Goal: Task Accomplishment & Management: Use online tool/utility

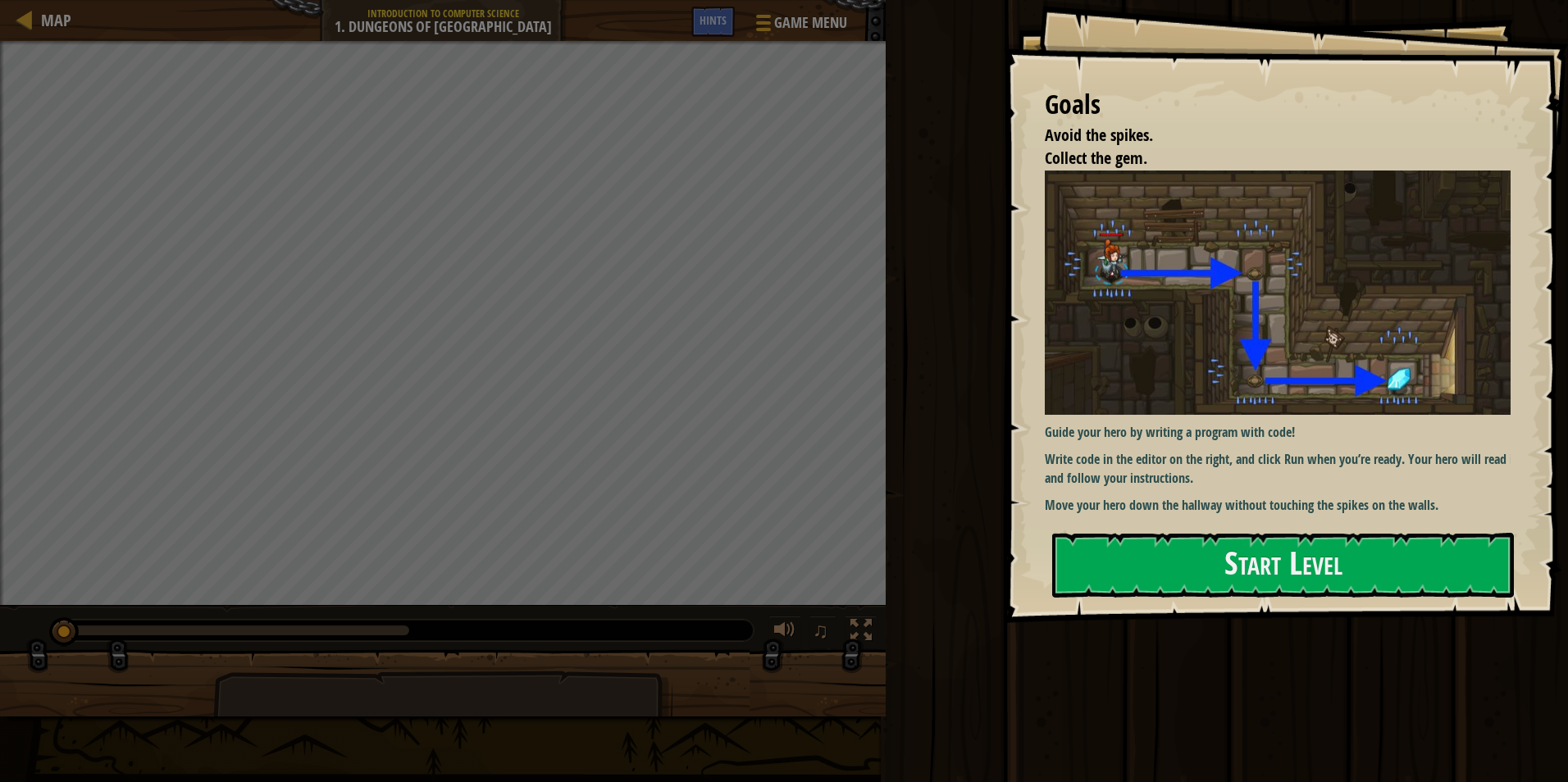
drag, startPoint x: 1005, startPoint y: 438, endPoint x: 1039, endPoint y: 445, distance: 34.7
click at [1015, 443] on div "Goals Avoid the spikes. Collect the gem. Guide your hero by writing a program w…" at bounding box center [784, 391] width 1568 height 782
click at [1232, 528] on div "Goals Avoid the spikes. Collect the gem. Guide your hero by writing a program w…" at bounding box center [1285, 311] width 564 height 623
click at [1231, 576] on button "Start Level" at bounding box center [1282, 565] width 462 height 65
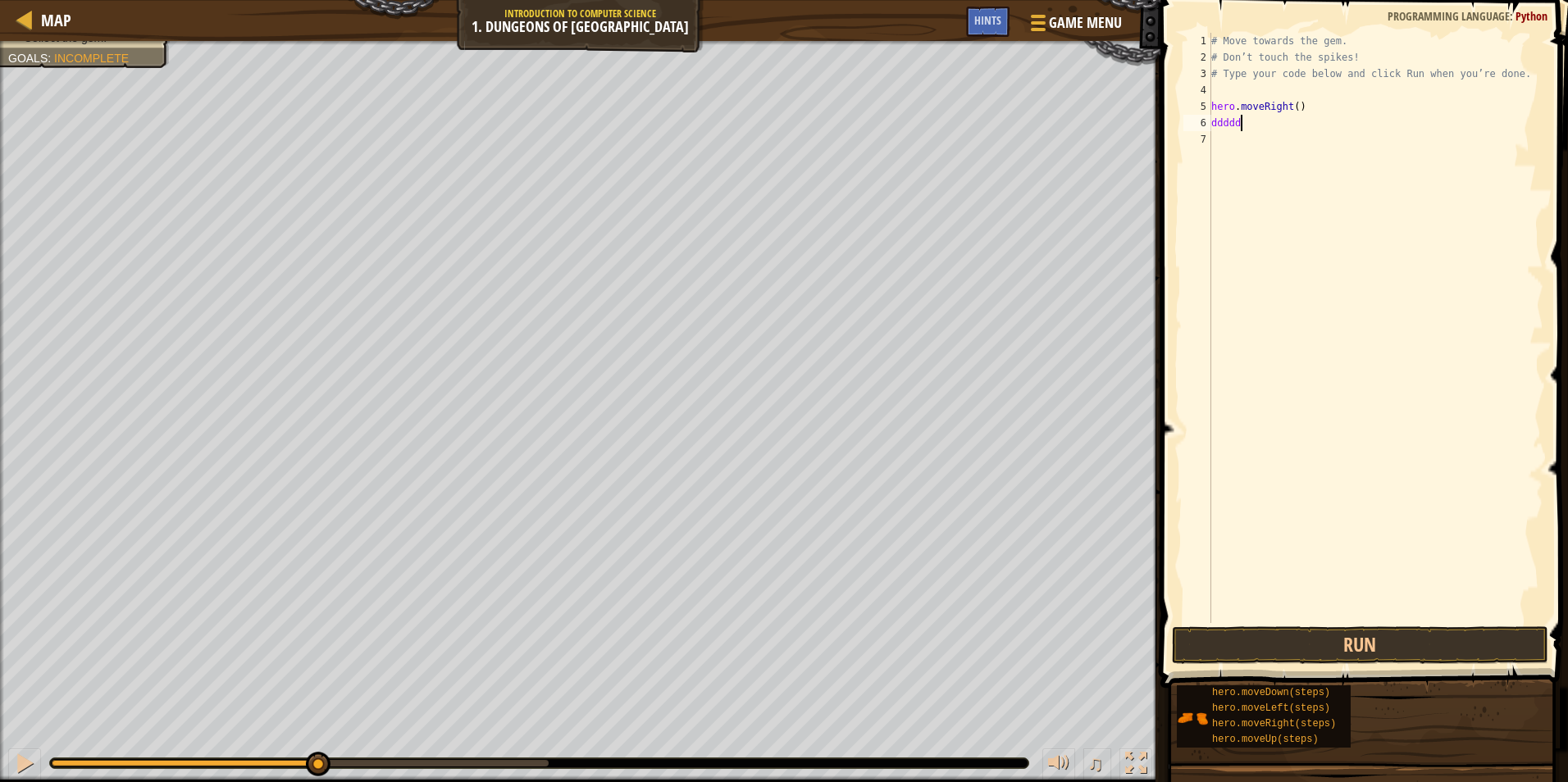
scroll to position [8, 0]
type textarea "d"
type textarea "s"
click at [1312, 639] on button "Run" at bounding box center [1359, 646] width 376 height 38
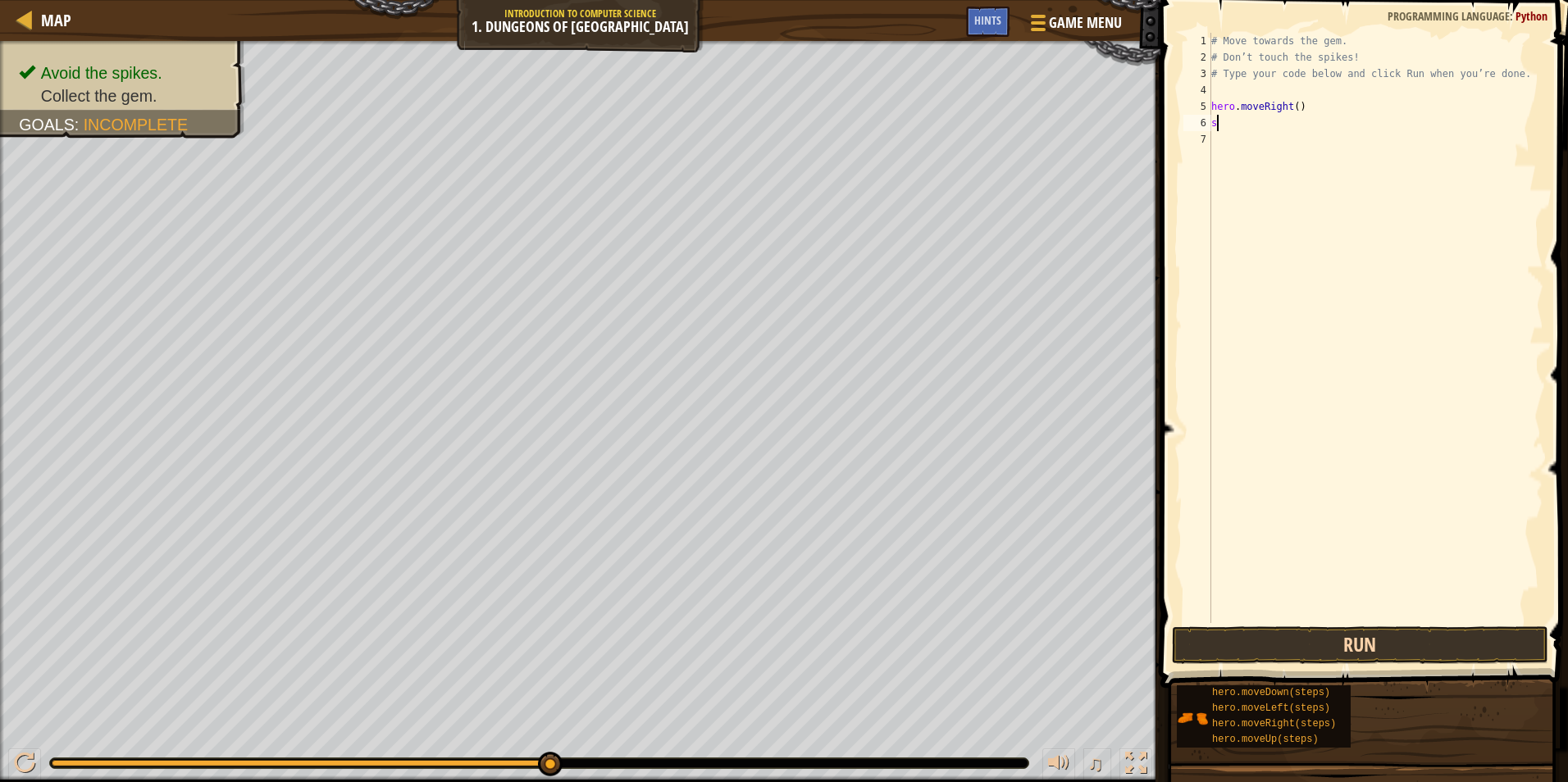
type textarea "s"
click at [1255, 634] on button "Run" at bounding box center [1359, 646] width 376 height 38
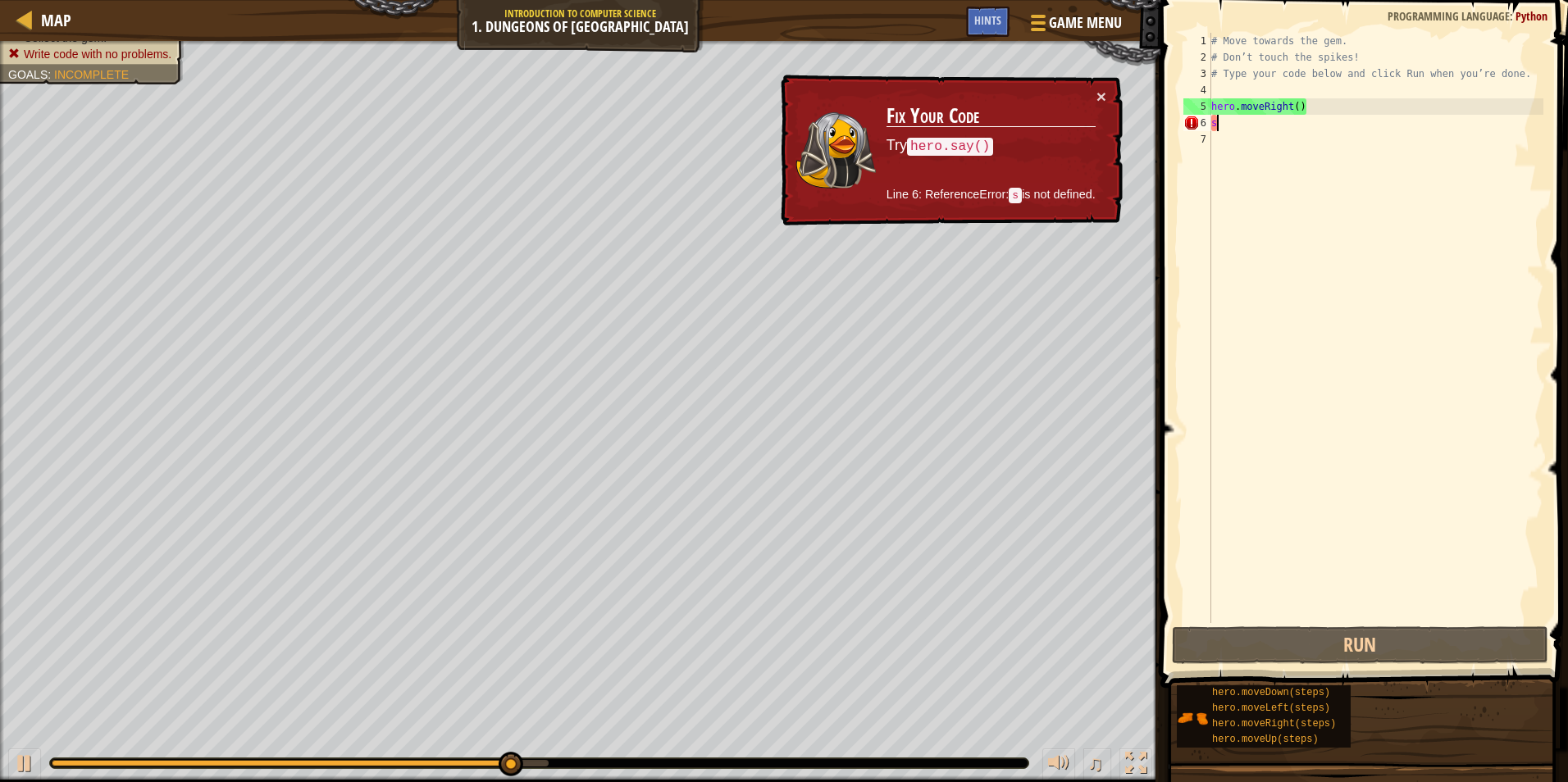
click at [1106, 109] on div "× Fix Your Code Try hero.say() Line 6: ReferenceError: s is not defined." at bounding box center [950, 150] width 345 height 151
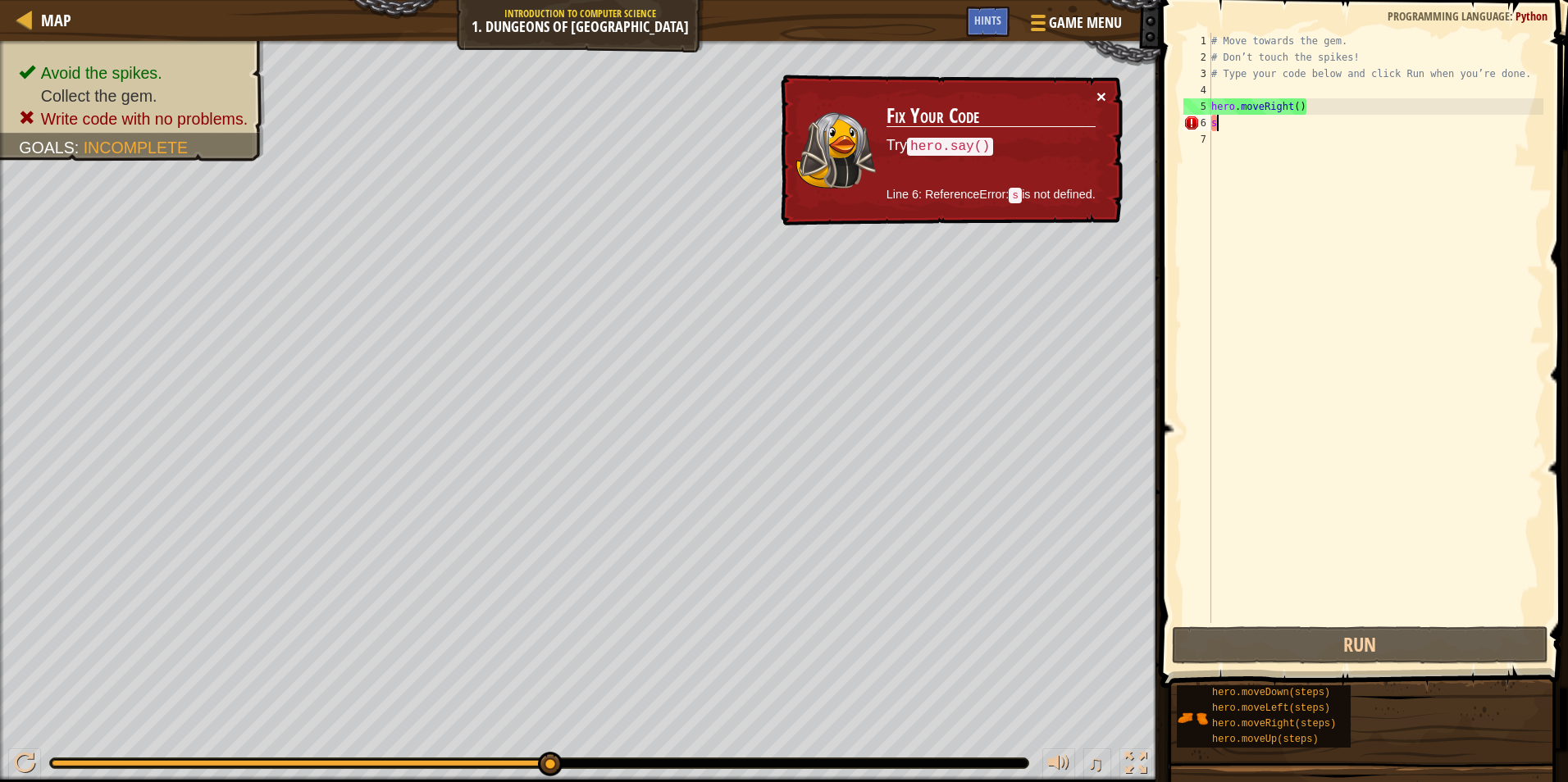
click at [1103, 102] on button "×" at bounding box center [1101, 96] width 10 height 17
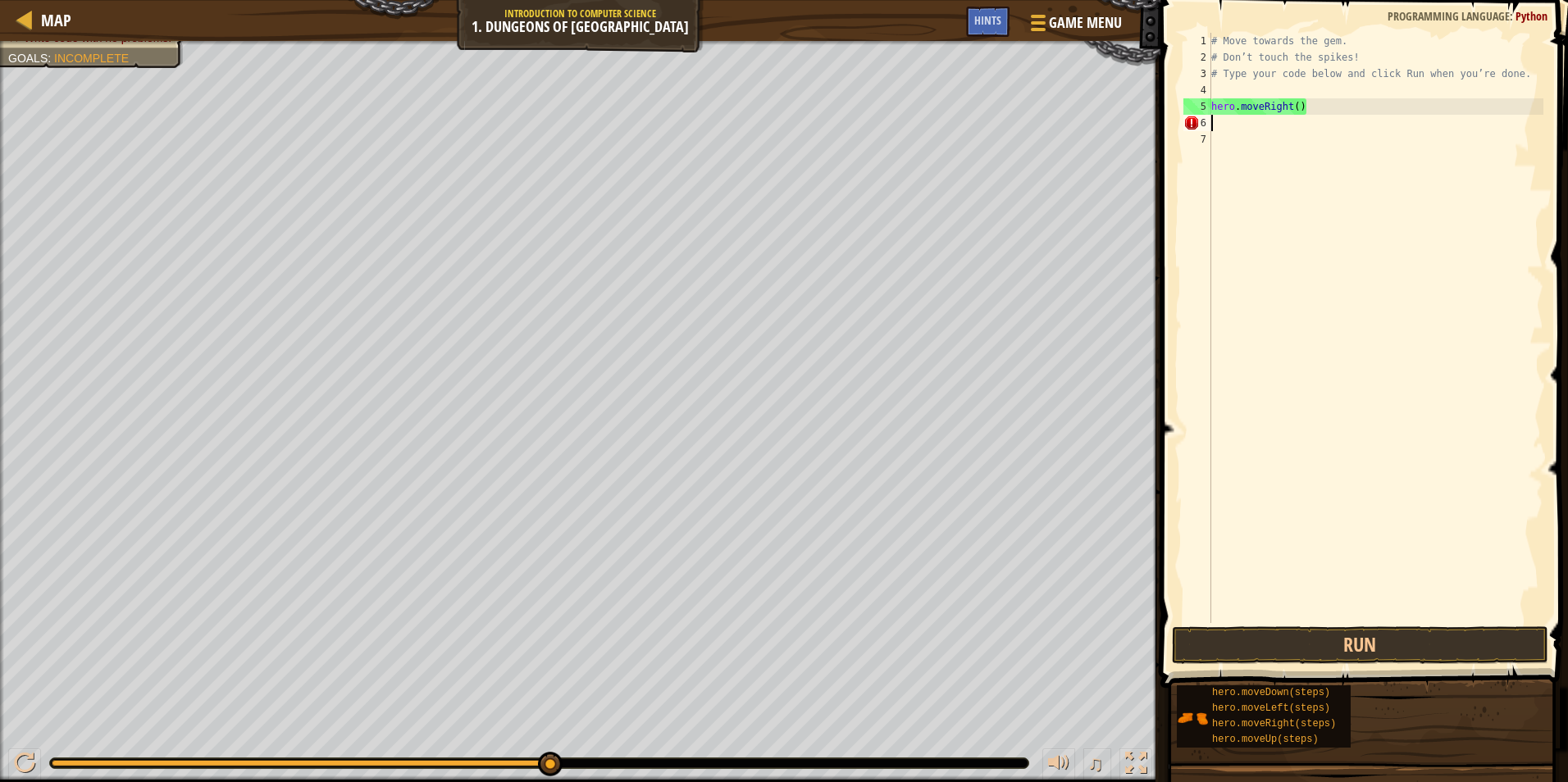
type textarea "h"
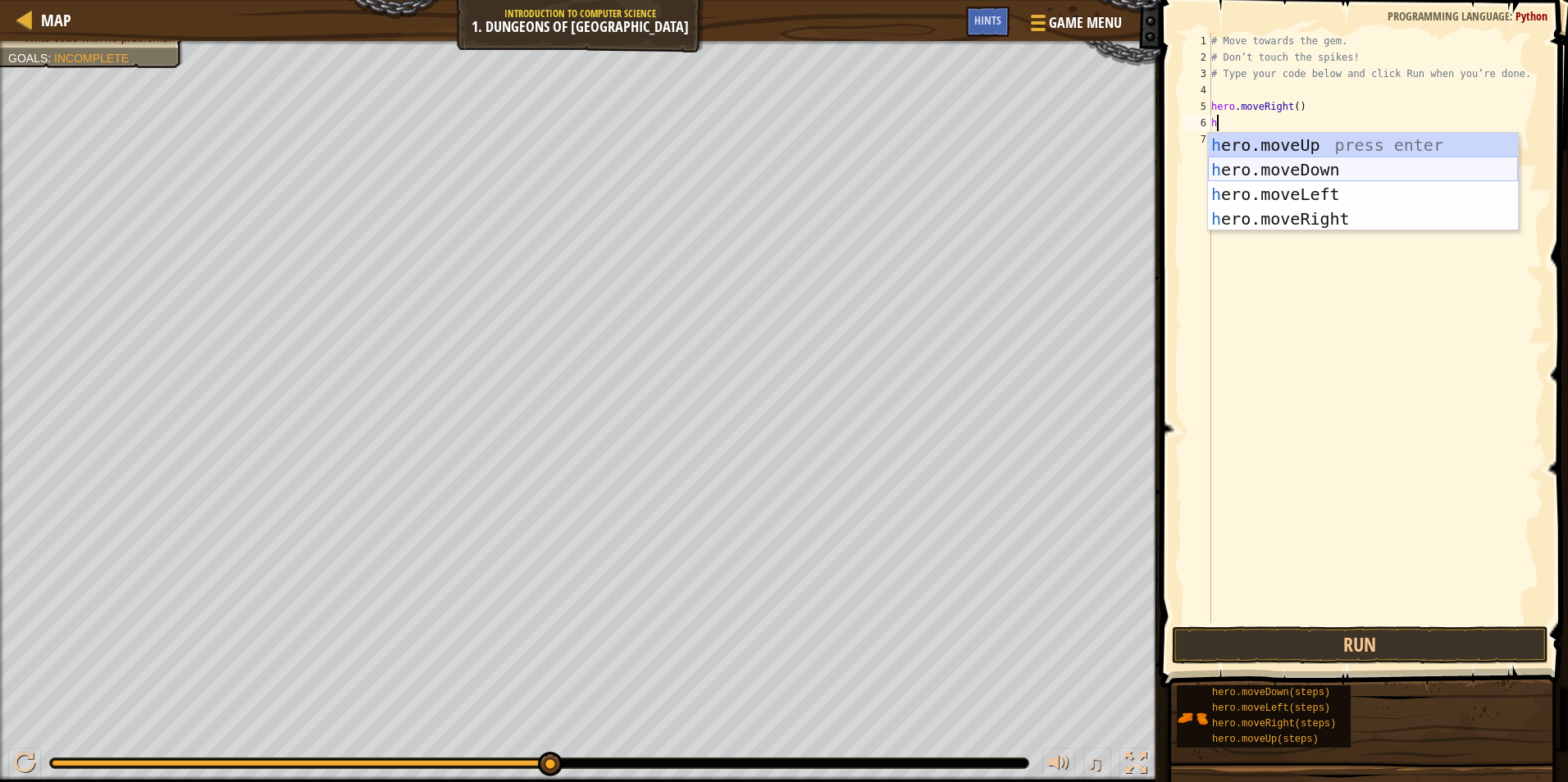
click at [1307, 169] on div "h ero.moveUp press enter h ero.moveDown press enter h ero.moveLeft press enter …" at bounding box center [1362, 206] width 310 height 148
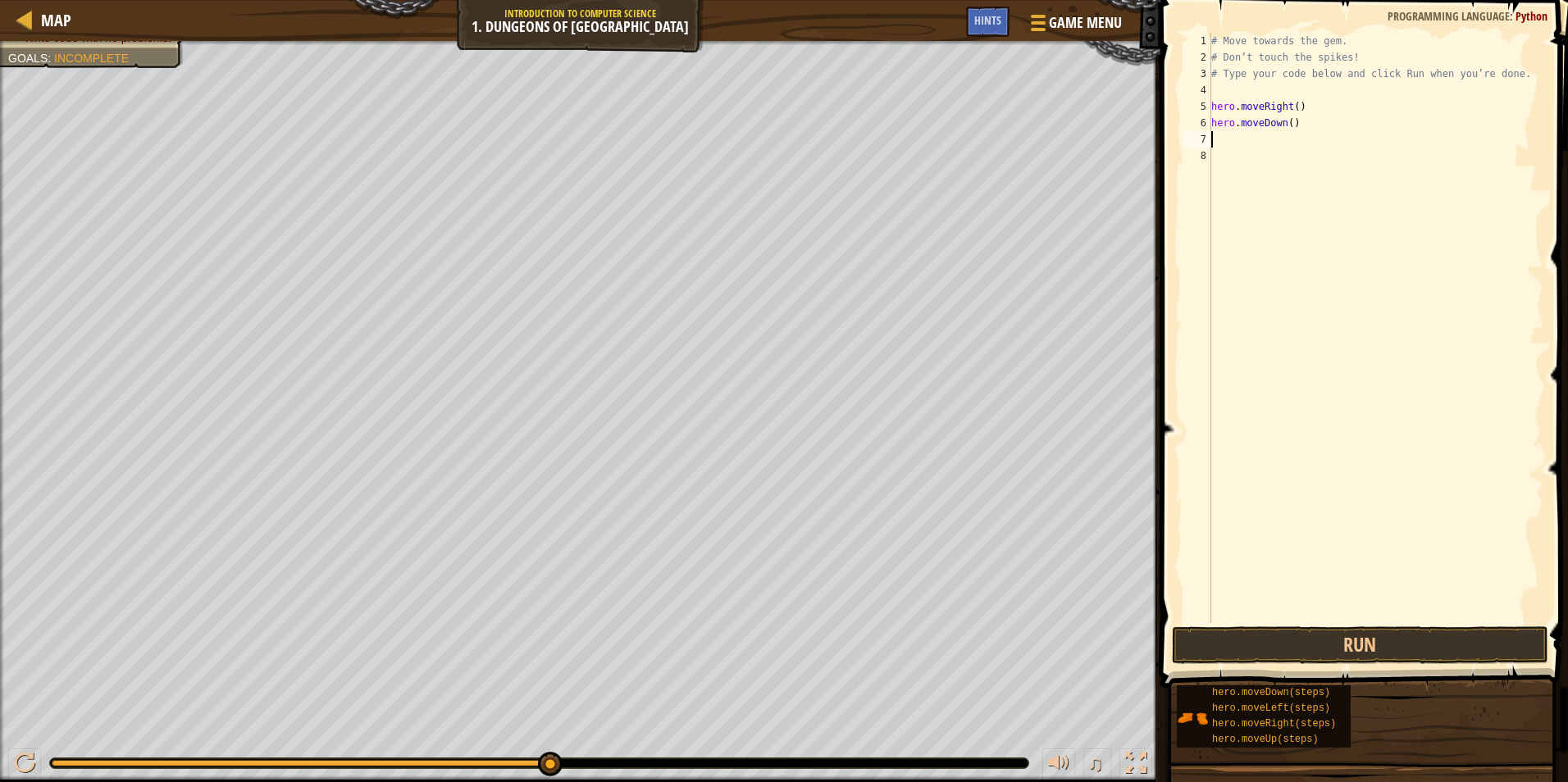
type textarea "s"
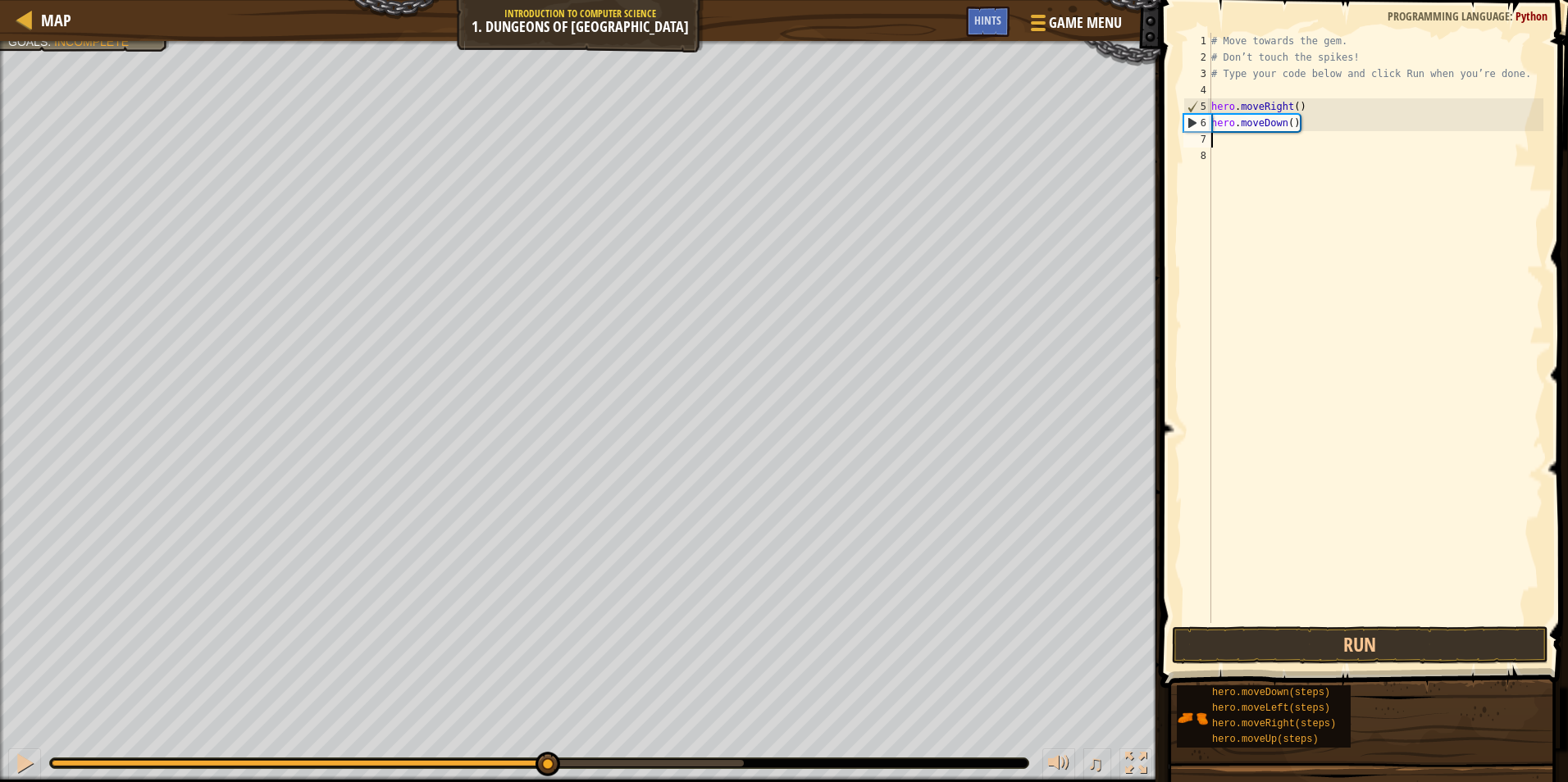
type textarea "he"
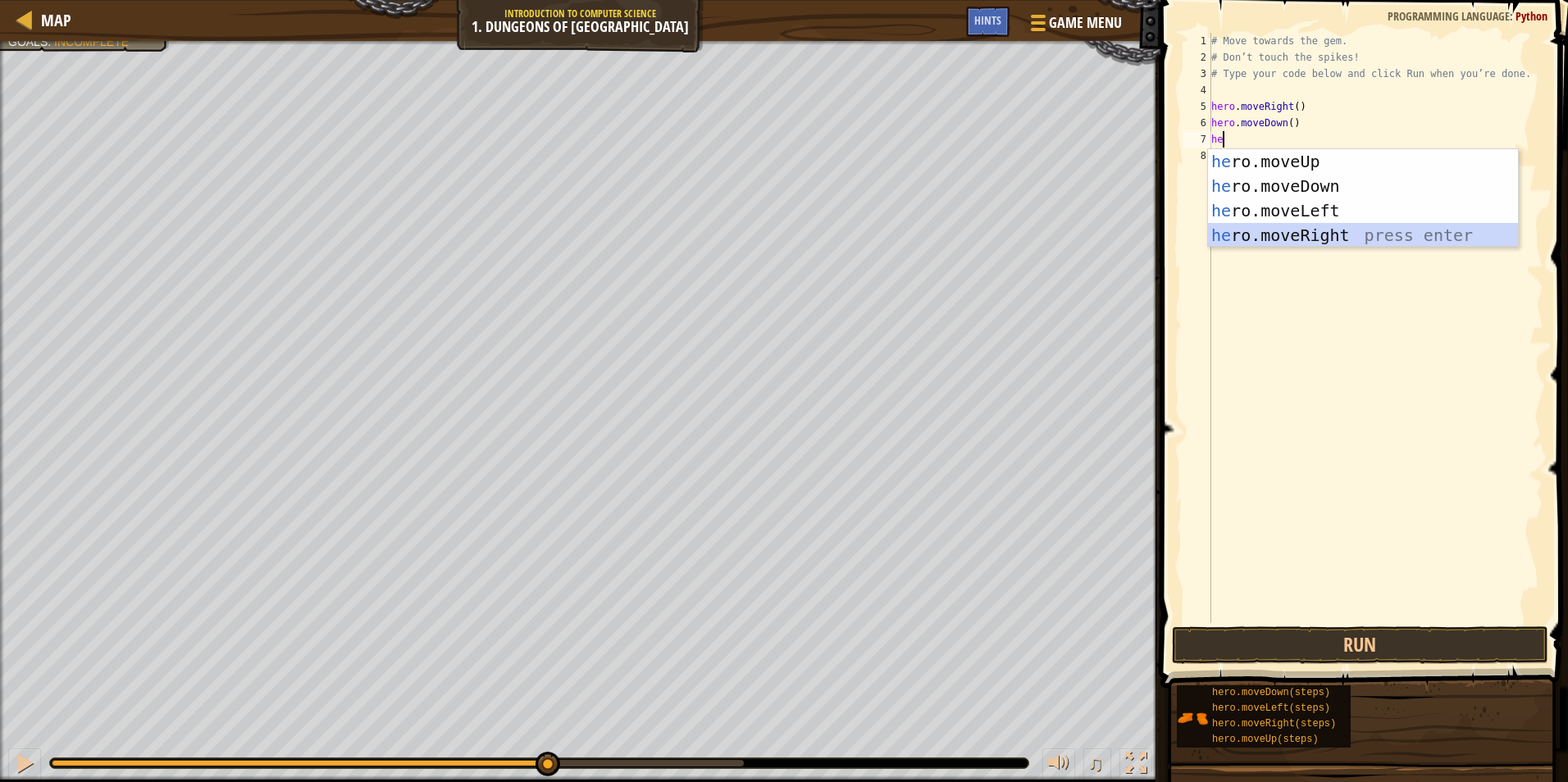
click at [1331, 237] on div "he ro.moveUp press enter he ro.moveDown press enter he ro.moveLeft press enter …" at bounding box center [1362, 223] width 310 height 148
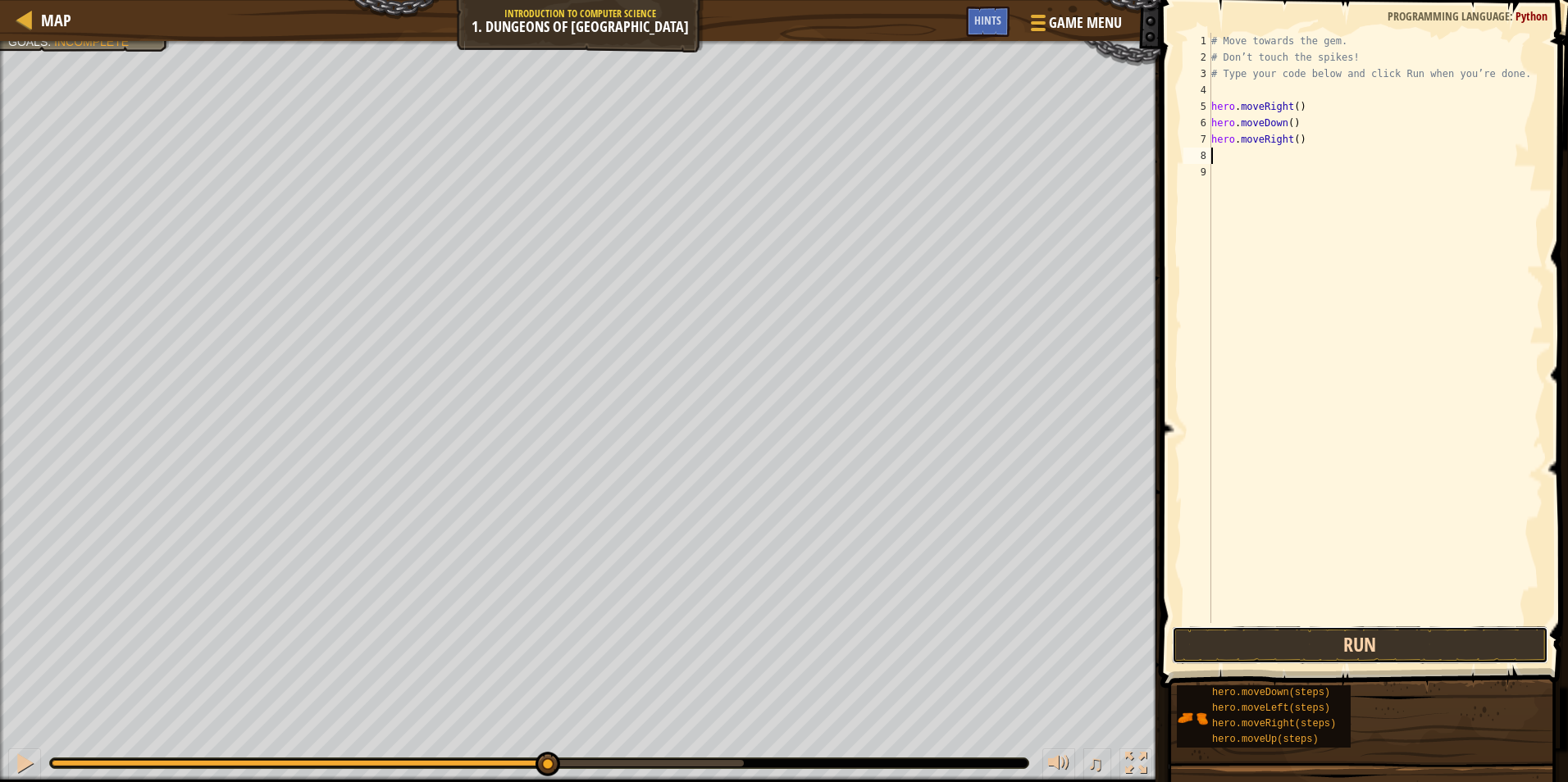
click at [1361, 657] on button "Run" at bounding box center [1359, 646] width 376 height 38
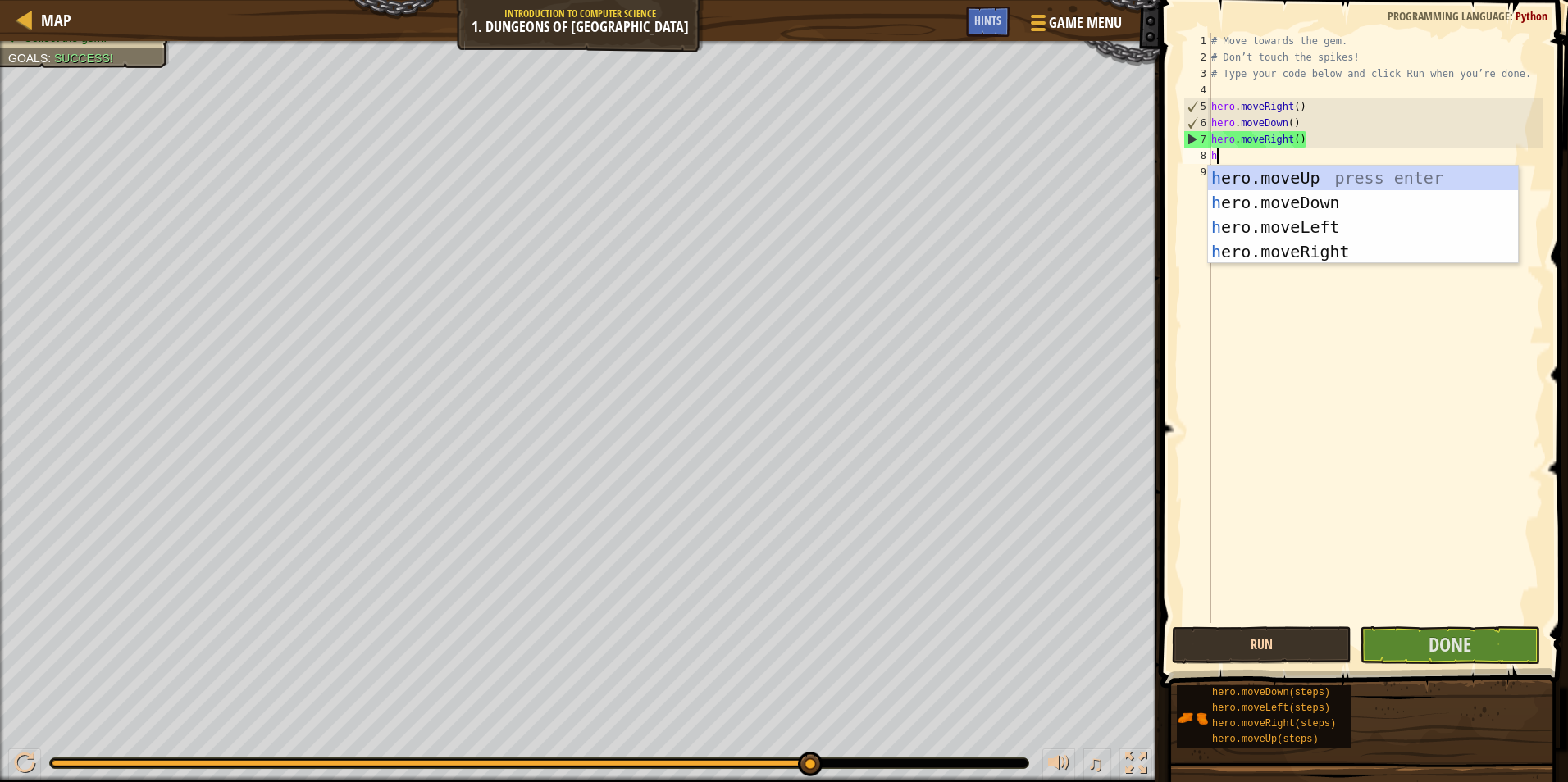
type textarea "he"
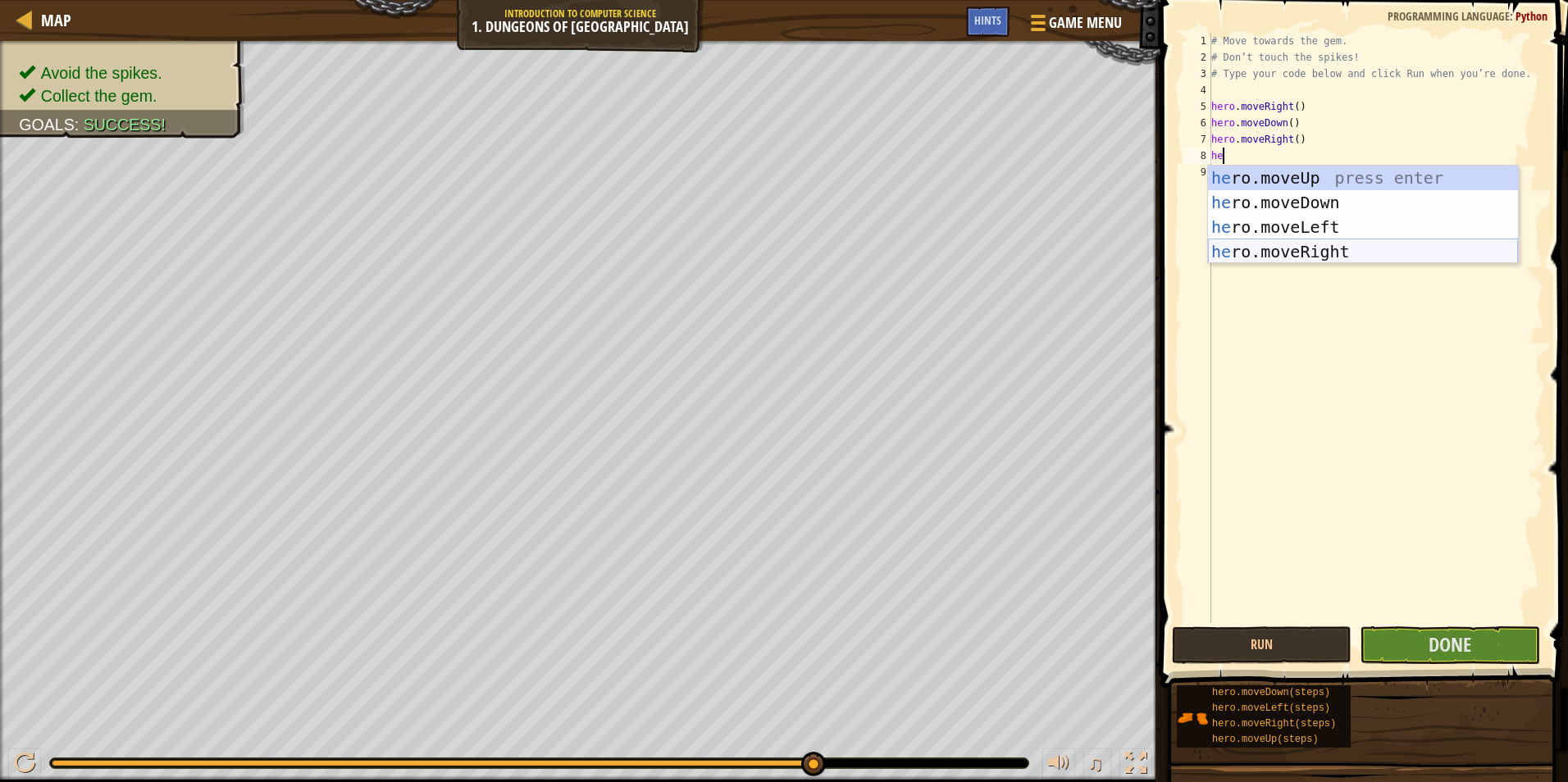
click at [1337, 253] on div "he ro.moveUp press enter he ro.moveDown press enter he ro.moveLeft press enter …" at bounding box center [1362, 239] width 310 height 148
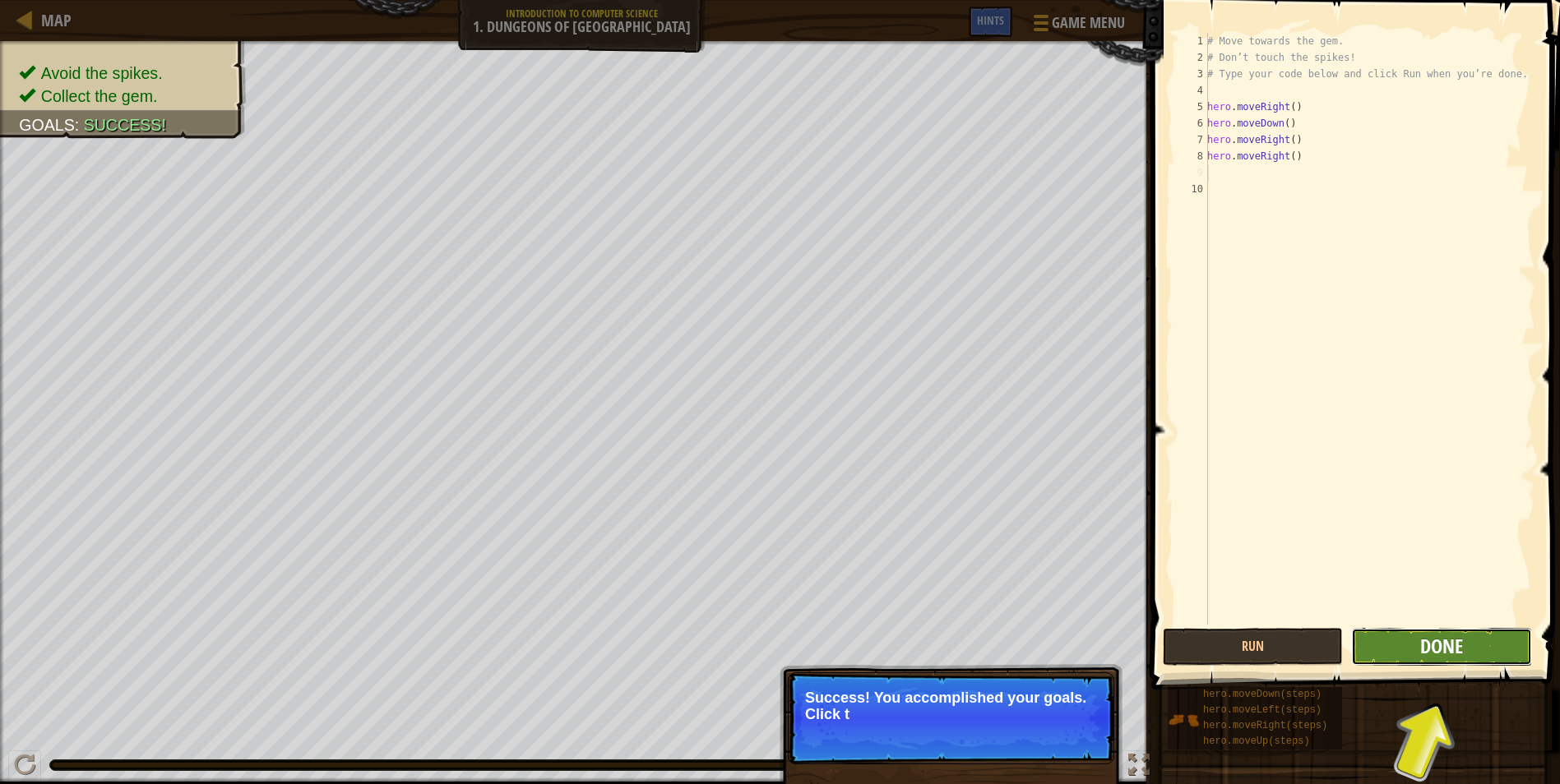
click at [1422, 638] on span "Done" at bounding box center [1441, 646] width 43 height 27
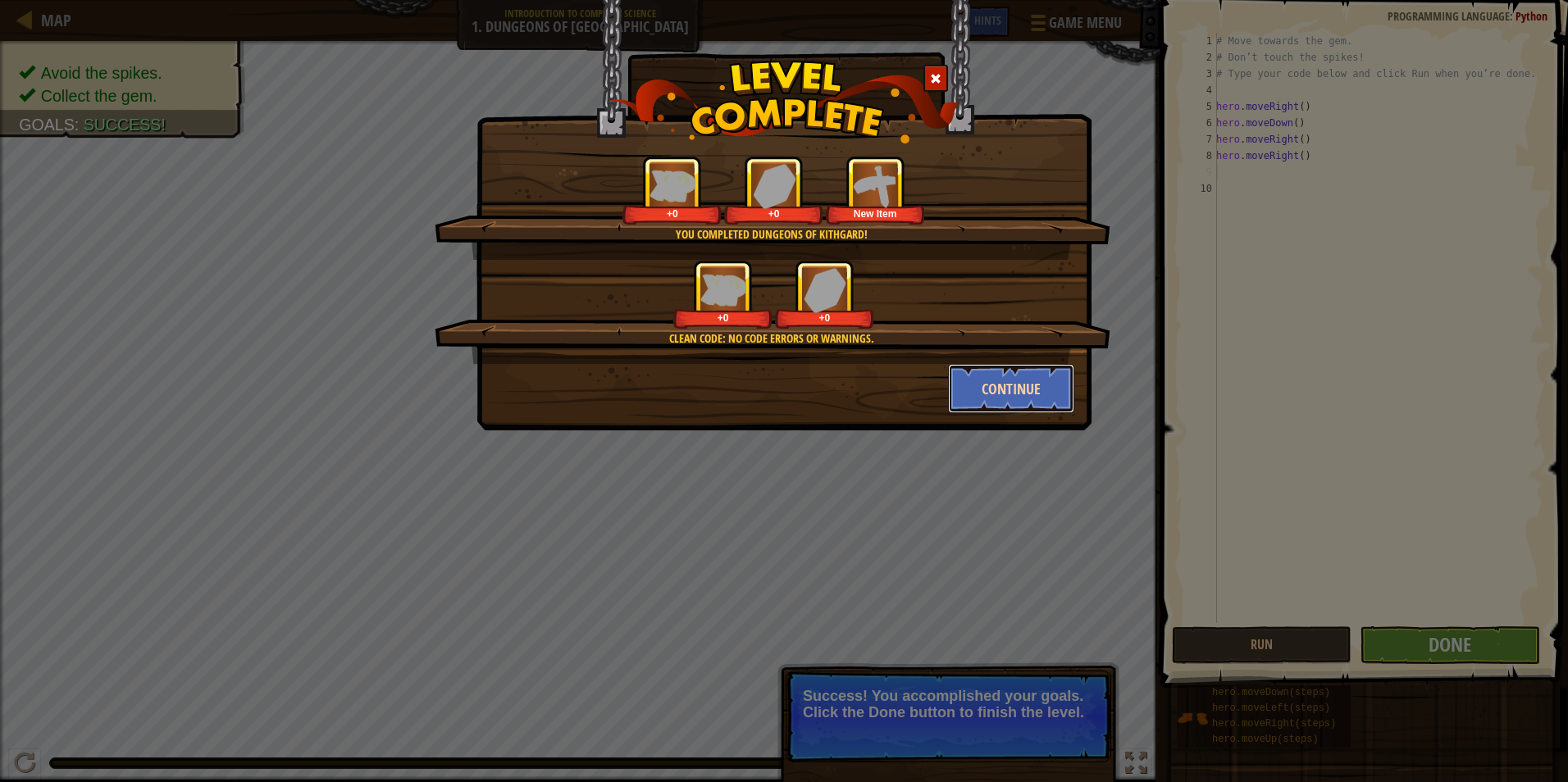
click at [1042, 391] on button "Continue" at bounding box center [1011, 389] width 127 height 50
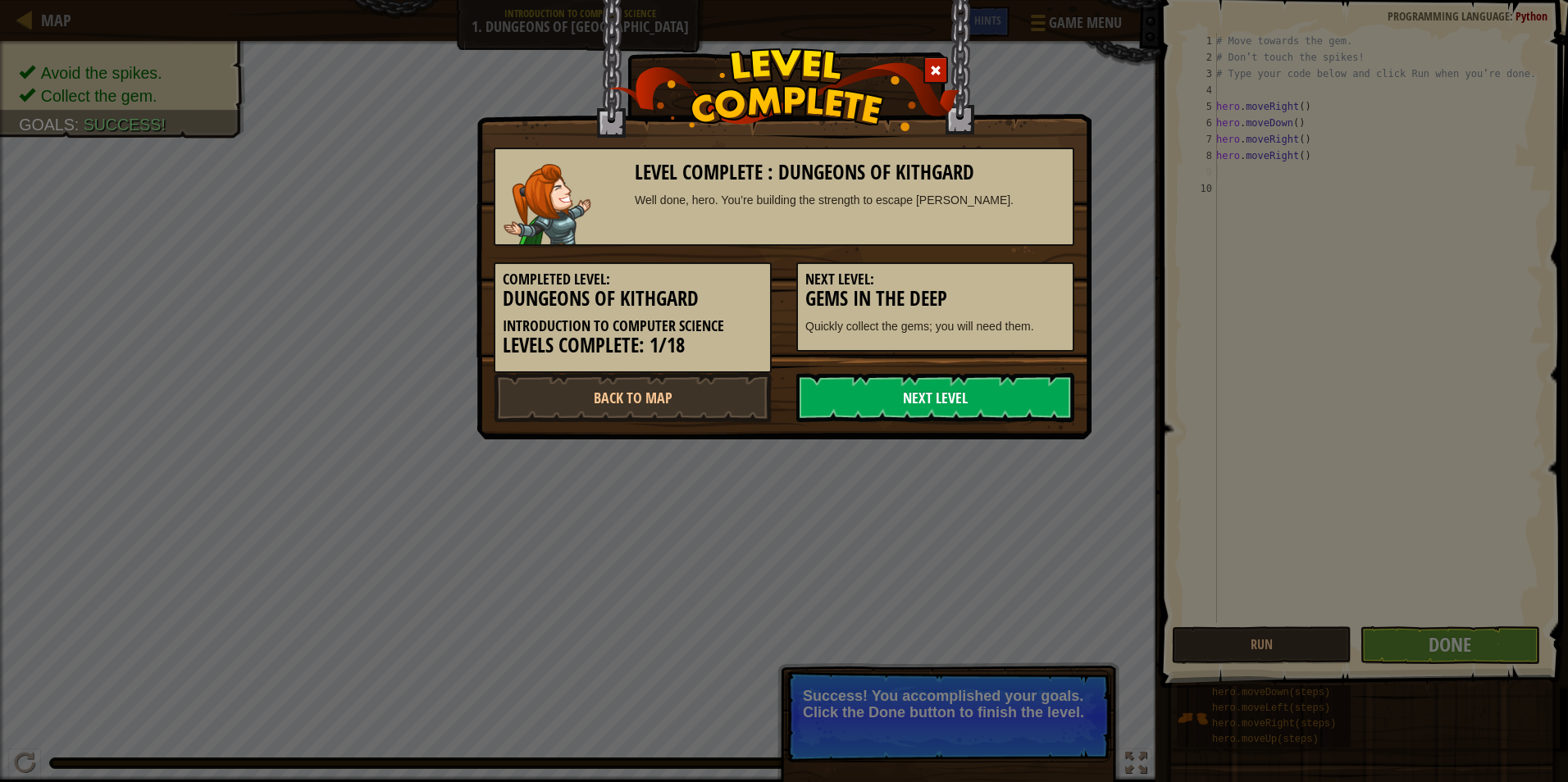
click at [1016, 404] on link "Next Level" at bounding box center [935, 398] width 278 height 50
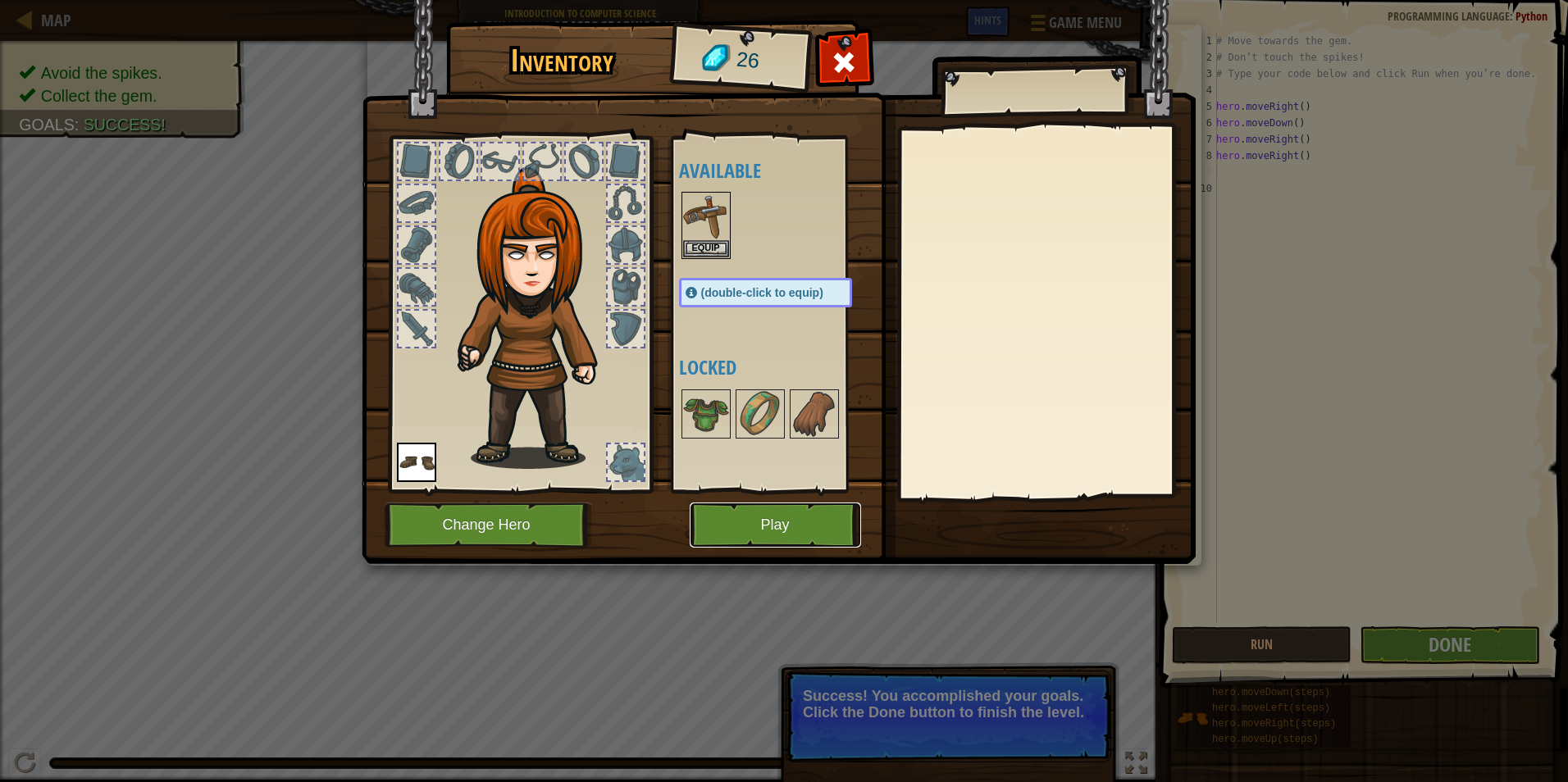
click at [741, 532] on button "Play" at bounding box center [775, 525] width 171 height 45
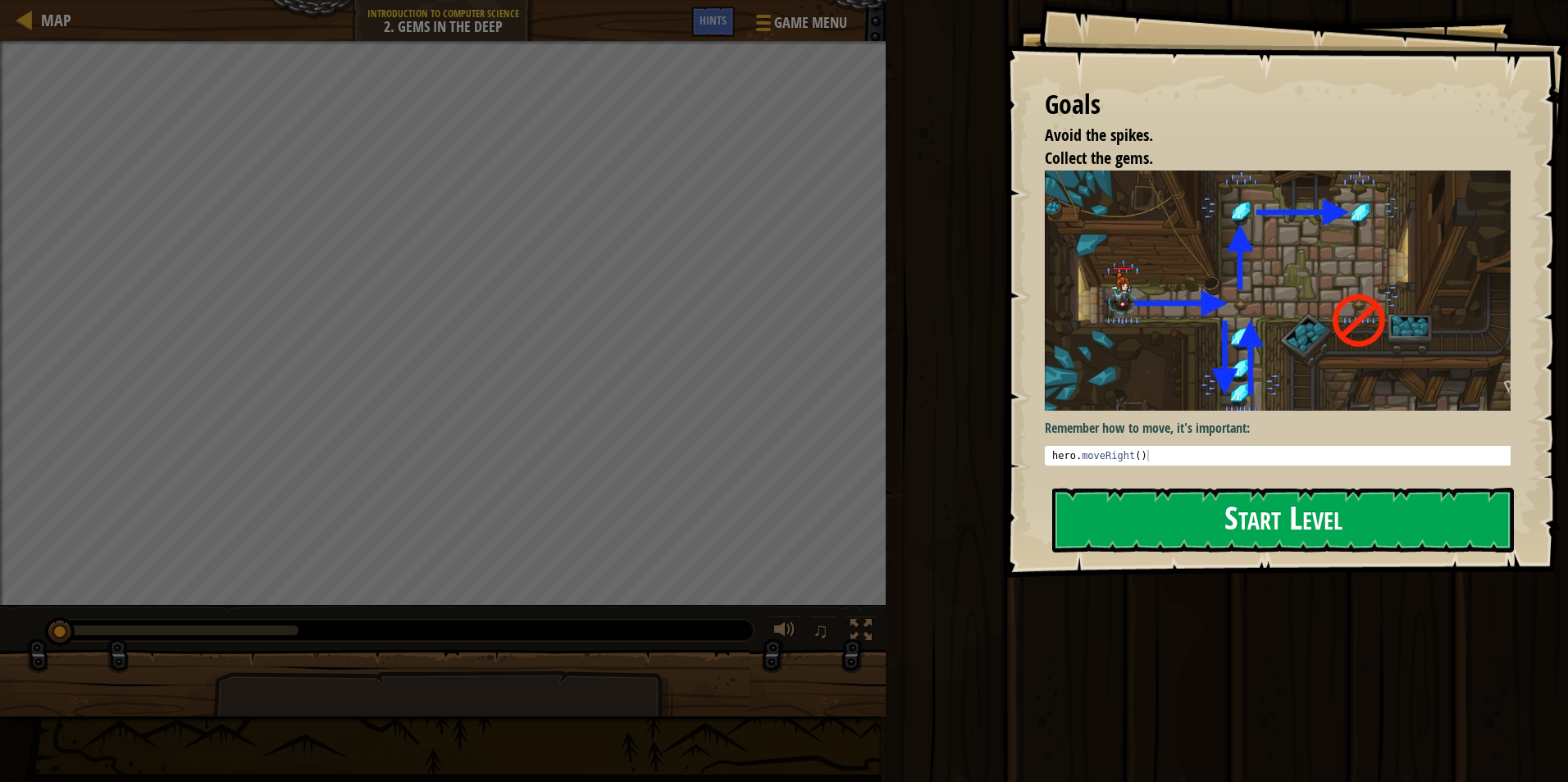
click at [1262, 516] on button "Start Level" at bounding box center [1282, 520] width 462 height 65
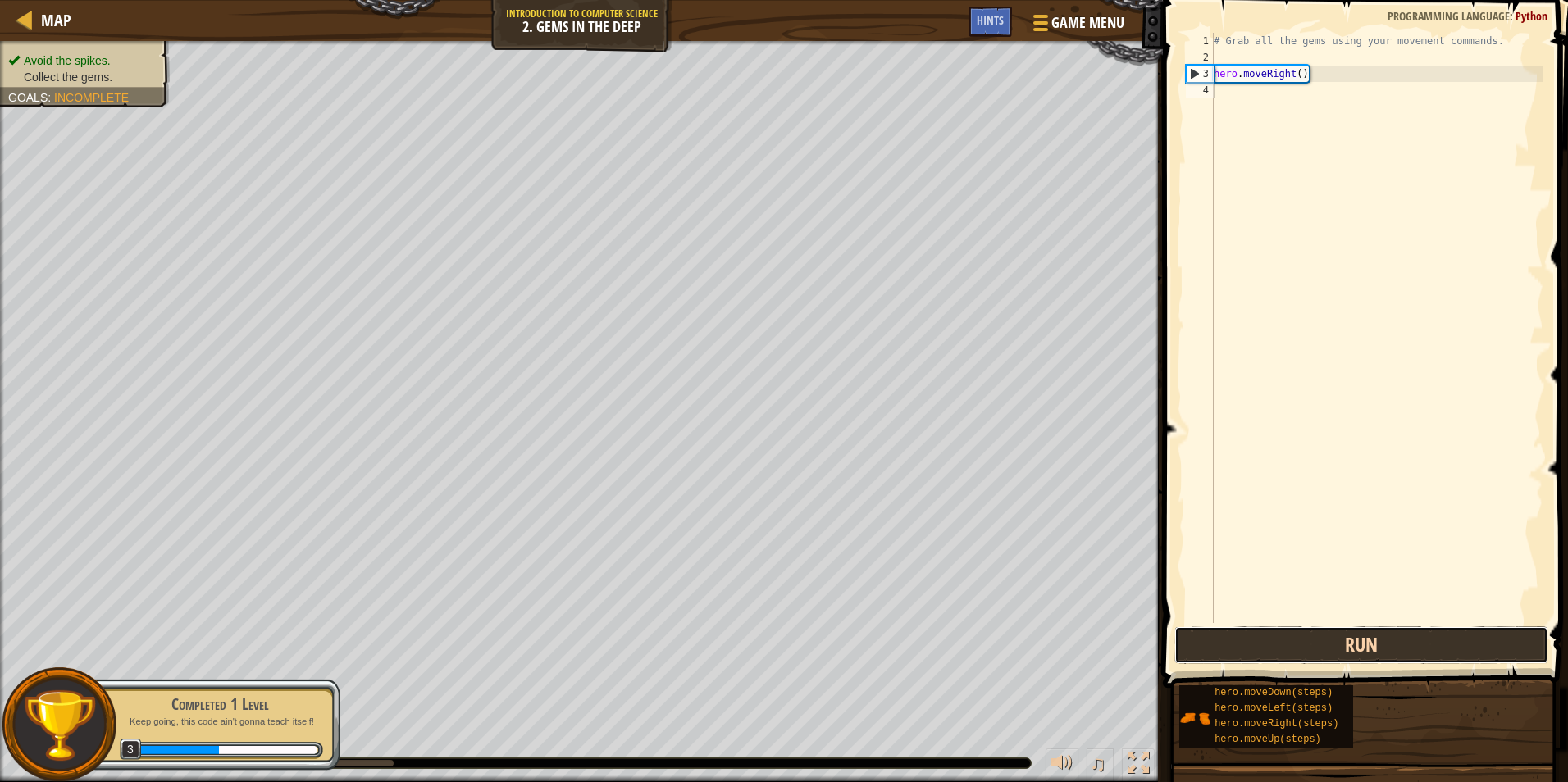
click at [1445, 644] on button "Run" at bounding box center [1360, 646] width 373 height 38
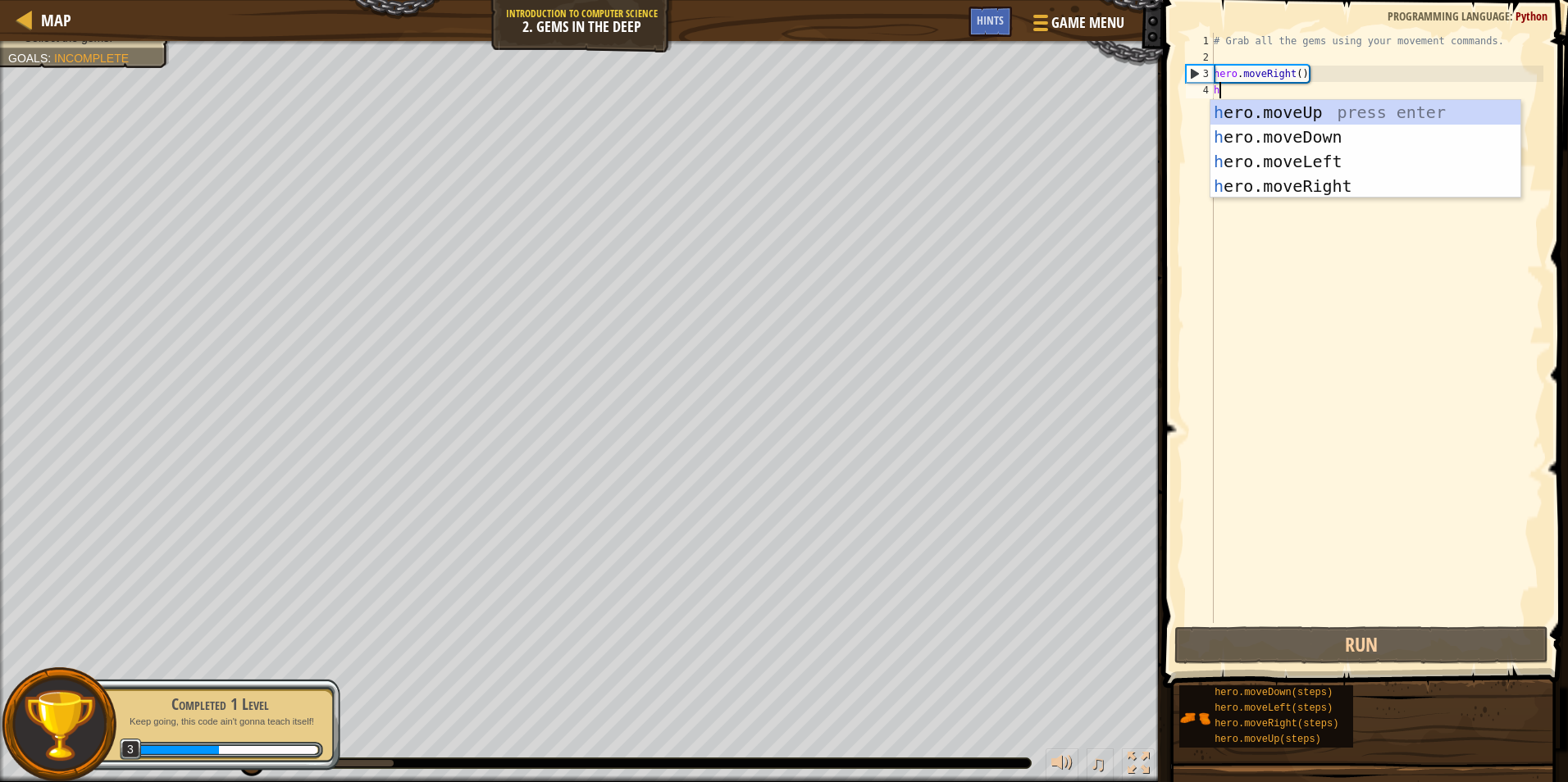
scroll to position [8, 0]
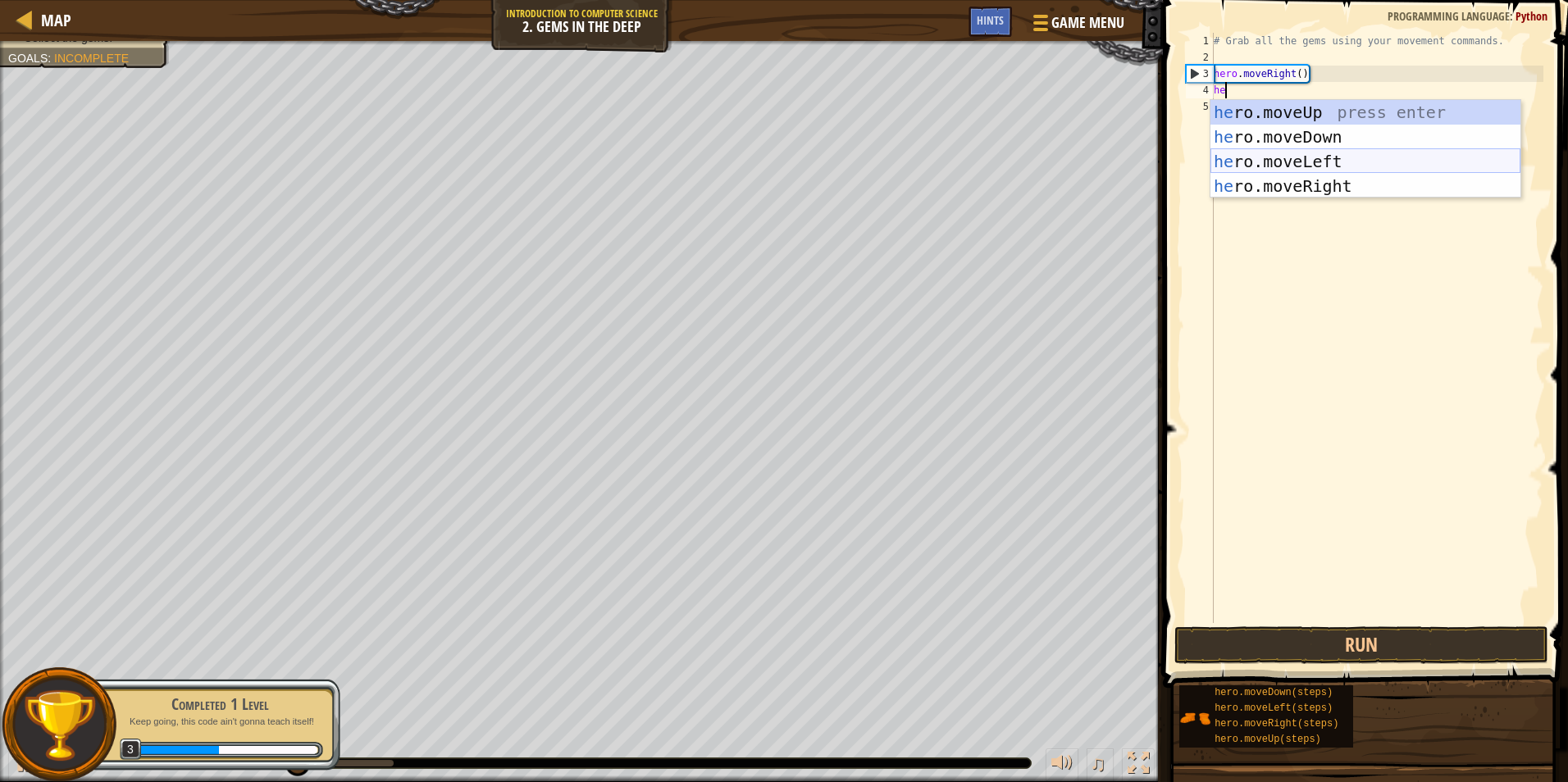
type textarea "her"
click at [1326, 137] on div "her o.moveUp press enter her o.moveDown press enter her o.moveLeft press enter …" at bounding box center [1364, 173] width 310 height 148
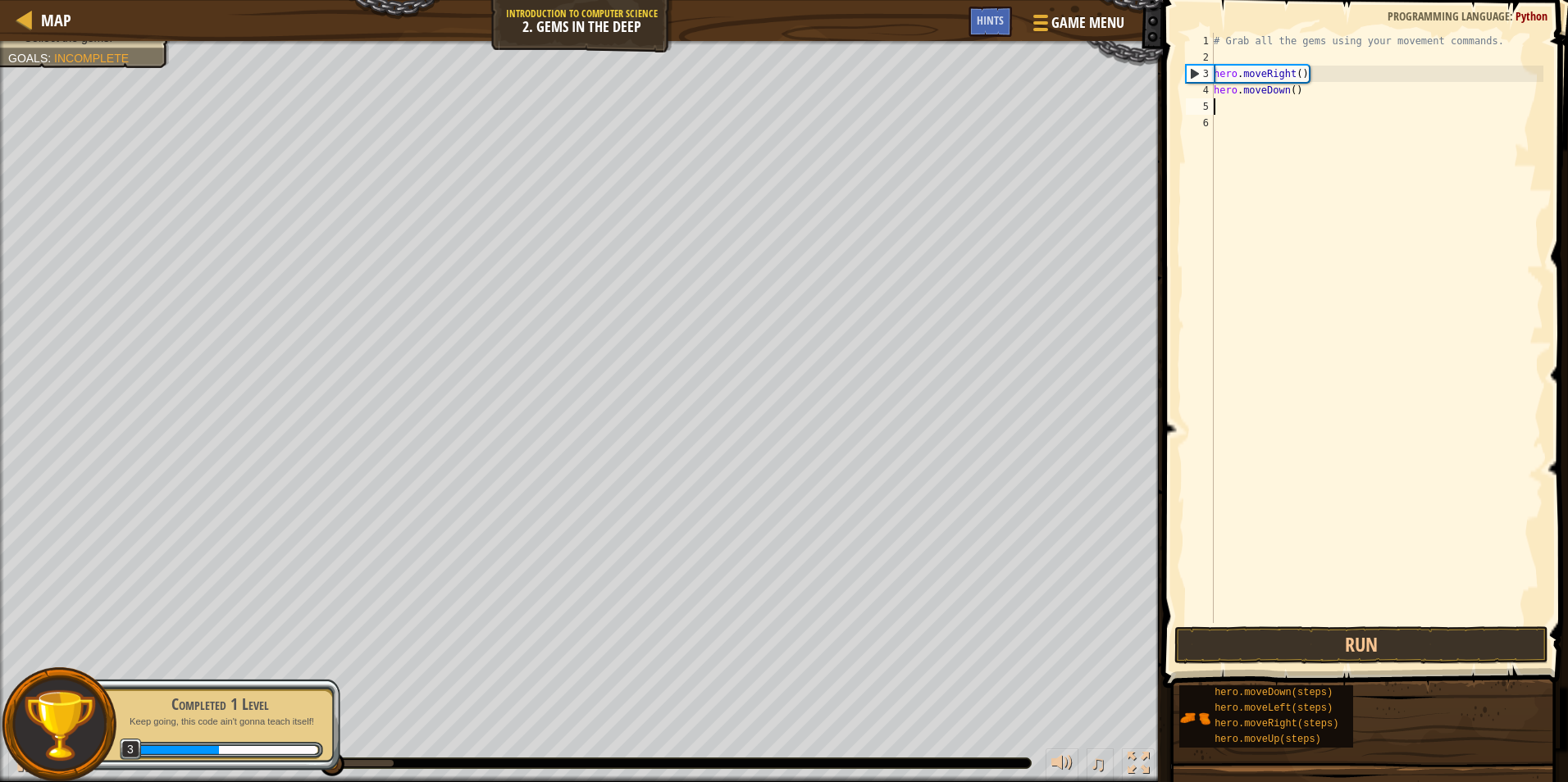
scroll to position [8, 0]
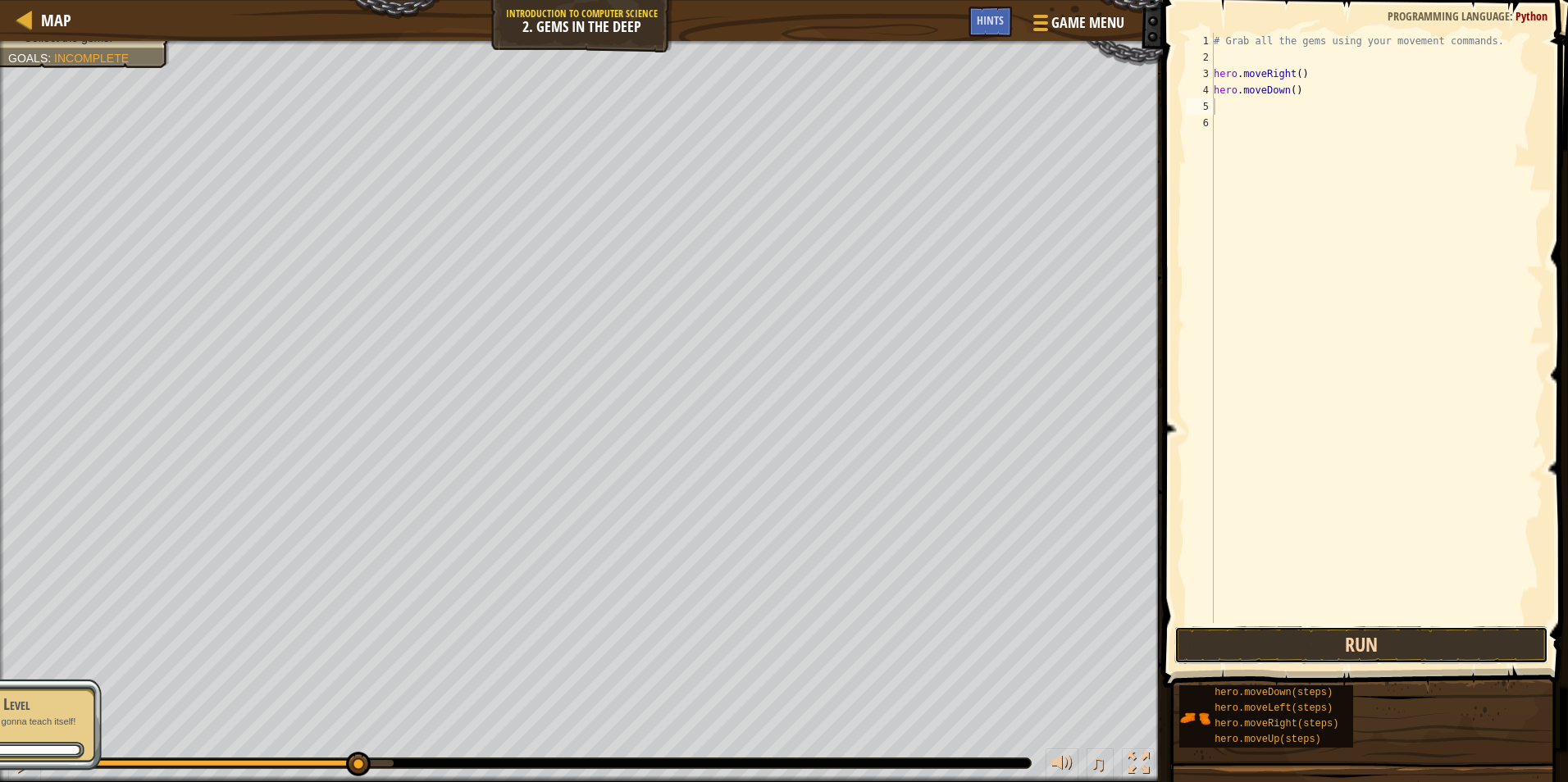
click at [1368, 648] on button "Run" at bounding box center [1360, 646] width 373 height 38
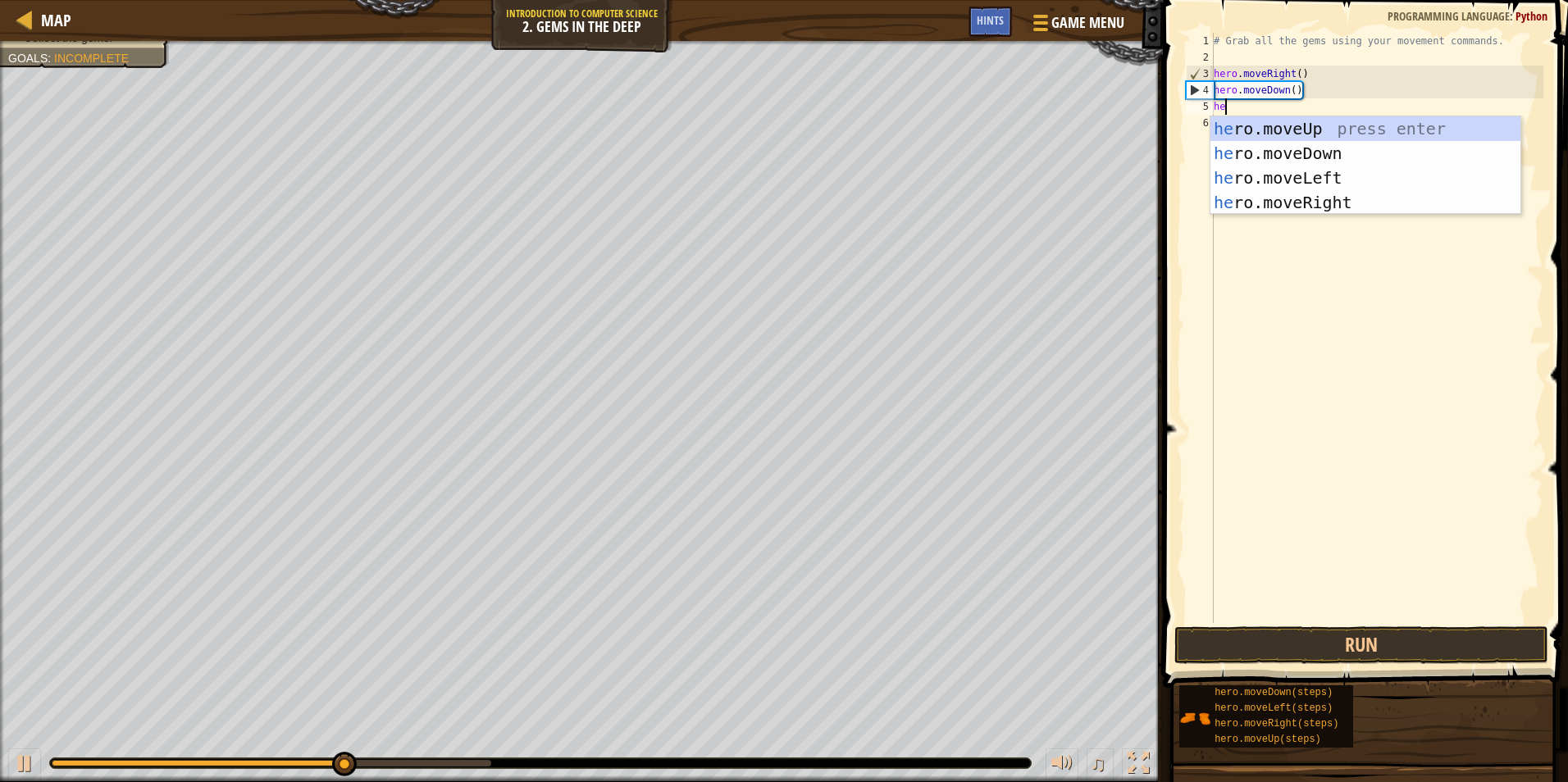
type textarea "her"
click at [1337, 130] on div "her o.moveUp press enter her o.moveDown press enter her o.moveLeft press enter …" at bounding box center [1364, 190] width 310 height 148
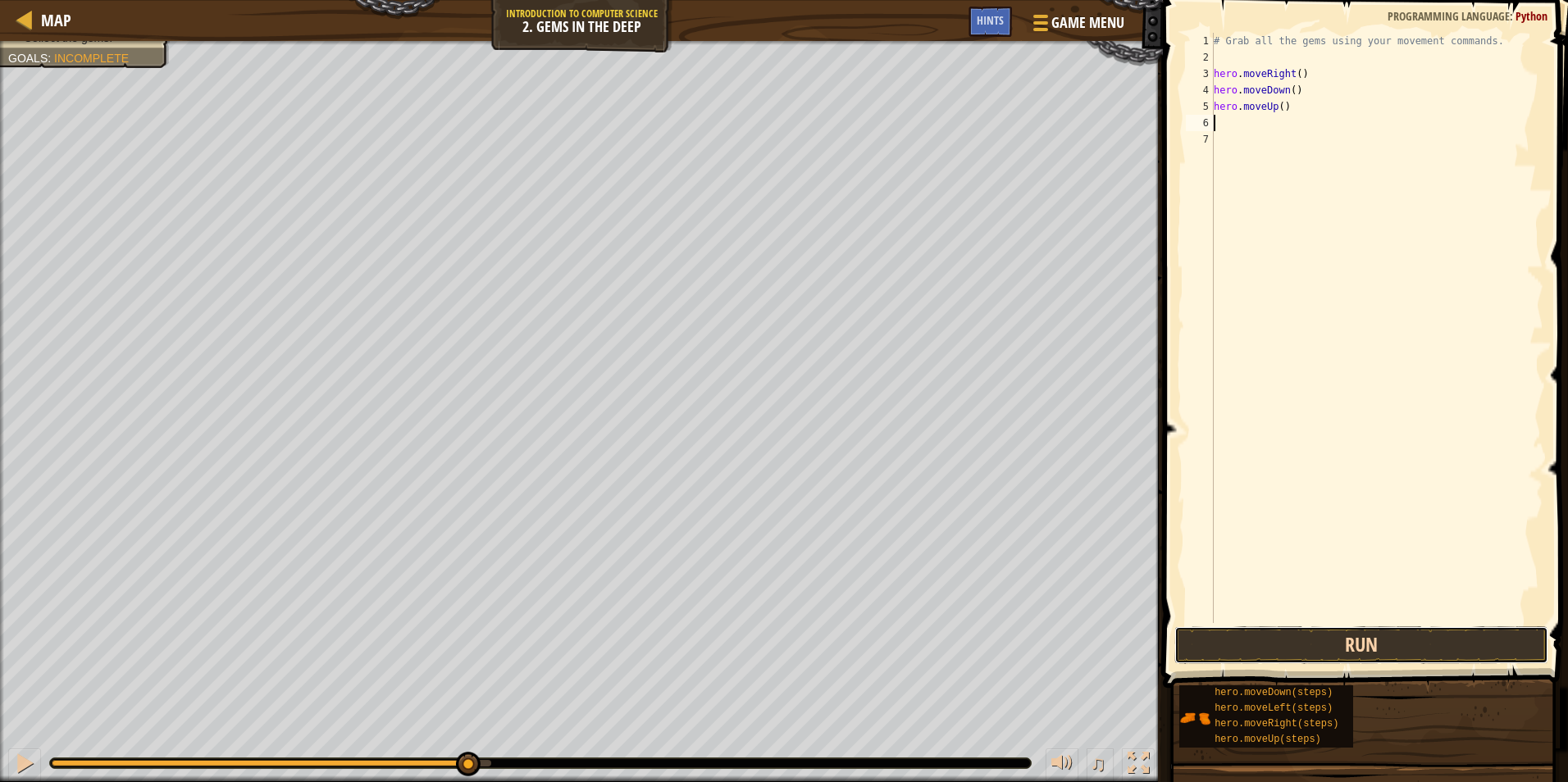
click at [1341, 650] on button "Run" at bounding box center [1360, 646] width 373 height 38
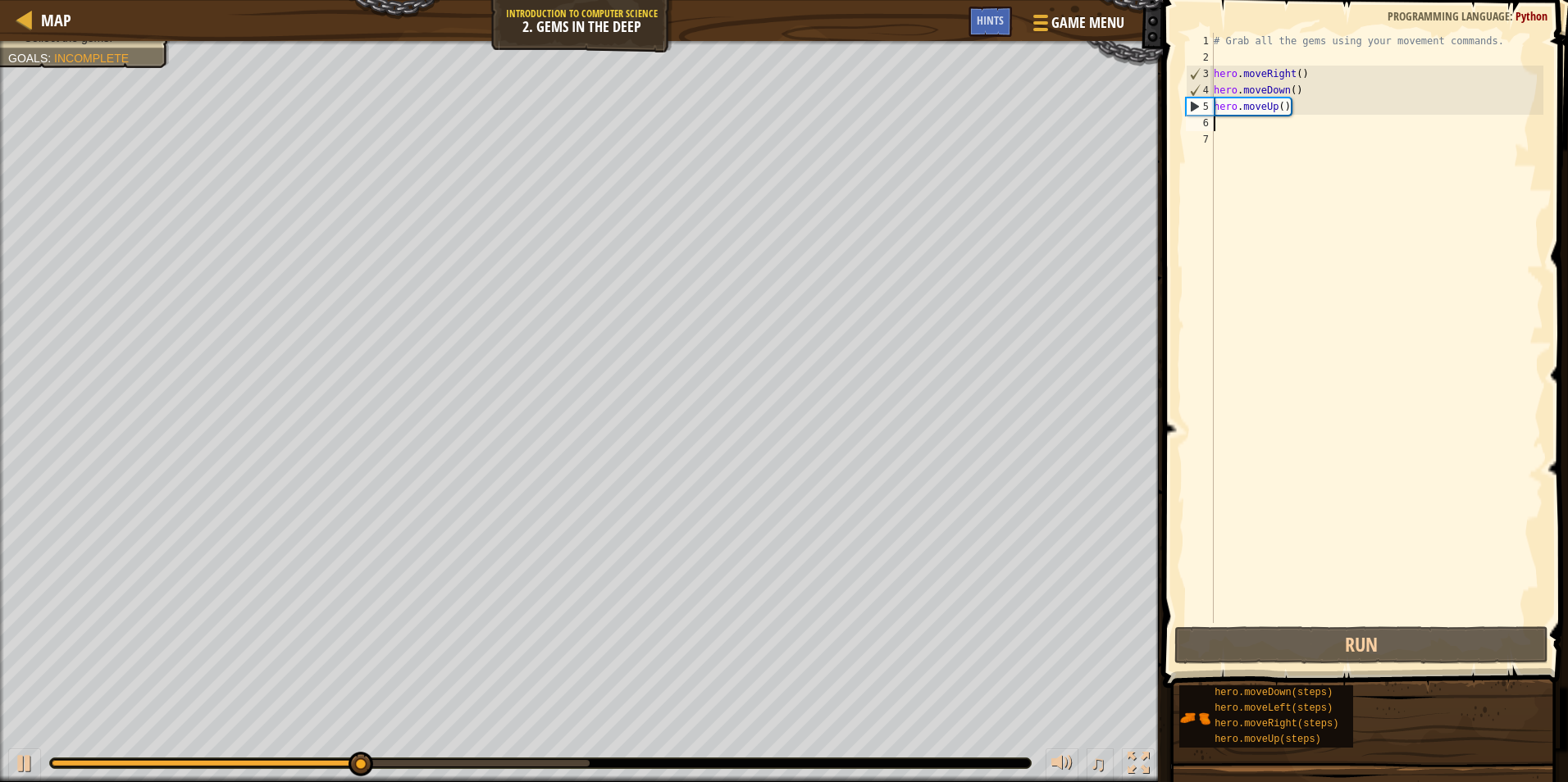
type textarea "he"
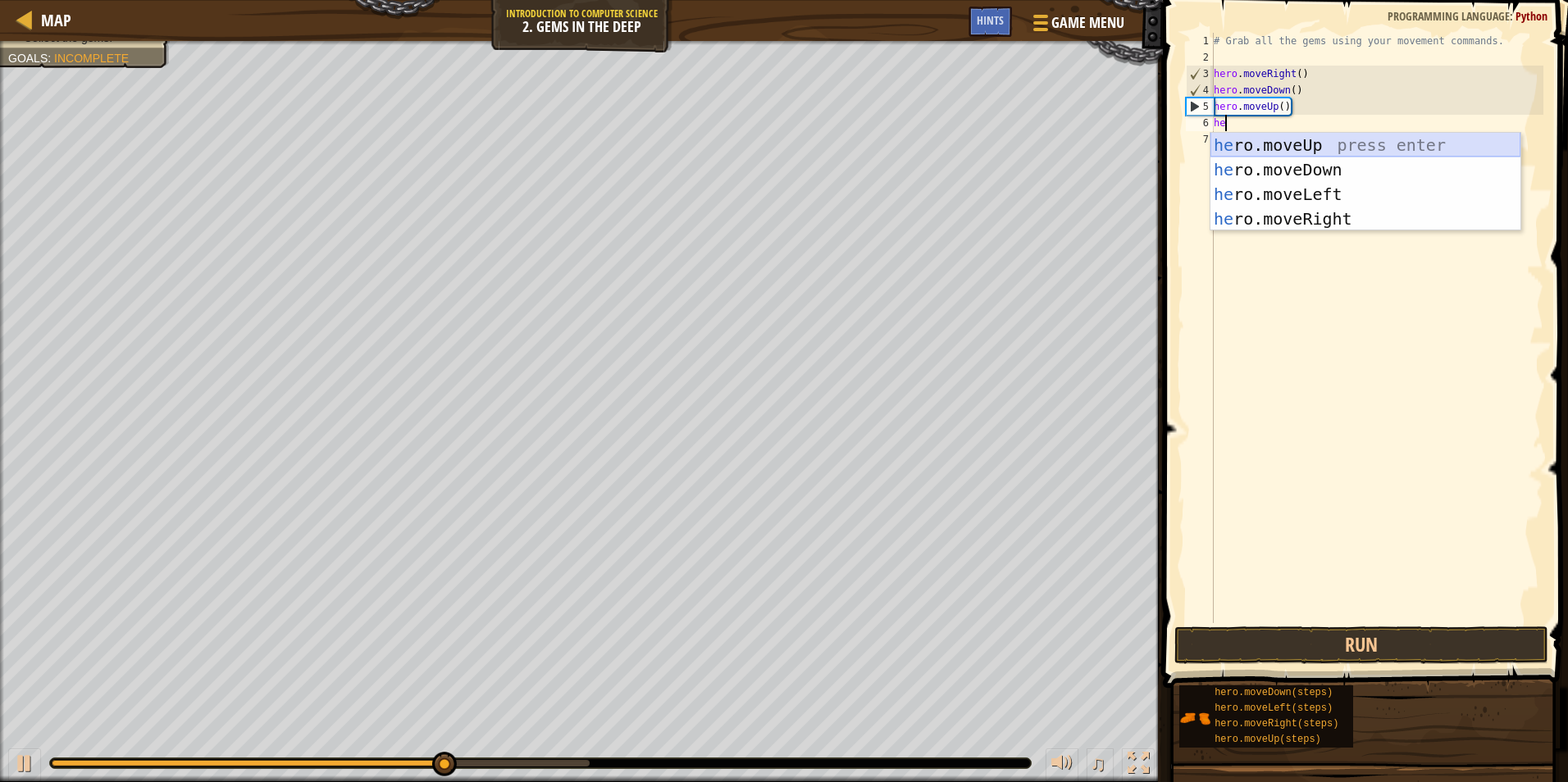
click at [1361, 136] on div "he ro.moveUp press enter he ro.moveDown press enter he ro.moveLeft press enter …" at bounding box center [1364, 206] width 310 height 148
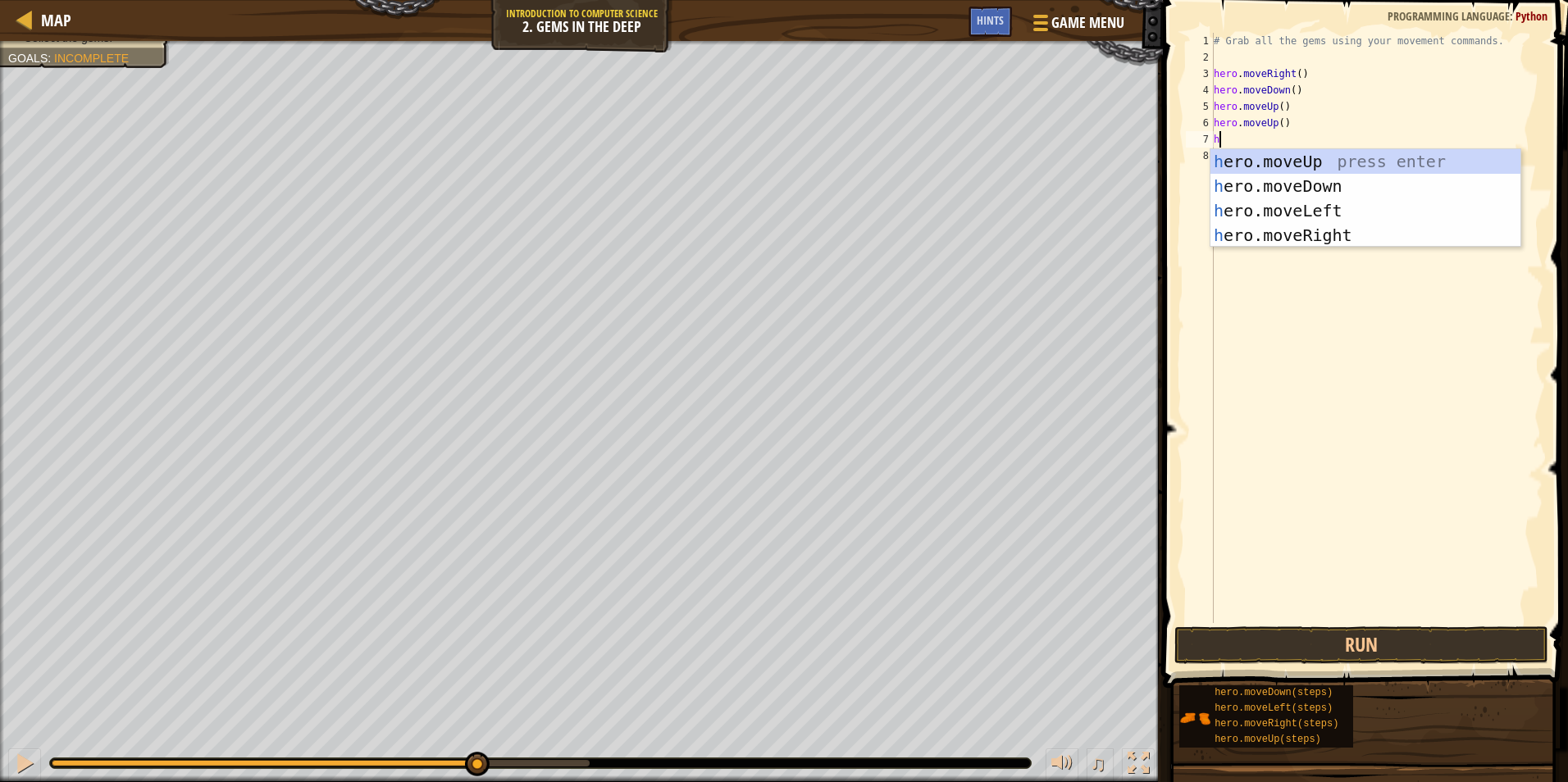
type textarea "he"
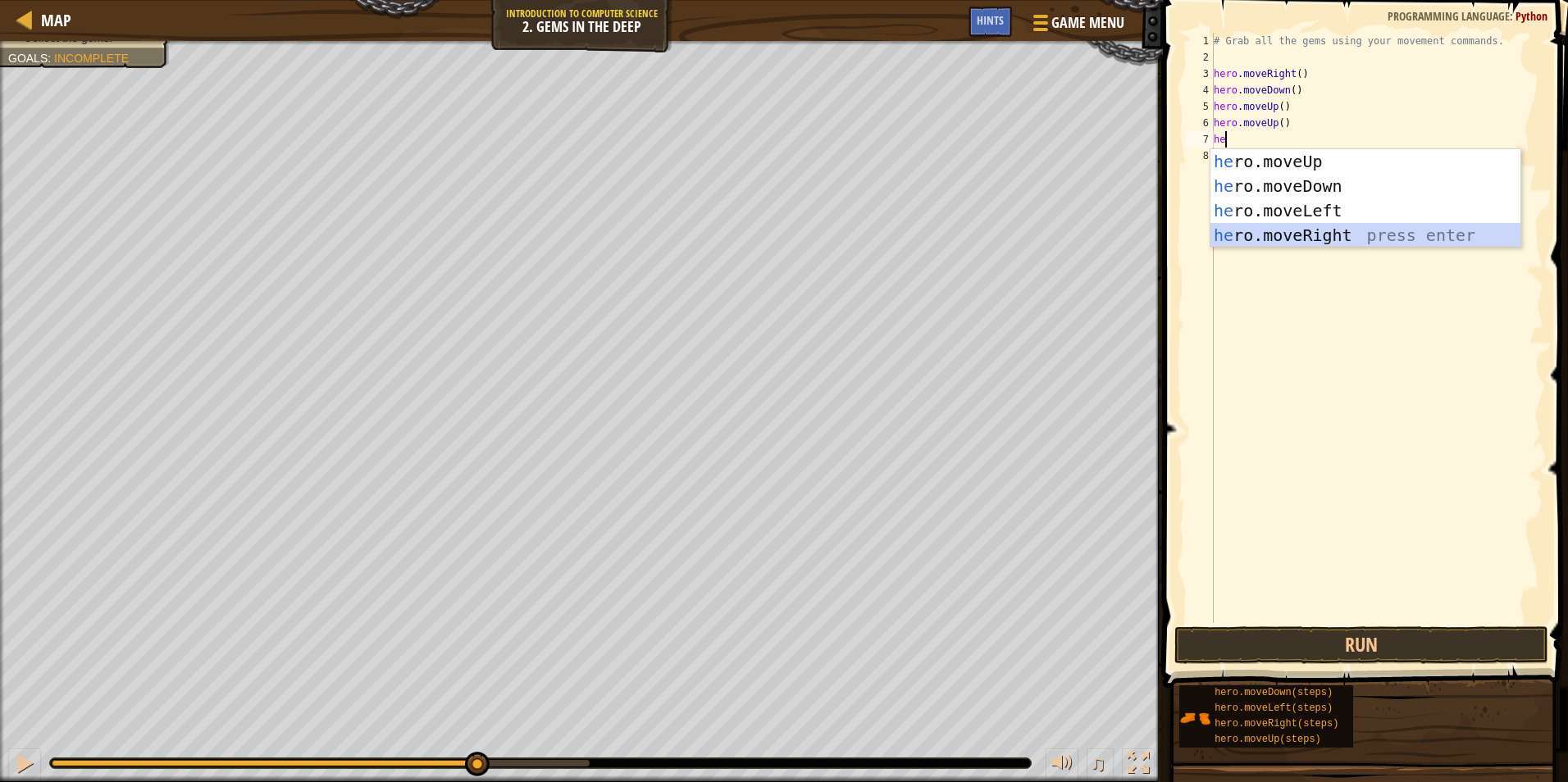
click at [1321, 240] on div "he ro.moveUp press enter he ro.moveDown press enter he ro.moveLeft press enter …" at bounding box center [1364, 223] width 310 height 148
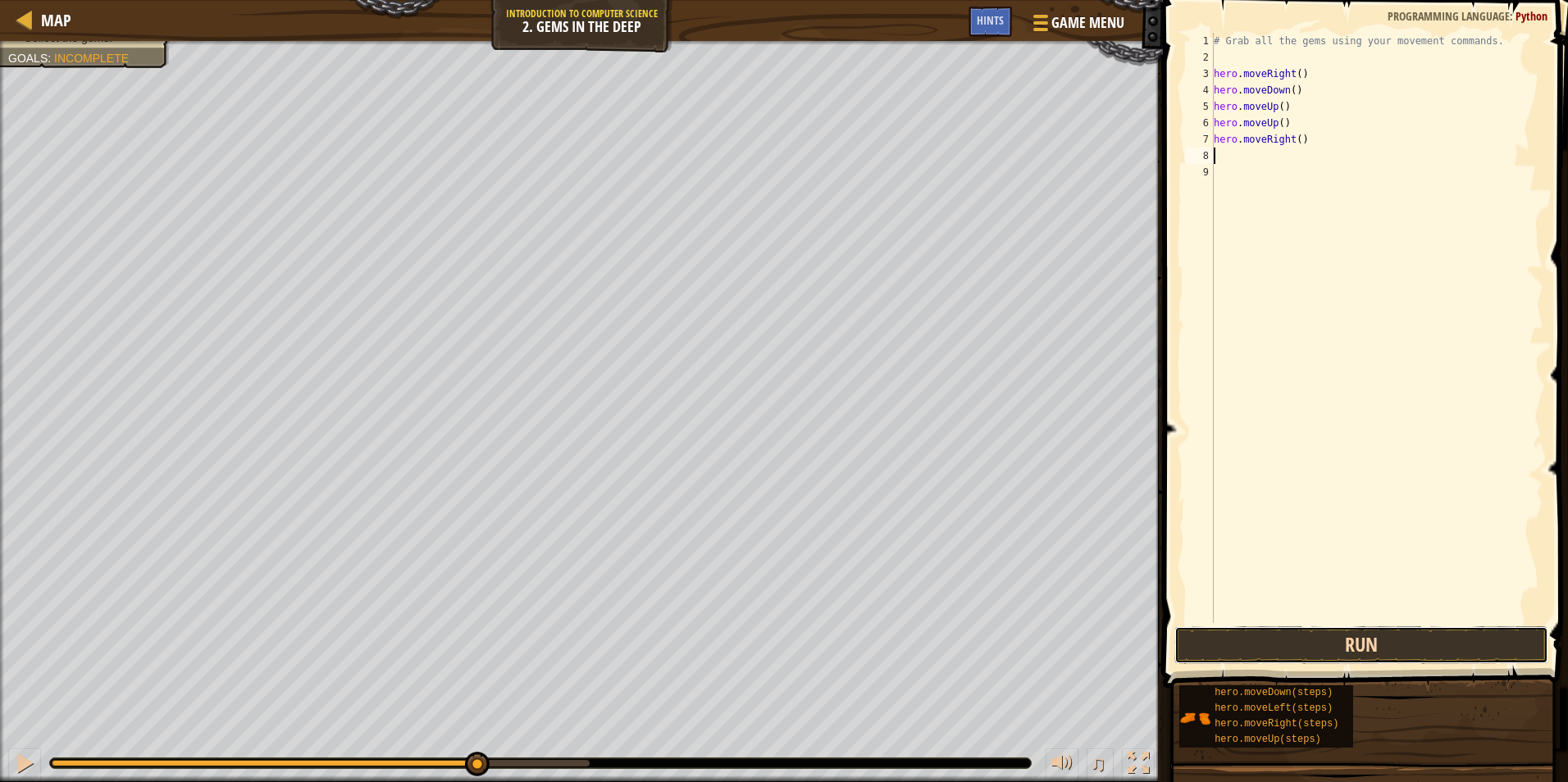
click at [1269, 644] on button "Run" at bounding box center [1360, 646] width 373 height 38
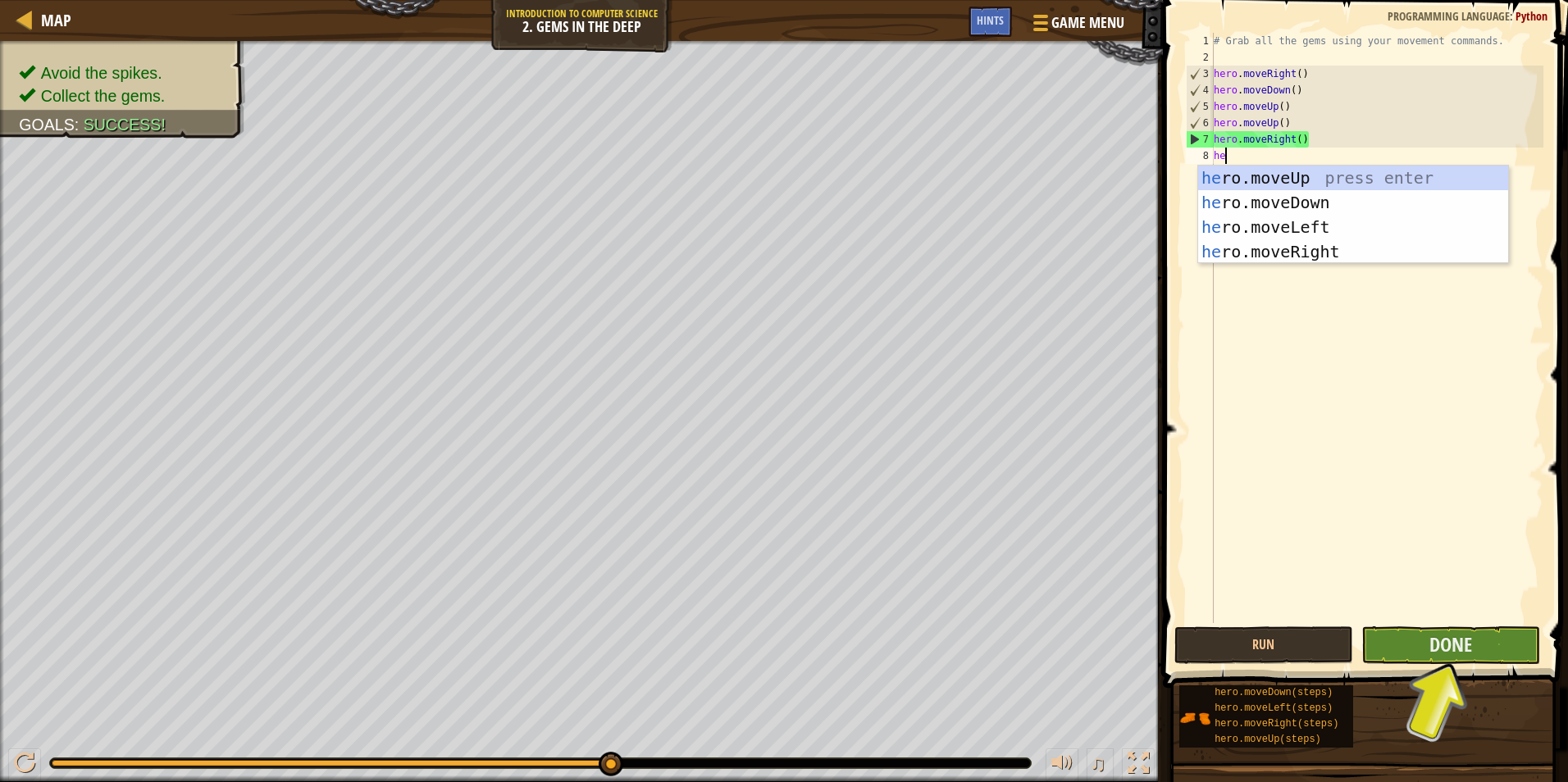
type textarea "he"
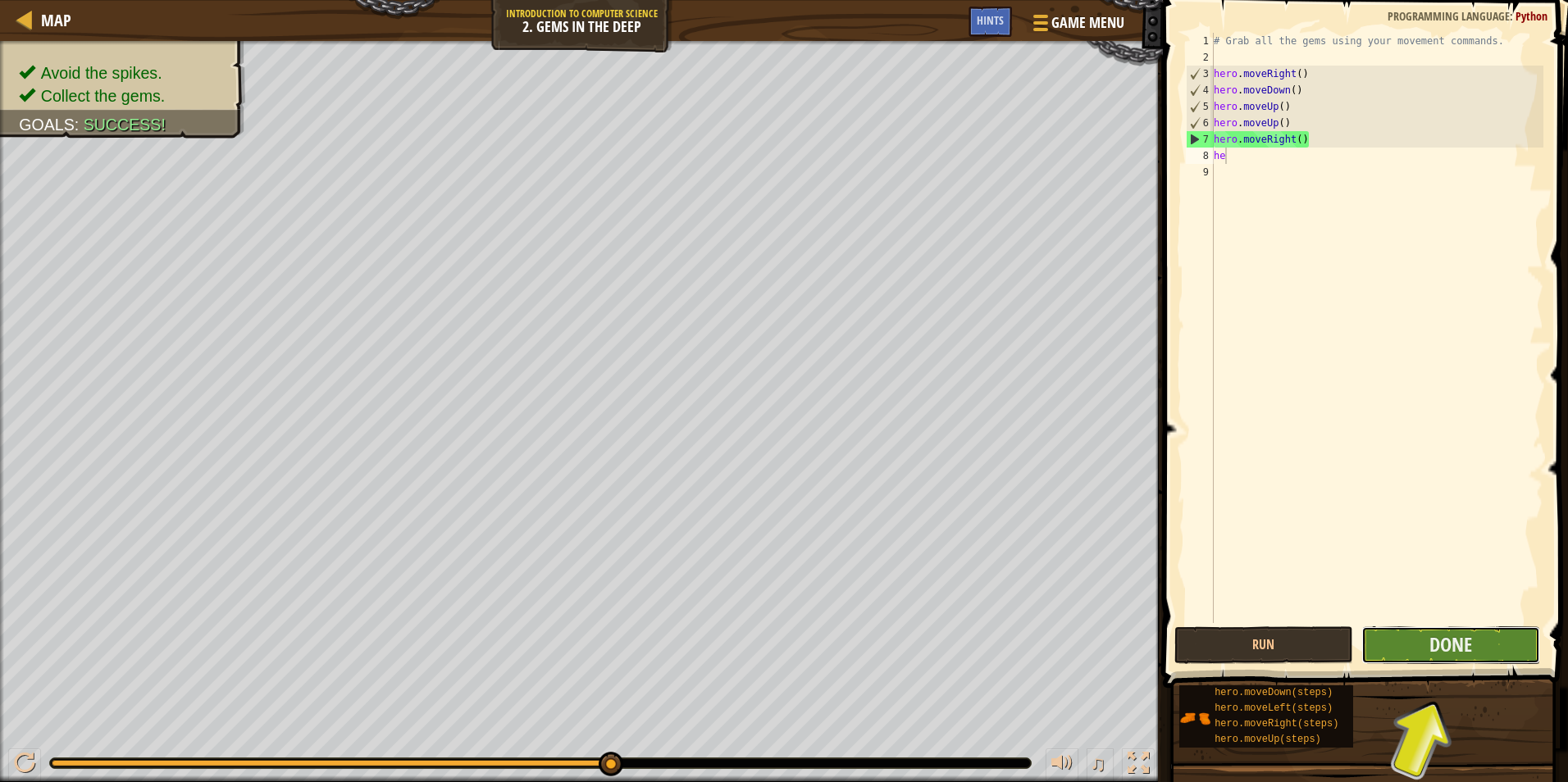
click at [1500, 662] on button "Done" at bounding box center [1451, 646] width 179 height 38
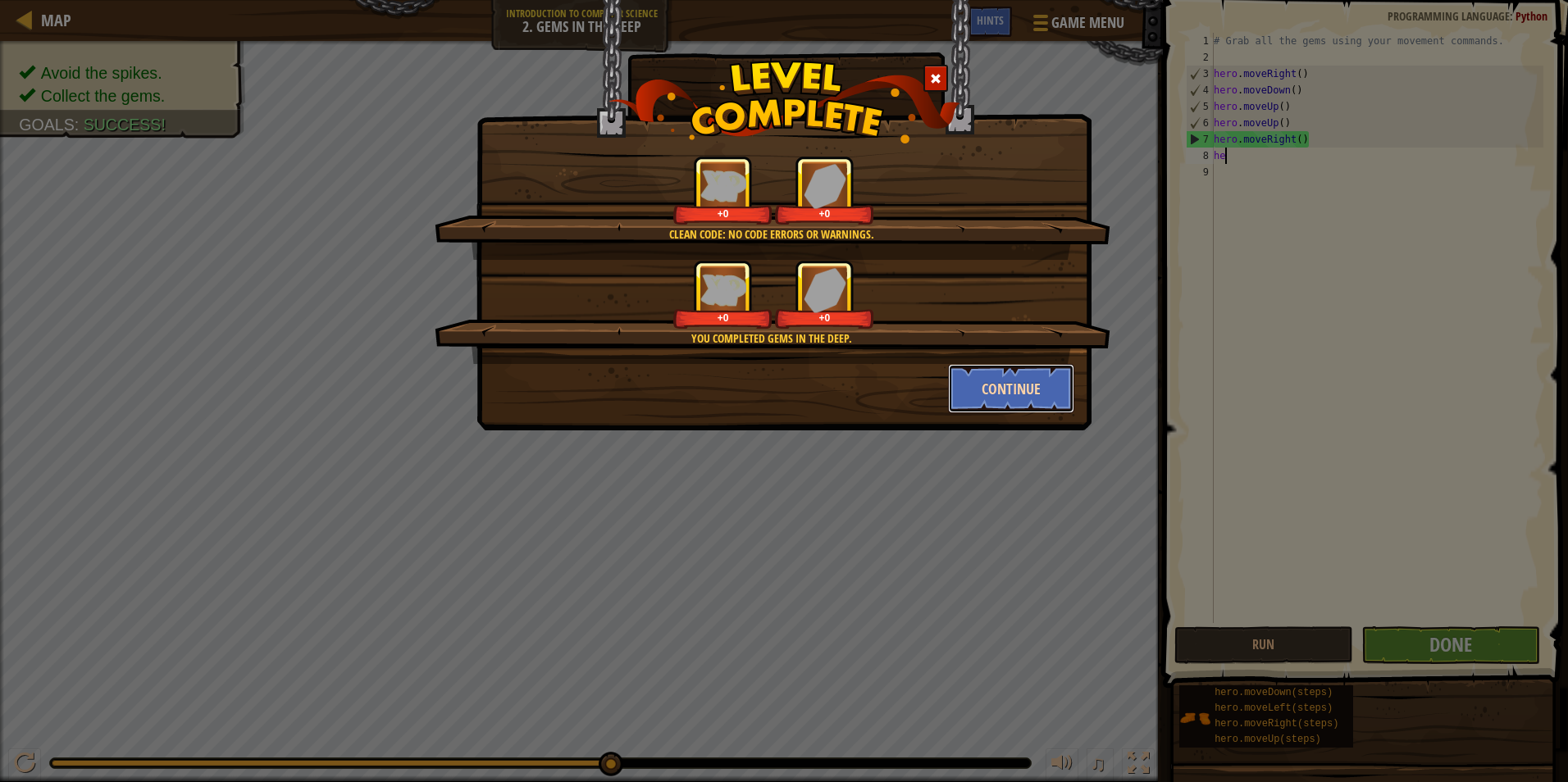
click at [1021, 395] on button "Continue" at bounding box center [1011, 389] width 127 height 50
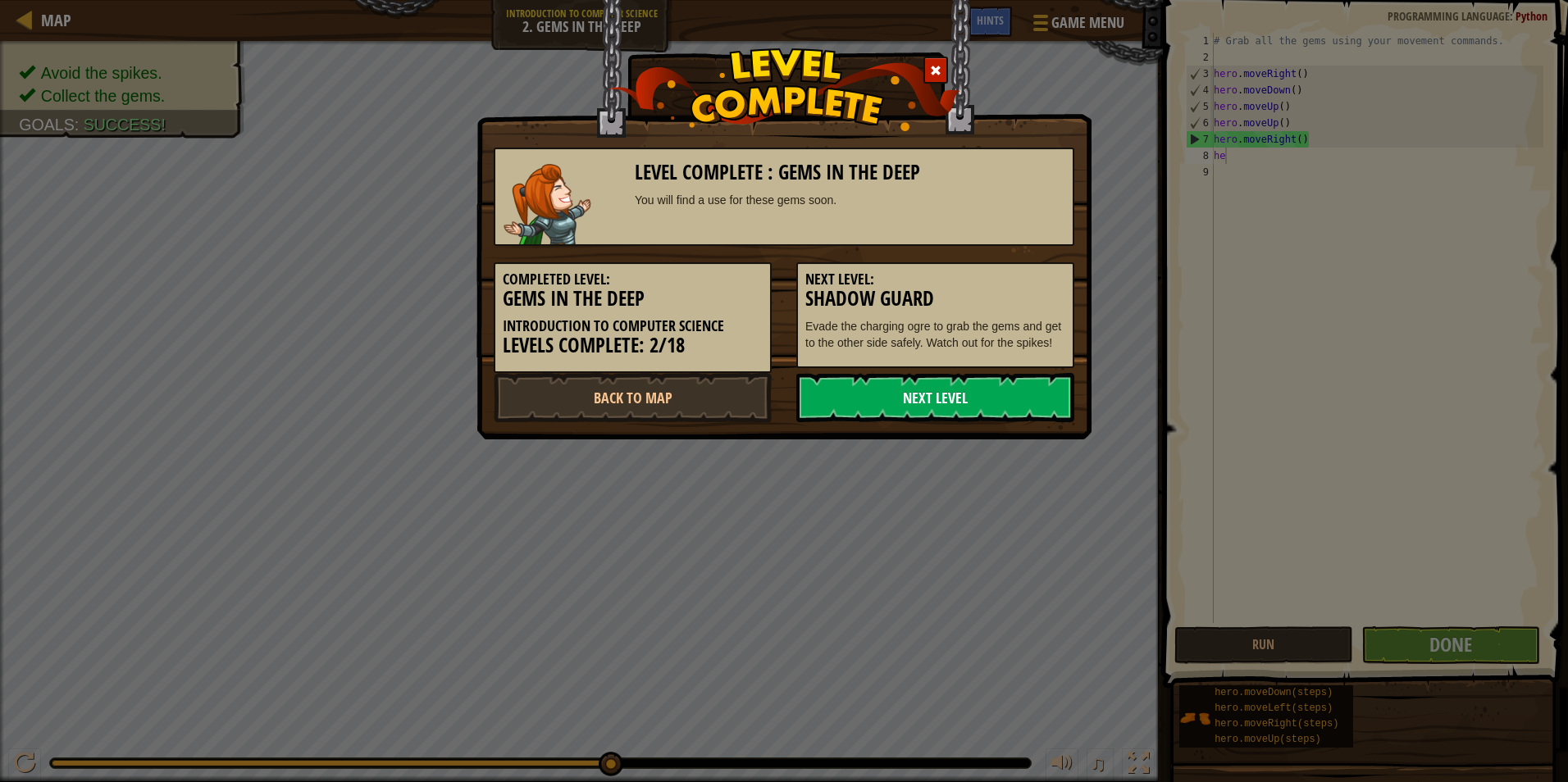
click at [1015, 391] on link "Next Level" at bounding box center [935, 398] width 278 height 50
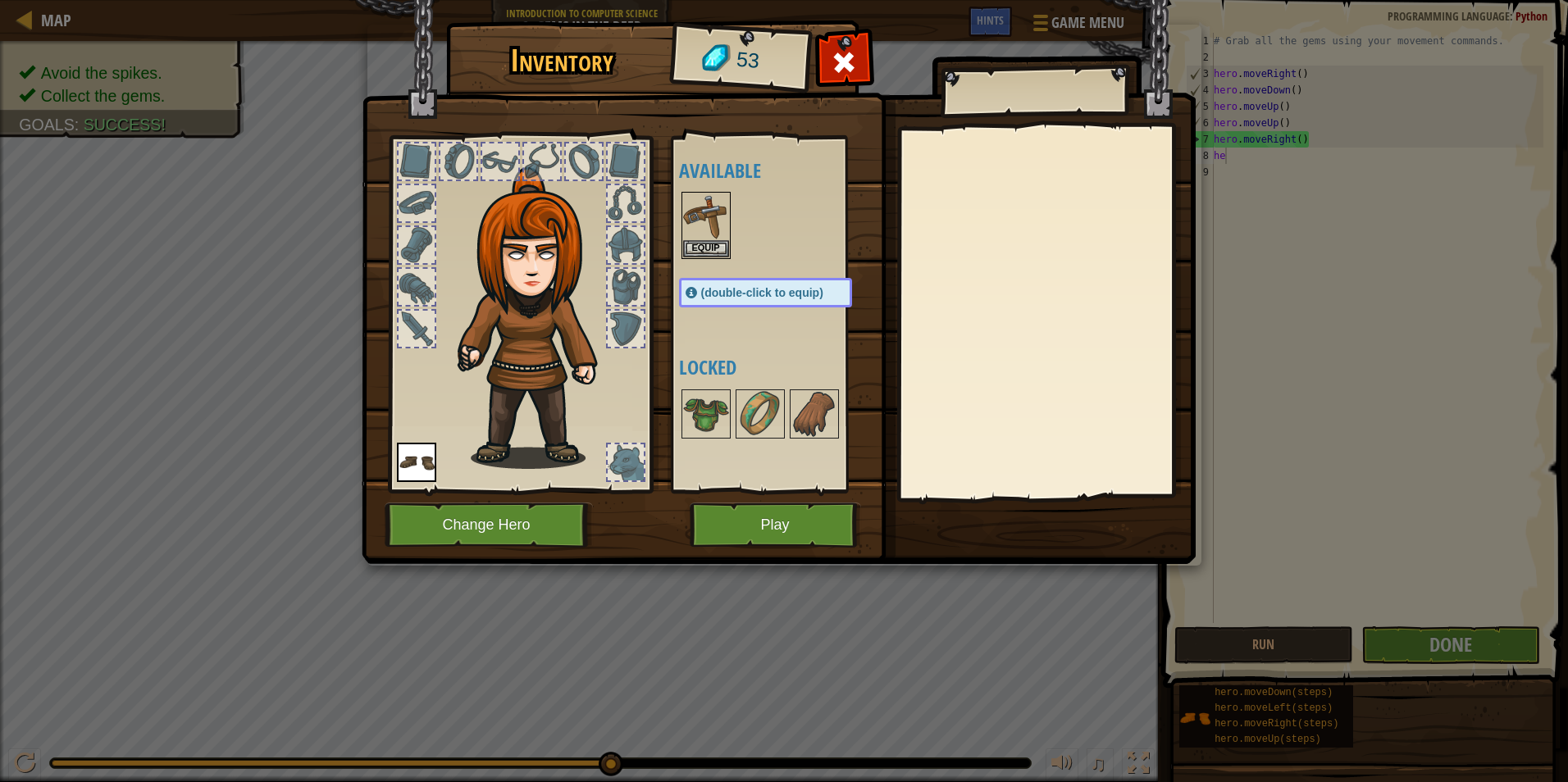
click at [803, 512] on div "Inventory 53 Available Equip Equip (double-click to equip) Locked Equip Unequip…" at bounding box center [784, 295] width 834 height 541
click at [803, 516] on button "Play" at bounding box center [775, 525] width 171 height 45
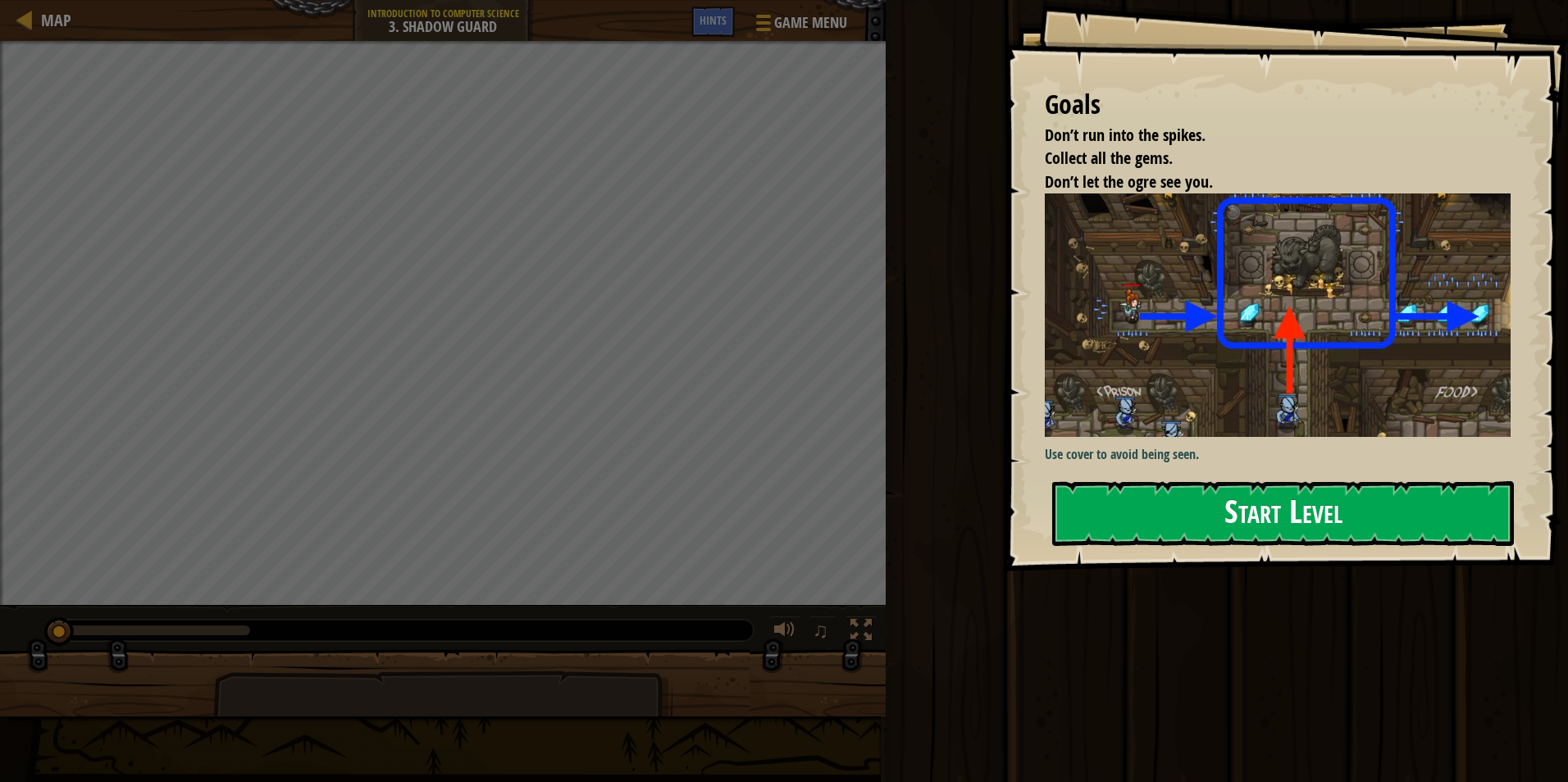
click at [1196, 516] on button "Start Level" at bounding box center [1282, 513] width 462 height 65
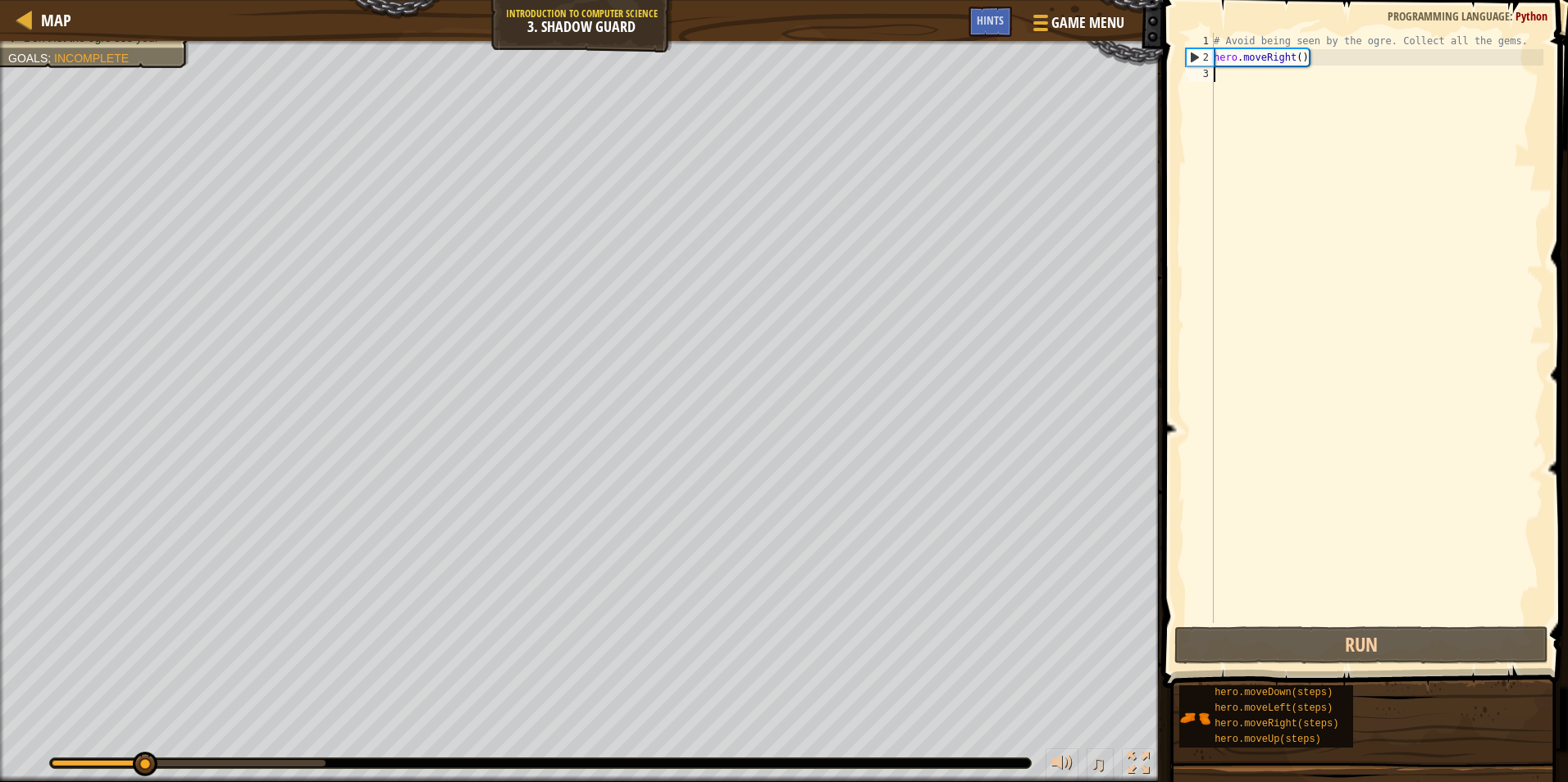
type textarea "he"
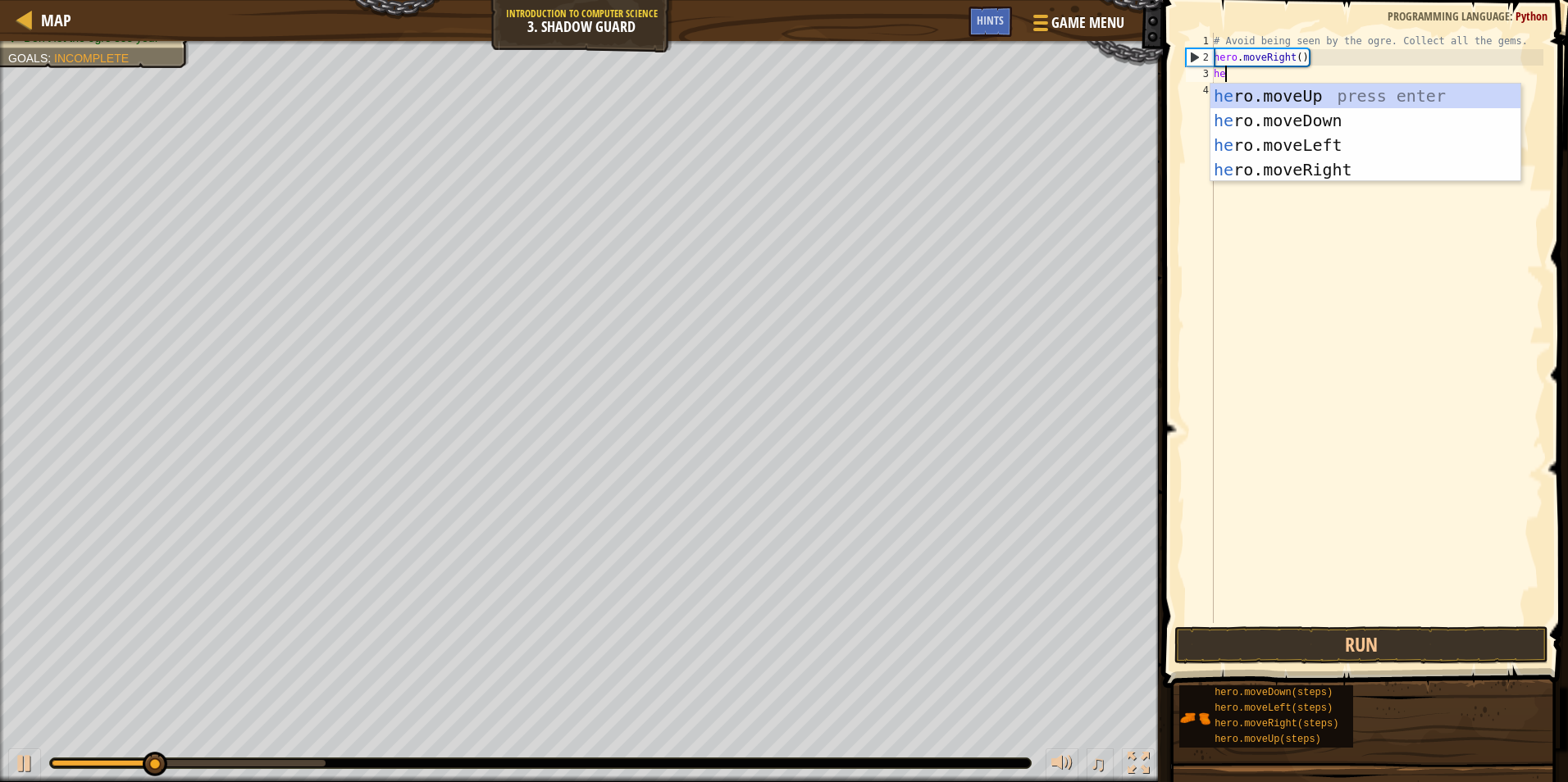
scroll to position [8, 0]
click at [1301, 160] on div "he ro.moveUp press enter he ro.moveDown press enter he ro.moveLeft press enter …" at bounding box center [1364, 157] width 310 height 148
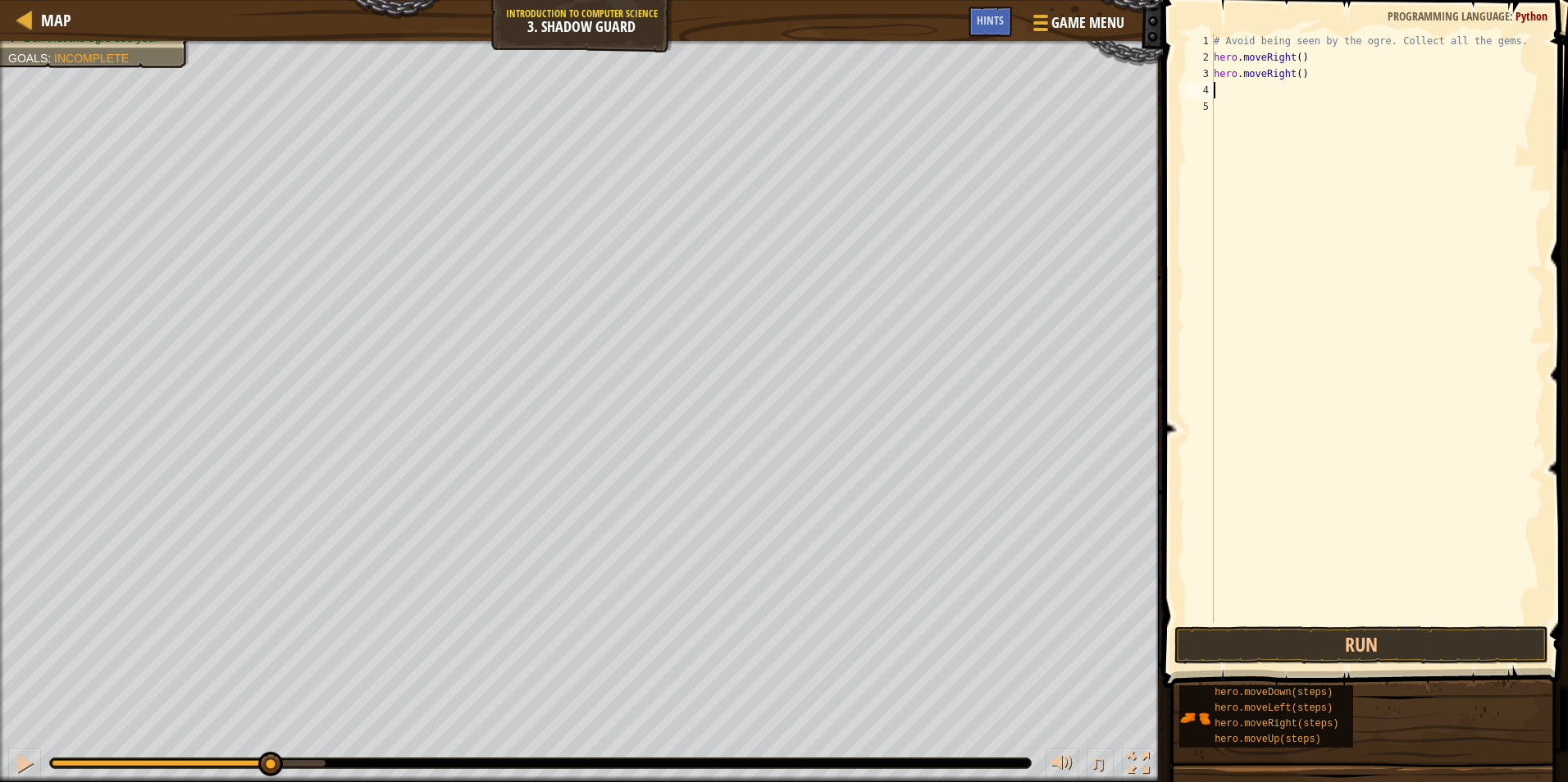
type textarea "he"
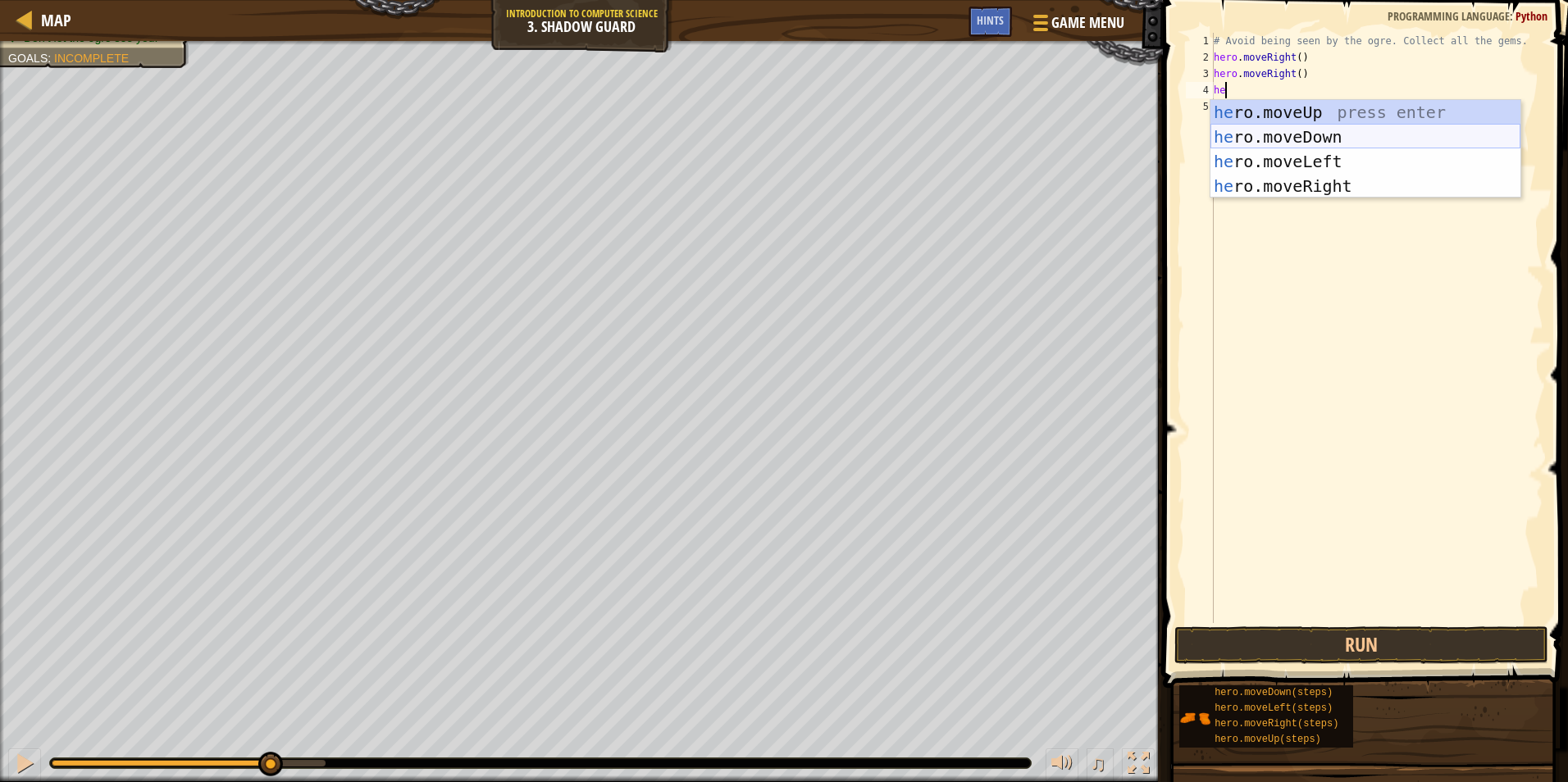
click at [1306, 142] on div "he ro.moveUp press enter he ro.moveDown press enter he ro.moveLeft press enter …" at bounding box center [1364, 173] width 310 height 148
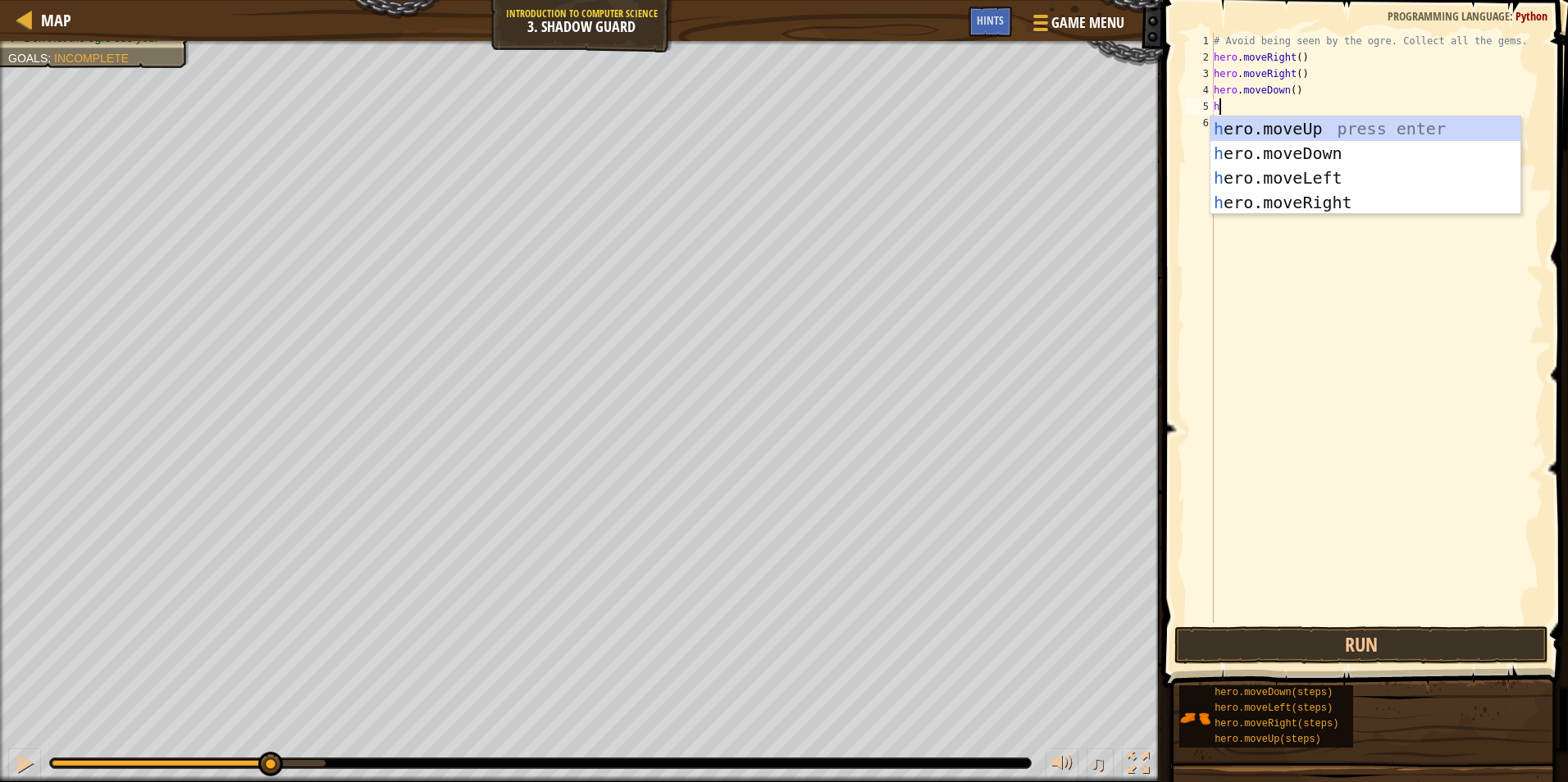
type textarea "he"
click at [1337, 127] on div "he ro.moveUp press enter he ro.moveDown press enter he ro.moveLeft press enter …" at bounding box center [1364, 190] width 310 height 148
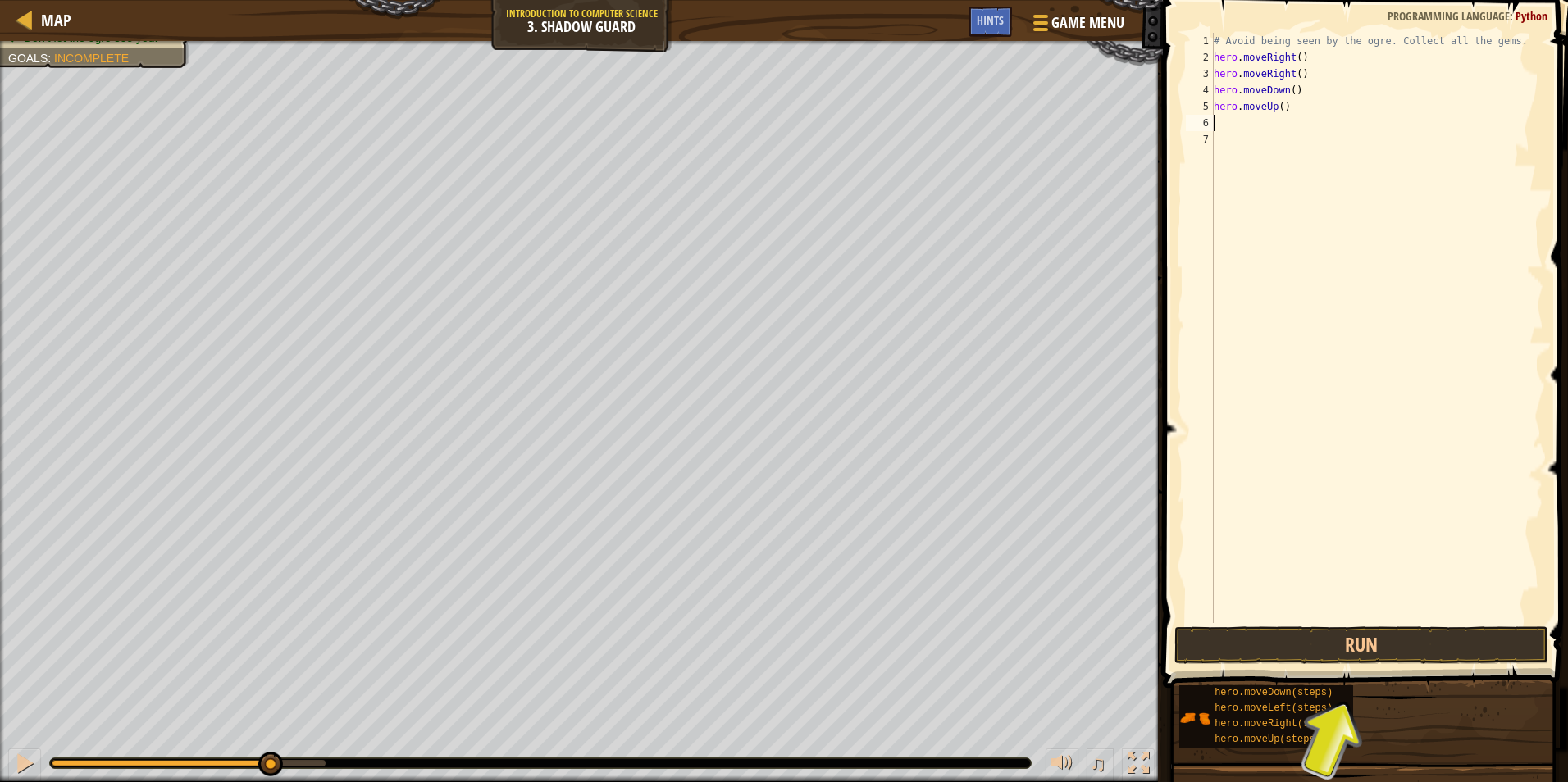
type textarea "he"
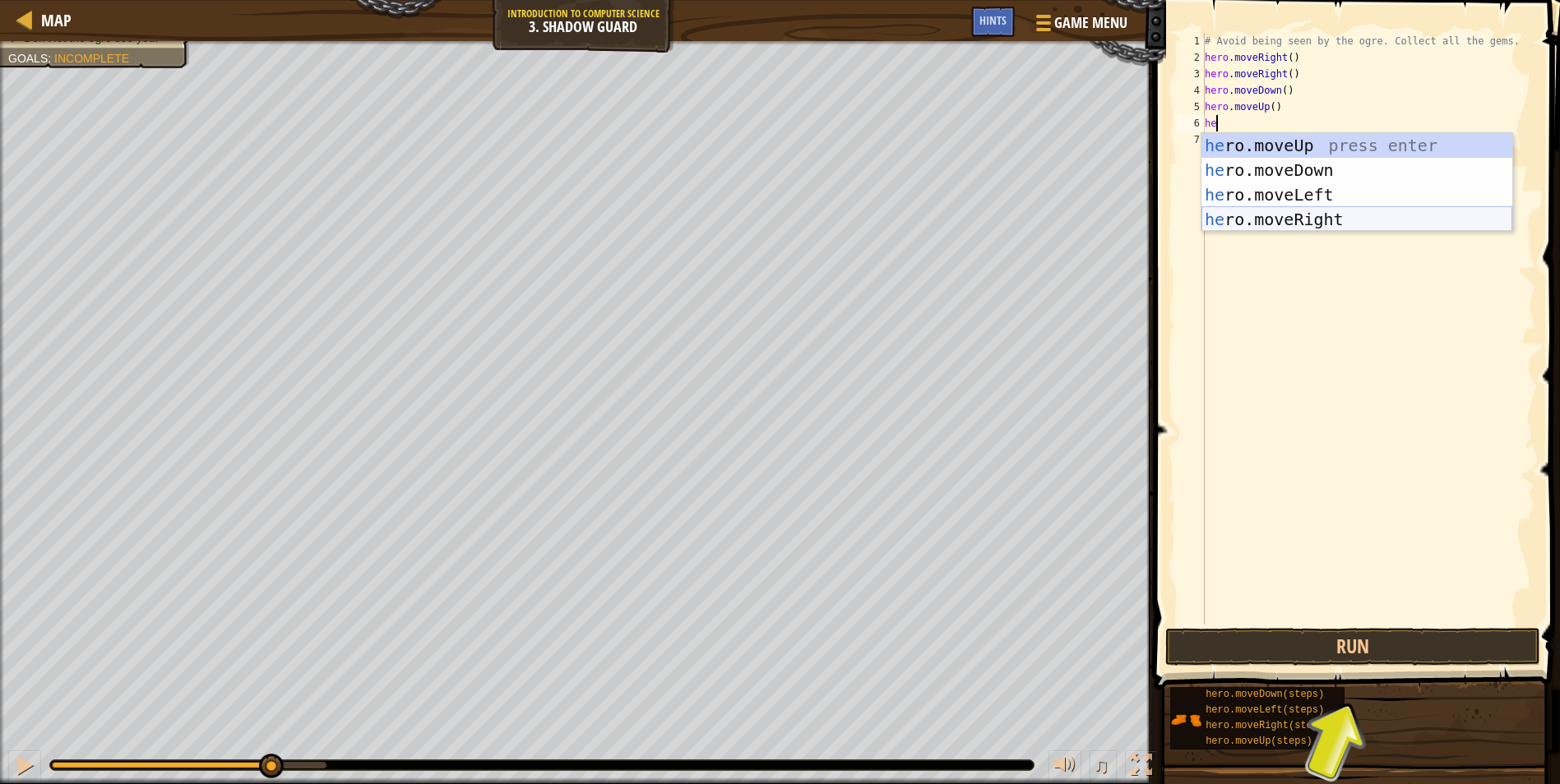
click at [1303, 222] on div "he ro.moveUp press enter he ro.moveDown press enter he ro.moveLeft press enter …" at bounding box center [1356, 206] width 310 height 148
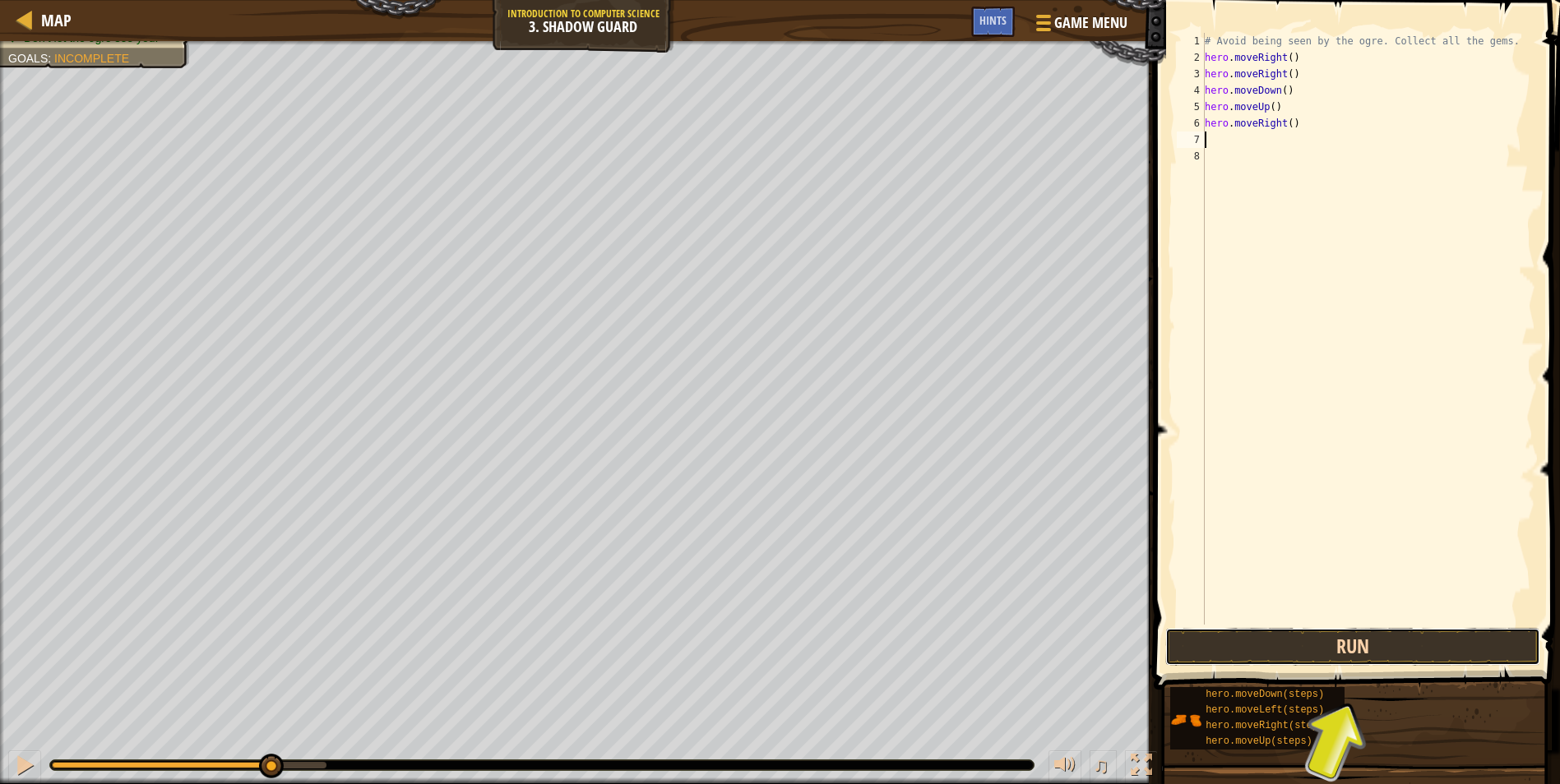
click at [1290, 645] on button "Run" at bounding box center [1353, 647] width 374 height 38
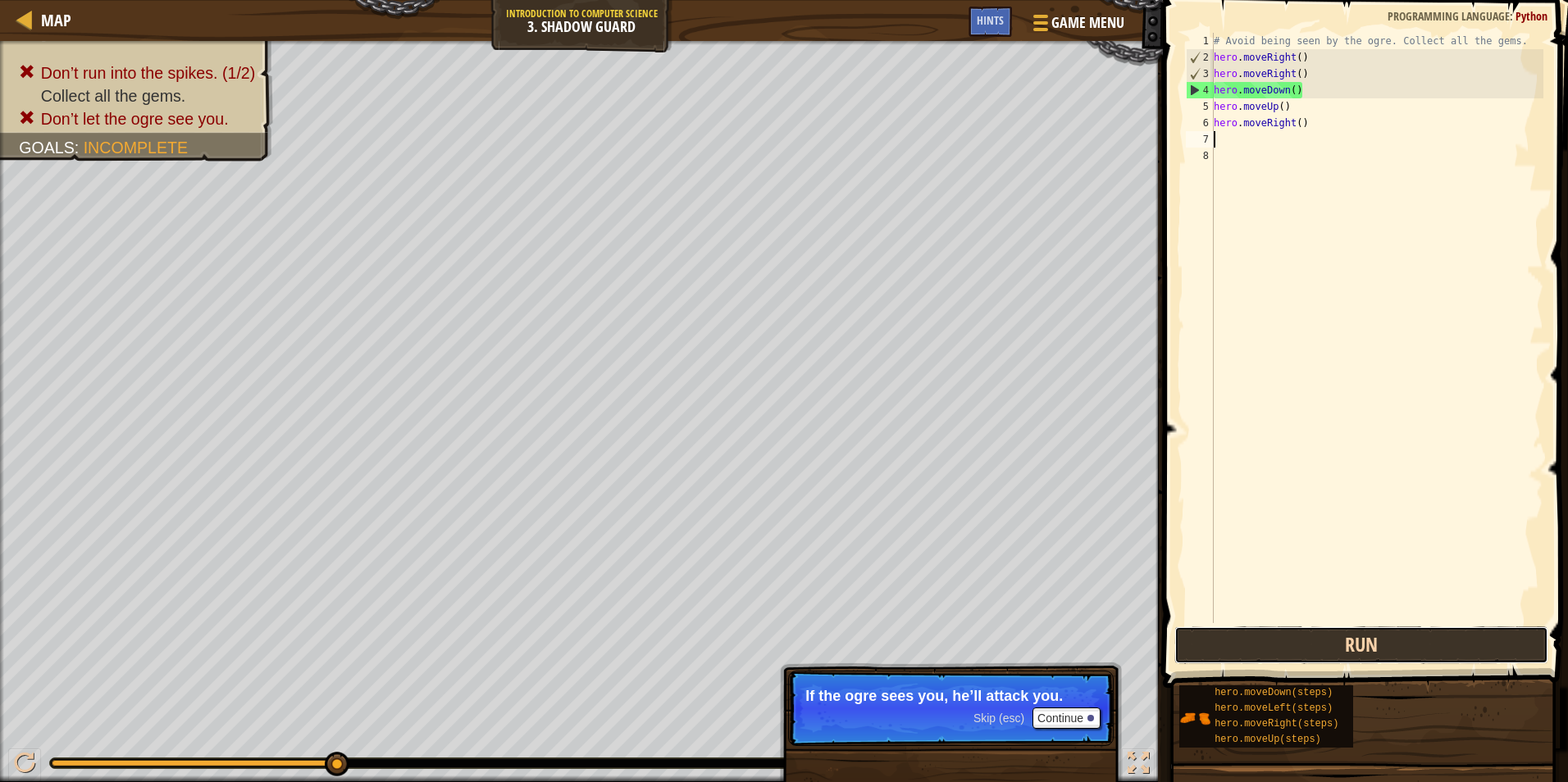
click at [1307, 632] on button "Run" at bounding box center [1360, 646] width 373 height 38
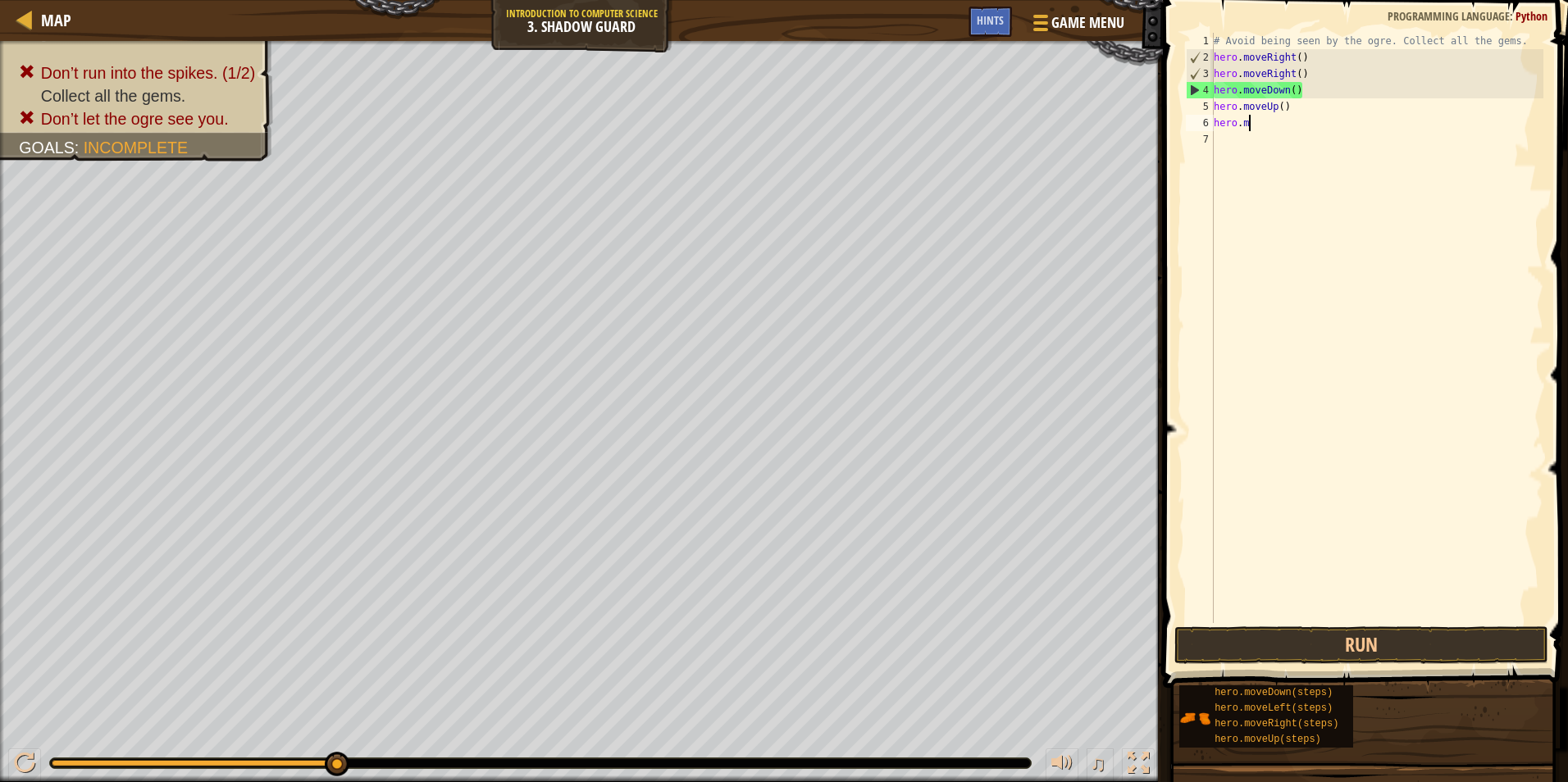
type textarea "h"
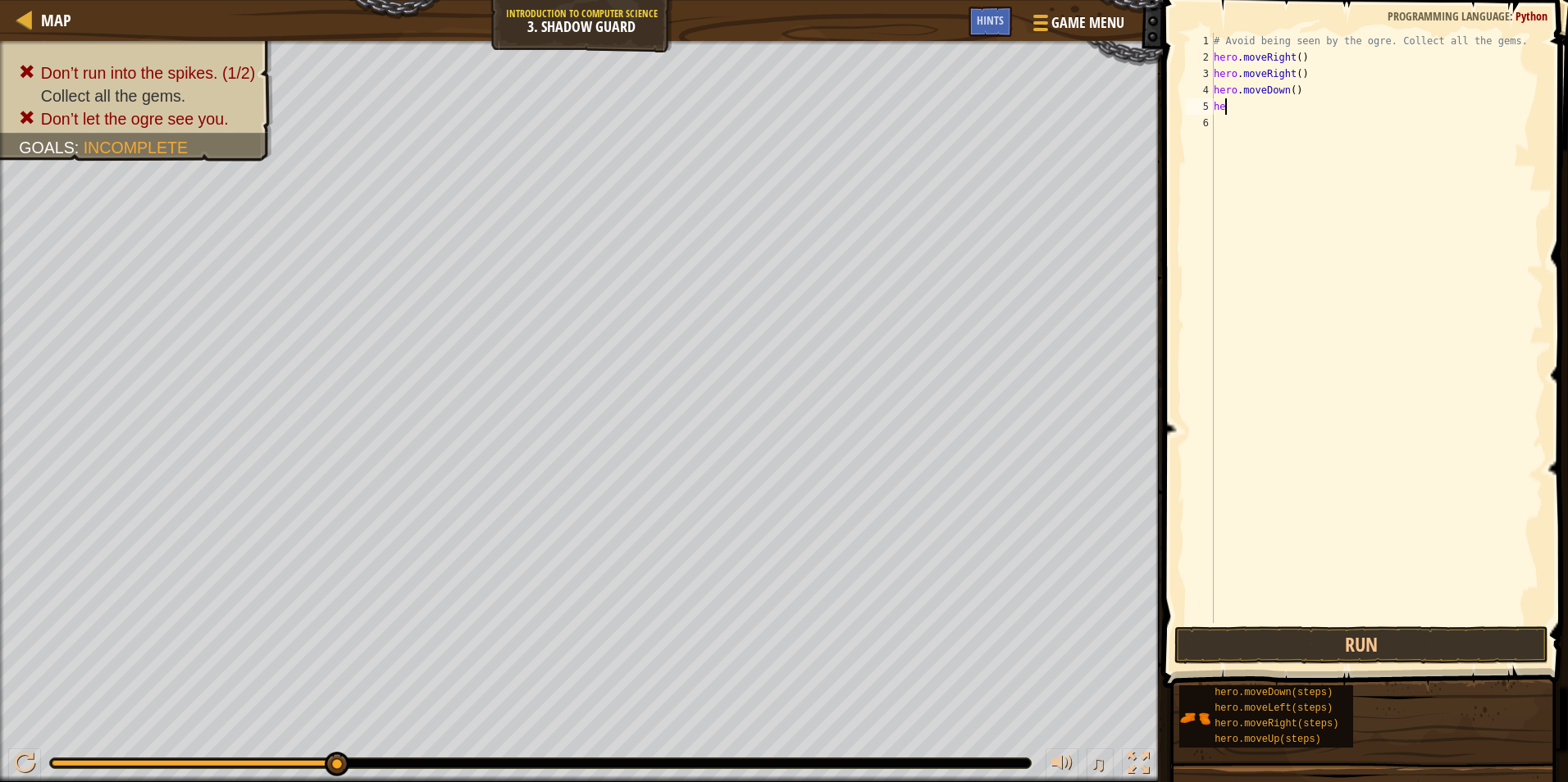
type textarea "h"
click at [1338, 638] on button "Run" at bounding box center [1360, 646] width 373 height 38
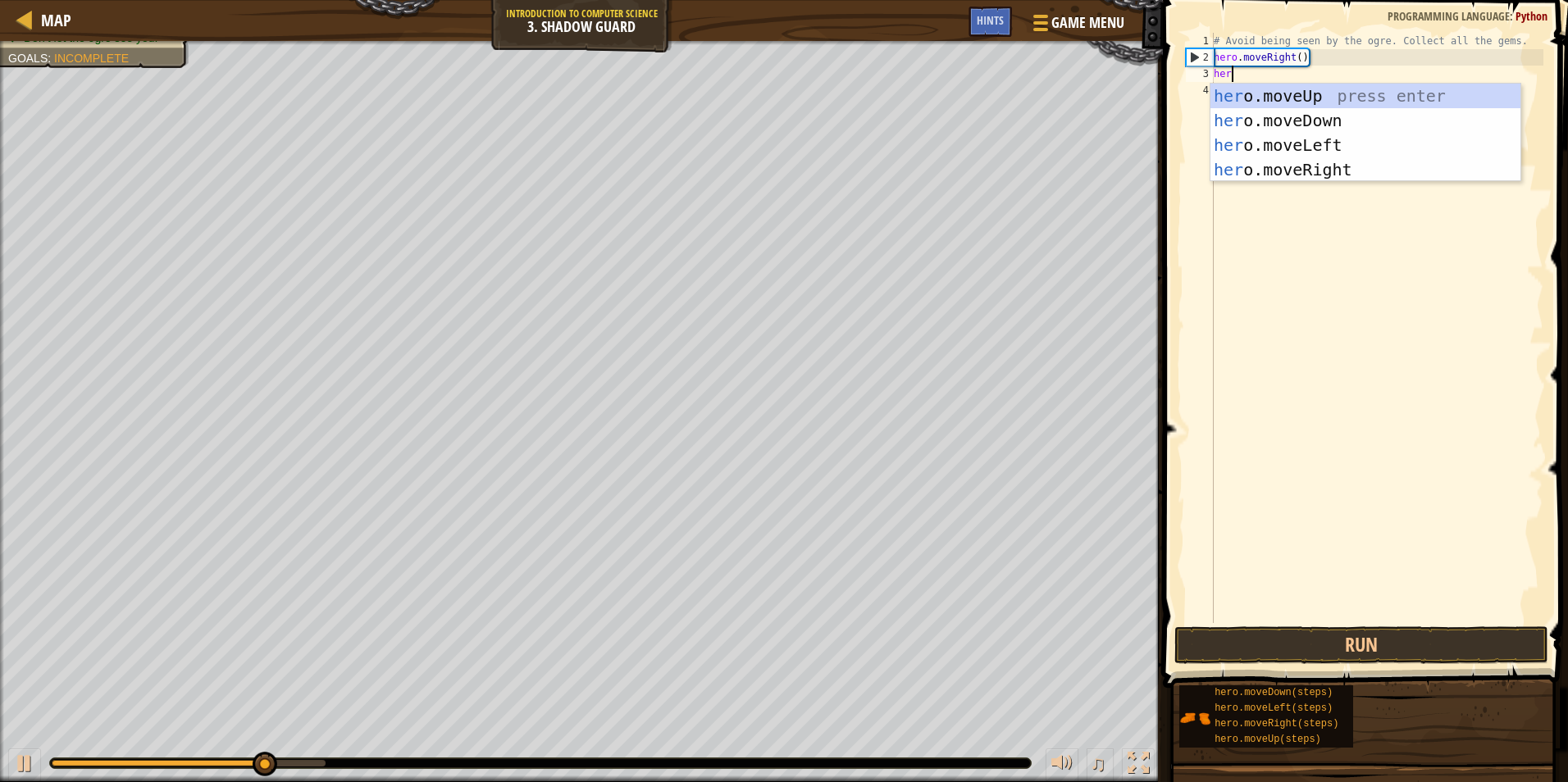
type textarea "her"
click at [1308, 95] on div "her o.moveUp press enter her o.moveDown press enter her o.moveLeft press enter …" at bounding box center [1364, 157] width 310 height 148
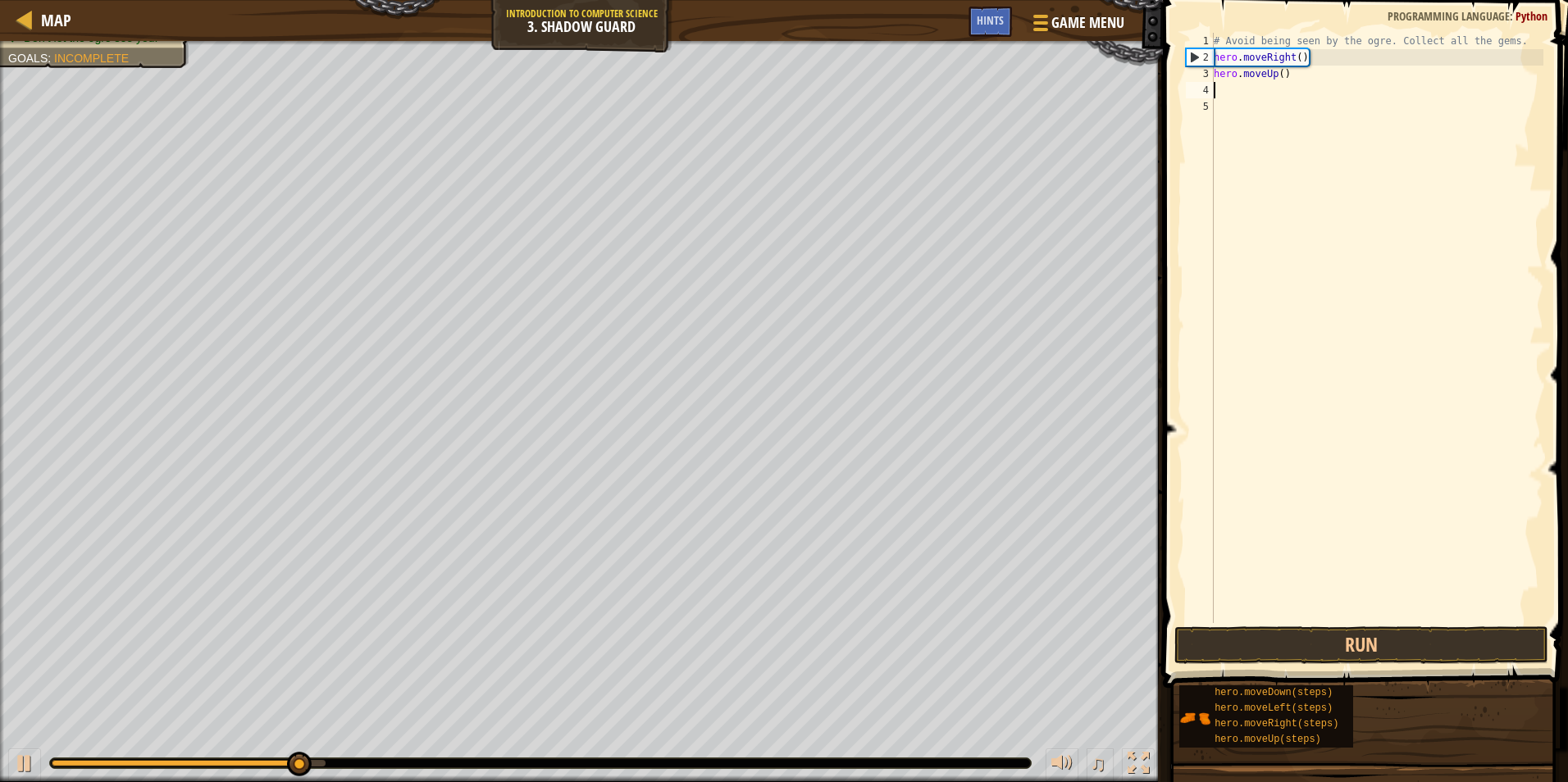
scroll to position [8, 0]
type textarea "he"
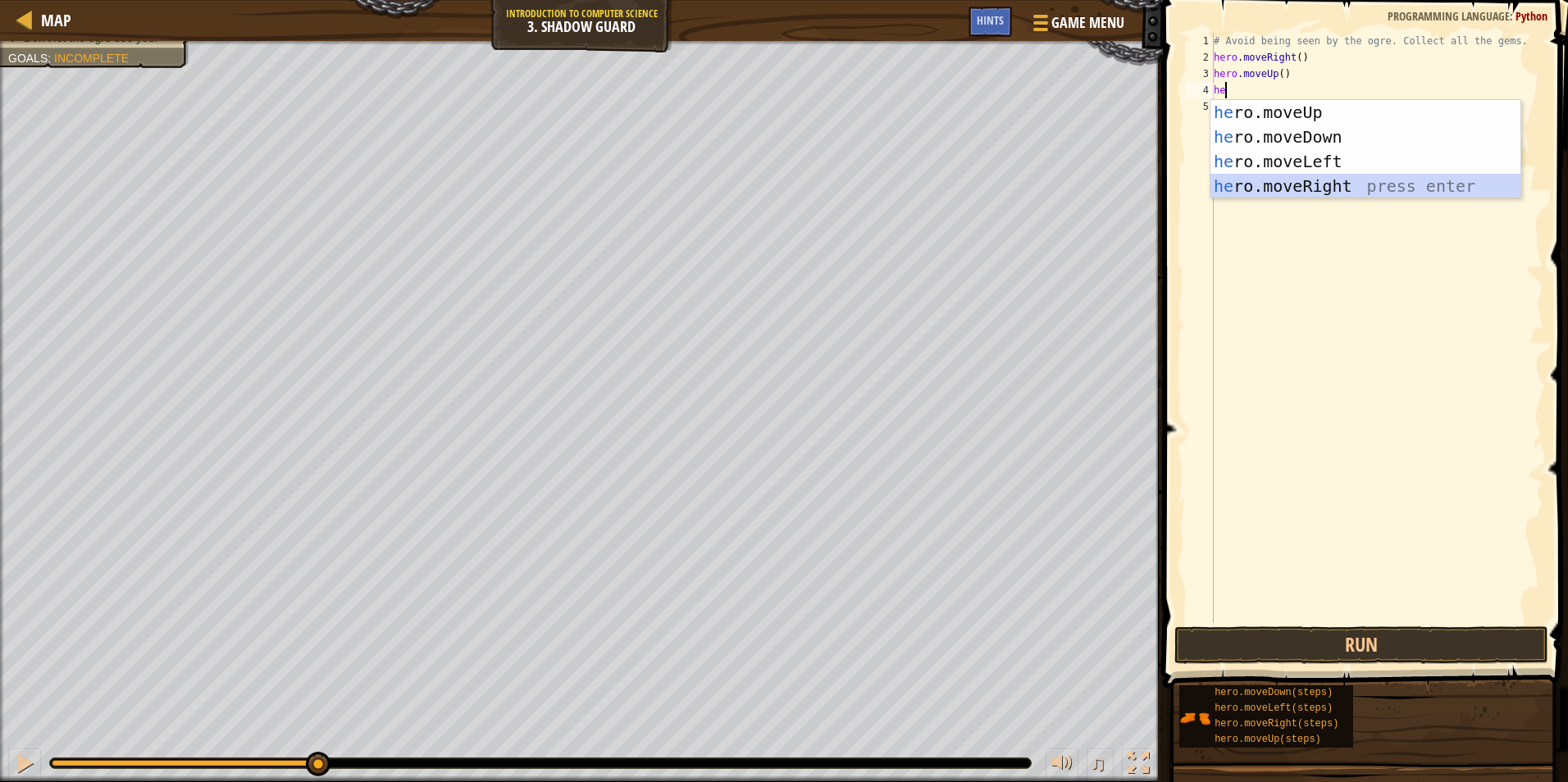
click at [1313, 187] on div "he ro.moveUp press enter he ro.moveDown press enter he ro.moveLeft press enter …" at bounding box center [1364, 173] width 310 height 148
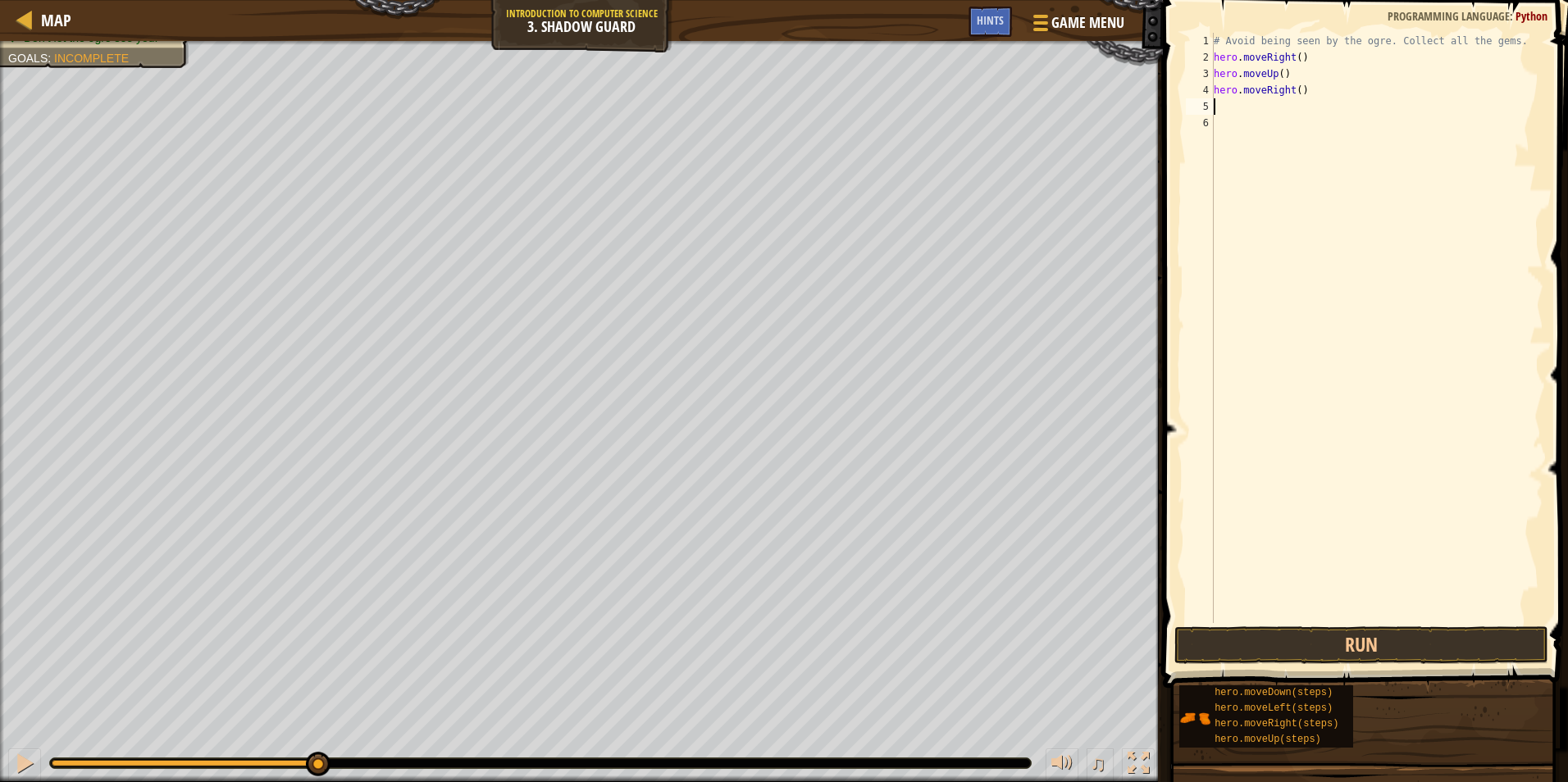
type textarea "he"
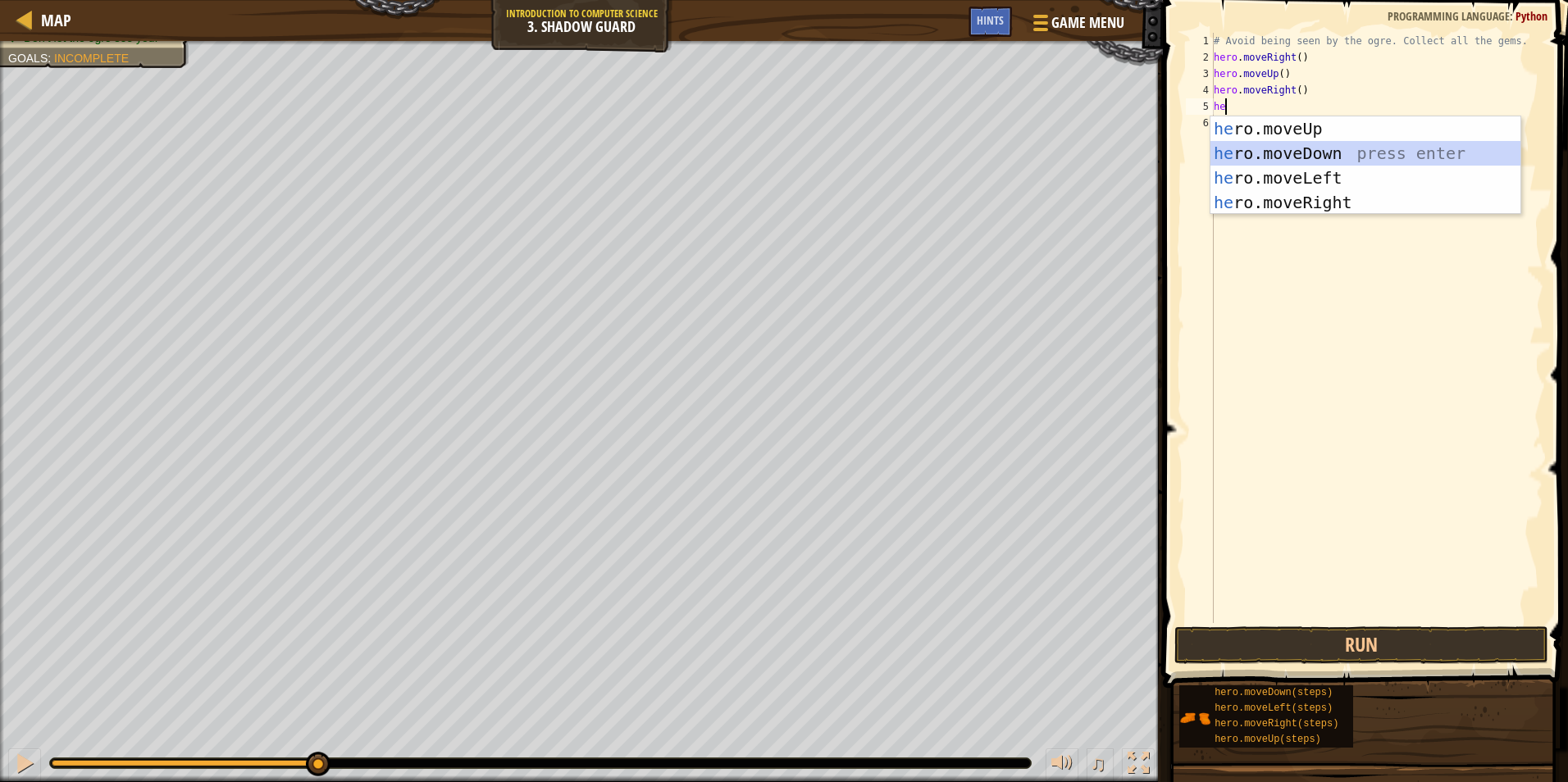
click at [1317, 150] on div "he ro.moveUp press enter he ro.moveDown press enter he ro.moveLeft press enter …" at bounding box center [1364, 190] width 310 height 148
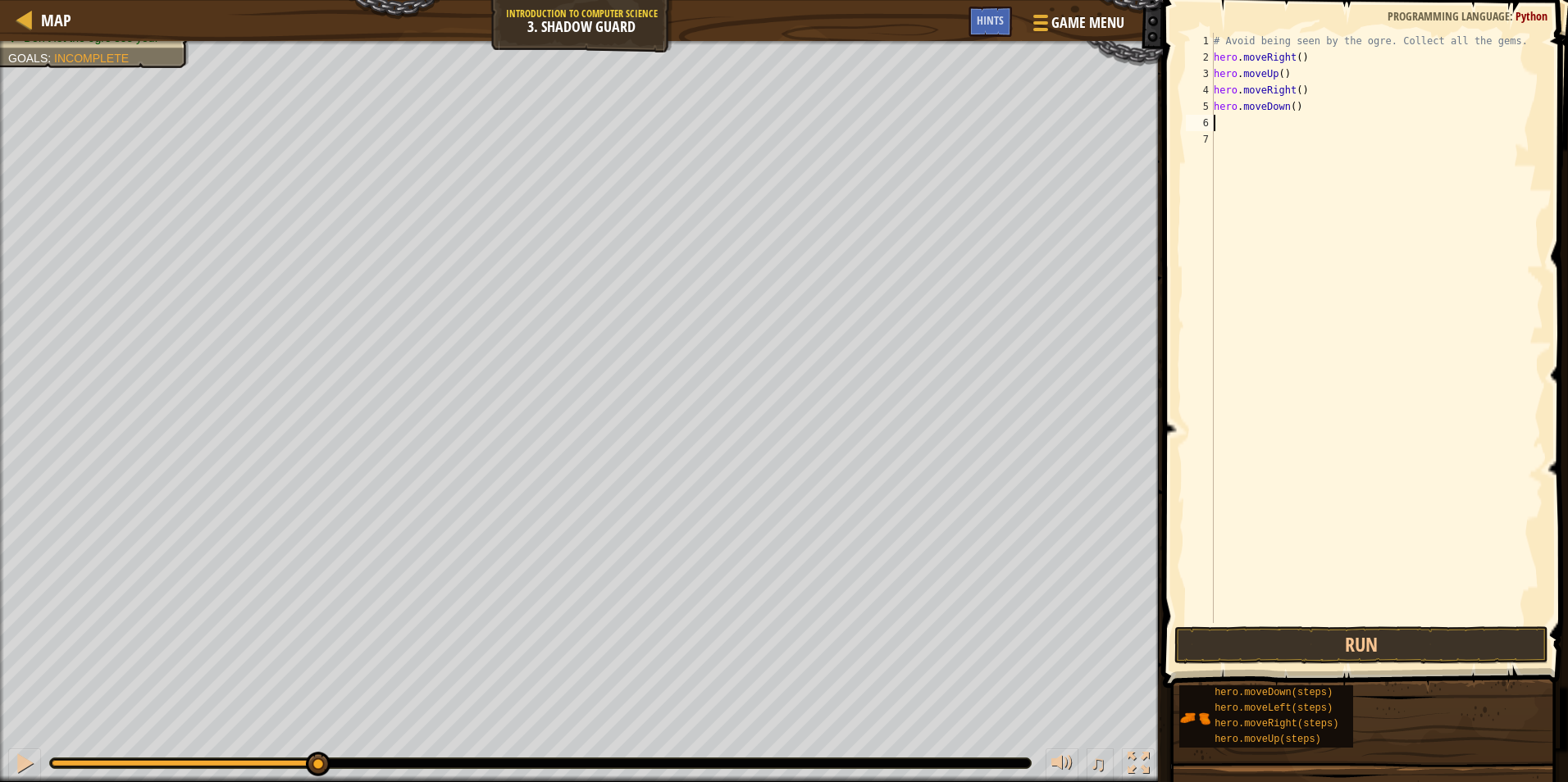
type textarea "he"
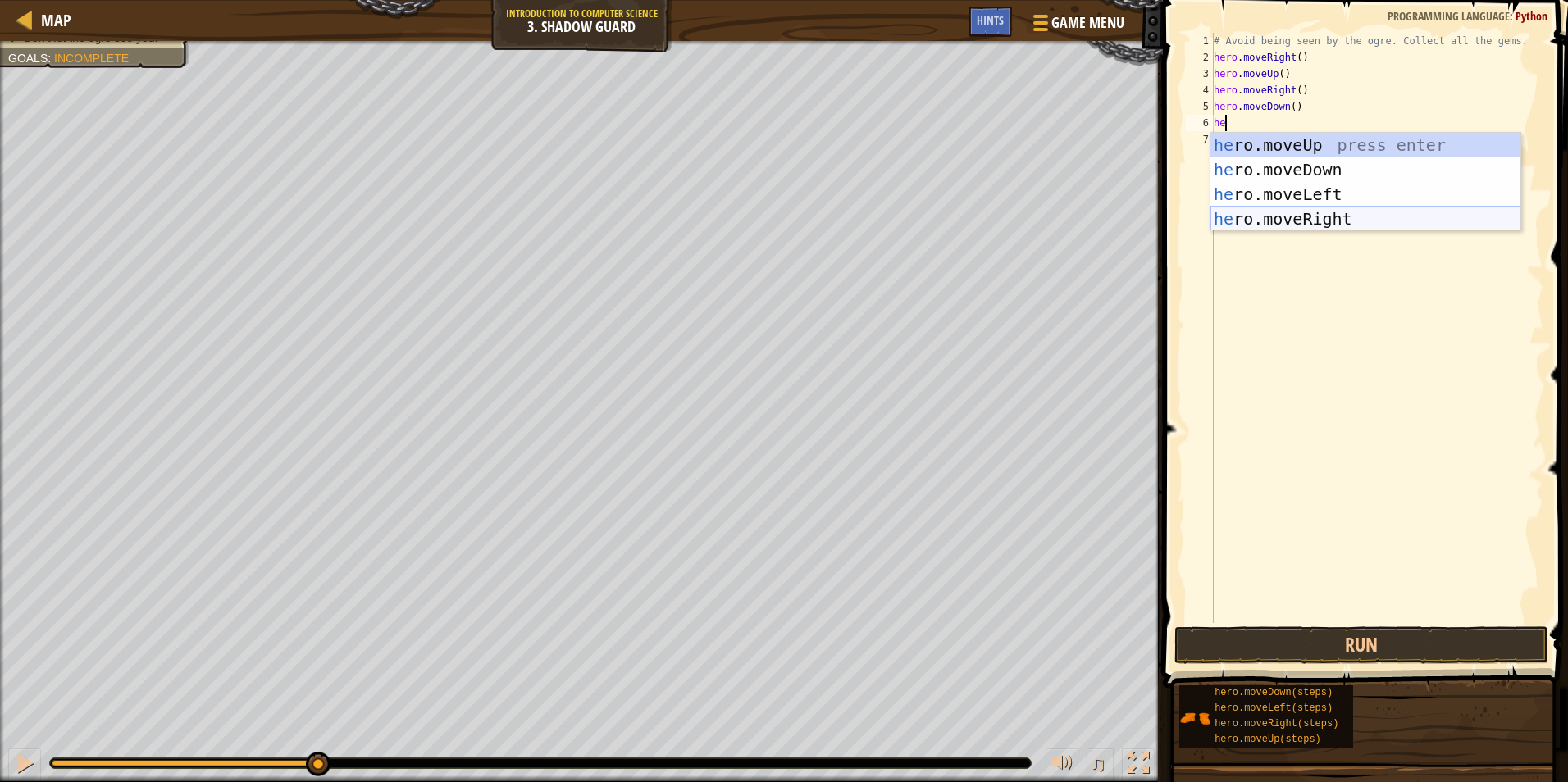
click at [1300, 219] on div "he ro.moveUp press enter he ro.moveDown press enter he ro.moveLeft press enter …" at bounding box center [1364, 206] width 310 height 148
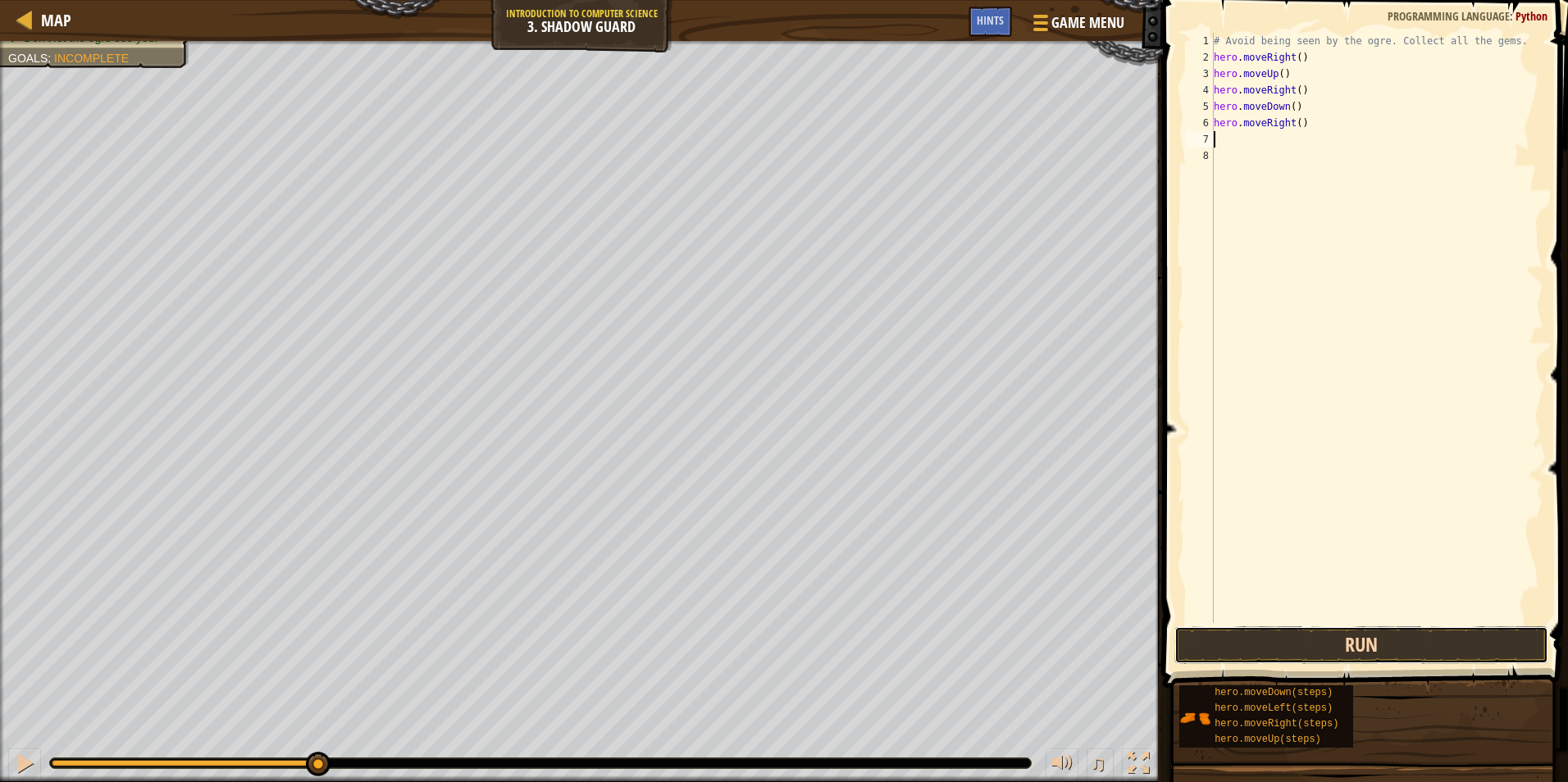
click at [1326, 644] on button "Run" at bounding box center [1360, 646] width 373 height 38
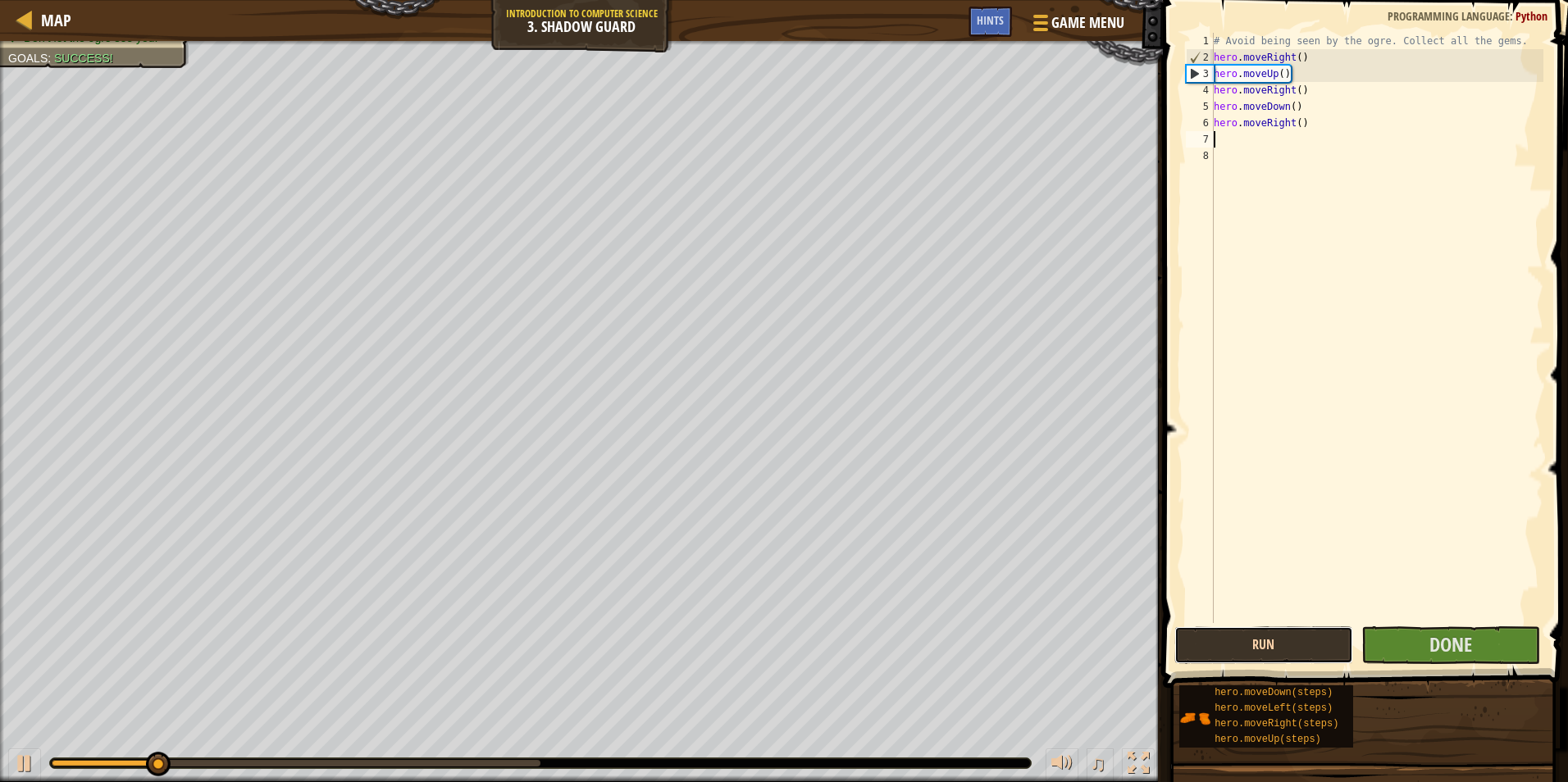
click at [1329, 644] on button "Run" at bounding box center [1263, 646] width 179 height 38
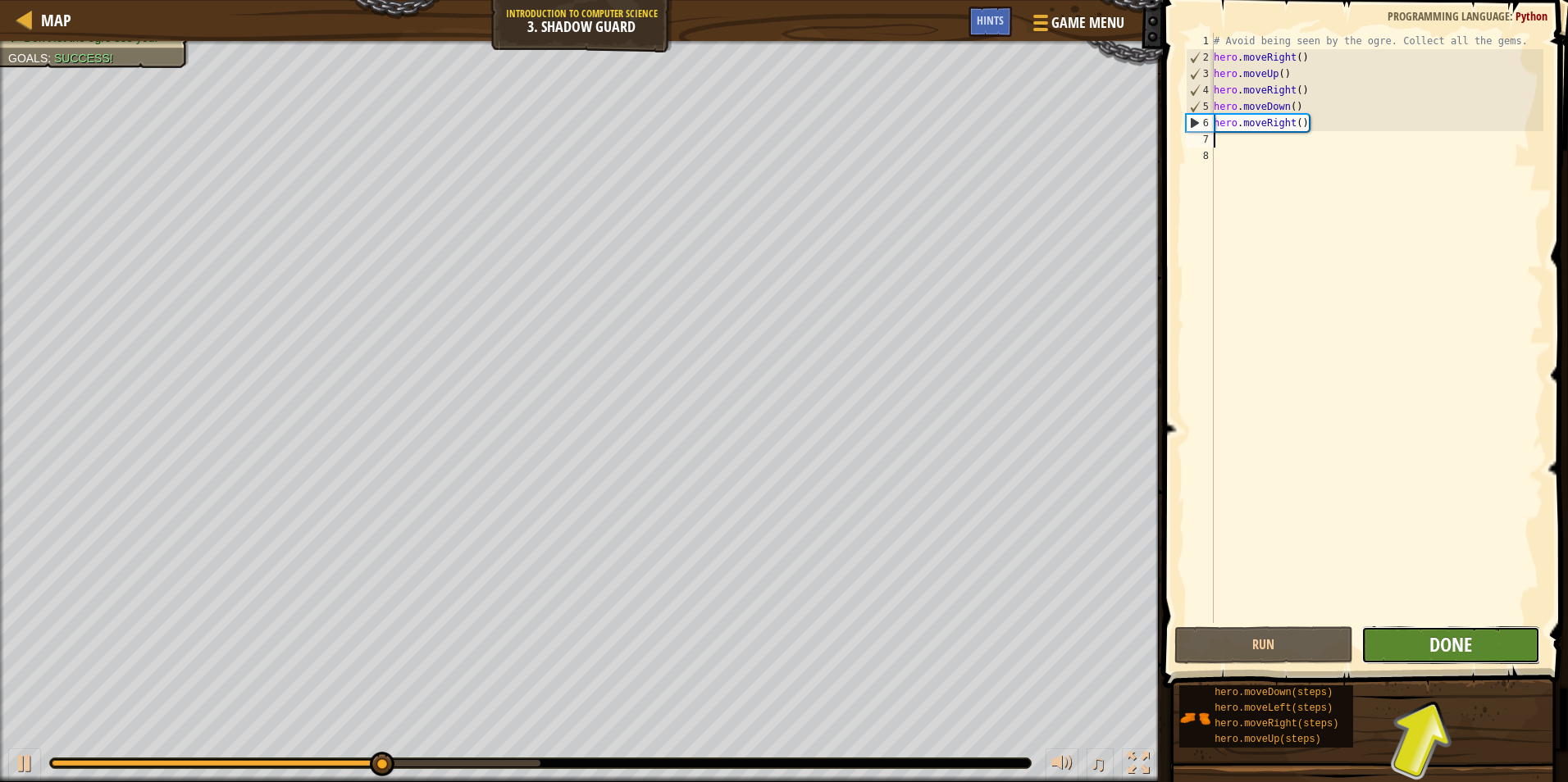
click at [1438, 652] on span "Done" at bounding box center [1450, 645] width 43 height 27
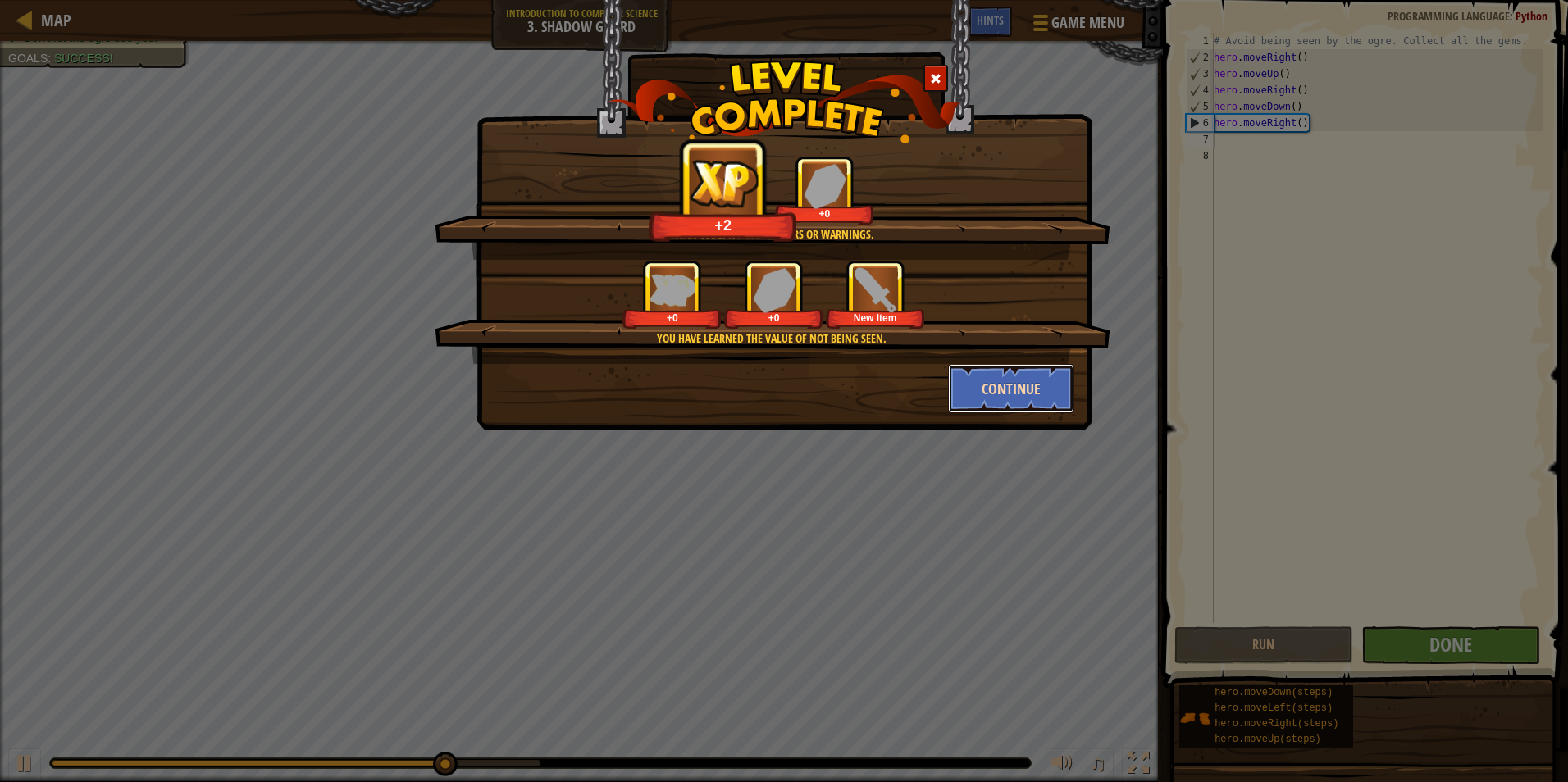
click at [1031, 399] on button "Continue" at bounding box center [1011, 389] width 127 height 50
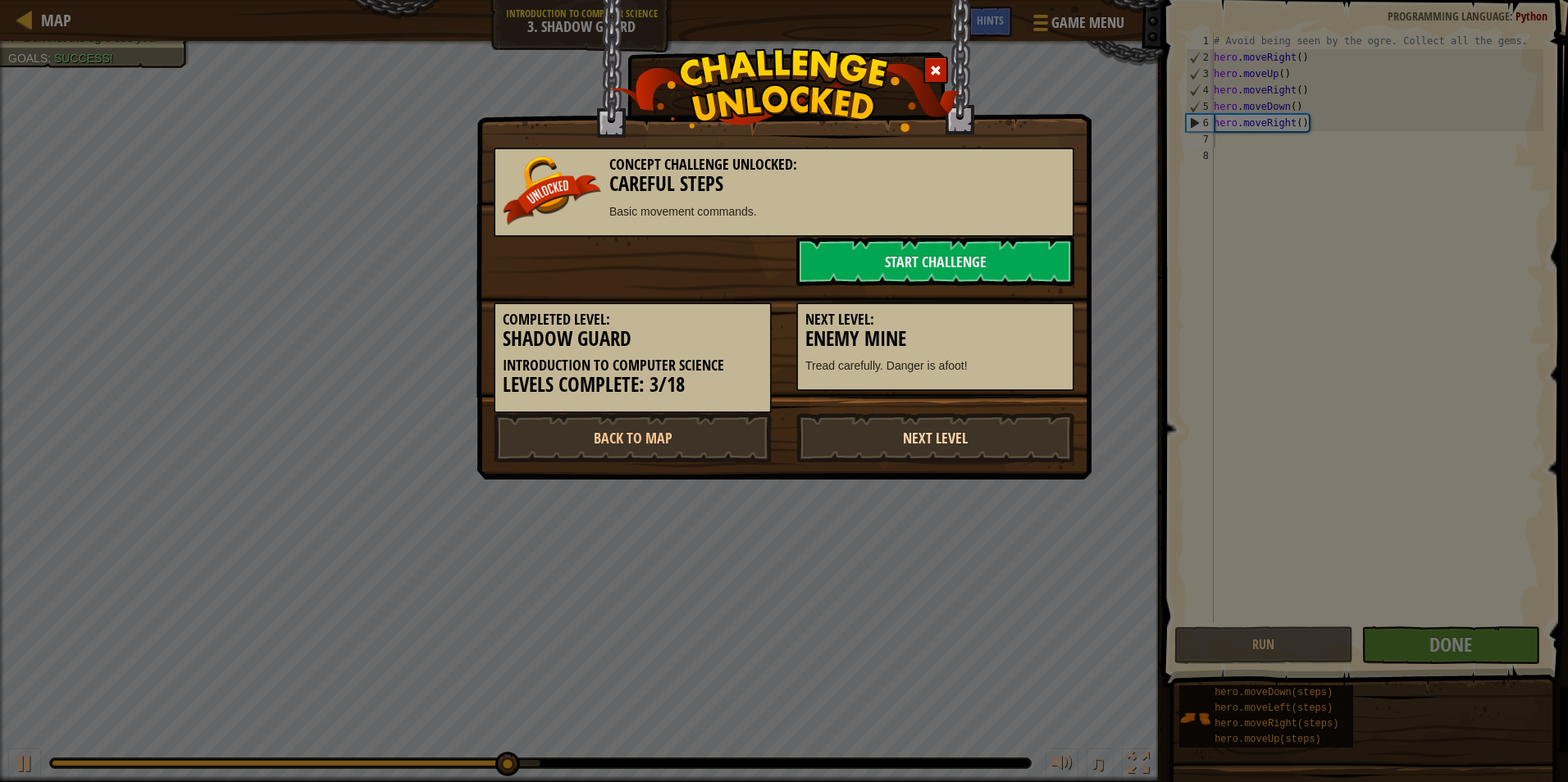
click at [975, 462] on link "Next Level" at bounding box center [935, 438] width 278 height 50
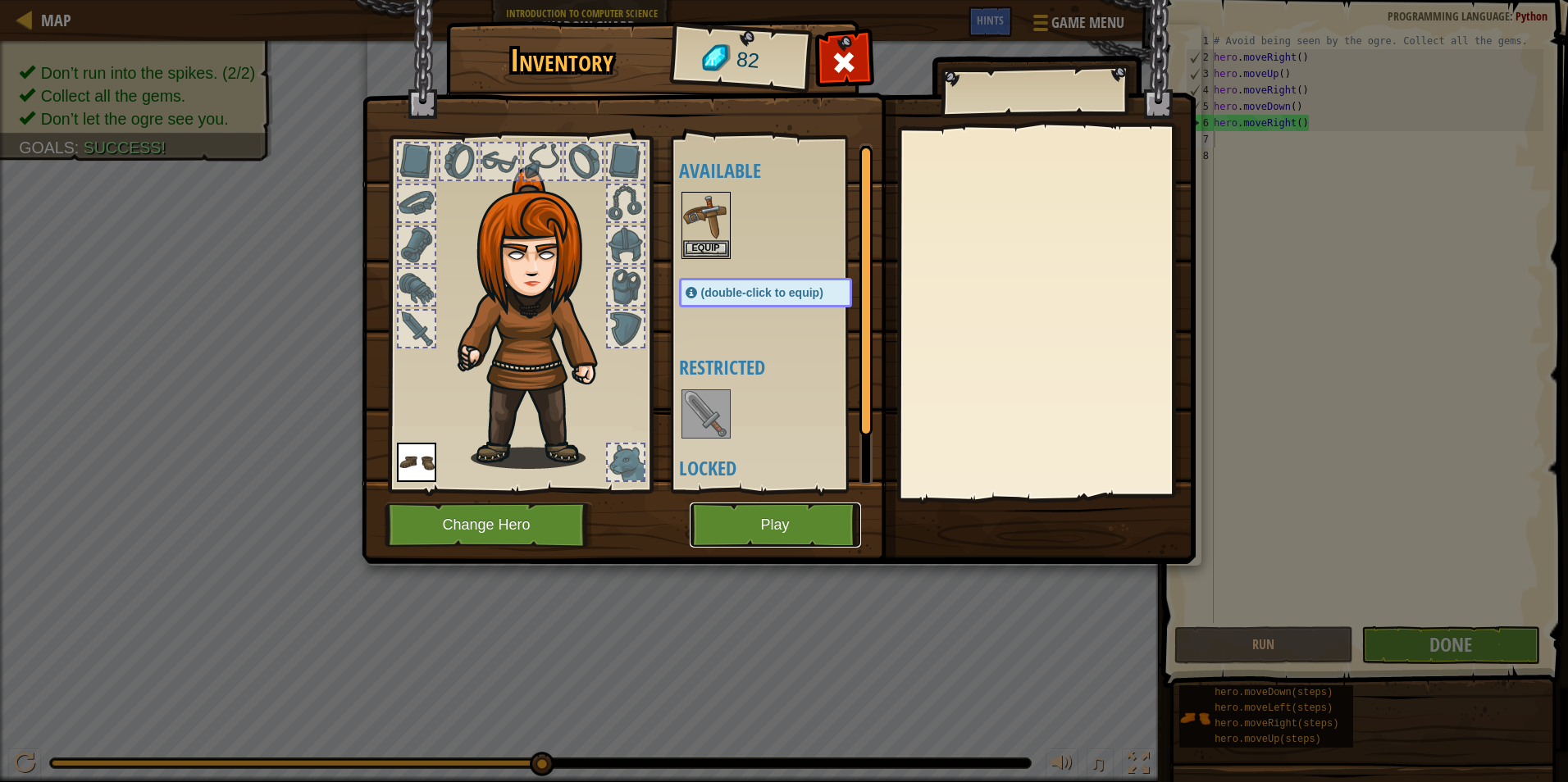
click at [778, 514] on button "Play" at bounding box center [775, 525] width 171 height 45
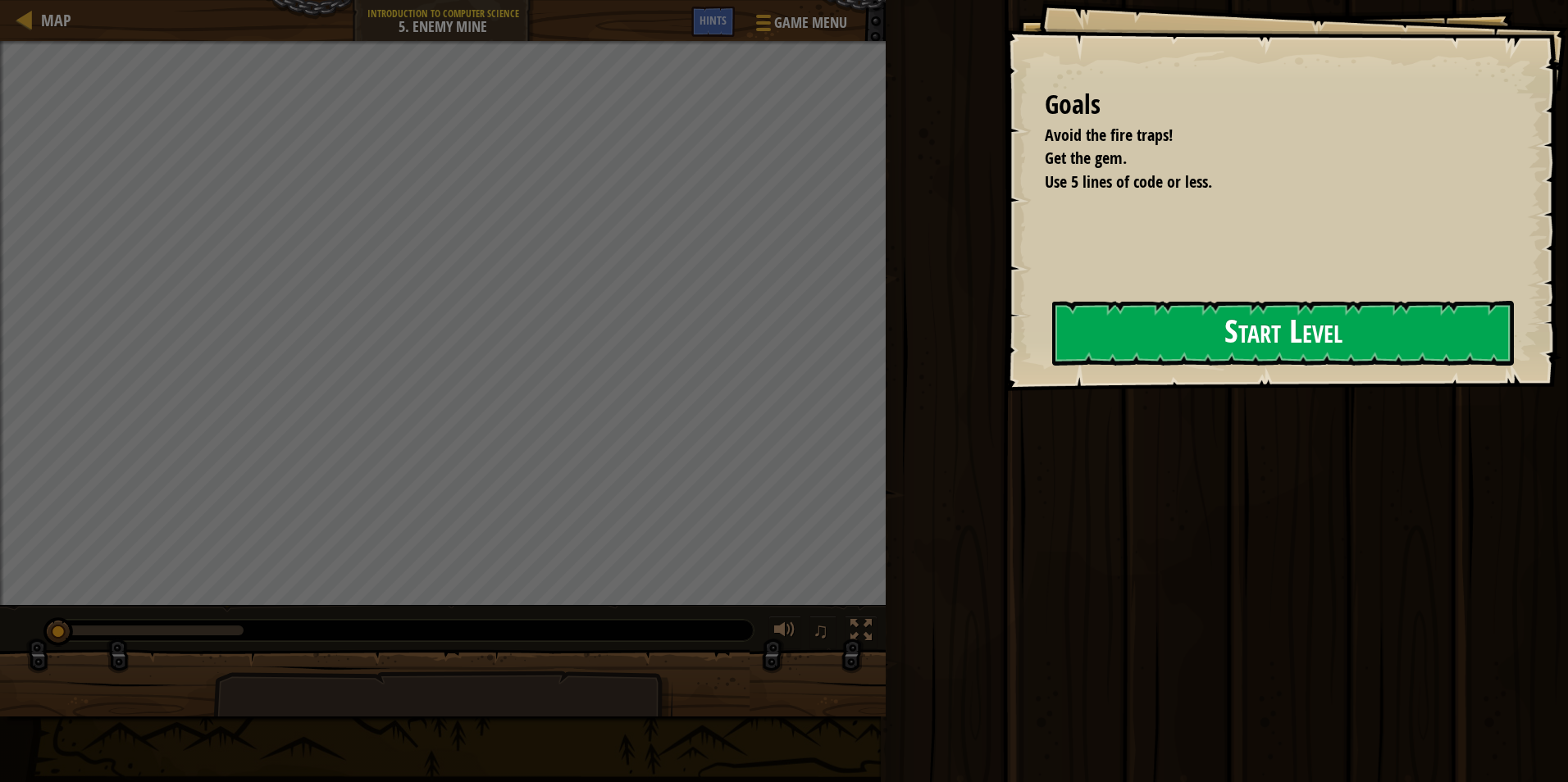
click at [1370, 367] on div "Goals Avoid the fire traps! Get the gem. Use 5 lines of code or less. Start Lev…" at bounding box center [1285, 195] width 564 height 391
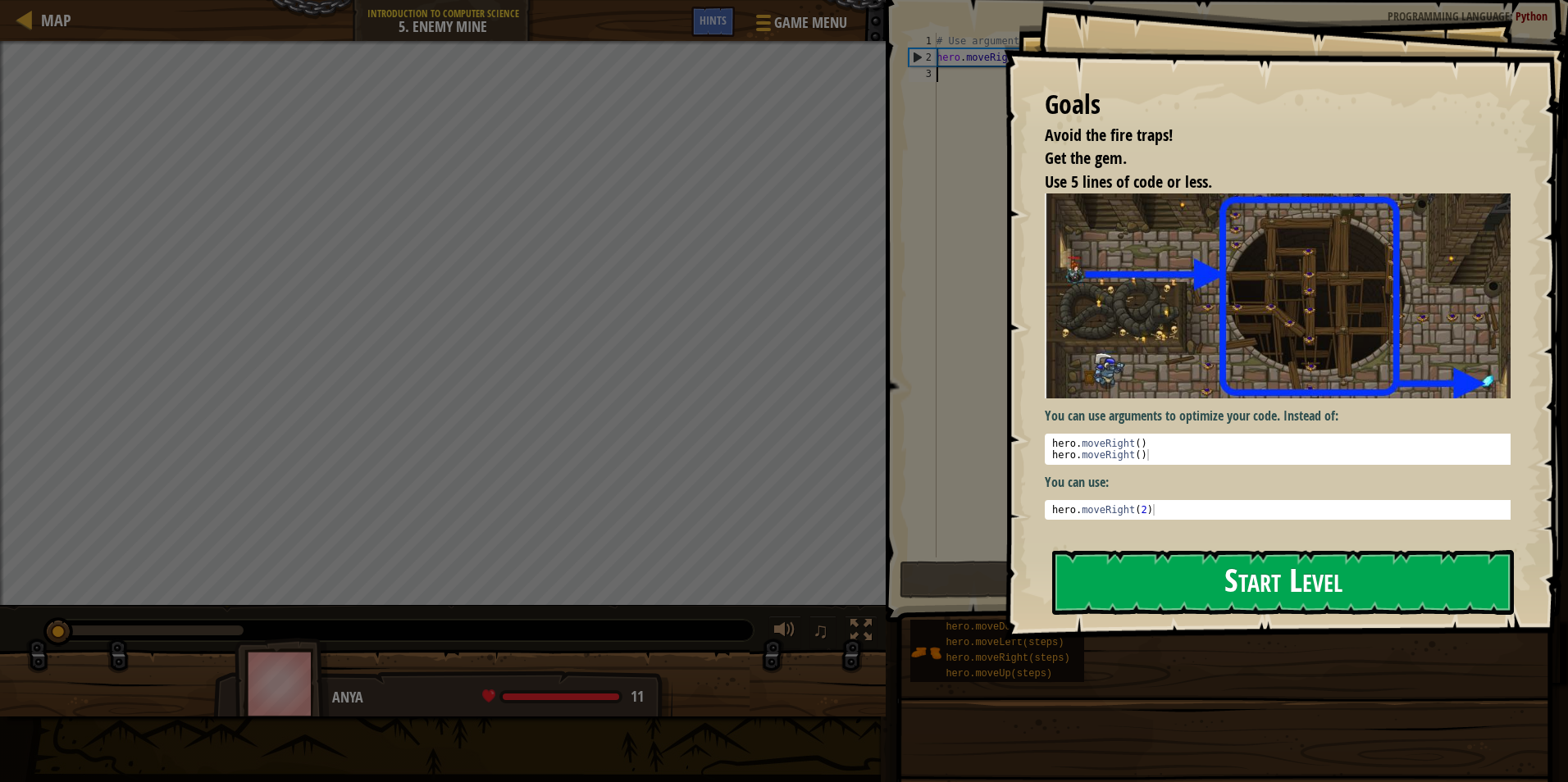
click at [1362, 358] on div "Goals Avoid the fire traps! Get the gem. Use 5 lines of code or less. You can u…" at bounding box center [1285, 320] width 564 height 640
click at [1198, 617] on div "Goals Avoid the fire traps! Get the gem. Use 5 lines of code or less. You can u…" at bounding box center [1285, 320] width 564 height 640
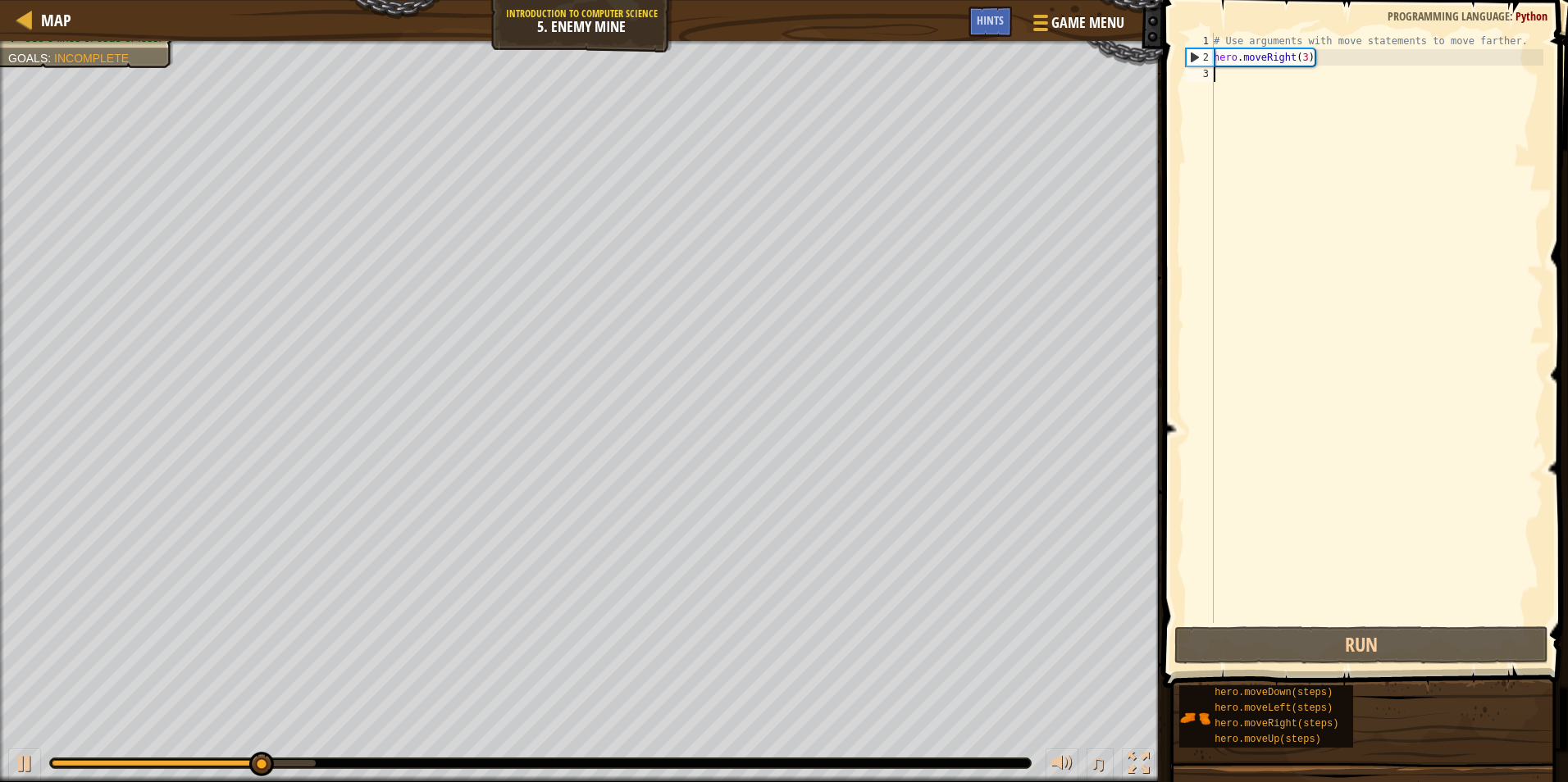
click at [1289, 92] on div "# Use arguments with move statements to move farther. hero . moveRight ( 3 )" at bounding box center [1376, 344] width 332 height 623
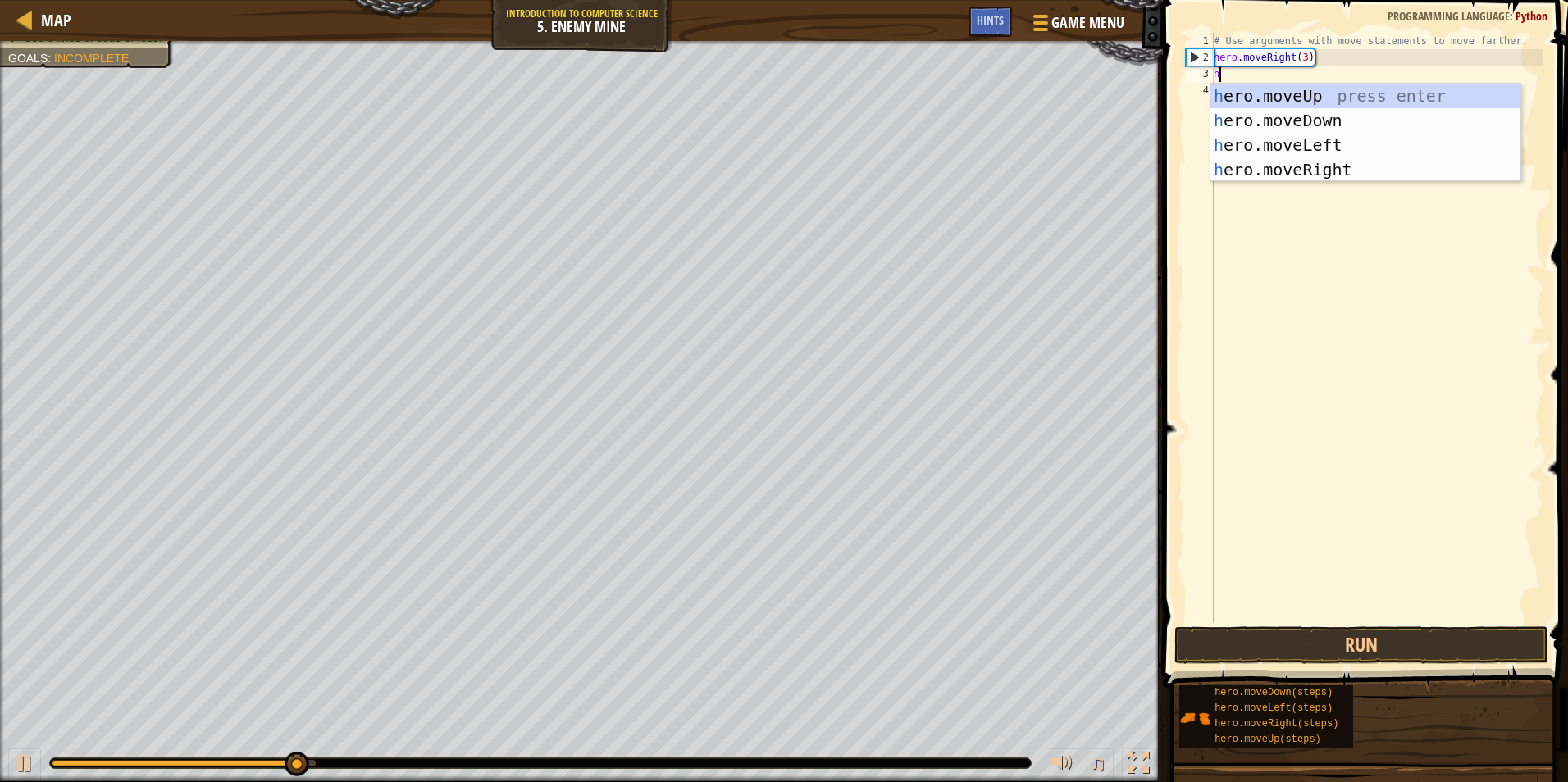
type textarea "he"
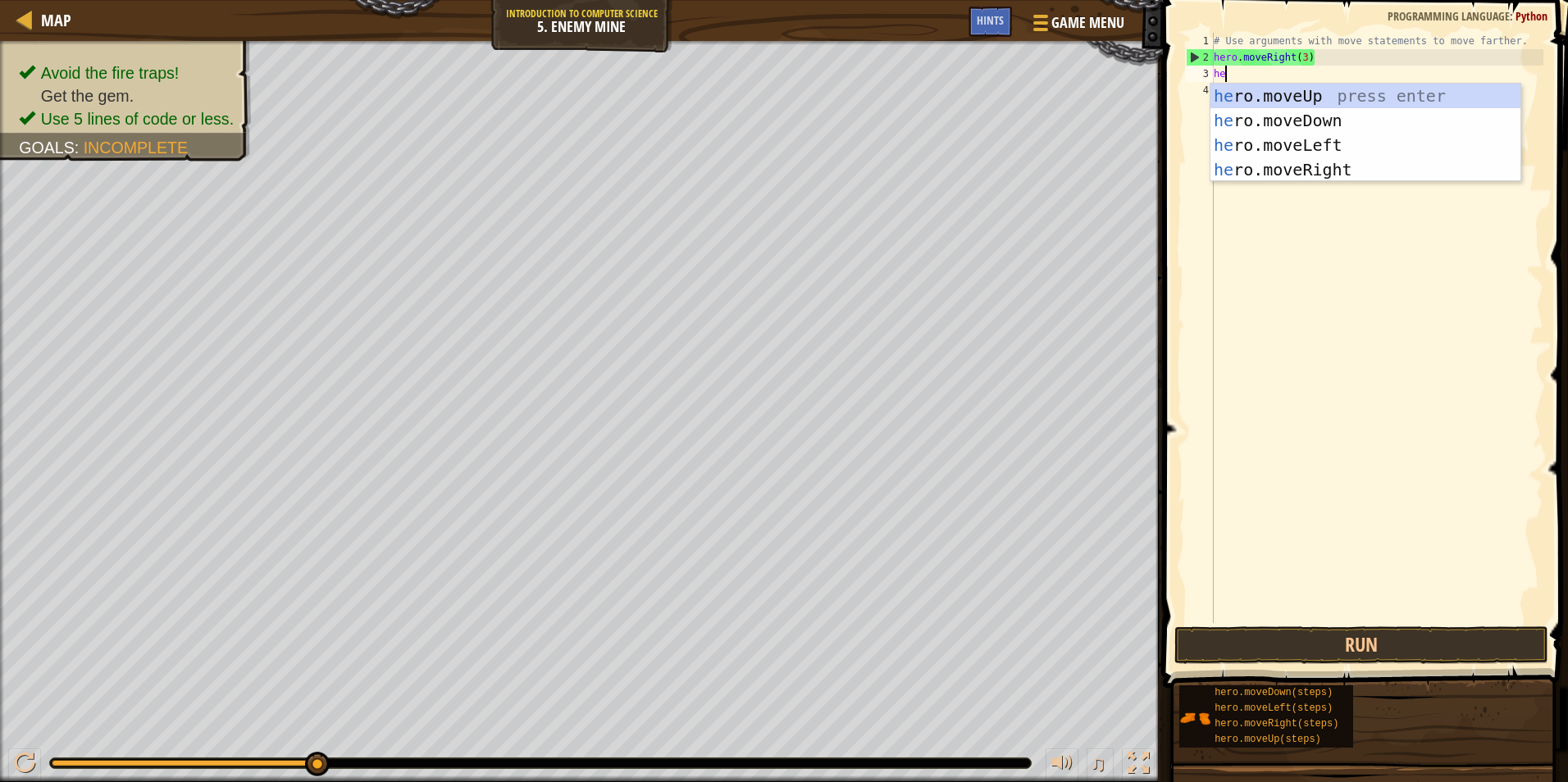
click at [1289, 91] on div "he ro.moveUp press enter he ro.moveDown press enter he ro.moveLeft press enter …" at bounding box center [1364, 157] width 310 height 148
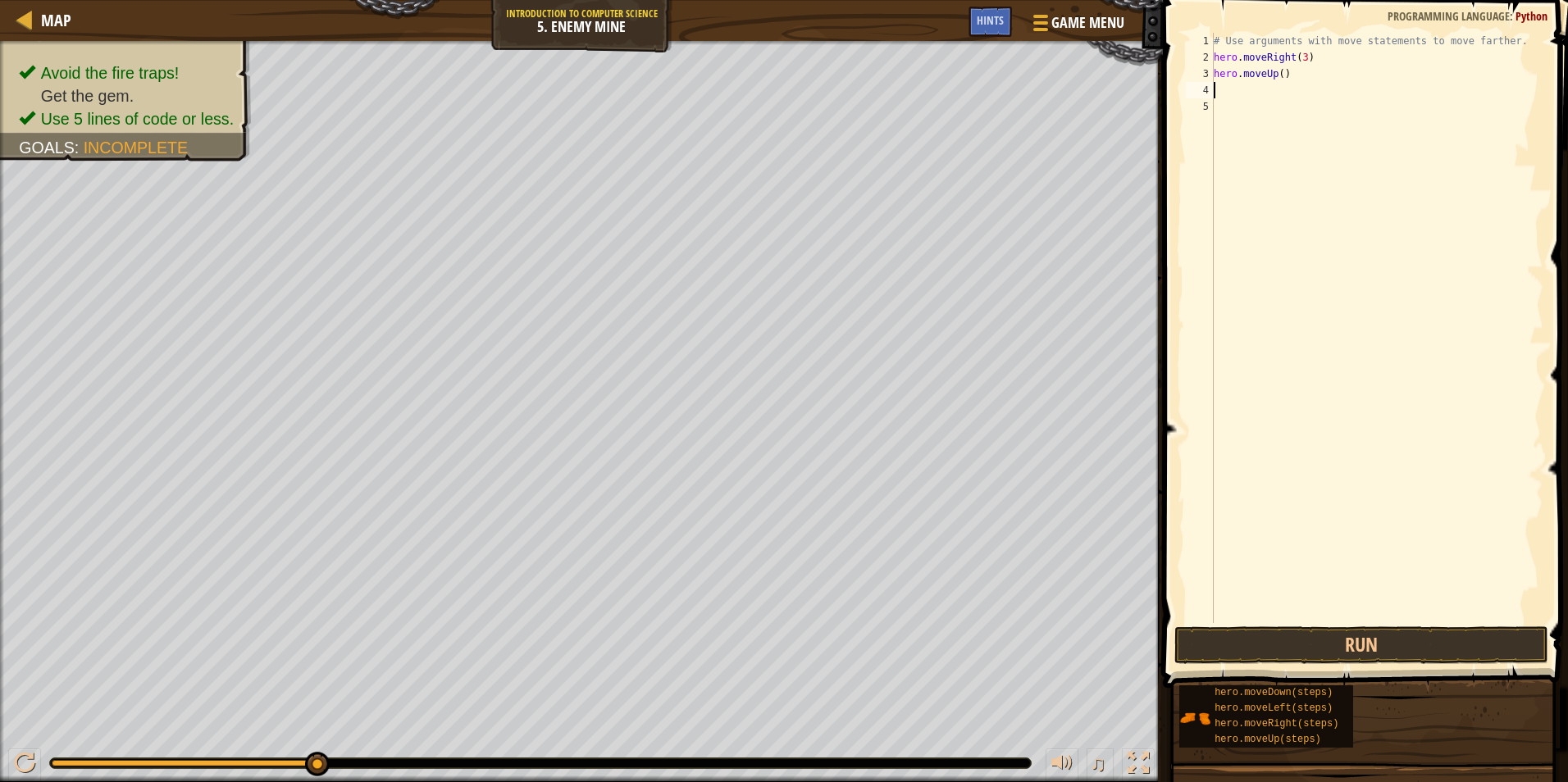
type textarea "he"
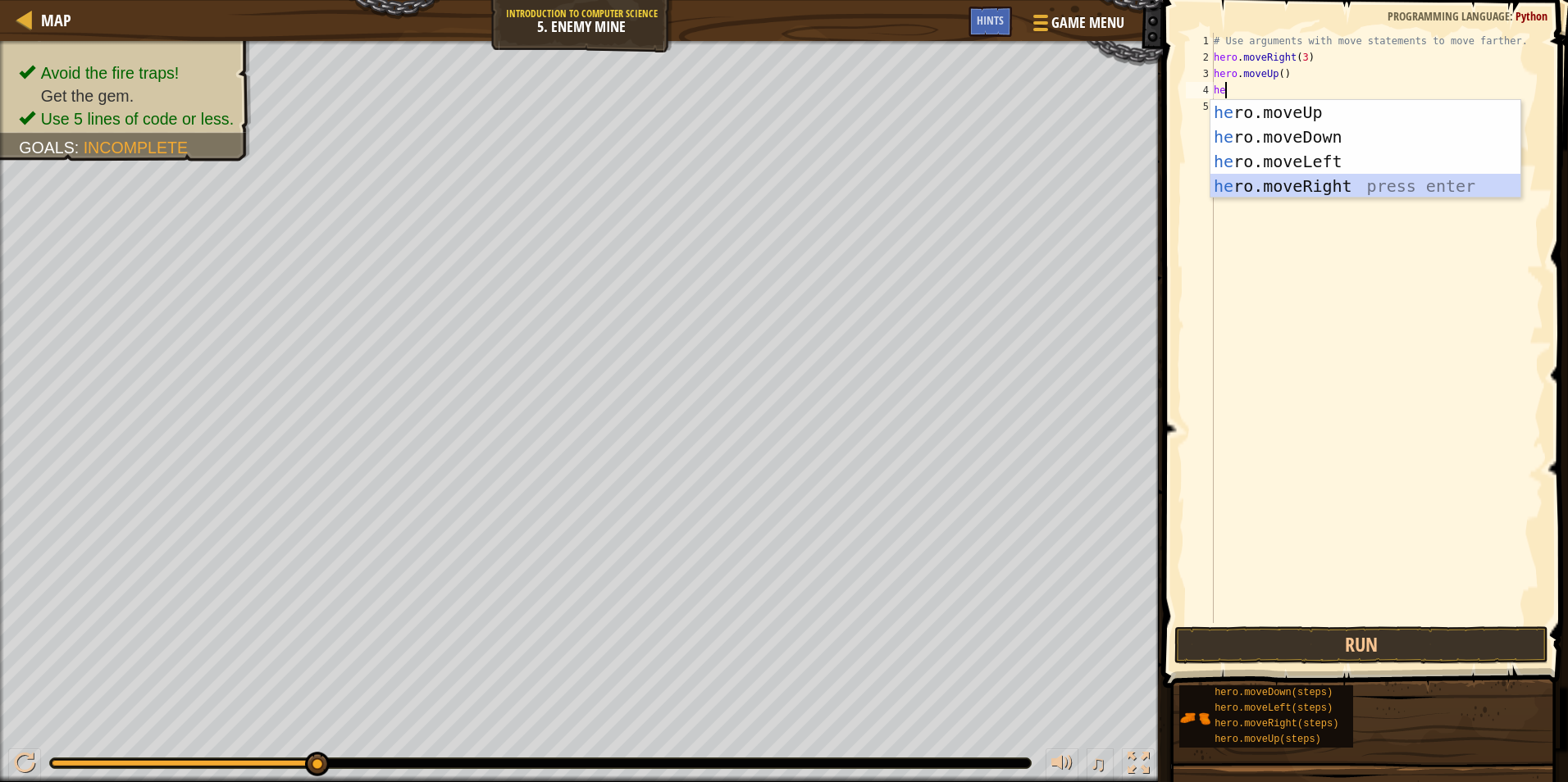
click at [1312, 180] on div "he ro.moveUp press enter he ro.moveDown press enter he ro.moveLeft press enter …" at bounding box center [1364, 173] width 310 height 148
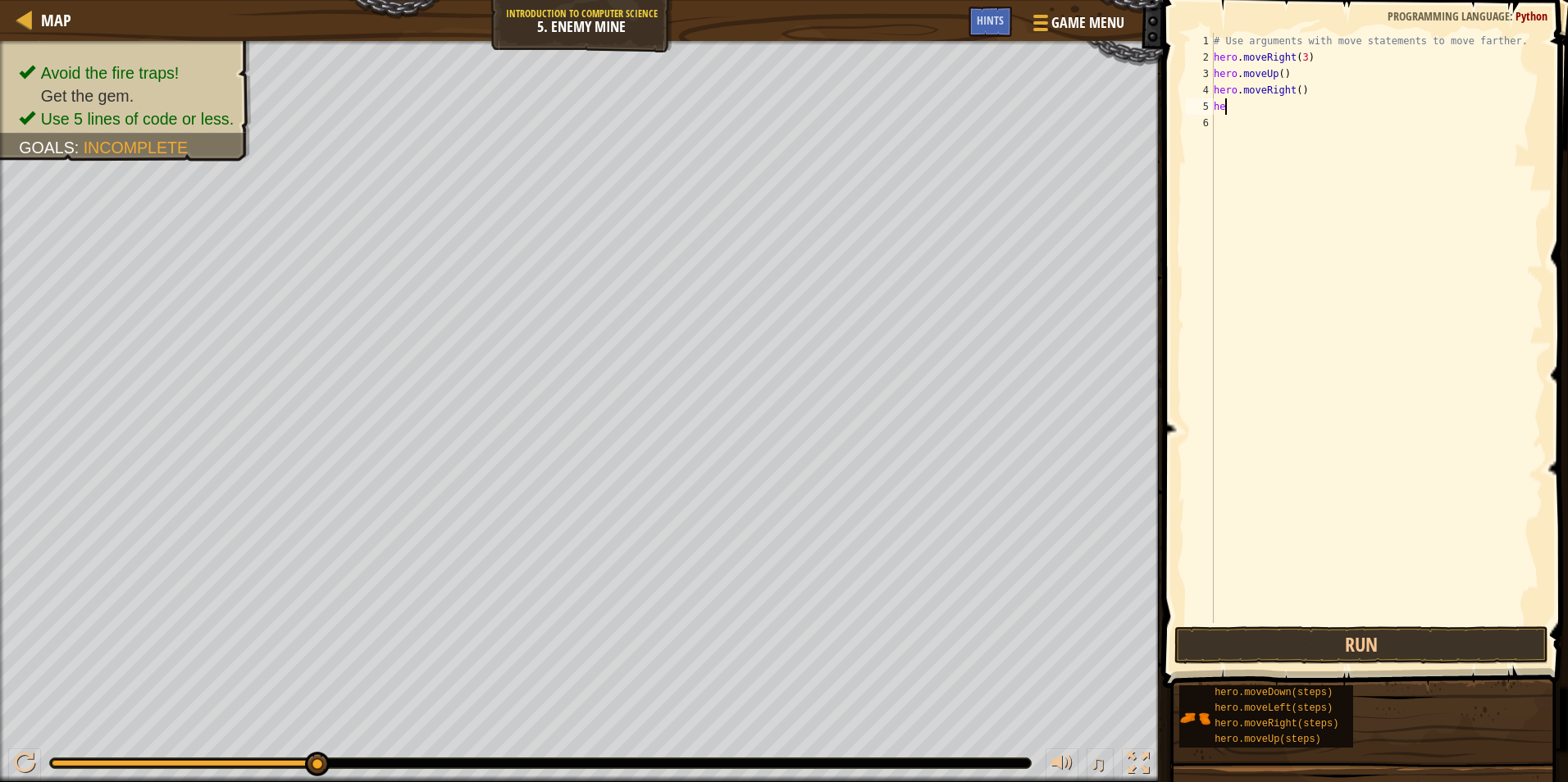
type textarea "her"
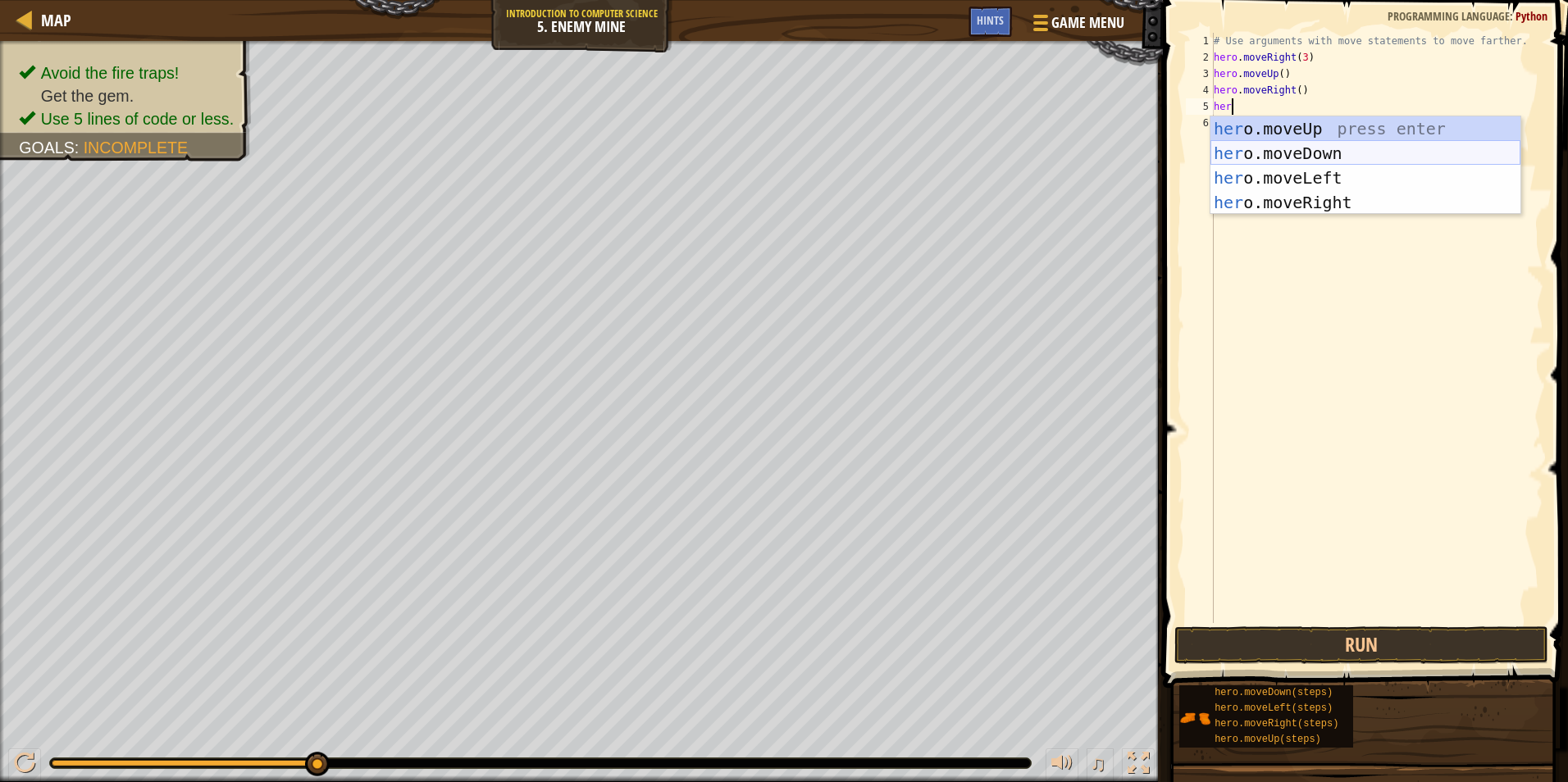
click at [1337, 146] on div "her o.moveUp press enter her o.moveDown press enter her o.moveLeft press enter …" at bounding box center [1364, 190] width 310 height 148
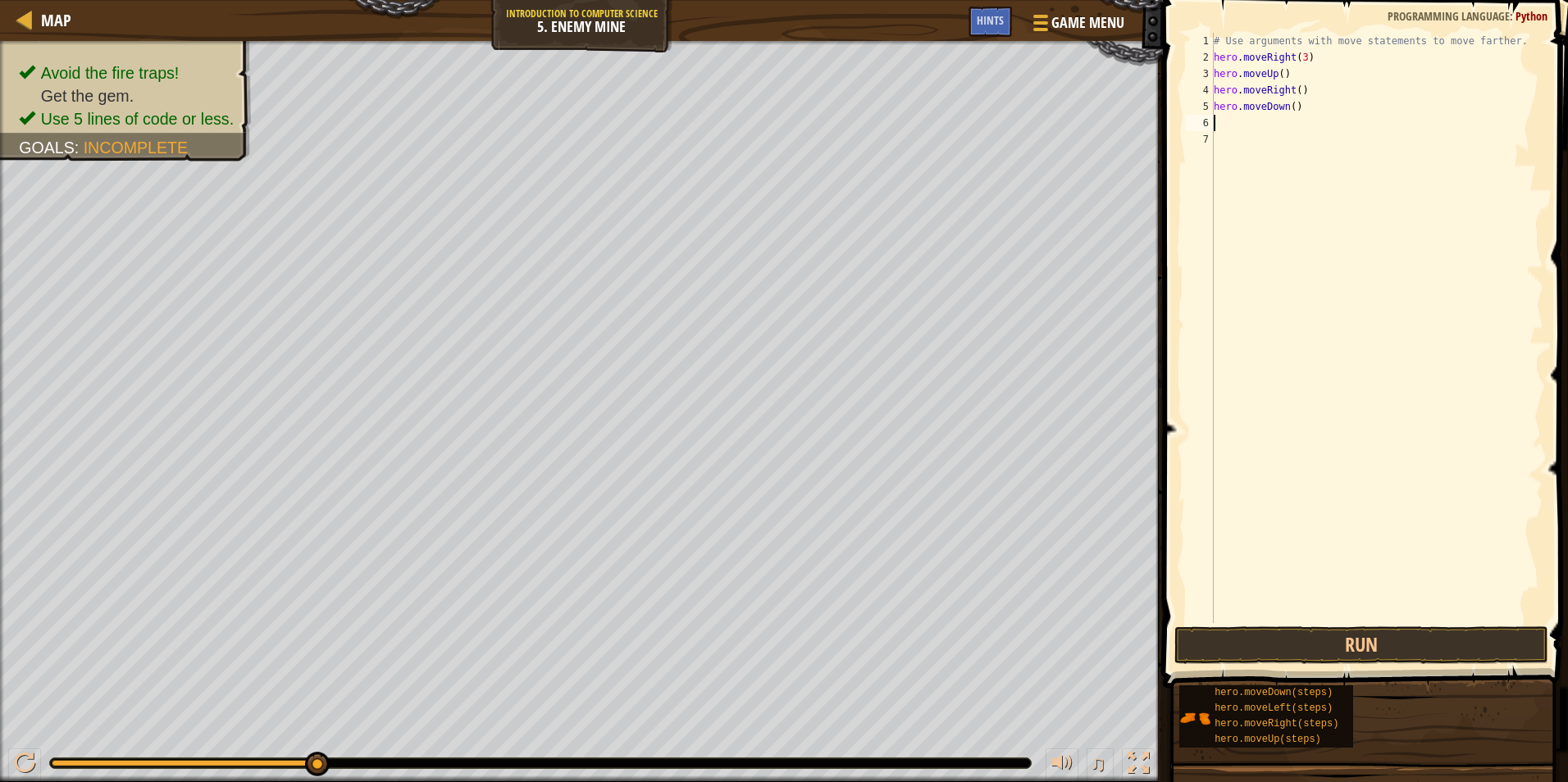
scroll to position [8, 0]
type textarea "he"
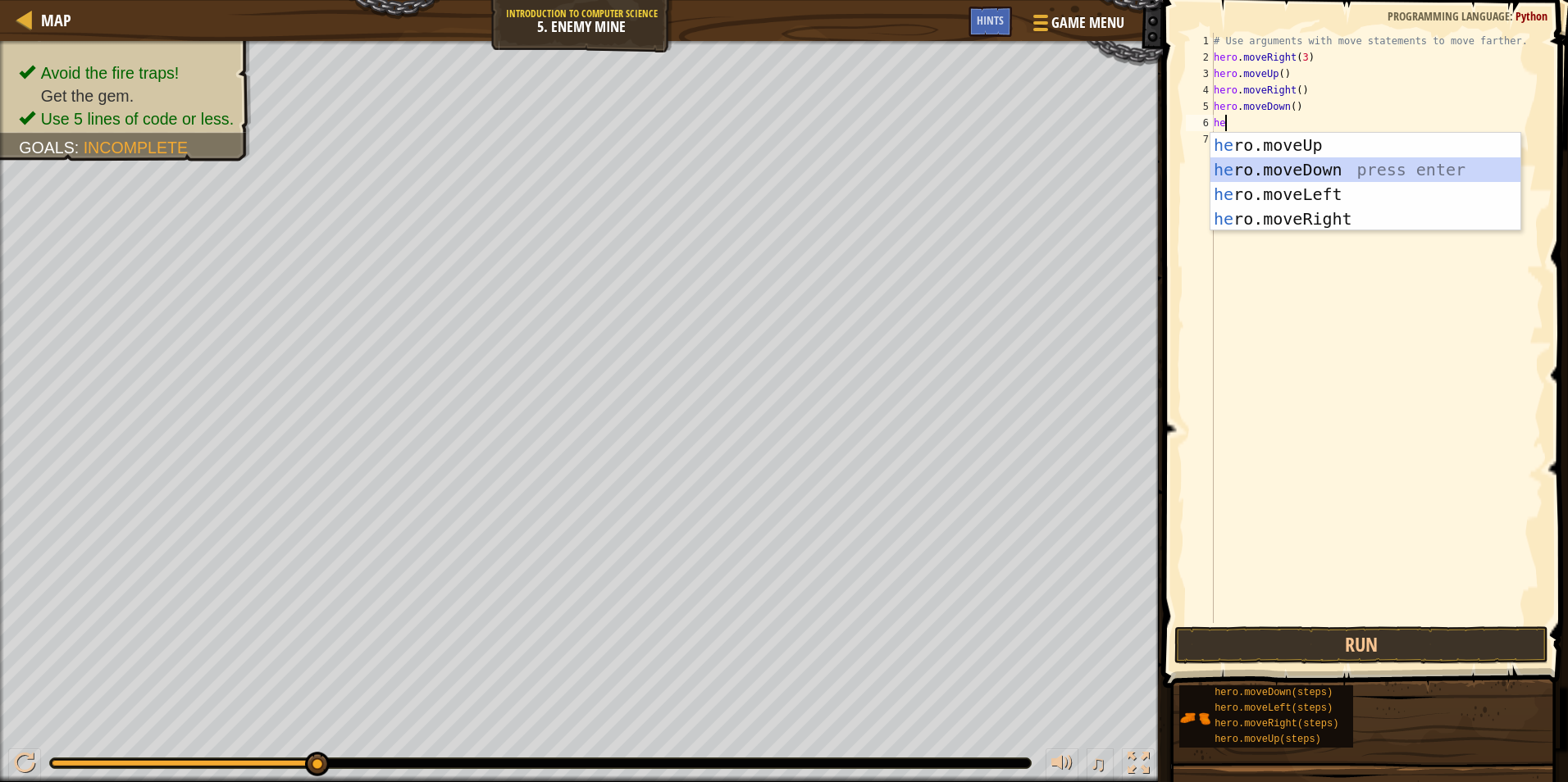
click at [1299, 168] on div "he ro.moveUp press enter he ro.moveDown press enter he ro.moveLeft press enter …" at bounding box center [1364, 206] width 310 height 148
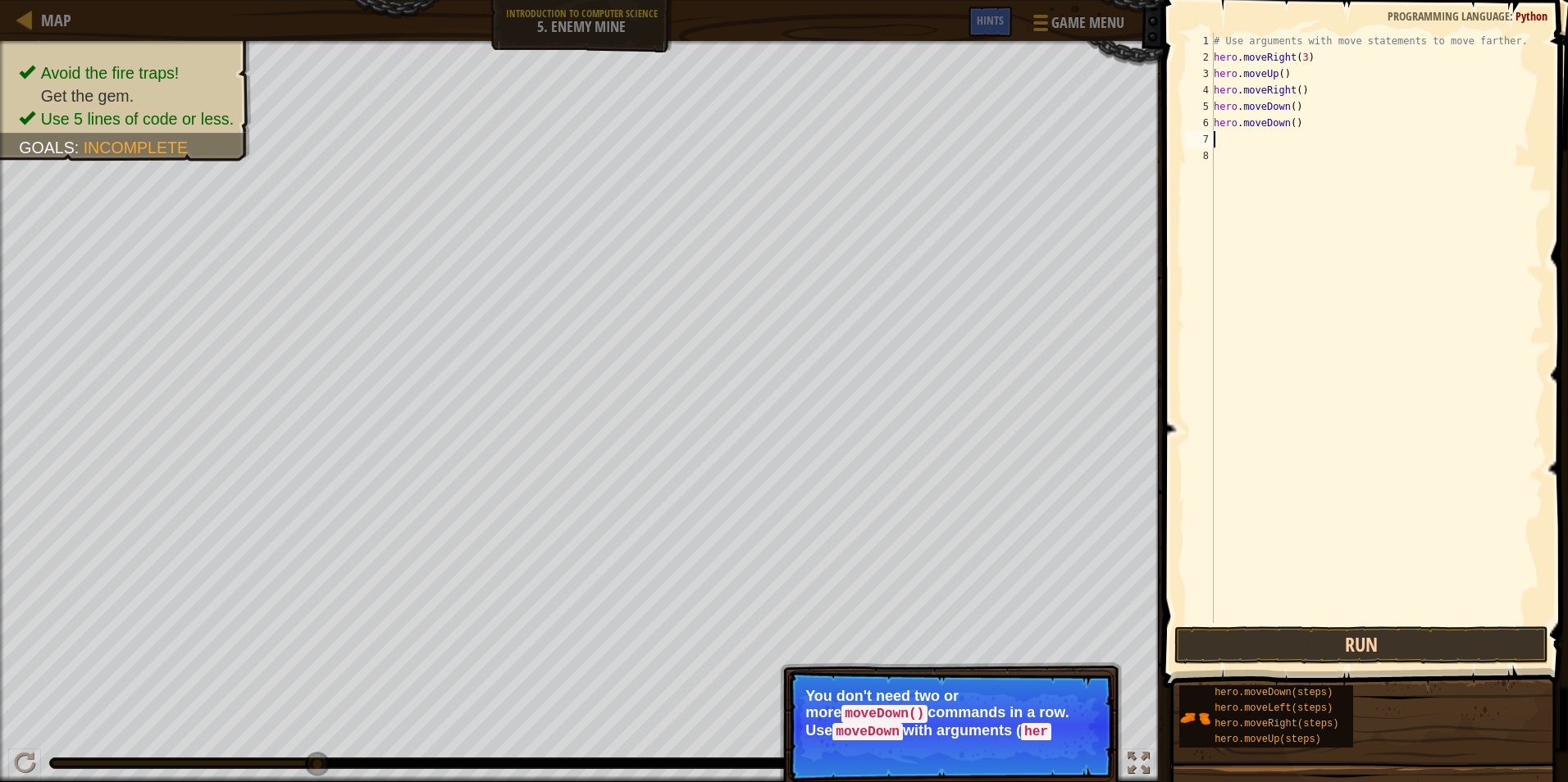
type textarea "he"
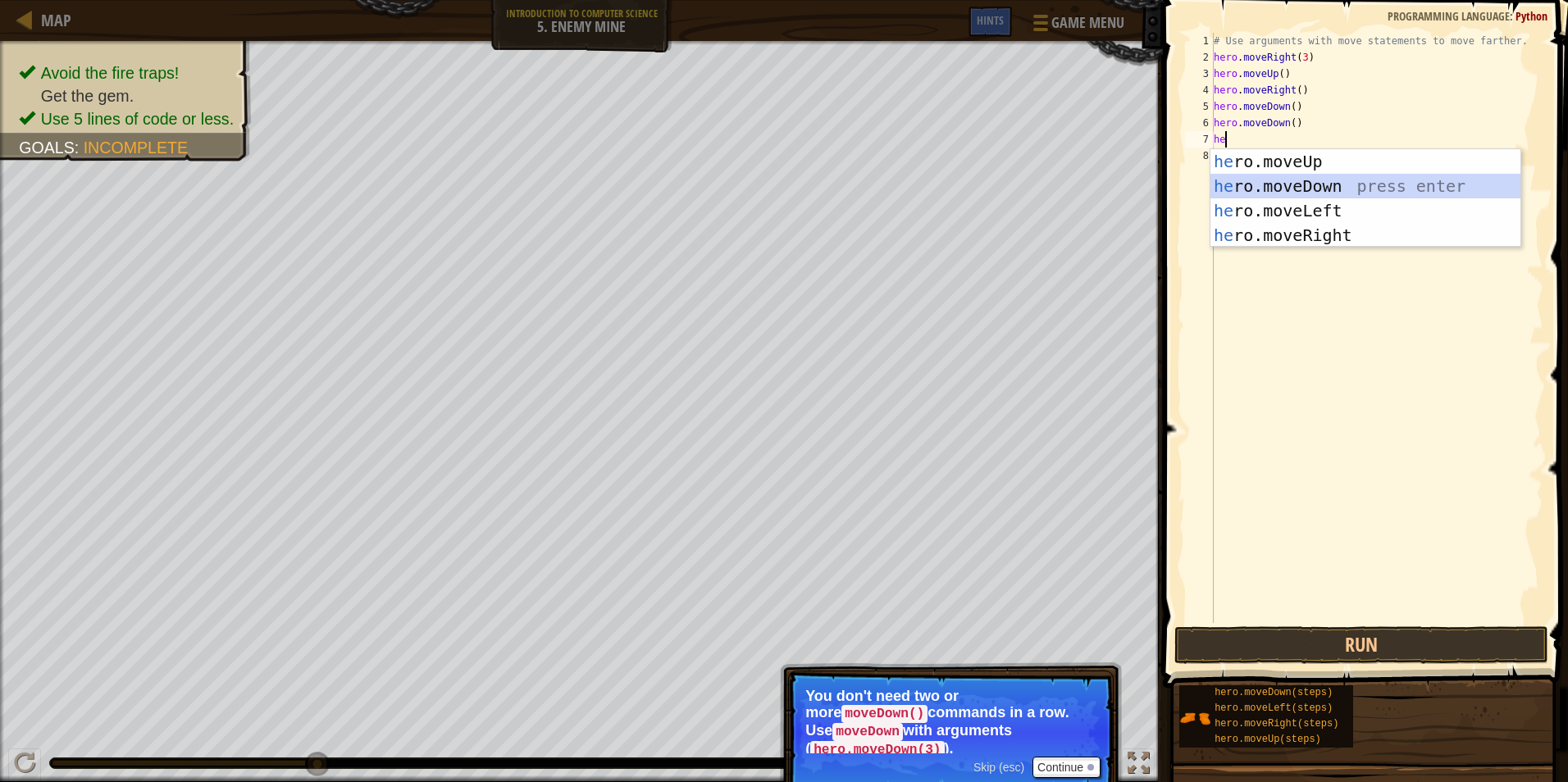
click at [1331, 186] on div "he ro.moveUp press enter he ro.moveDown press enter he ro.moveLeft press enter …" at bounding box center [1364, 223] width 310 height 148
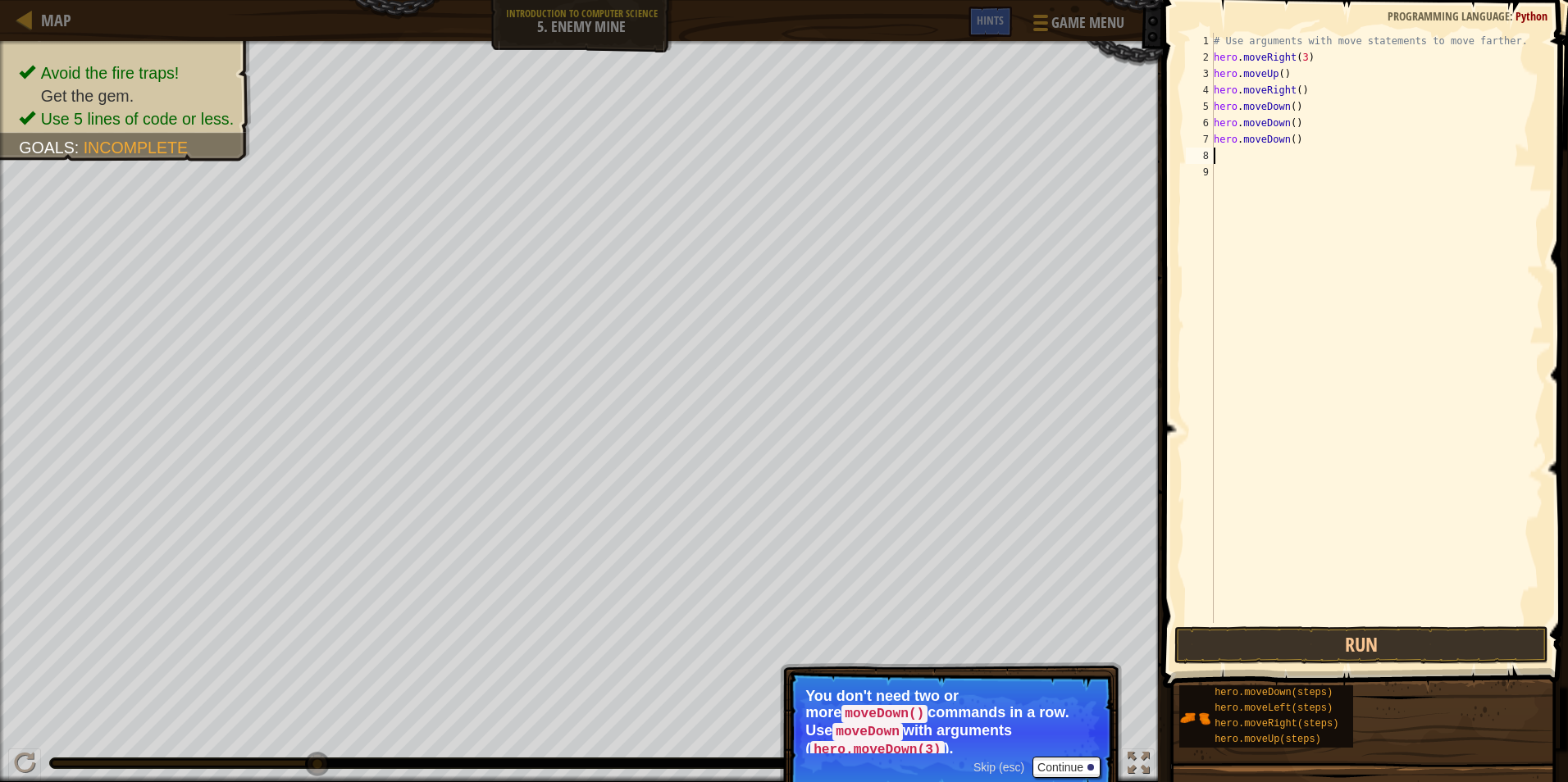
type textarea "he"
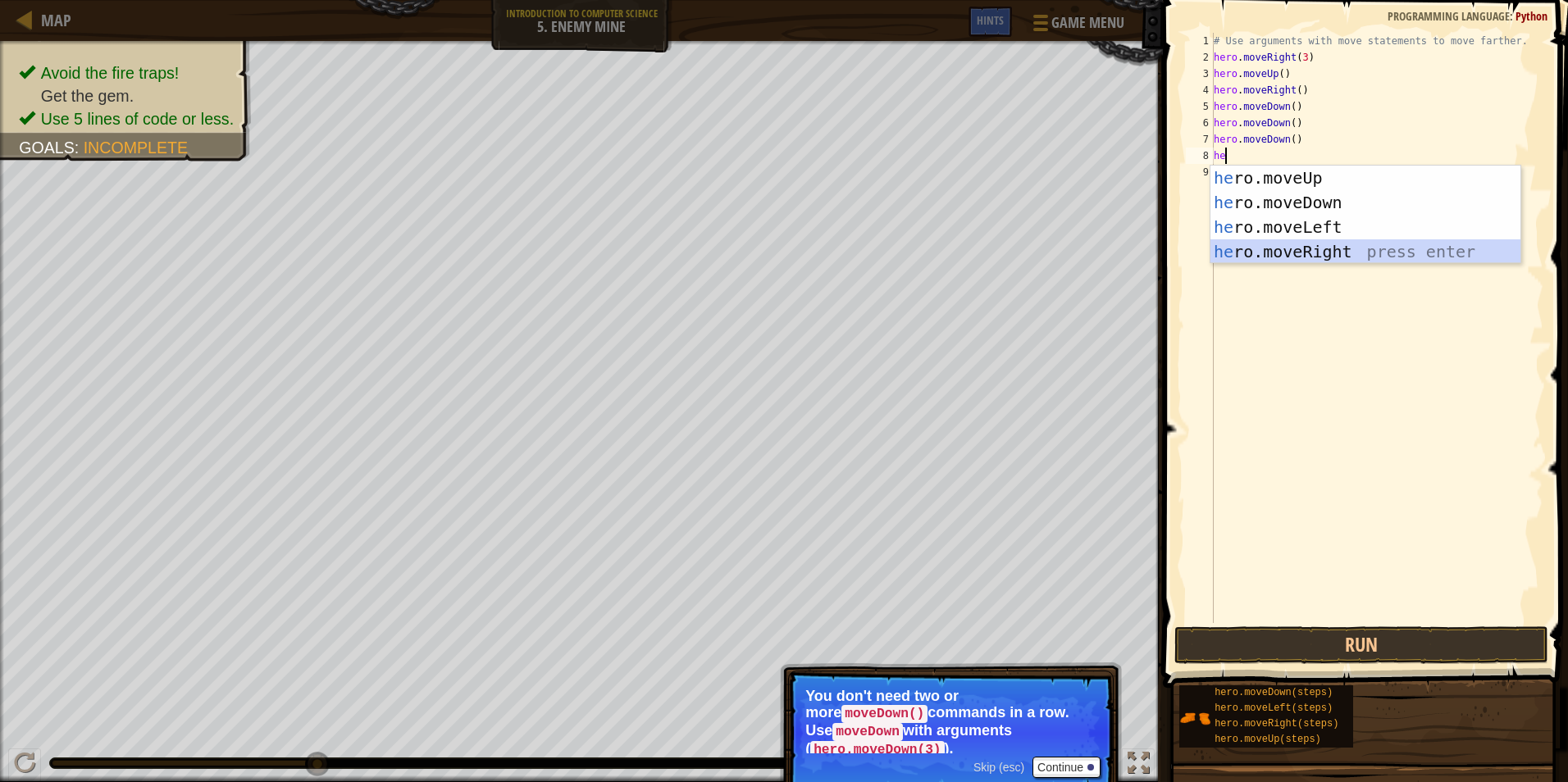
click at [1319, 248] on div "he ro.moveUp press enter he ro.moveDown press enter he ro.moveLeft press enter …" at bounding box center [1364, 239] width 310 height 148
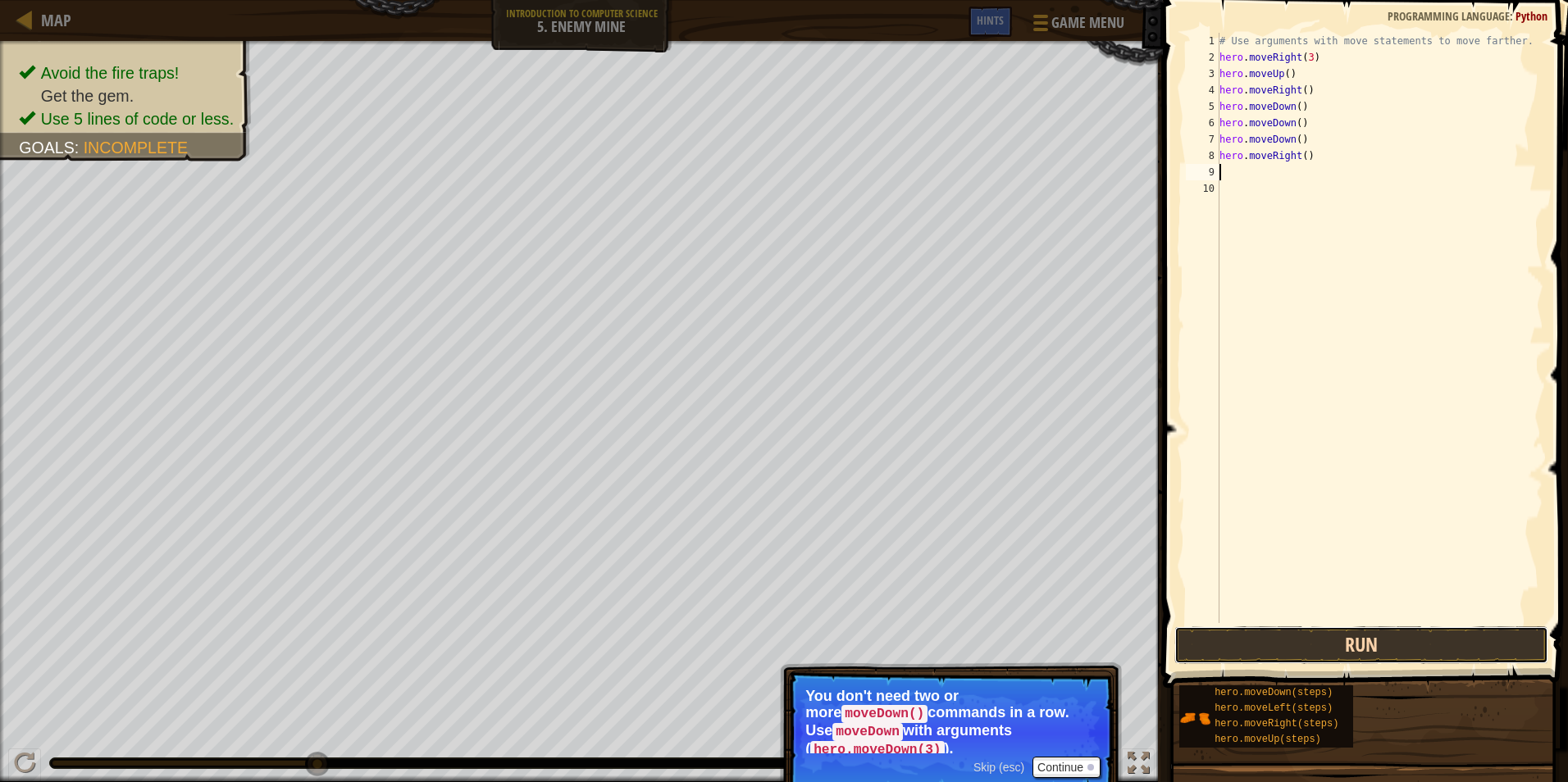
click at [1322, 630] on button "Run" at bounding box center [1360, 646] width 373 height 38
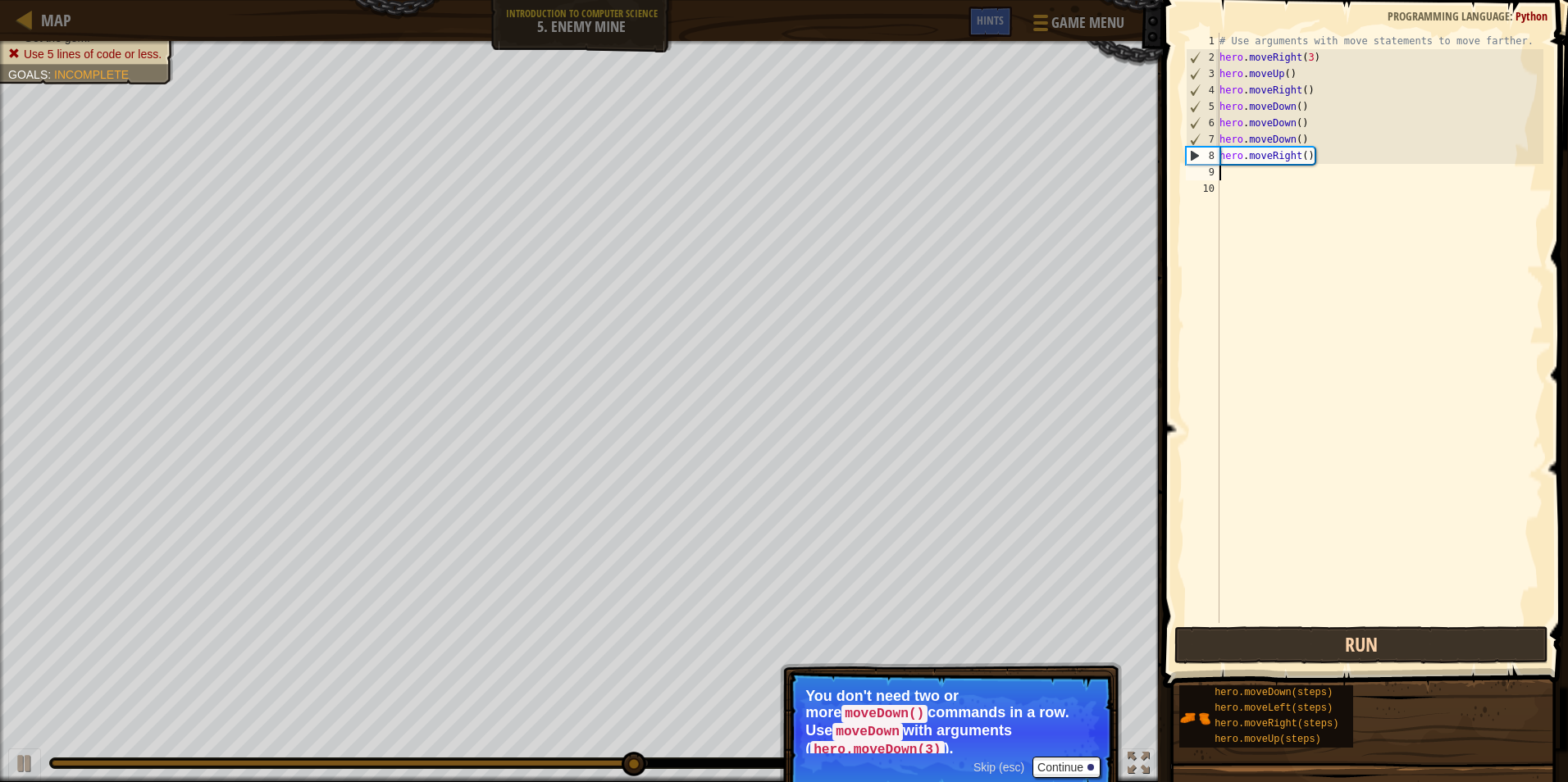
type textarea "he"
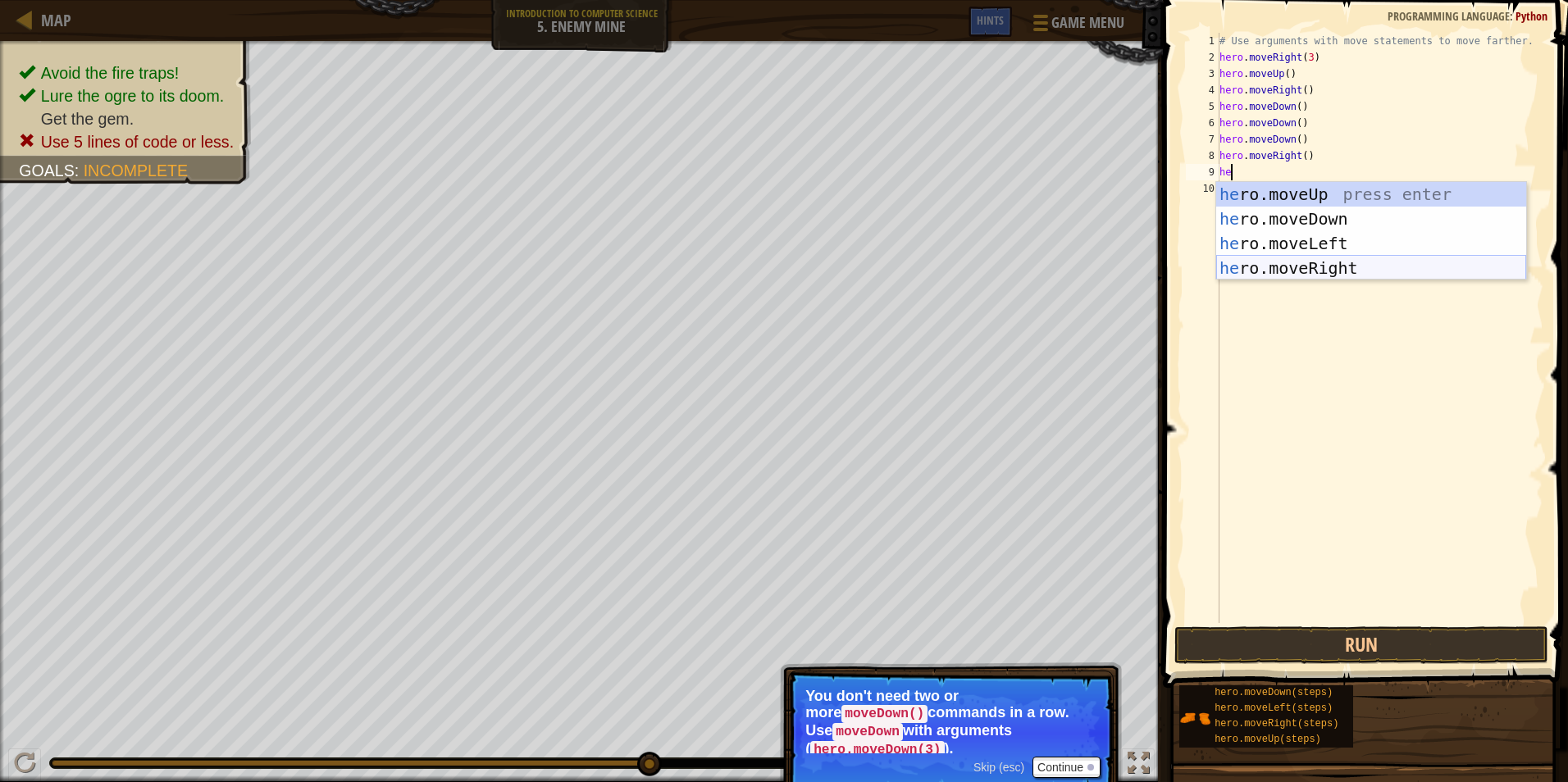
click at [1289, 261] on div "he ro.moveUp press enter he ro.moveDown press enter he ro.moveLeft press enter …" at bounding box center [1370, 255] width 310 height 148
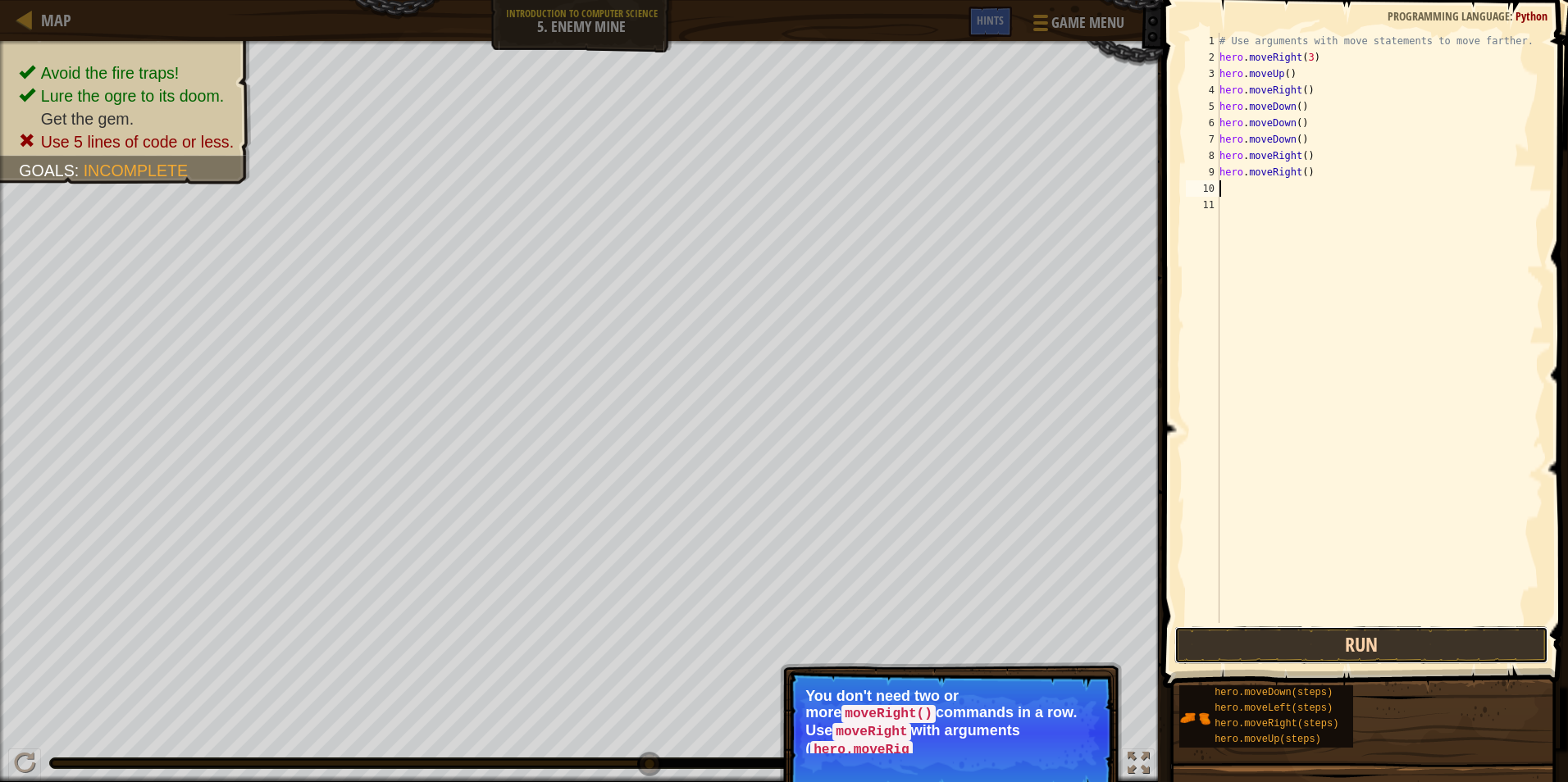
click at [1368, 636] on button "Run" at bounding box center [1360, 646] width 373 height 38
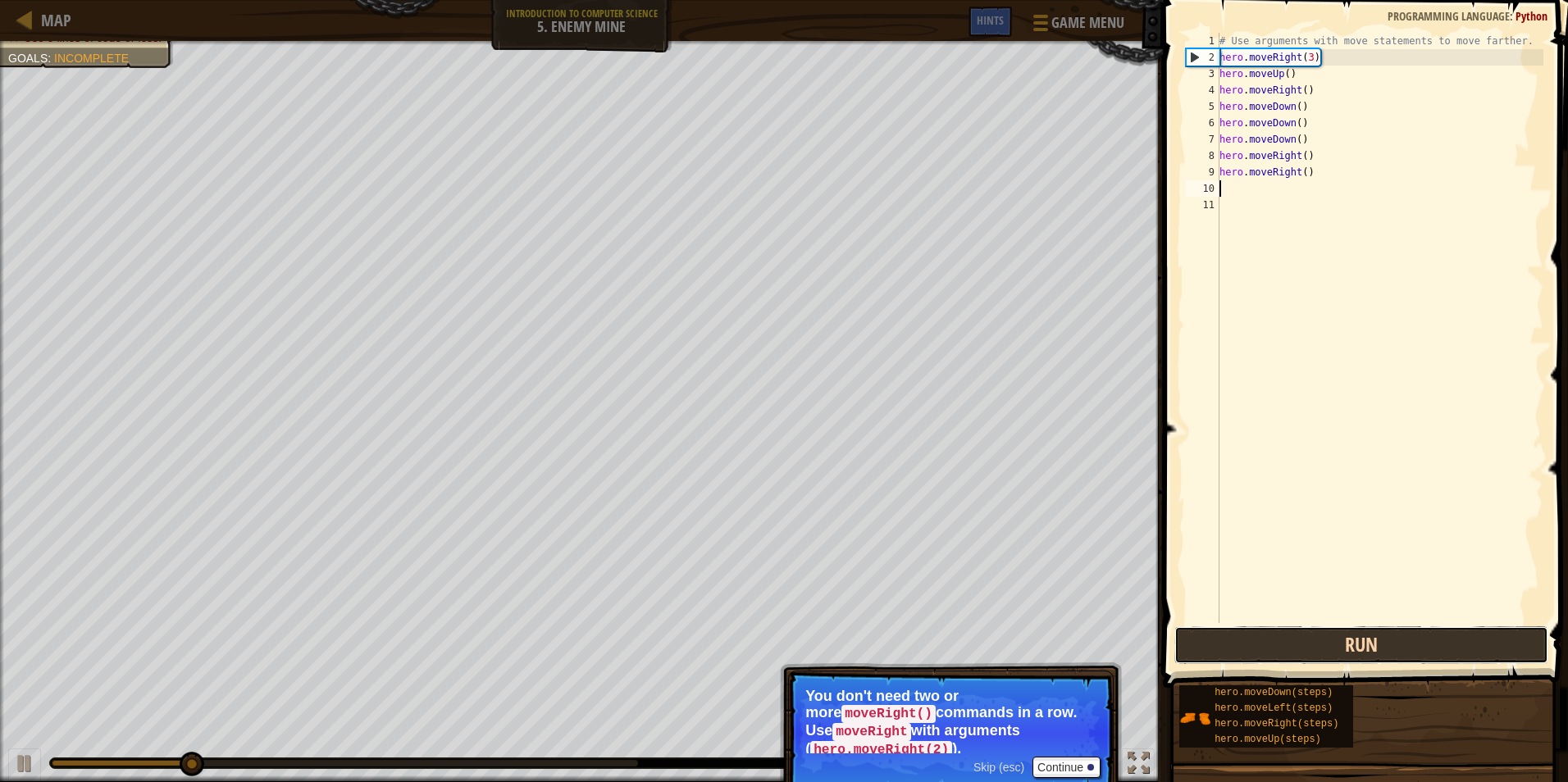
click at [1370, 662] on button "Run" at bounding box center [1360, 646] width 373 height 38
click at [1370, 662] on button "Running" at bounding box center [1360, 646] width 373 height 38
click at [1368, 661] on button "Run" at bounding box center [1360, 646] width 373 height 38
click at [1368, 661] on button "Running" at bounding box center [1360, 646] width 373 height 38
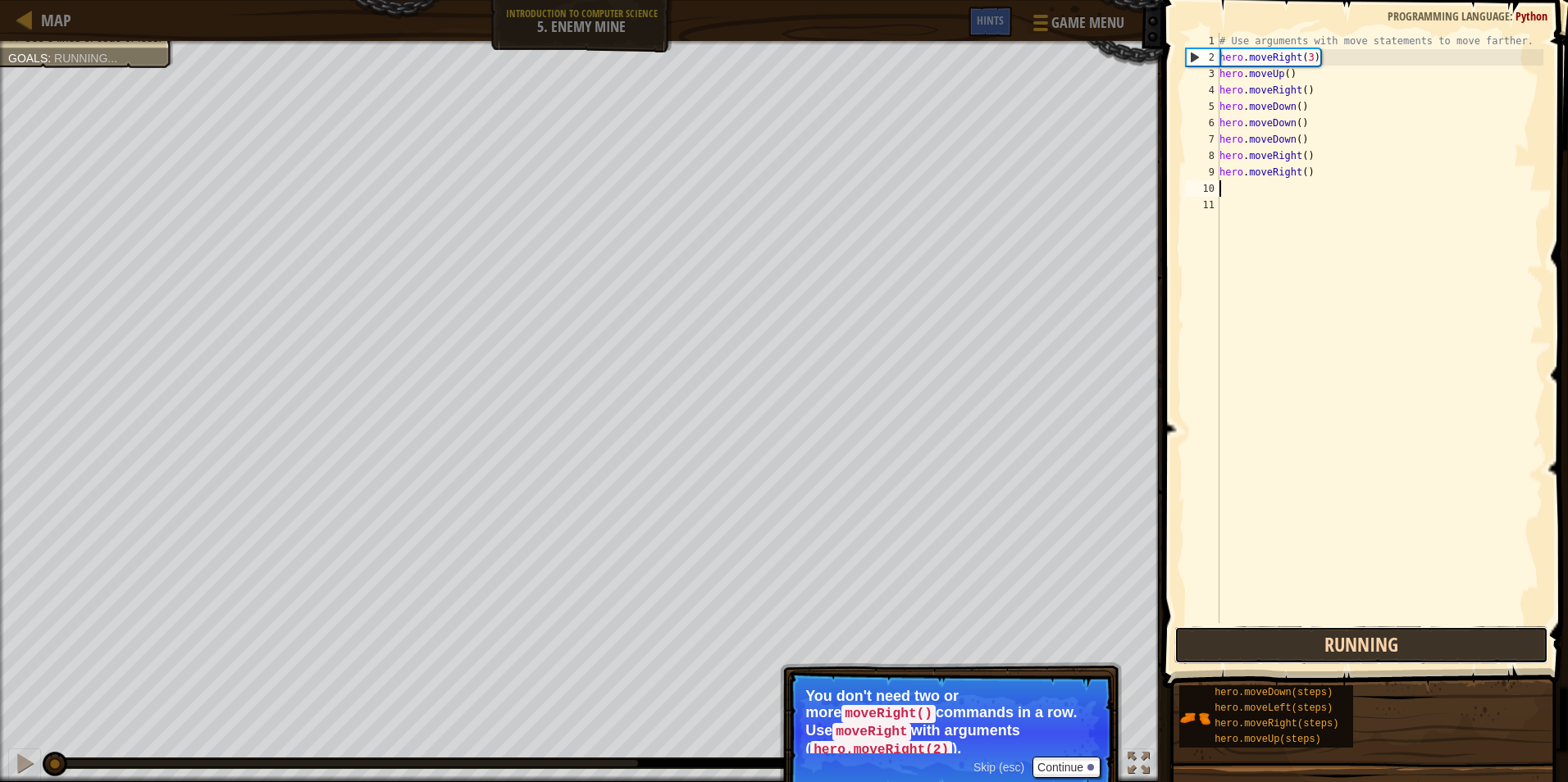
click at [1368, 661] on button "Running" at bounding box center [1360, 646] width 373 height 38
click at [1368, 661] on button "Run" at bounding box center [1360, 646] width 373 height 38
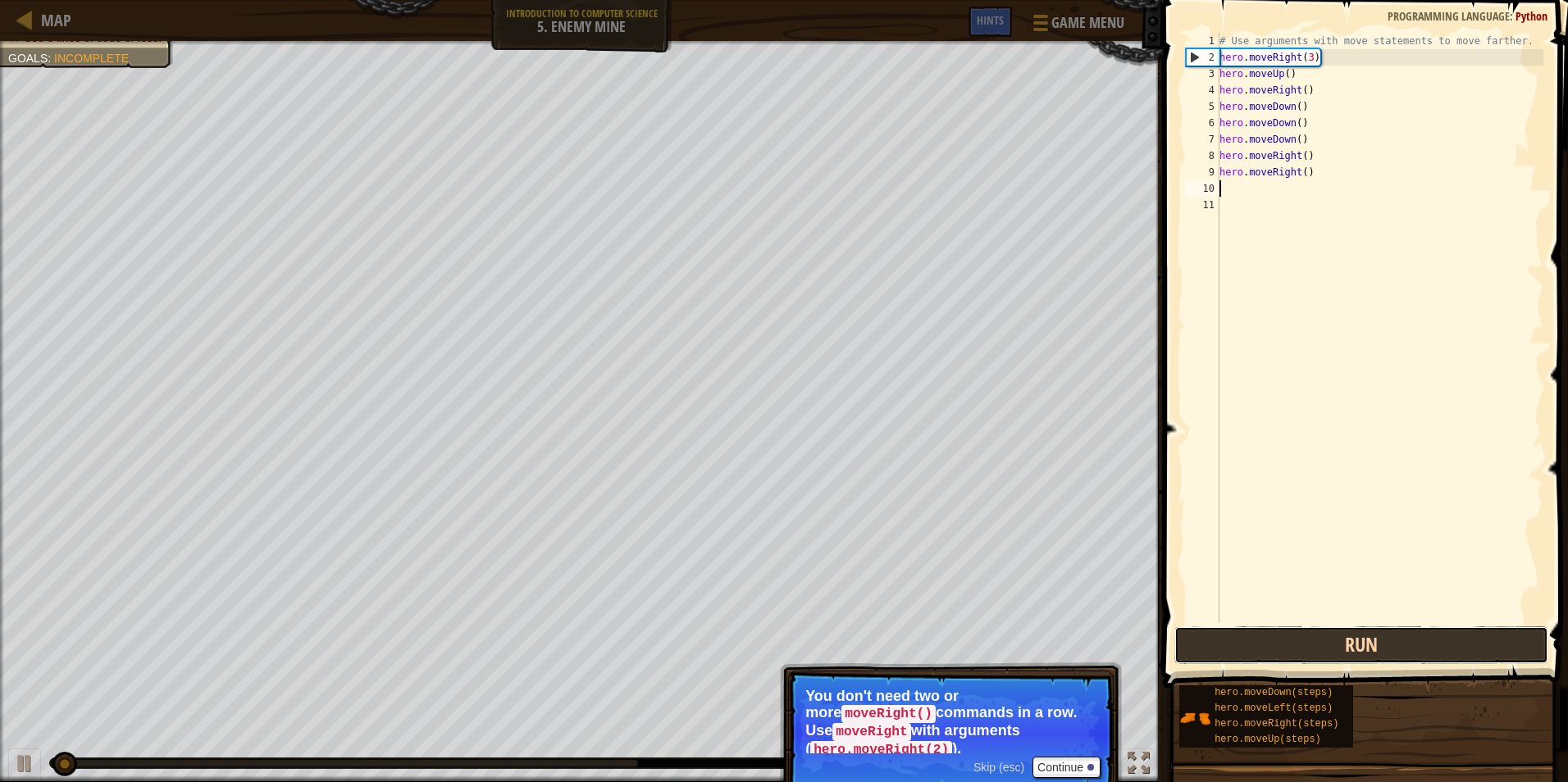
click at [1368, 661] on button "Run" at bounding box center [1360, 646] width 373 height 38
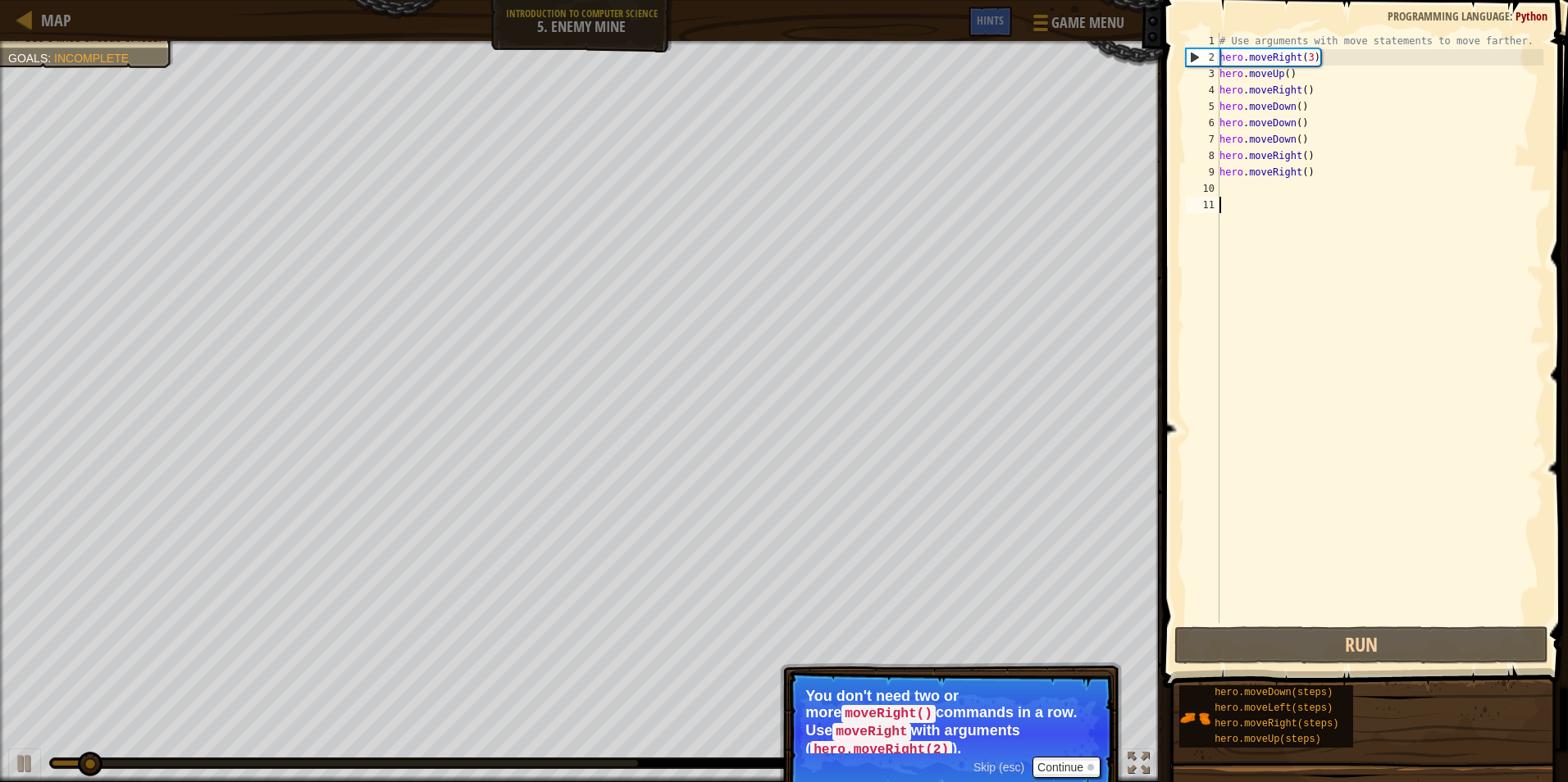
drag, startPoint x: 1186, startPoint y: 457, endPoint x: 1186, endPoint y: 469, distance: 12.0
click at [1244, 192] on div "# Use arguments with move statements to move farther. hero . moveRight ( 3 ) he…" at bounding box center [1379, 344] width 328 height 623
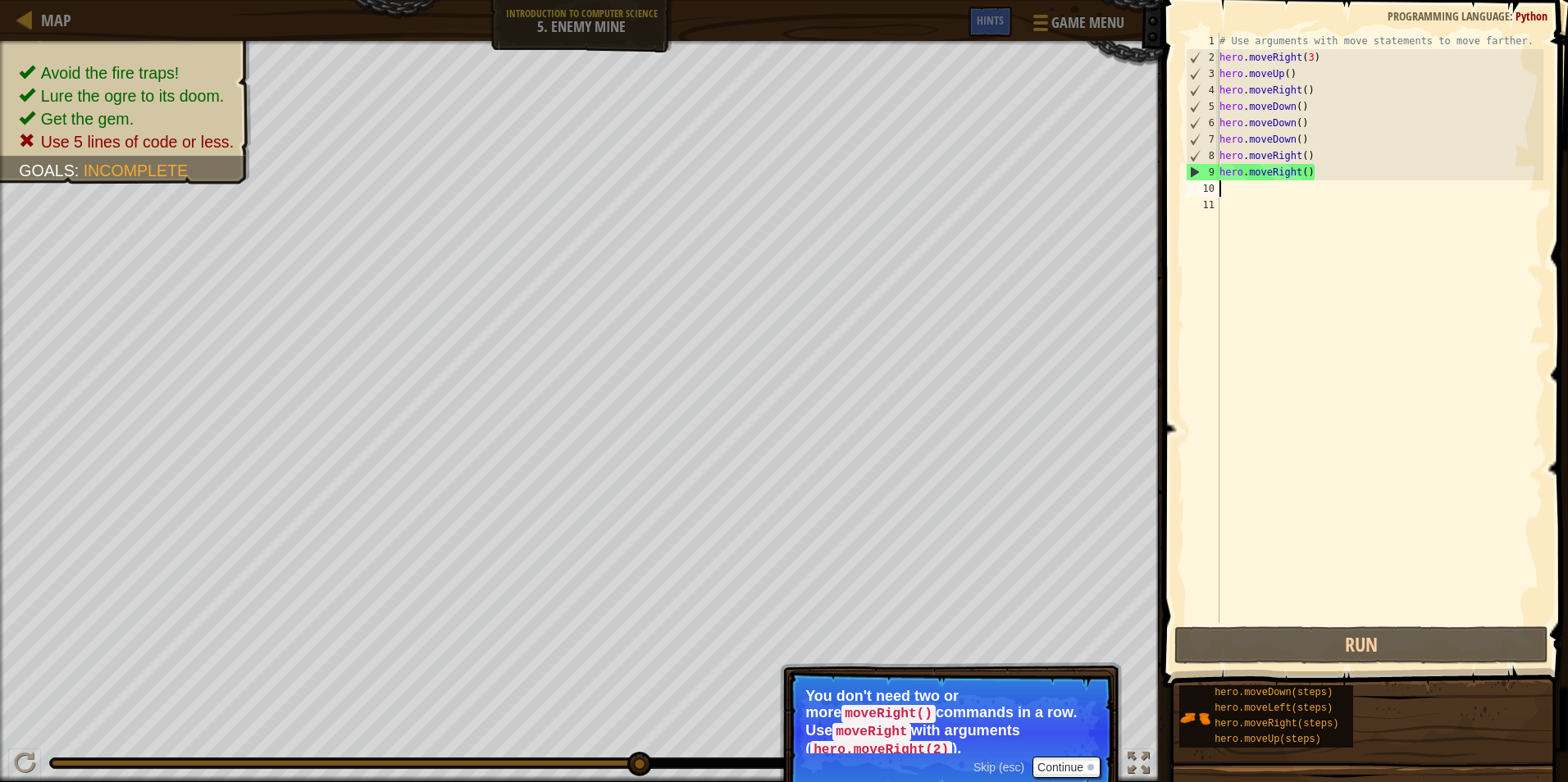
type textarea "he"
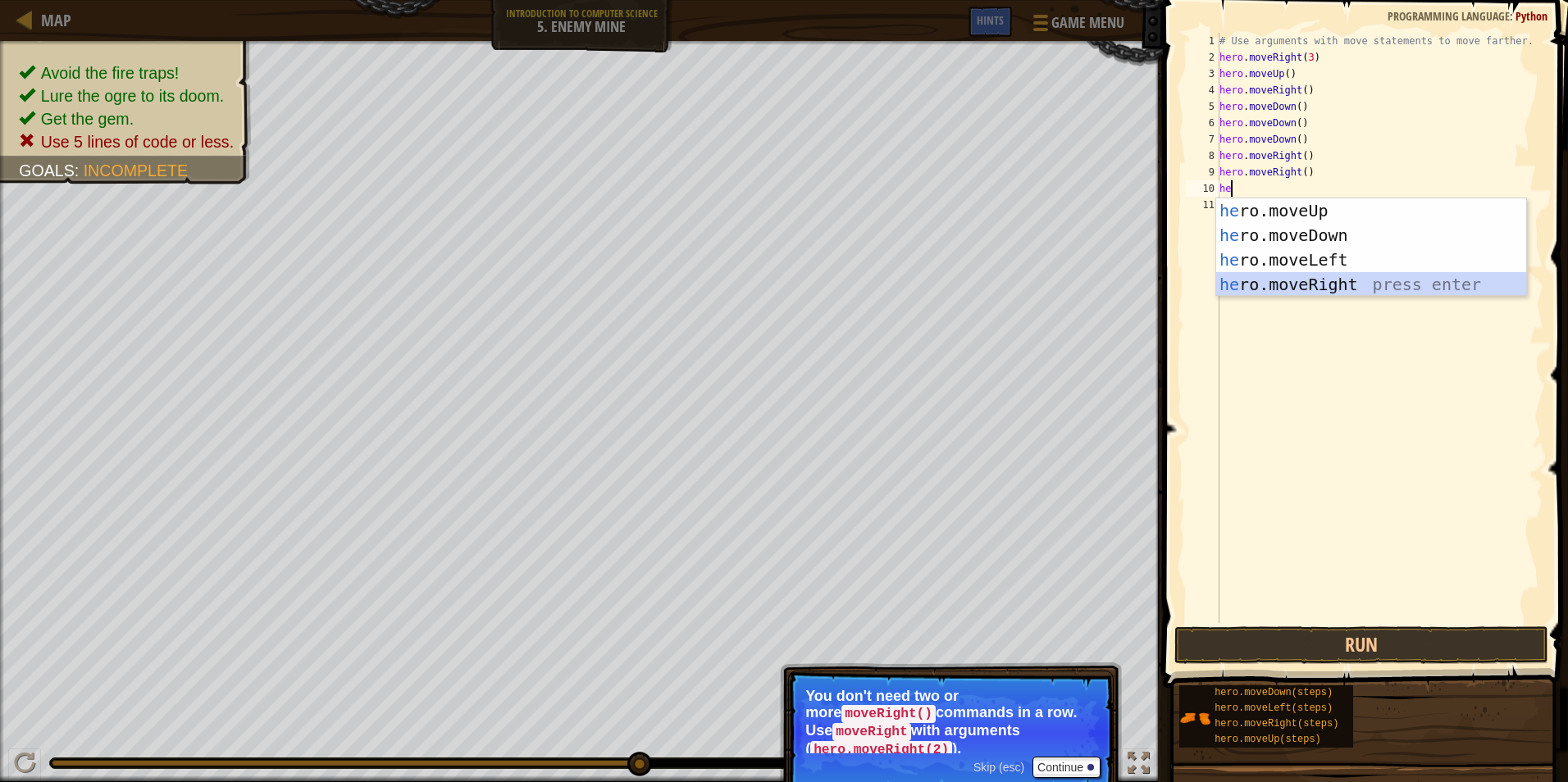
click at [1330, 286] on div "he ro.moveUp press enter he ro.moveDown press enter he ro.moveLeft press enter …" at bounding box center [1370, 271] width 310 height 148
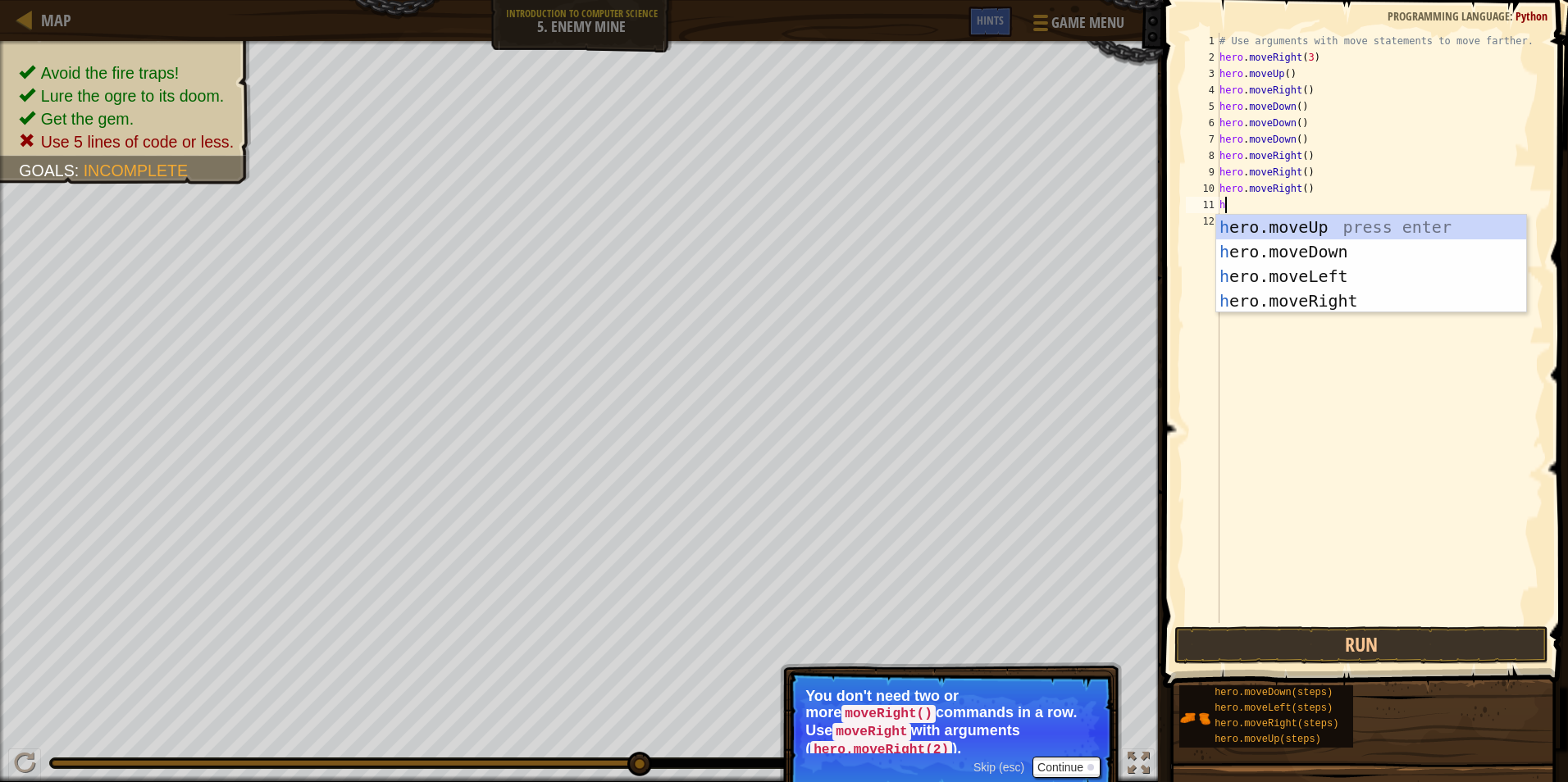
type textarea "he"
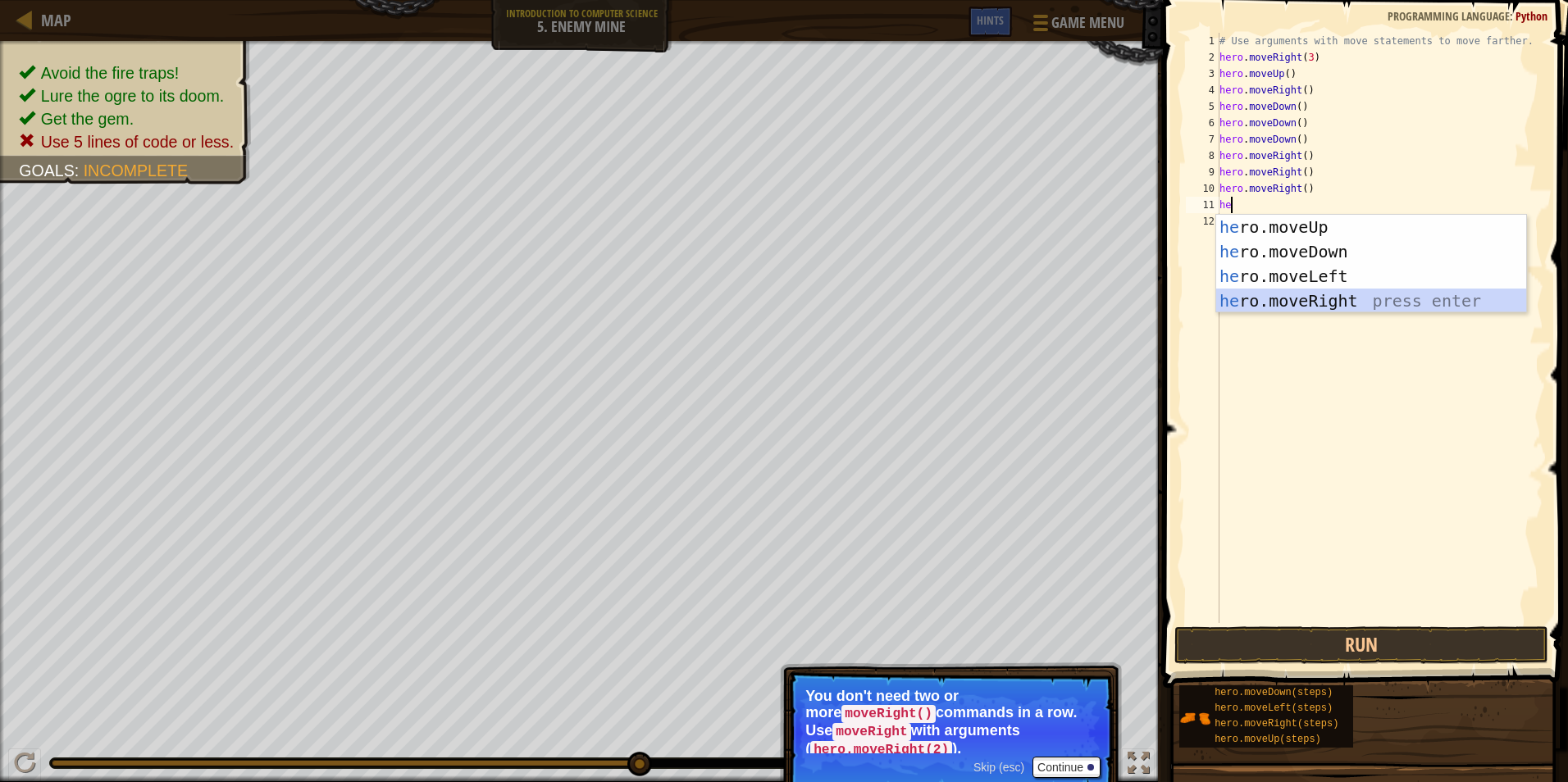
click at [1316, 303] on div "he ro.moveUp press enter he ro.moveDown press enter he ro.moveLeft press enter …" at bounding box center [1370, 288] width 310 height 148
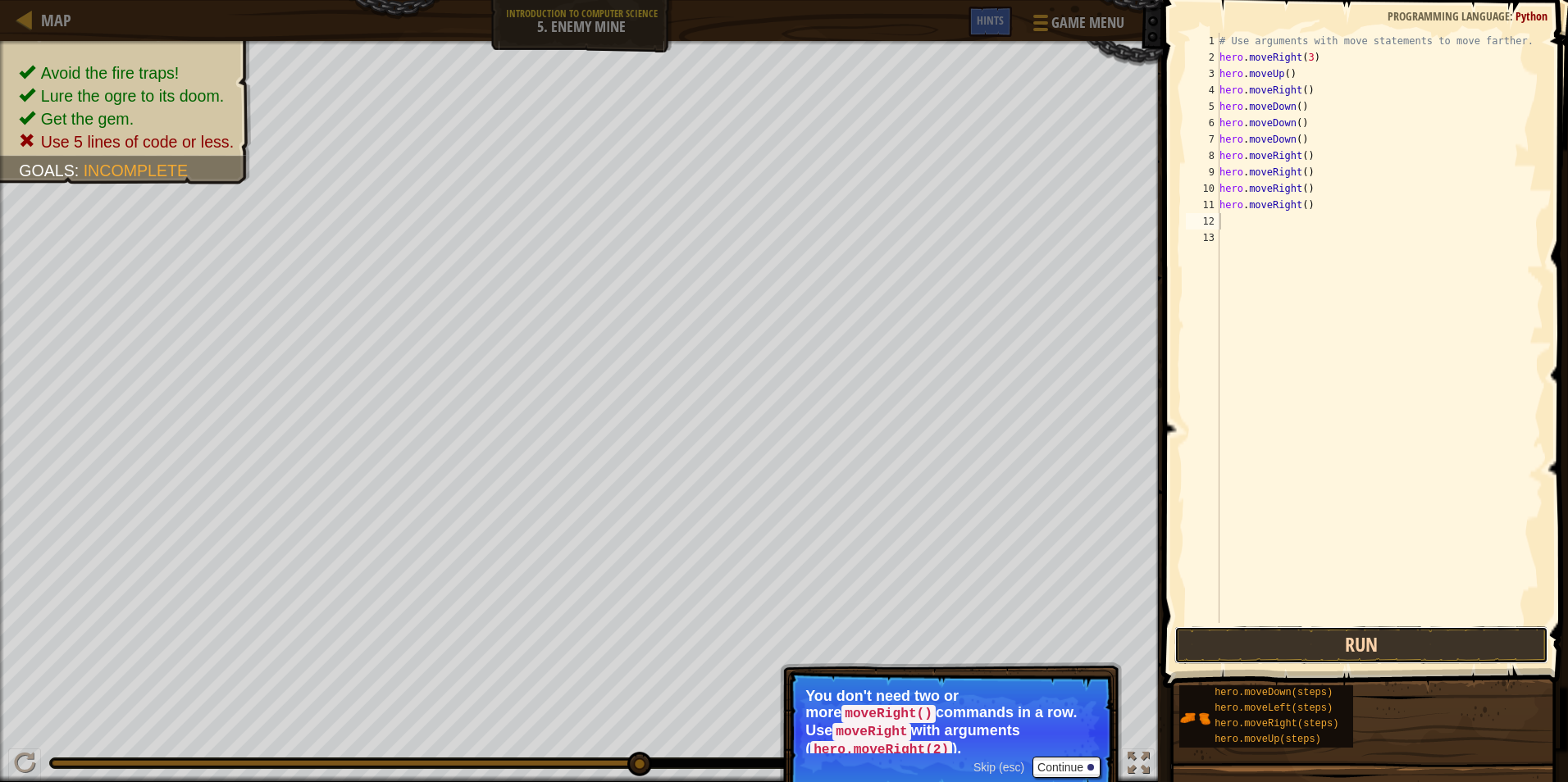
click at [1374, 628] on button "Run" at bounding box center [1360, 646] width 373 height 38
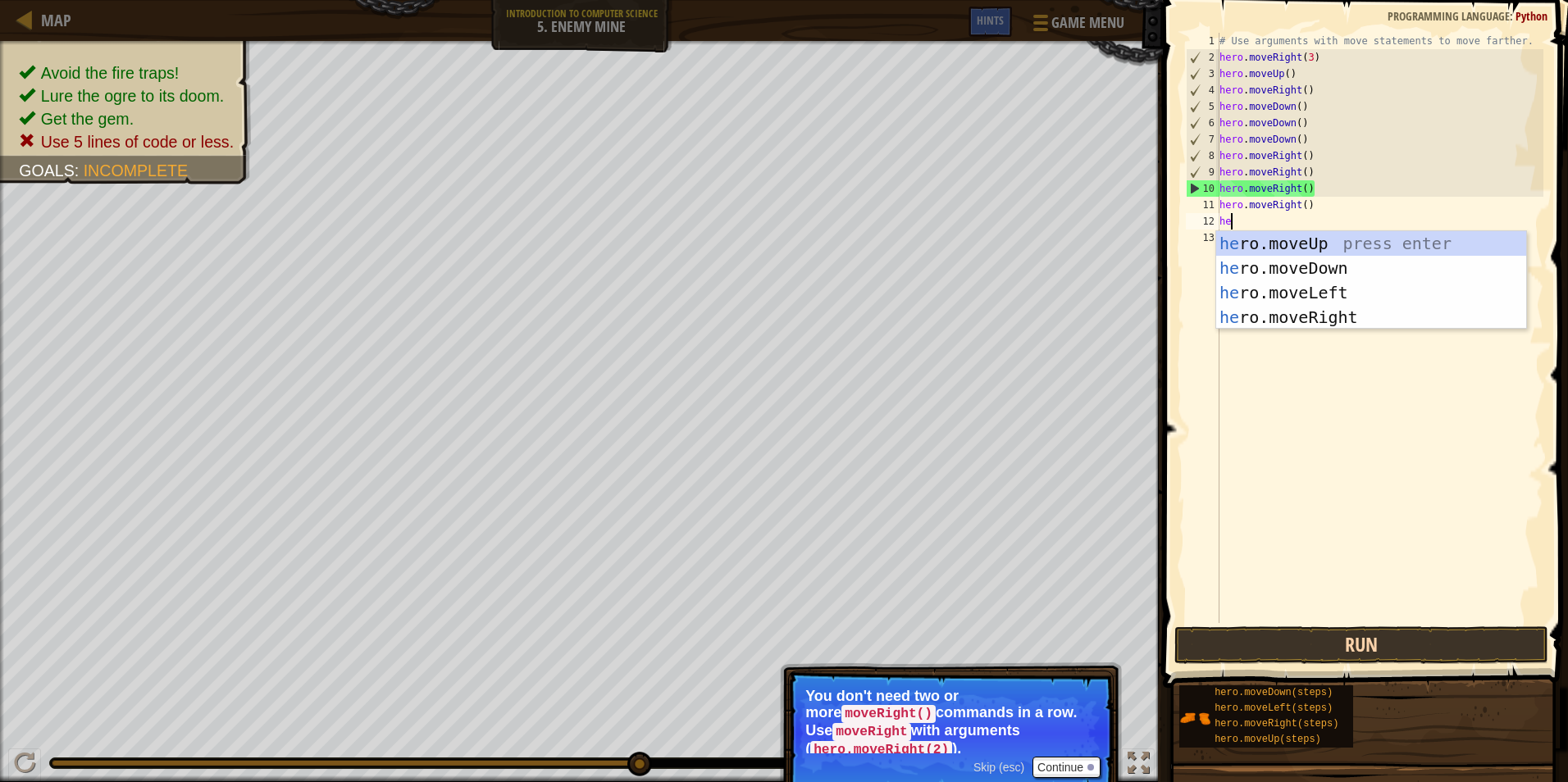
type textarea "her"
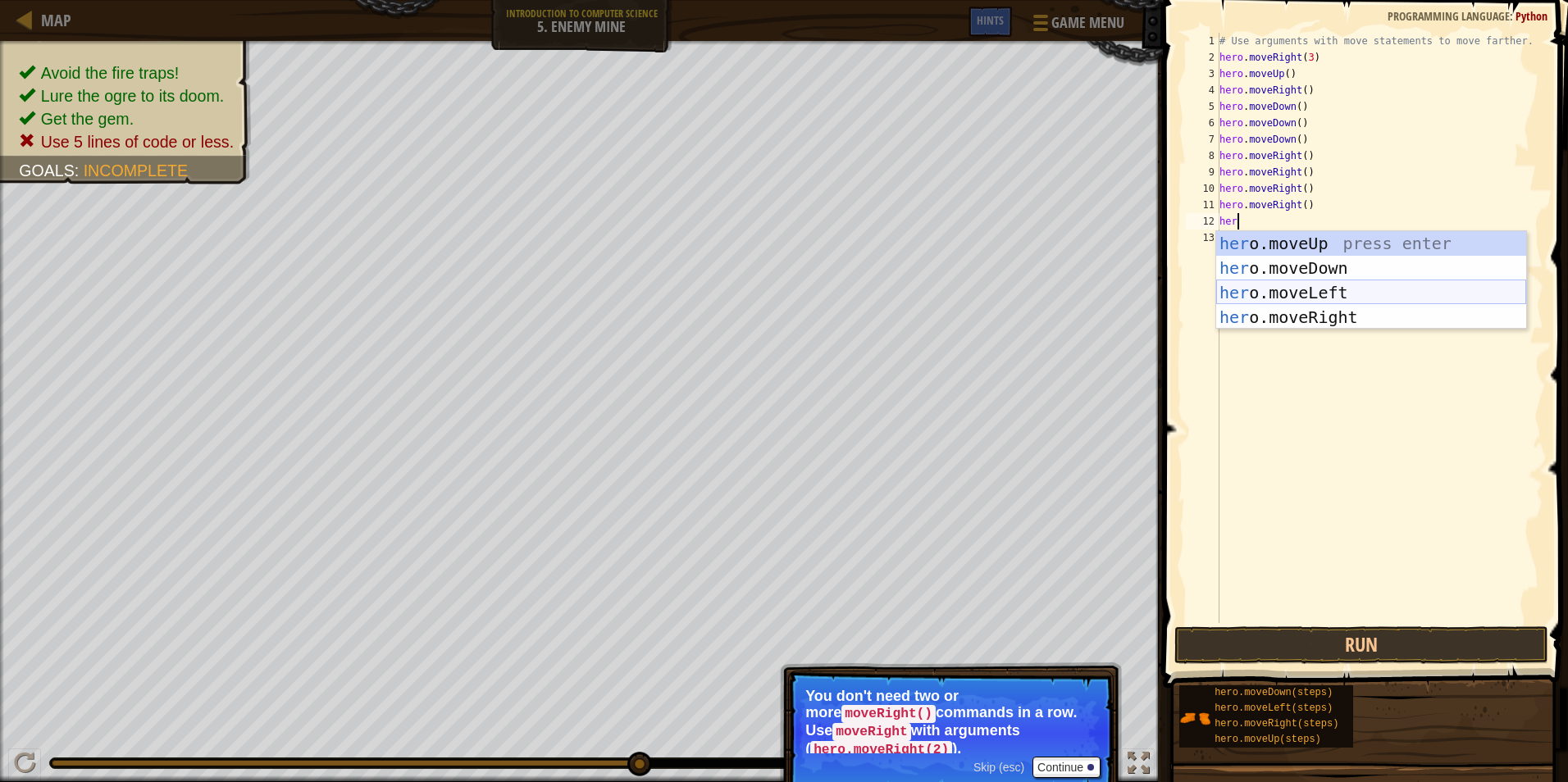
click at [1289, 304] on div "her o.moveUp press enter her o.moveDown press enter her o.moveLeft press enter …" at bounding box center [1370, 305] width 310 height 148
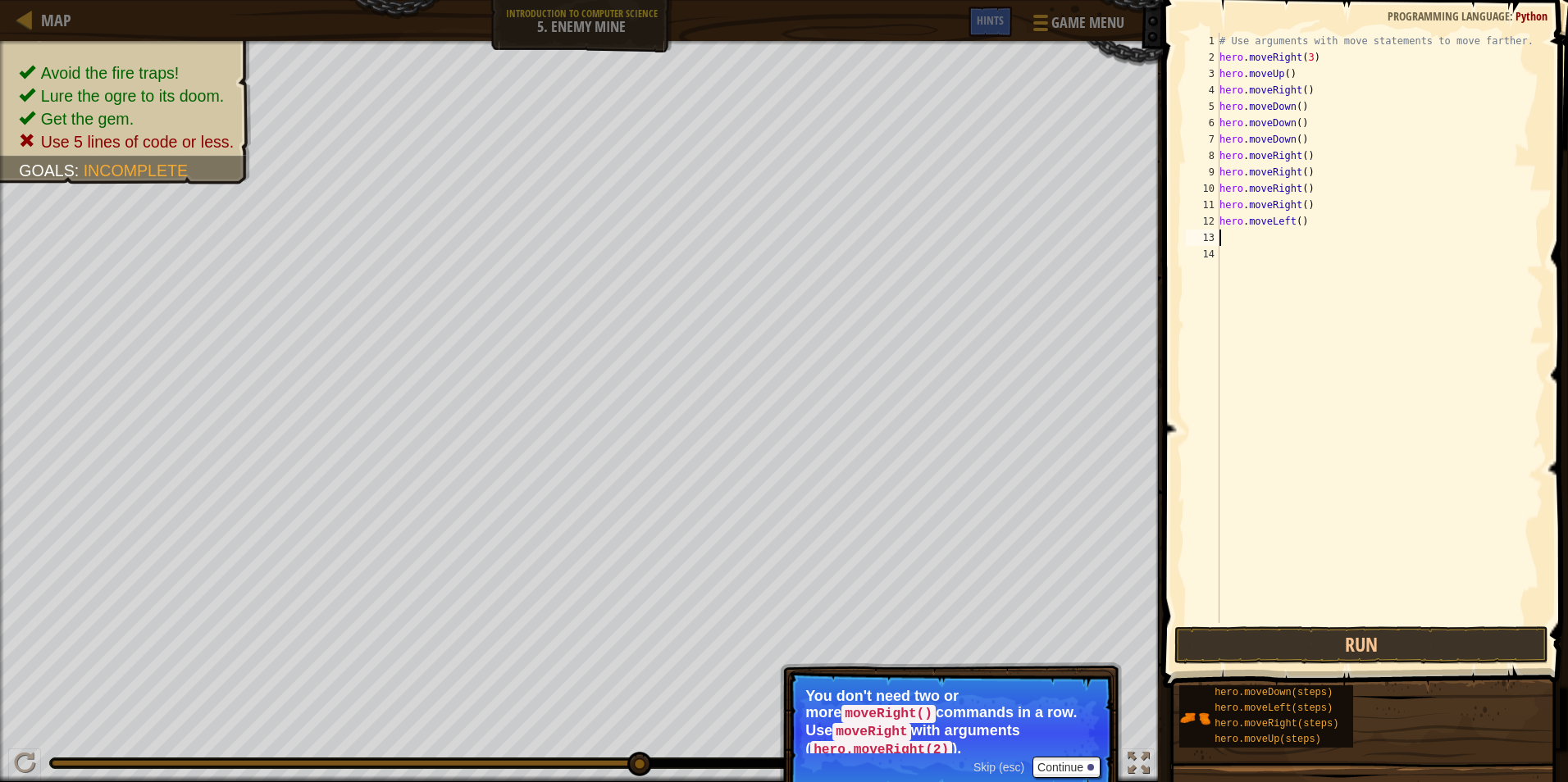
scroll to position [8, 0]
type textarea "he"
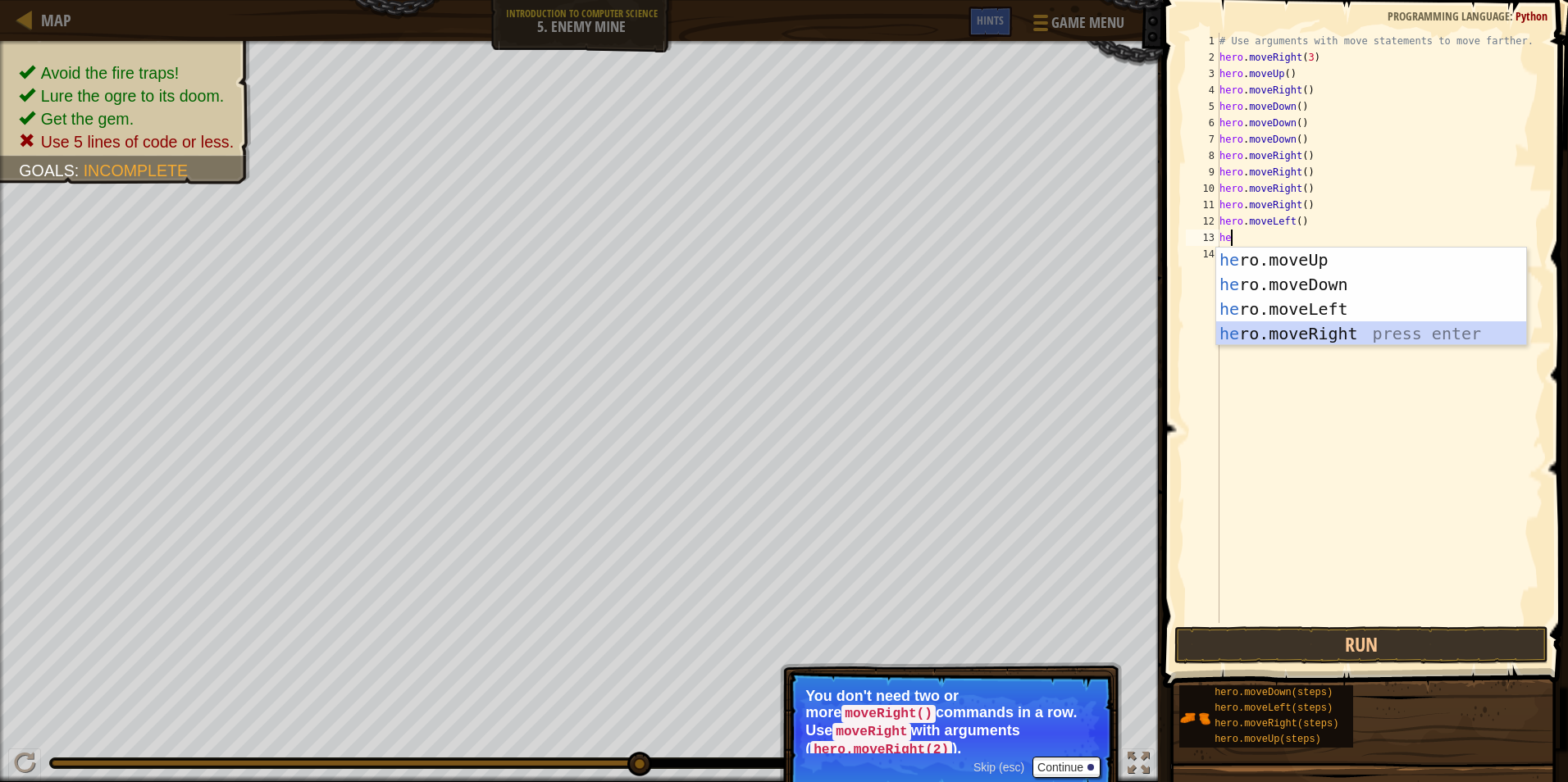
click at [1316, 329] on div "he ro.moveUp press enter he ro.moveDown press enter he ro.moveLeft press enter …" at bounding box center [1370, 321] width 310 height 148
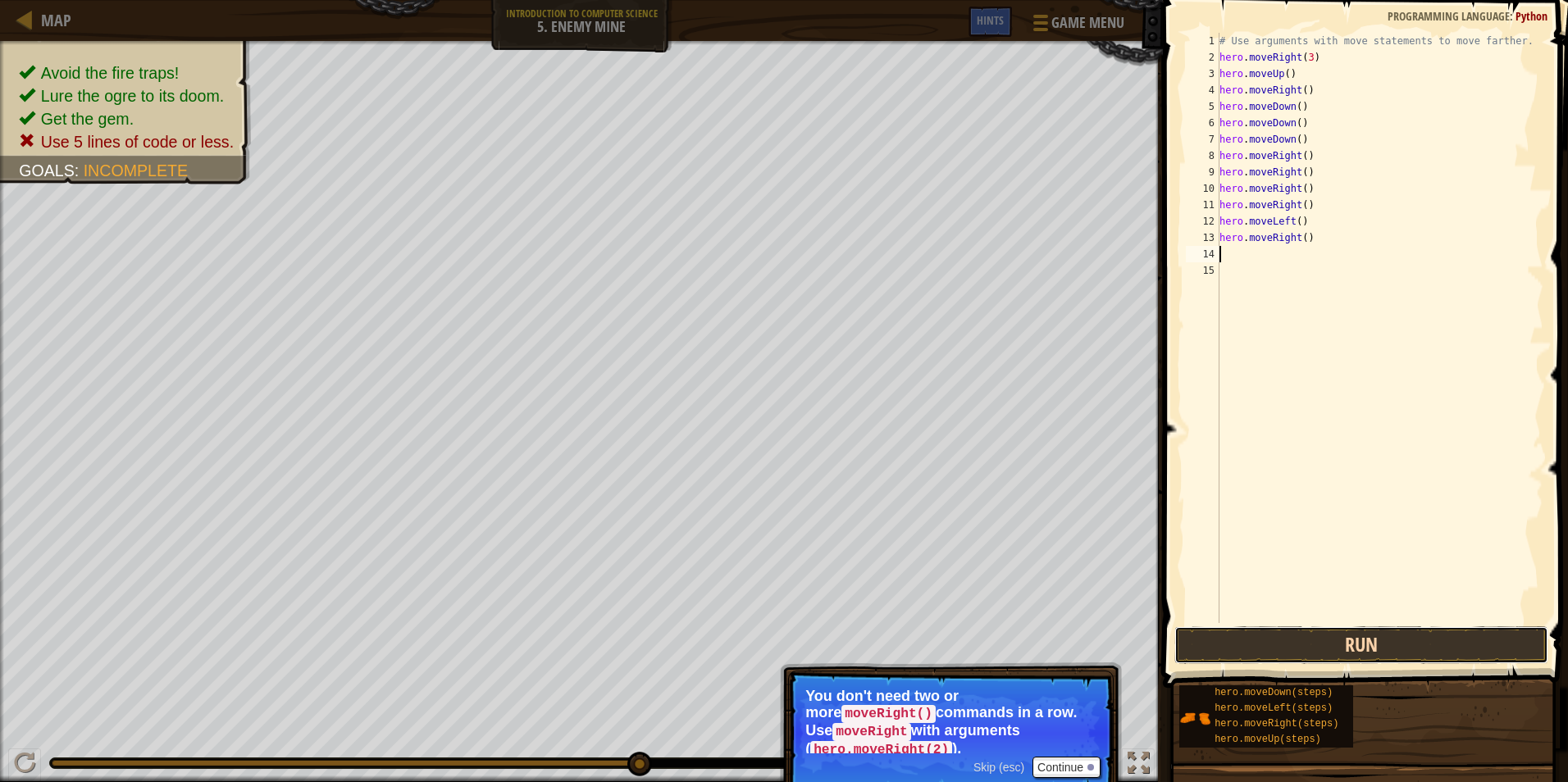
click at [1321, 648] on button "Run" at bounding box center [1360, 646] width 373 height 38
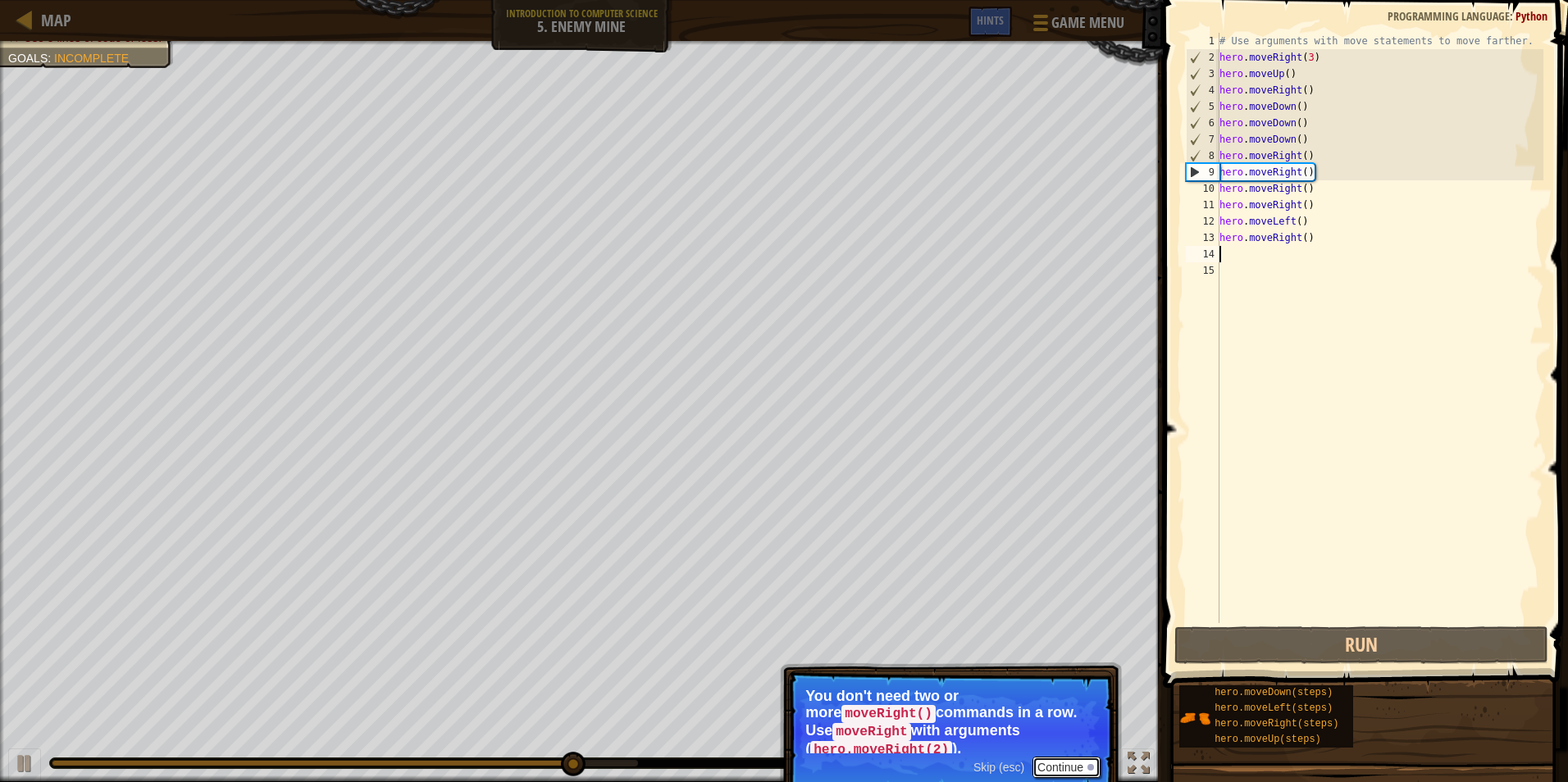
click at [1073, 772] on button "Continue" at bounding box center [1066, 767] width 68 height 21
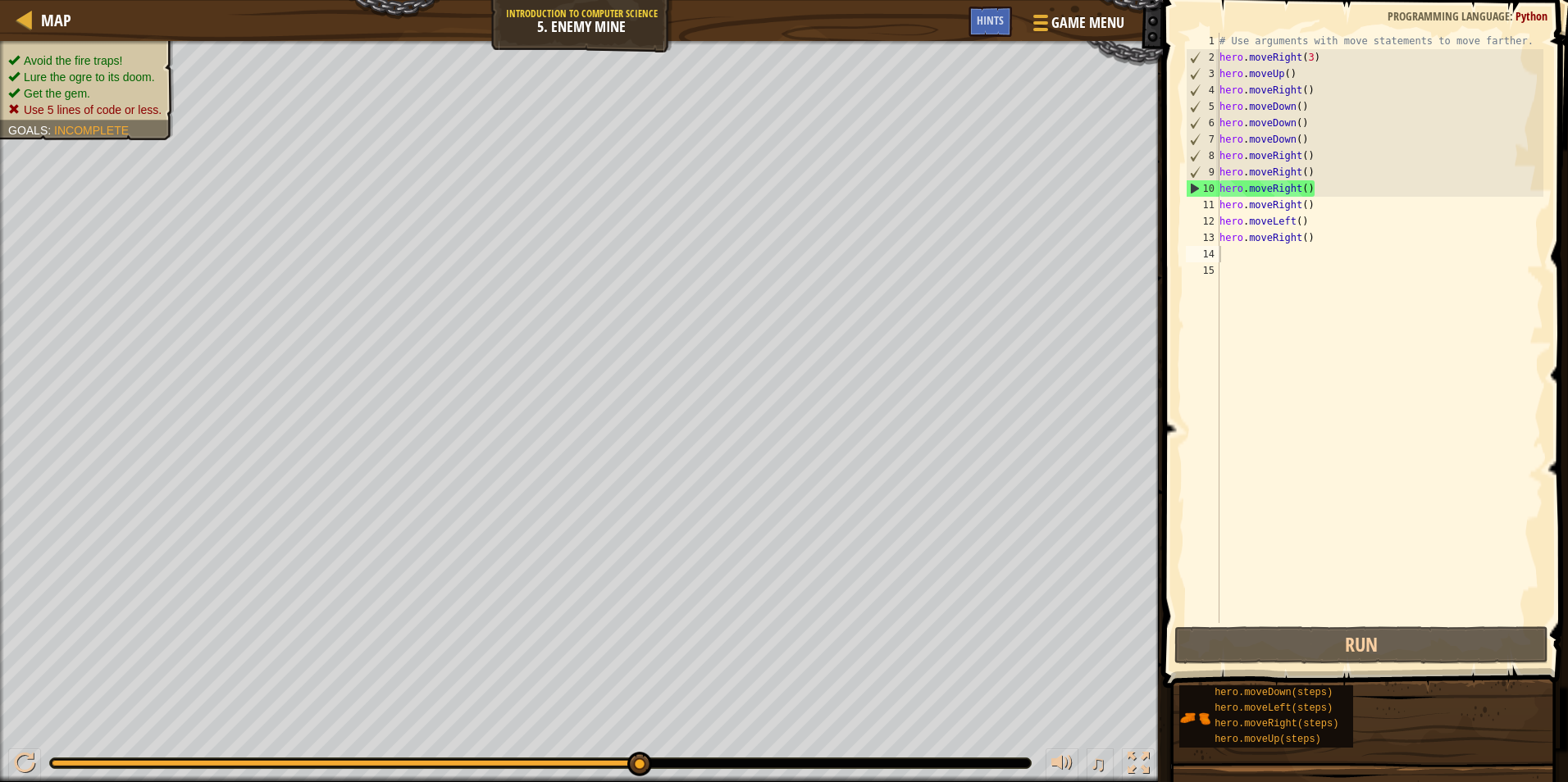
drag, startPoint x: 81, startPoint y: 56, endPoint x: 70, endPoint y: 108, distance: 53.2
click at [81, 58] on ul "Avoid the fire traps! Lure the ogre to its doom. Get the gem. Use 5 lines of co…" at bounding box center [87, 85] width 157 height 66
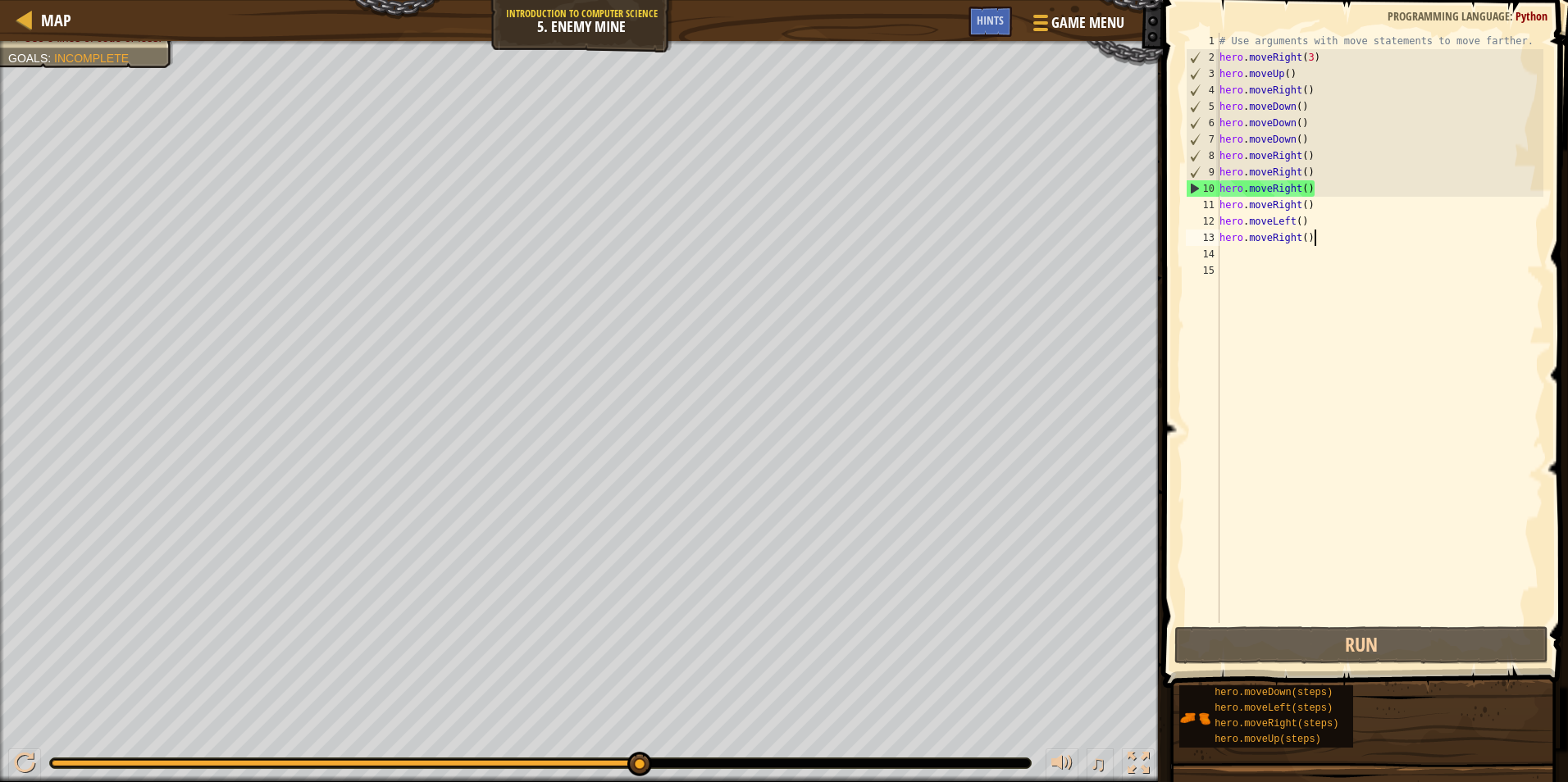
click at [1358, 231] on div "# Use arguments with move statements to move farther. hero . moveRight ( 3 ) he…" at bounding box center [1379, 344] width 328 height 623
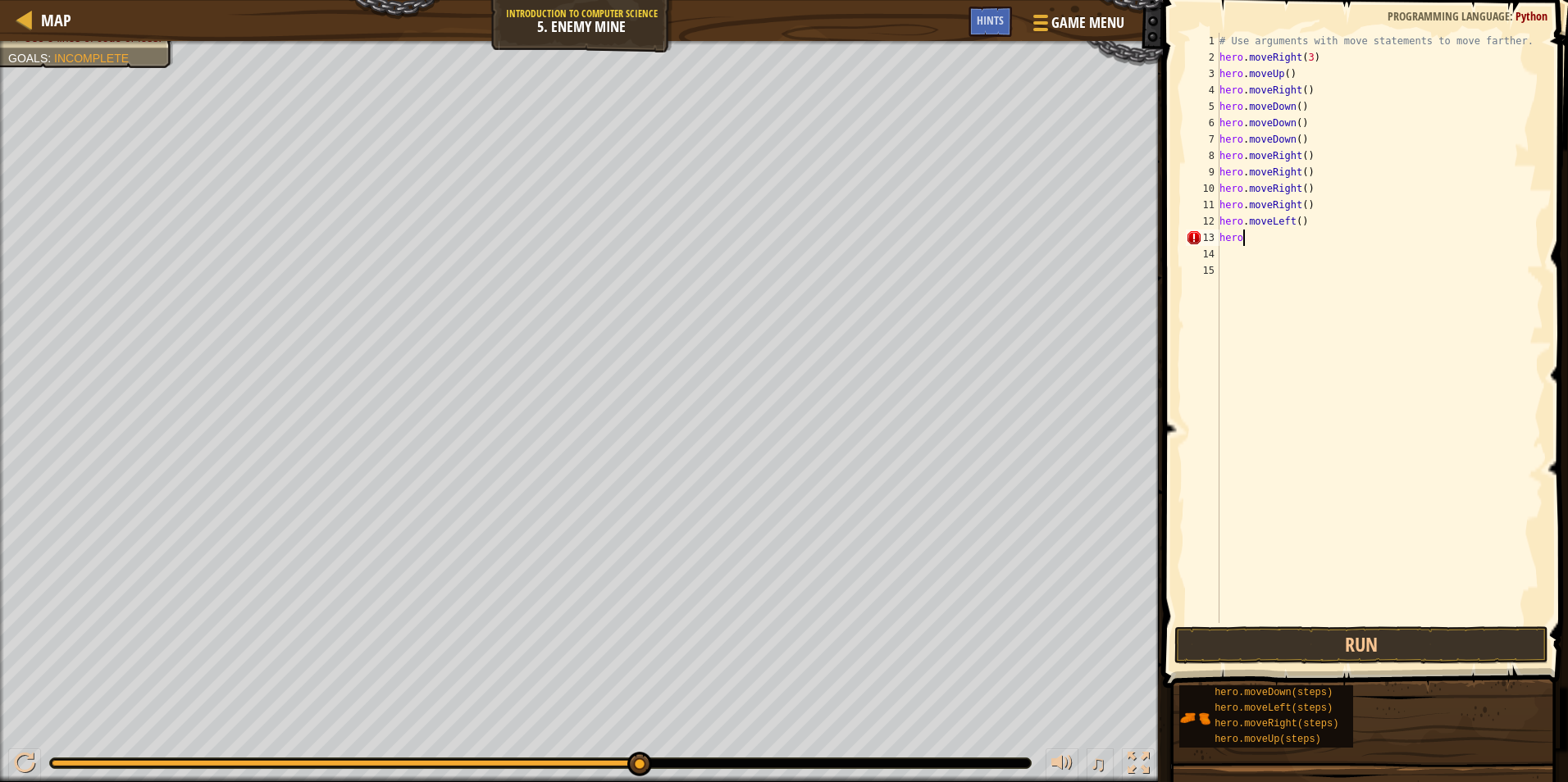
type textarea "h"
click at [1349, 656] on button "Run" at bounding box center [1360, 646] width 373 height 38
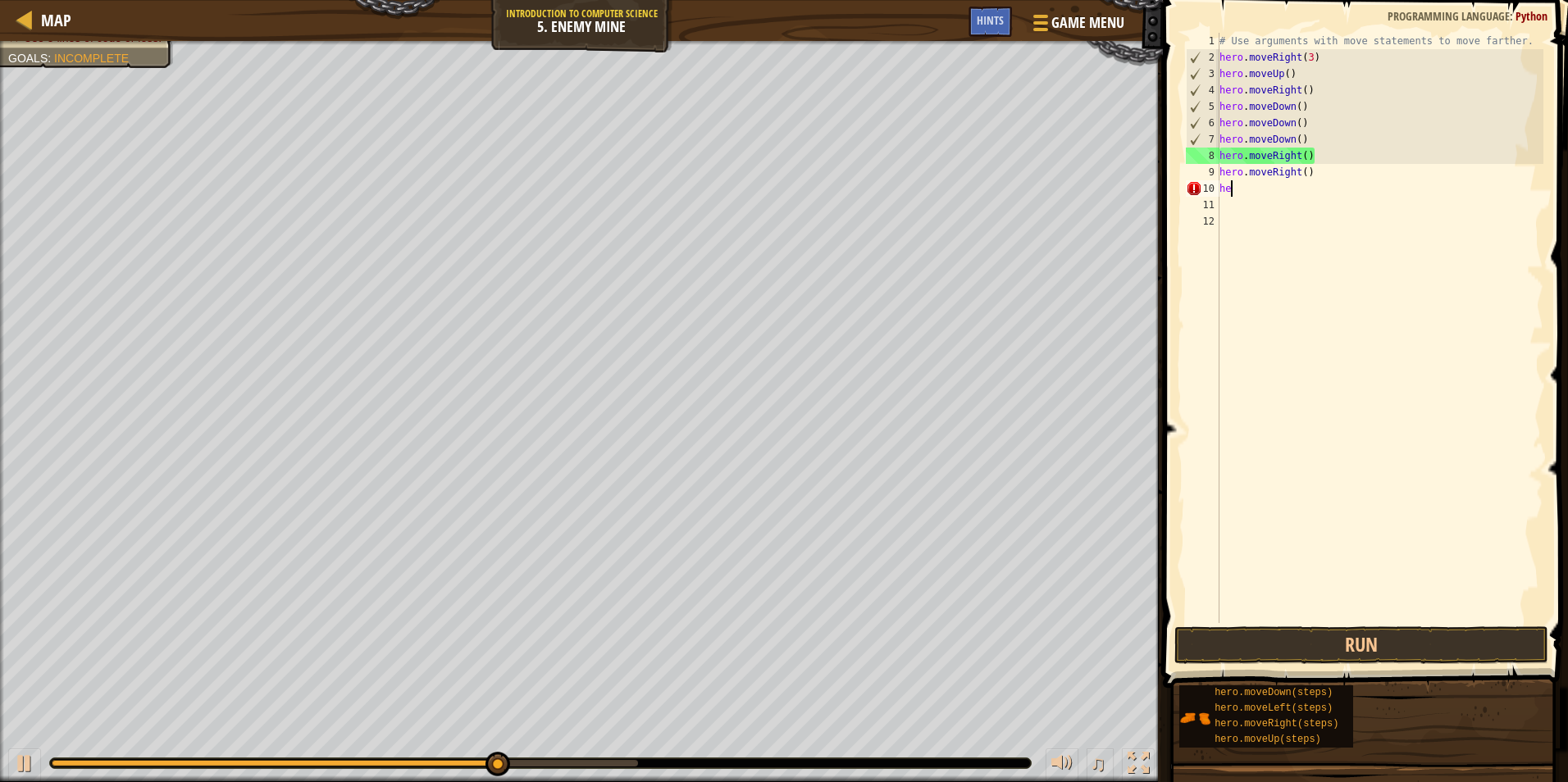
type textarea "h"
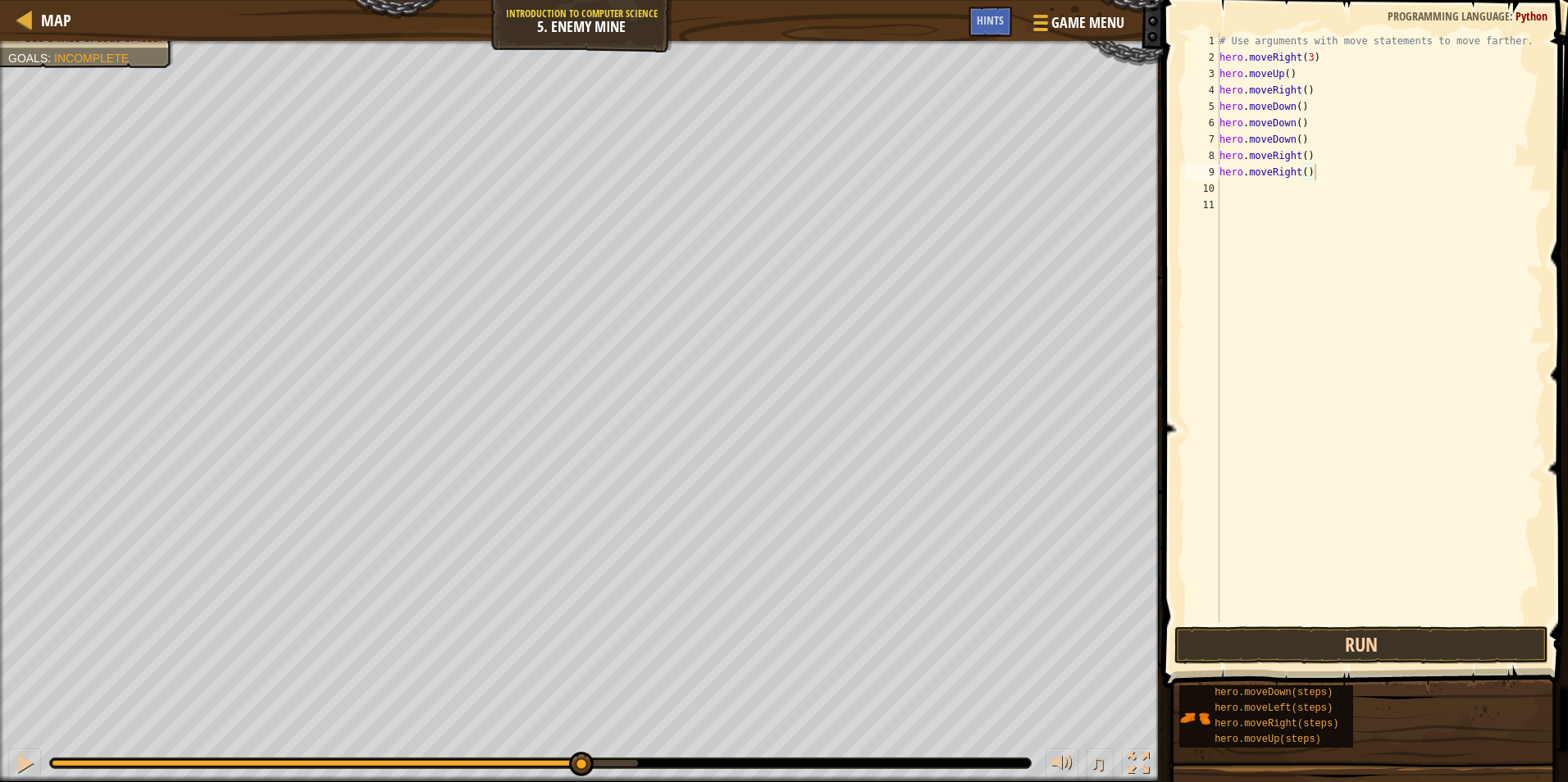
drag, startPoint x: 1364, startPoint y: 667, endPoint x: 1367, endPoint y: 656, distance: 11.4
click at [1364, 664] on span at bounding box center [1366, 320] width 418 height 736
click at [1367, 656] on button "Run" at bounding box center [1360, 646] width 373 height 38
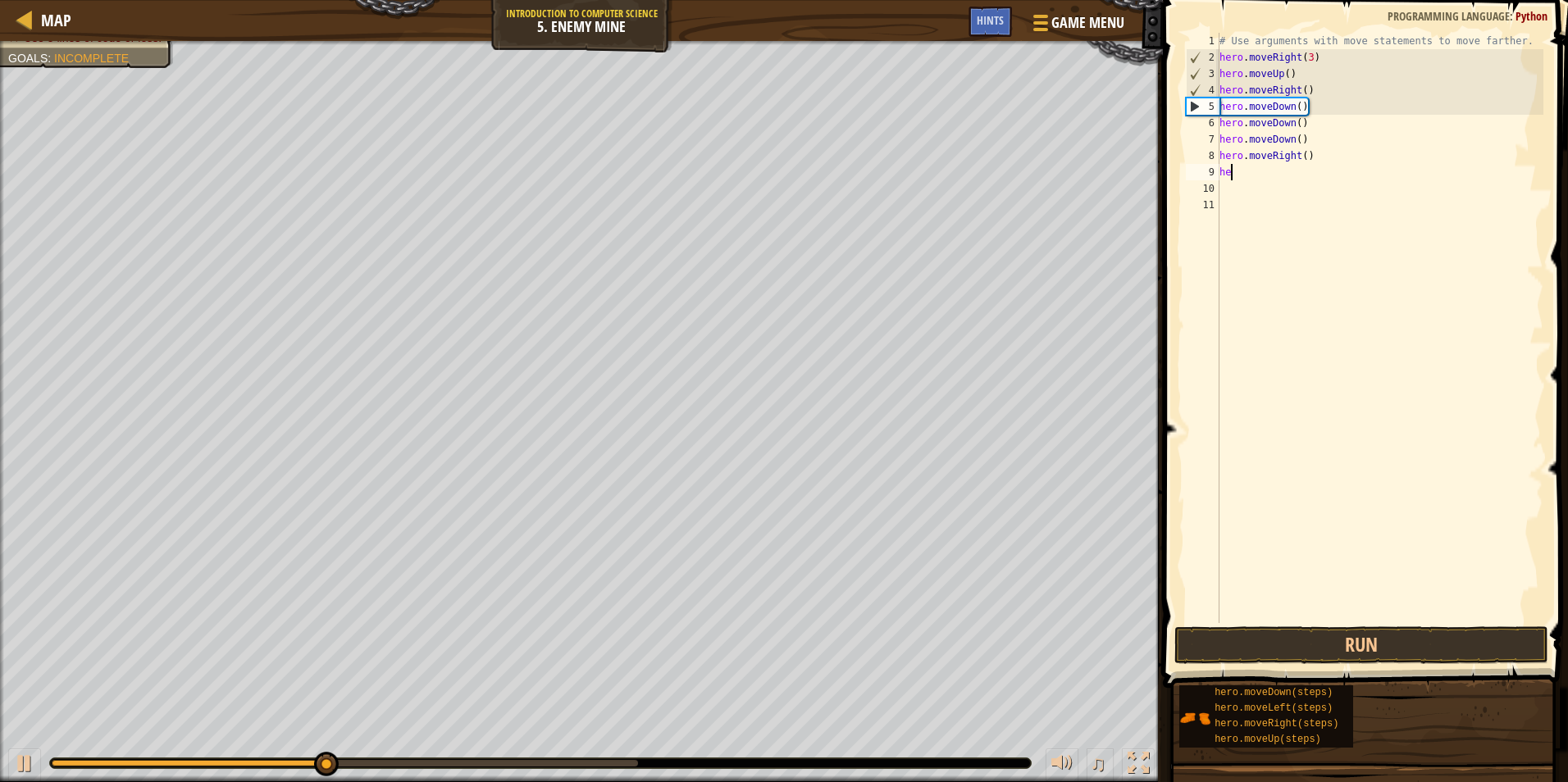
type textarea "h"
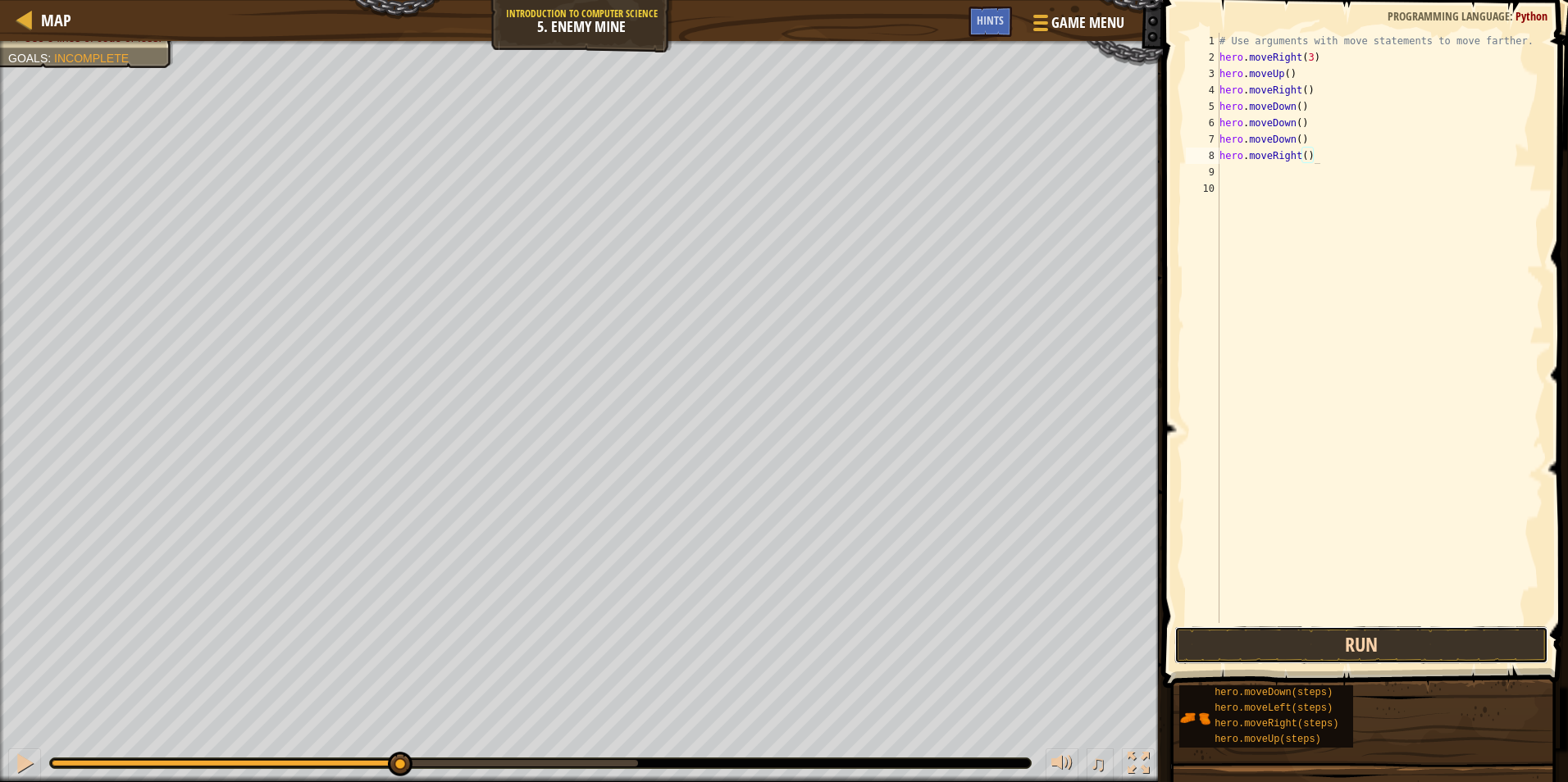
click at [1403, 641] on button "Run" at bounding box center [1360, 646] width 373 height 38
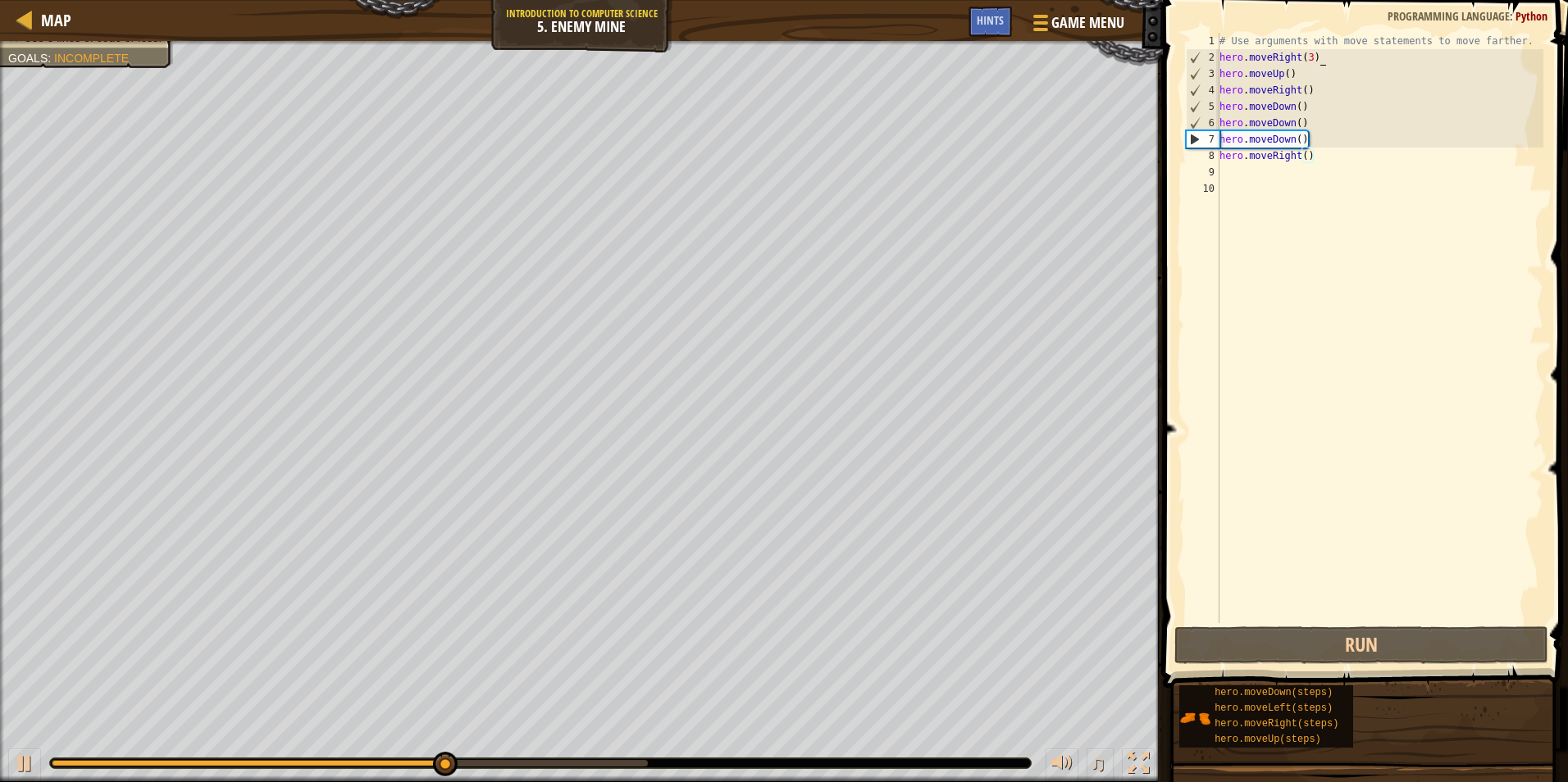
click at [1334, 54] on div "# Use arguments with move statements to move farther. hero . moveRight ( 3 ) he…" at bounding box center [1379, 344] width 328 height 623
type textarea "hero.moveRight(3)"
click at [1350, 301] on div "# Use arguments with move statements to move farther. hero . moveRight ( 3 ) he…" at bounding box center [1379, 344] width 328 height 623
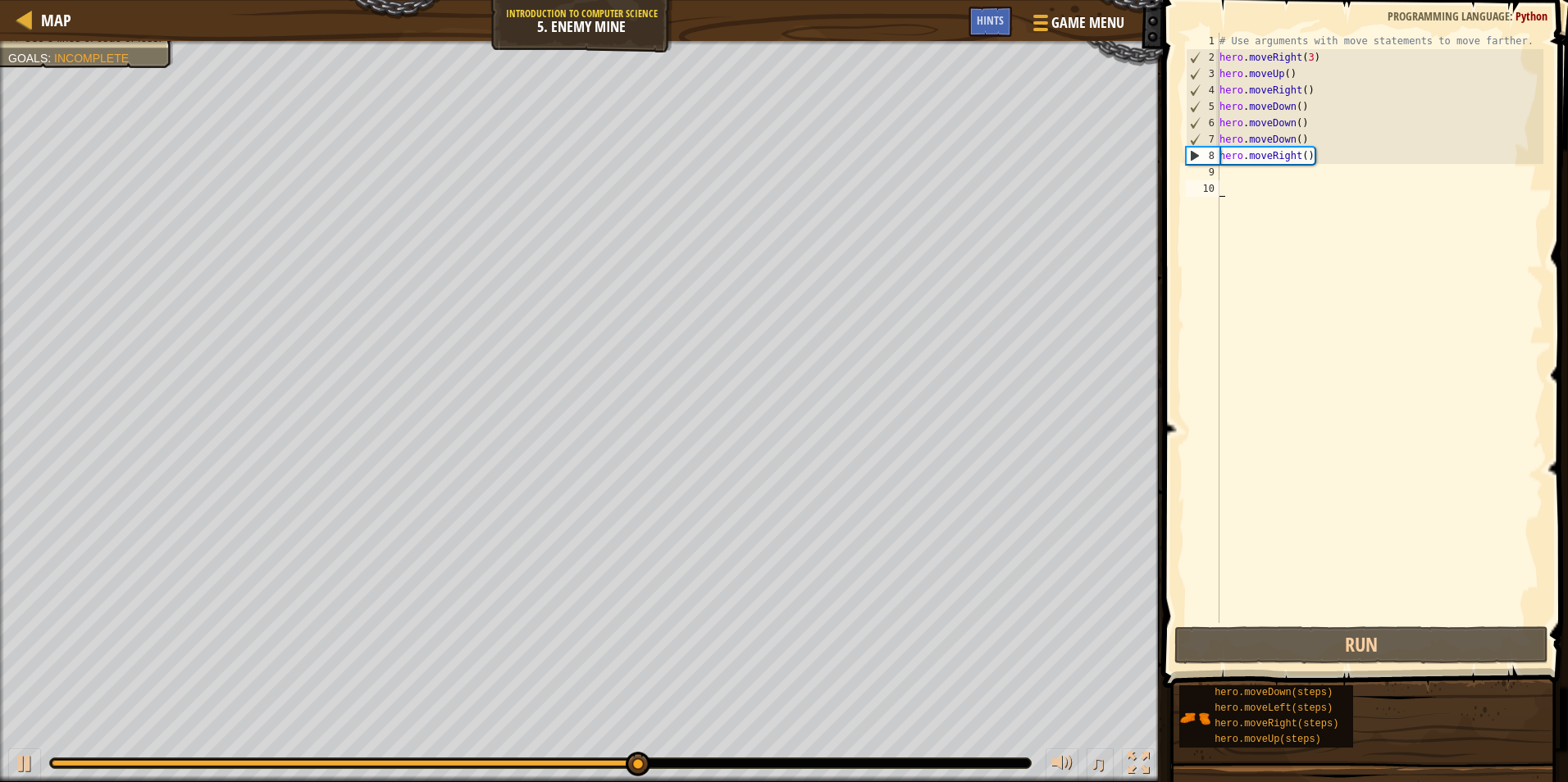
click at [1316, 70] on div "# Use arguments with move statements to move farther. hero . moveRight ( 3 ) he…" at bounding box center [1379, 344] width 328 height 623
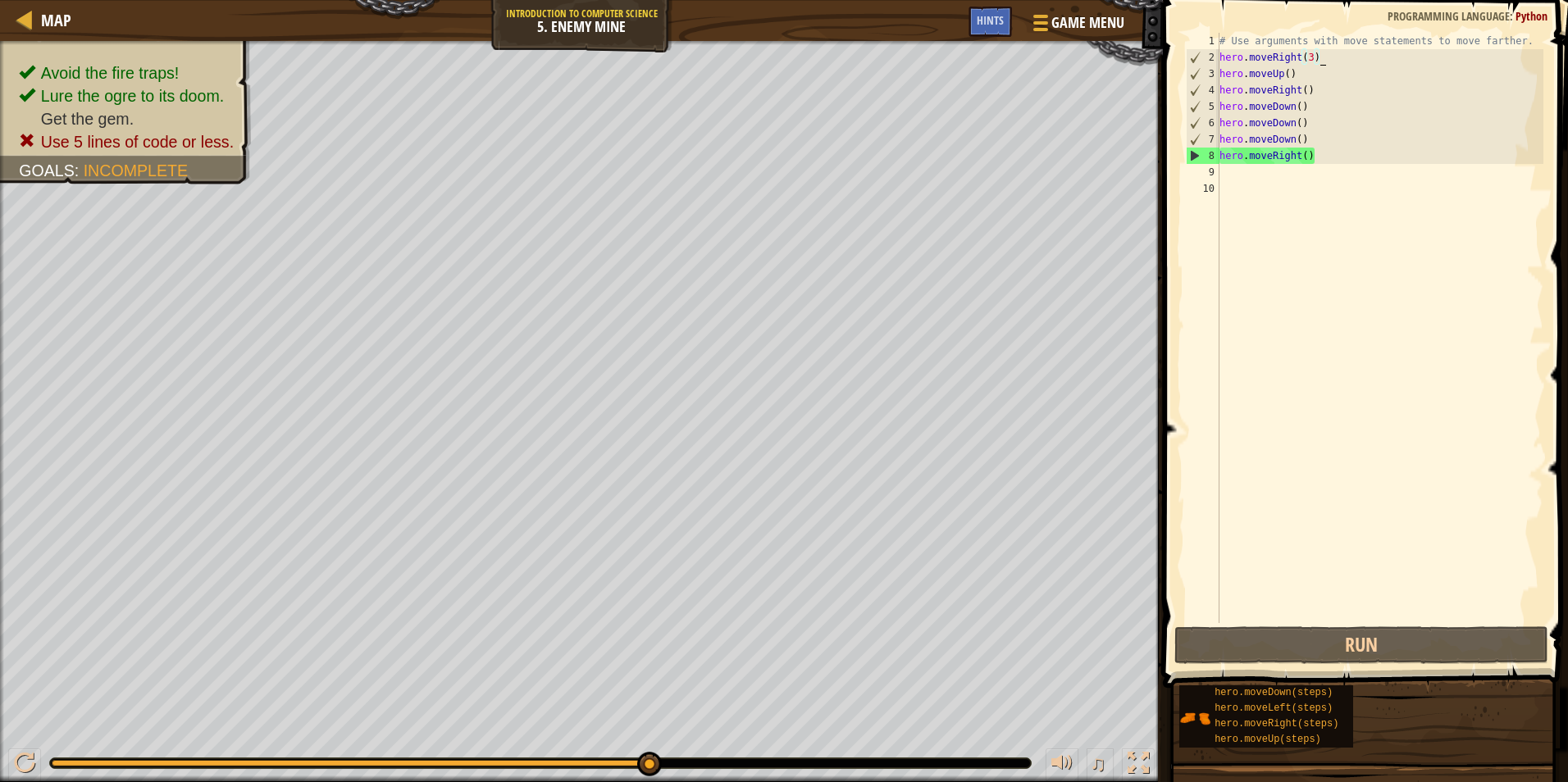
click at [1319, 60] on div "# Use arguments with move statements to move farther. hero . moveRight ( 3 ) he…" at bounding box center [1379, 344] width 328 height 623
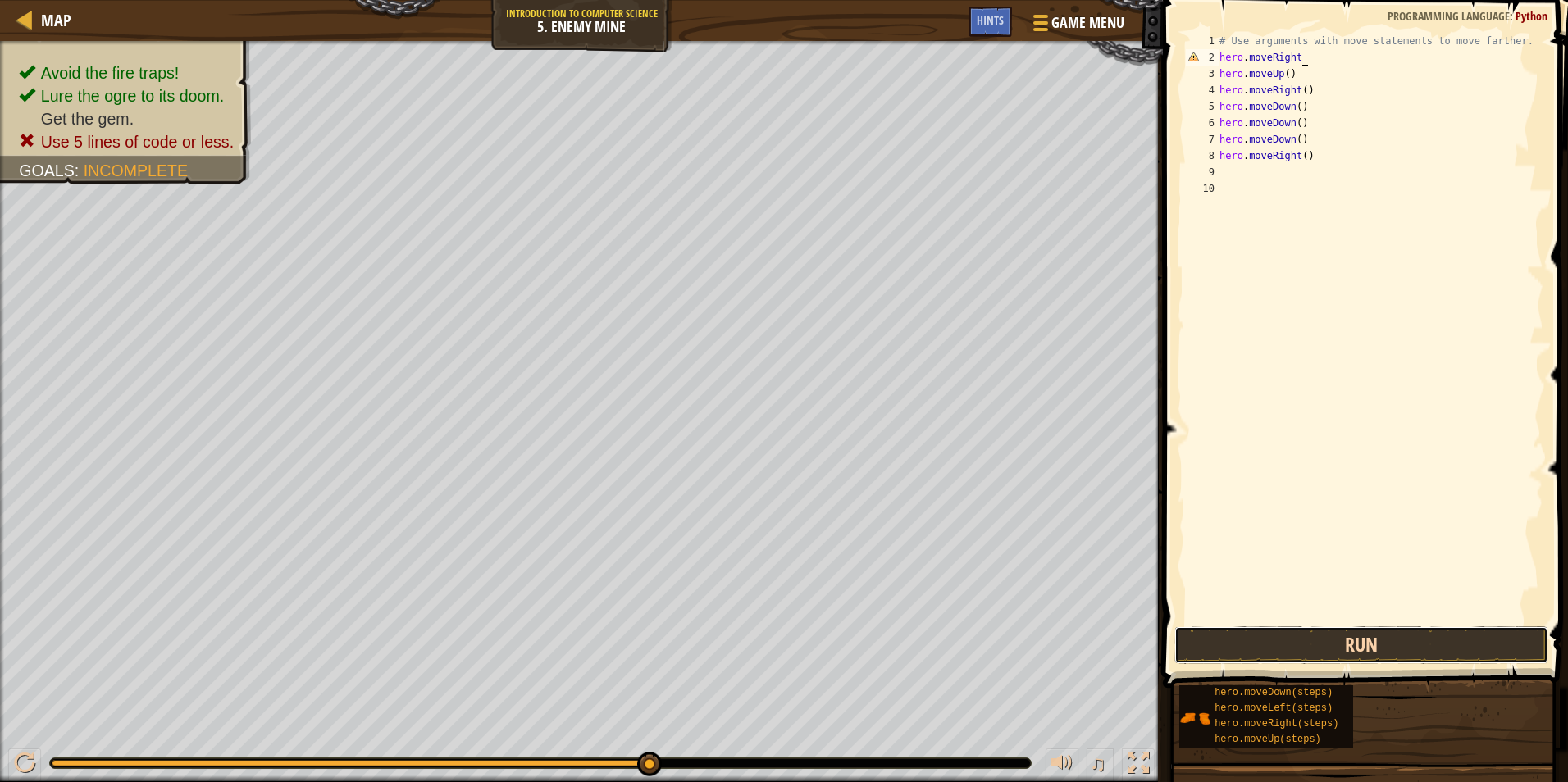
click at [1362, 650] on button "Run" at bounding box center [1360, 646] width 373 height 38
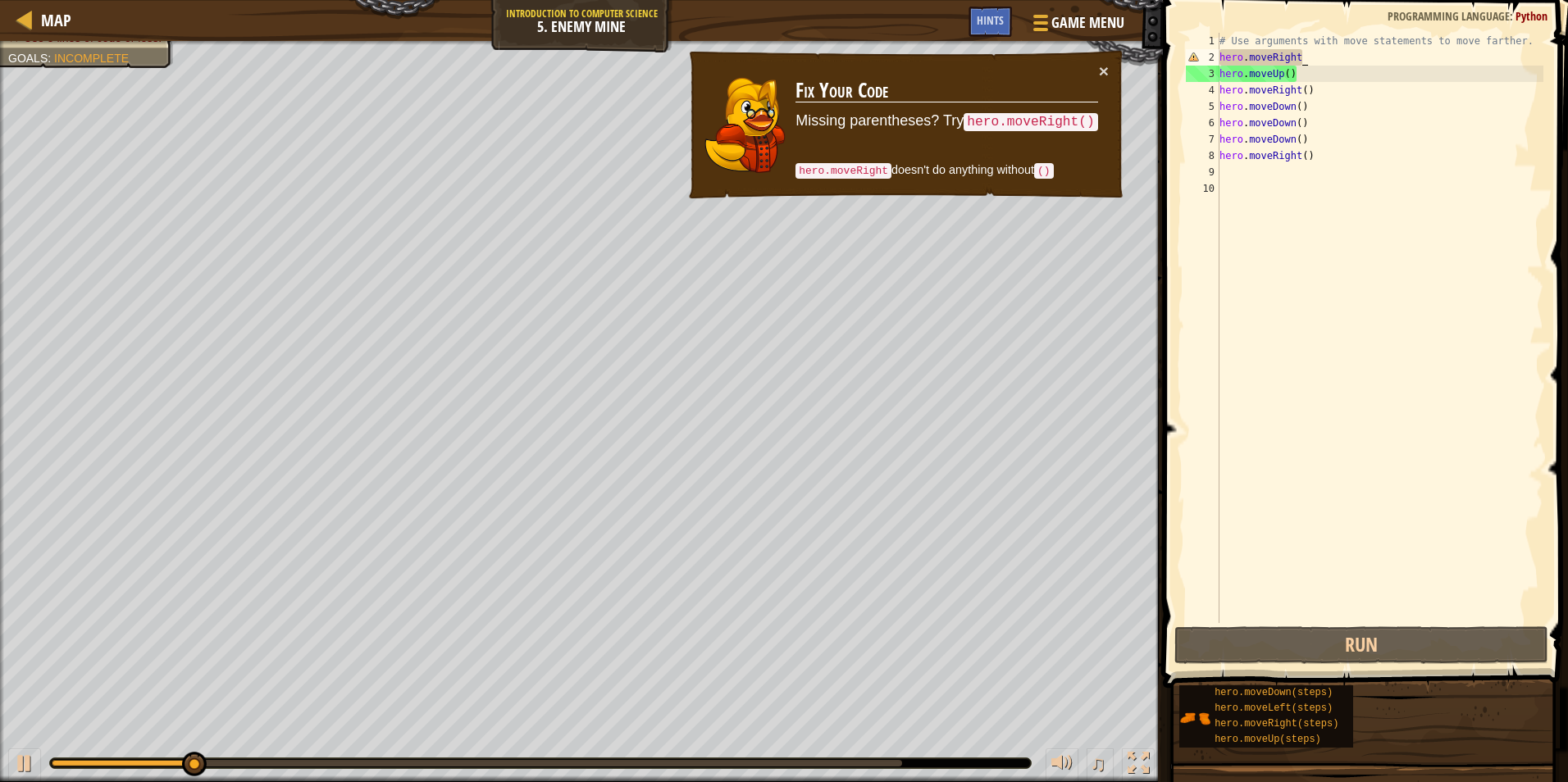
click at [1337, 54] on div "# Use arguments with move statements to move farther. hero . moveRight hero . m…" at bounding box center [1379, 344] width 328 height 623
click at [1327, 56] on div "# Use arguments with move statements to move farther. hero . moveRight hero . m…" at bounding box center [1379, 344] width 328 height 623
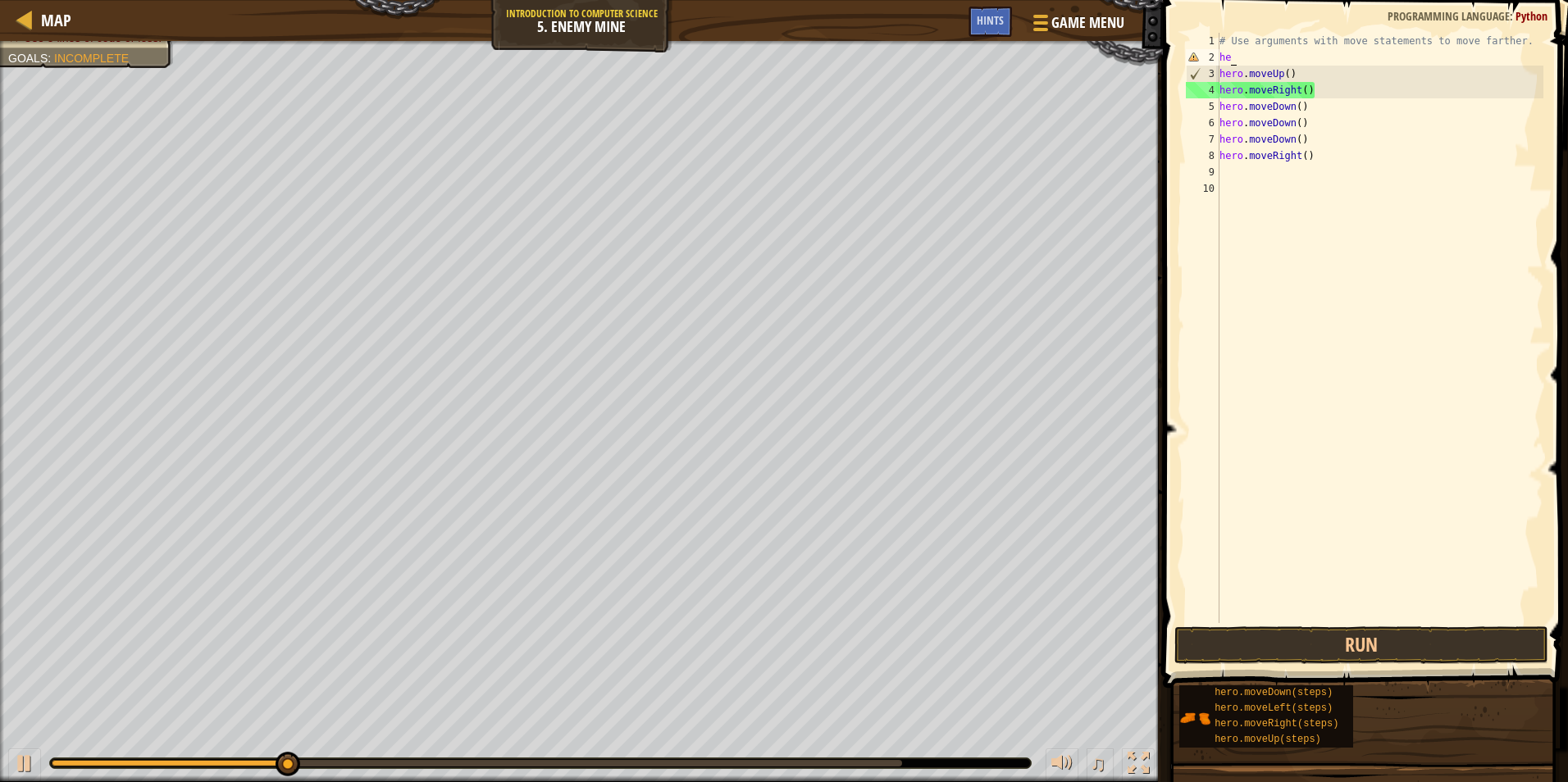
type textarea "h"
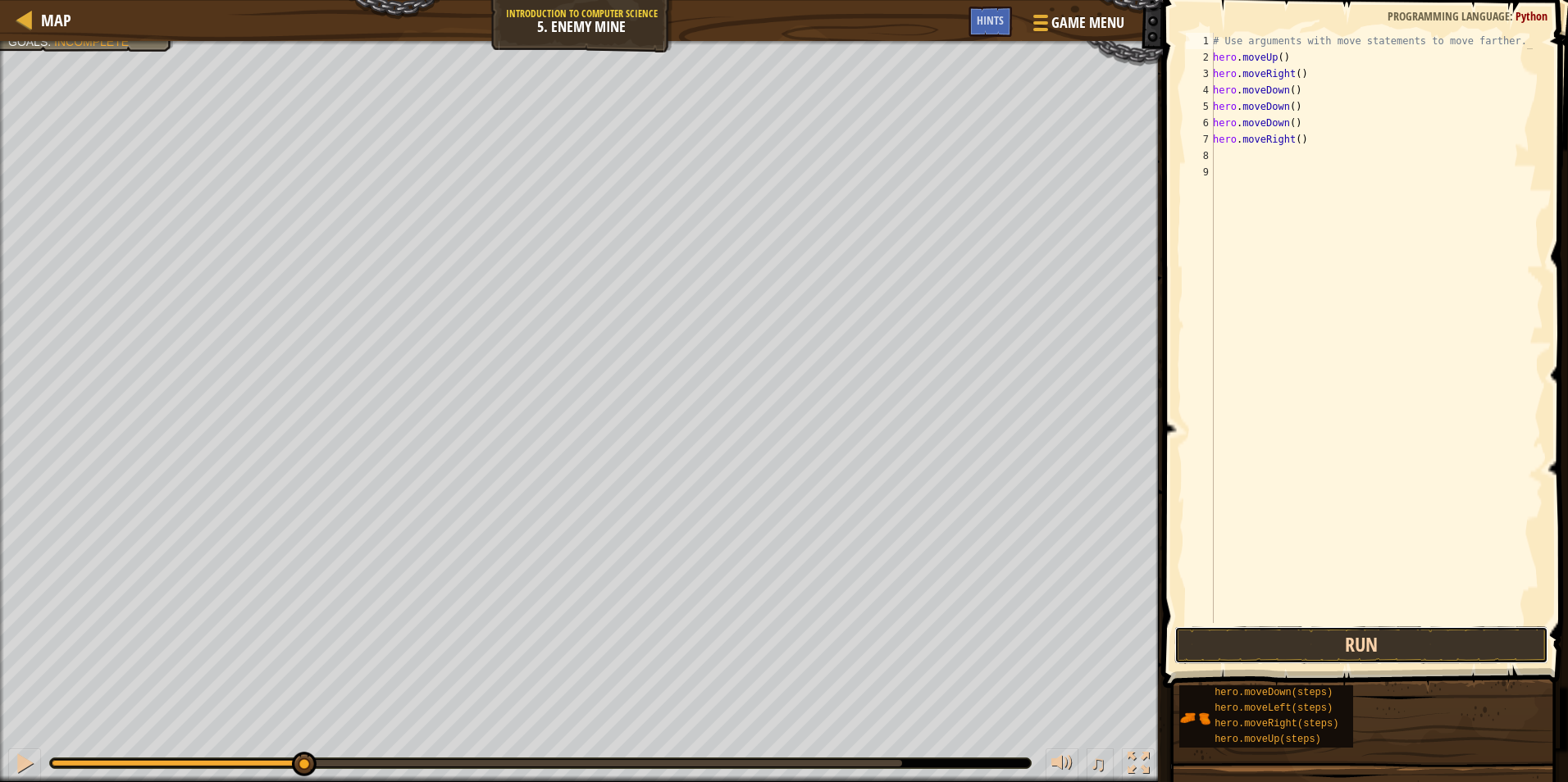
click at [1290, 648] on button "Run" at bounding box center [1360, 646] width 373 height 38
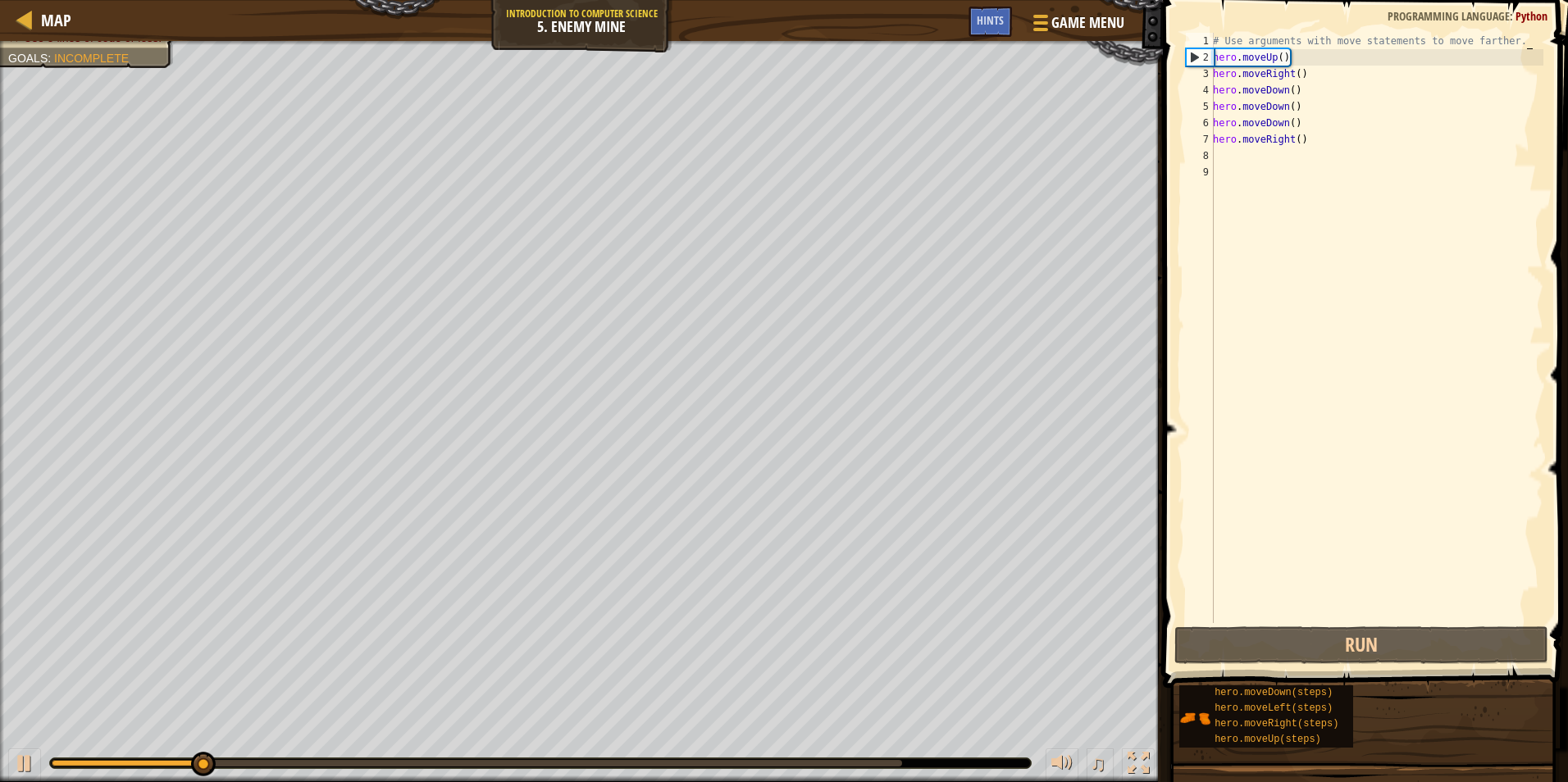
click at [1320, 65] on div "# Use arguments with move statements to move farther. hero . moveUp ( ) hero . …" at bounding box center [1376, 344] width 333 height 623
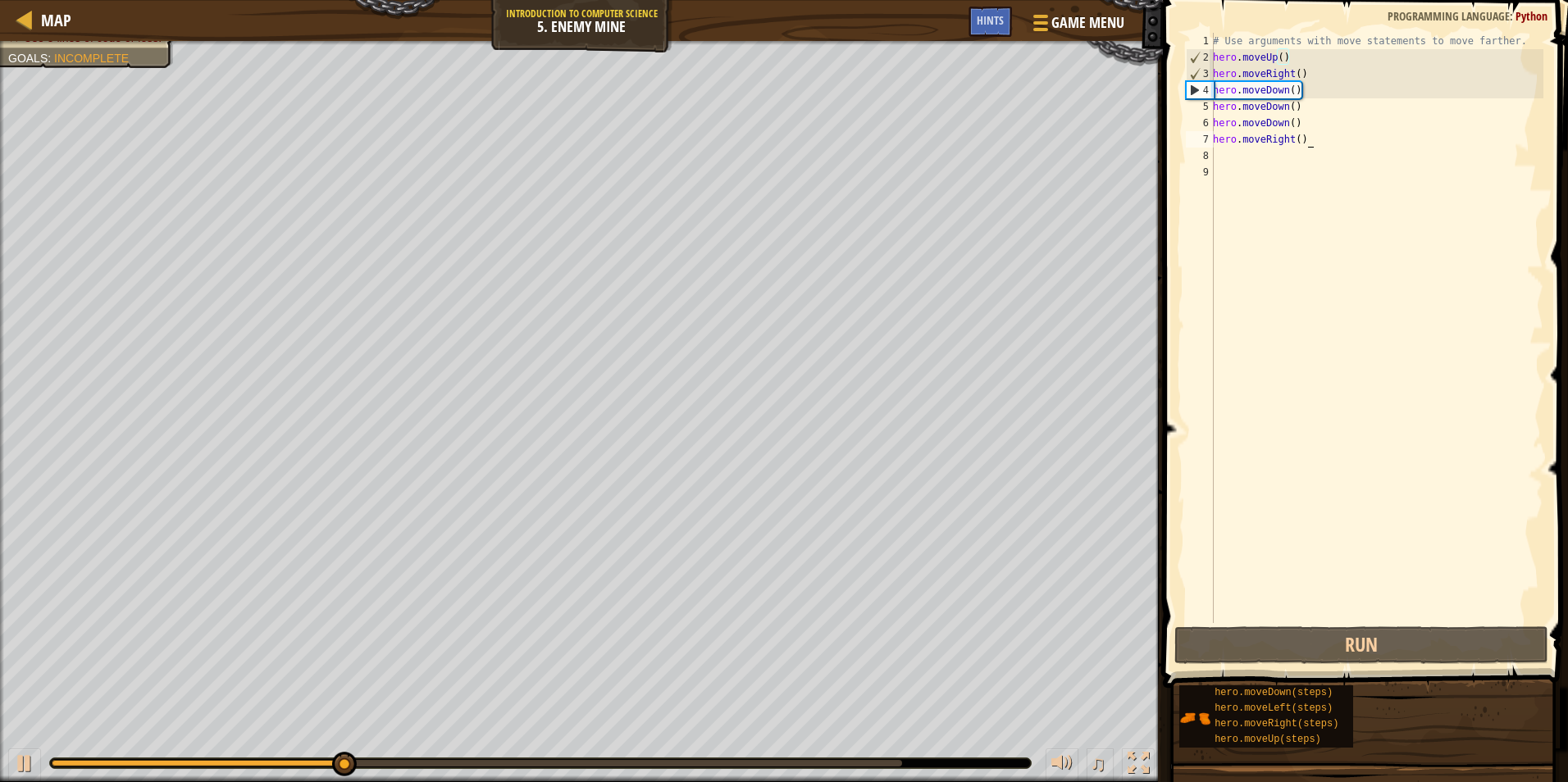
click at [1349, 147] on div "# Use arguments with move statements to move farther. hero . moveUp ( ) hero . …" at bounding box center [1376, 344] width 333 height 623
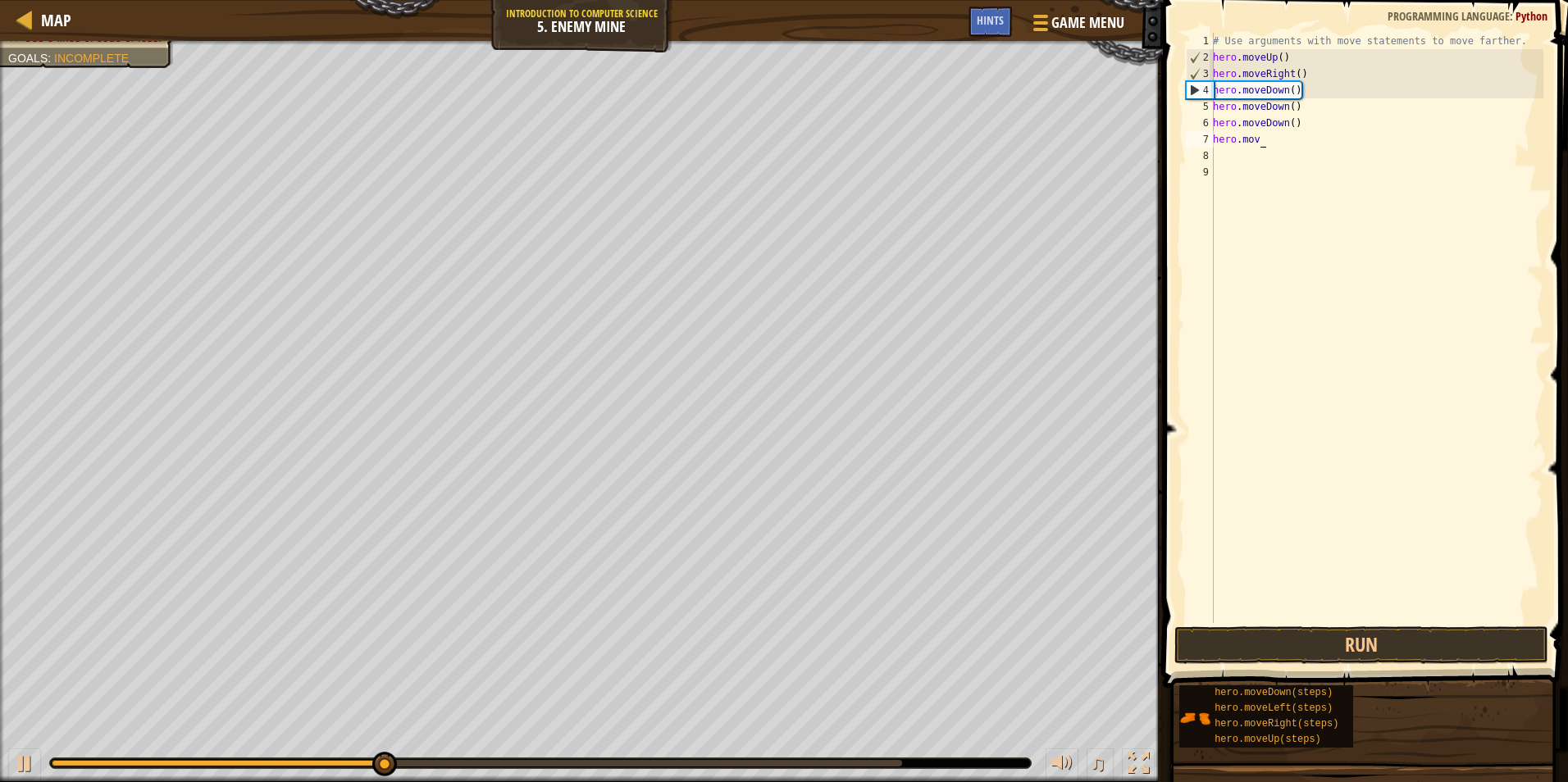
type textarea "h"
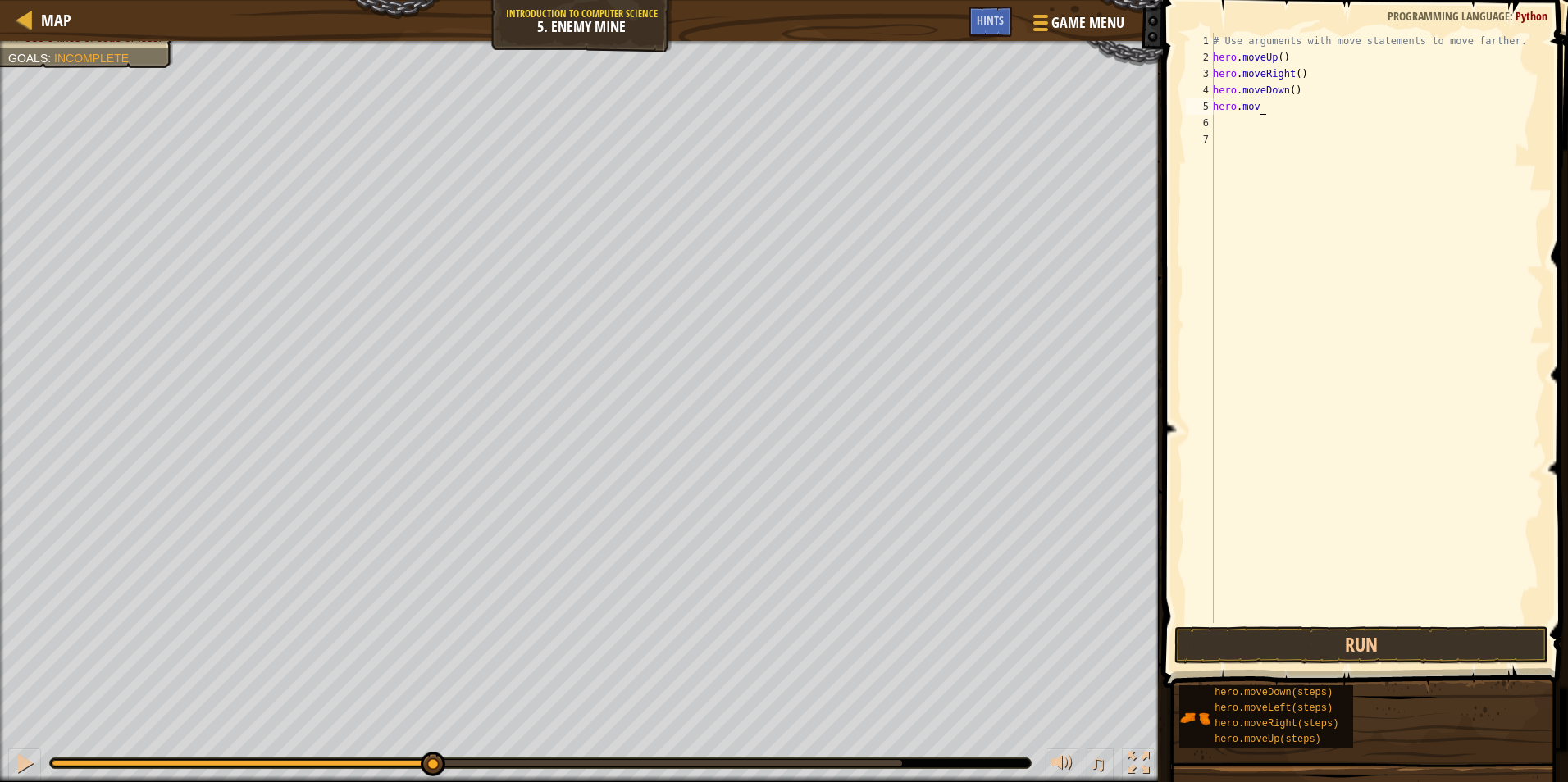
type textarea "h"
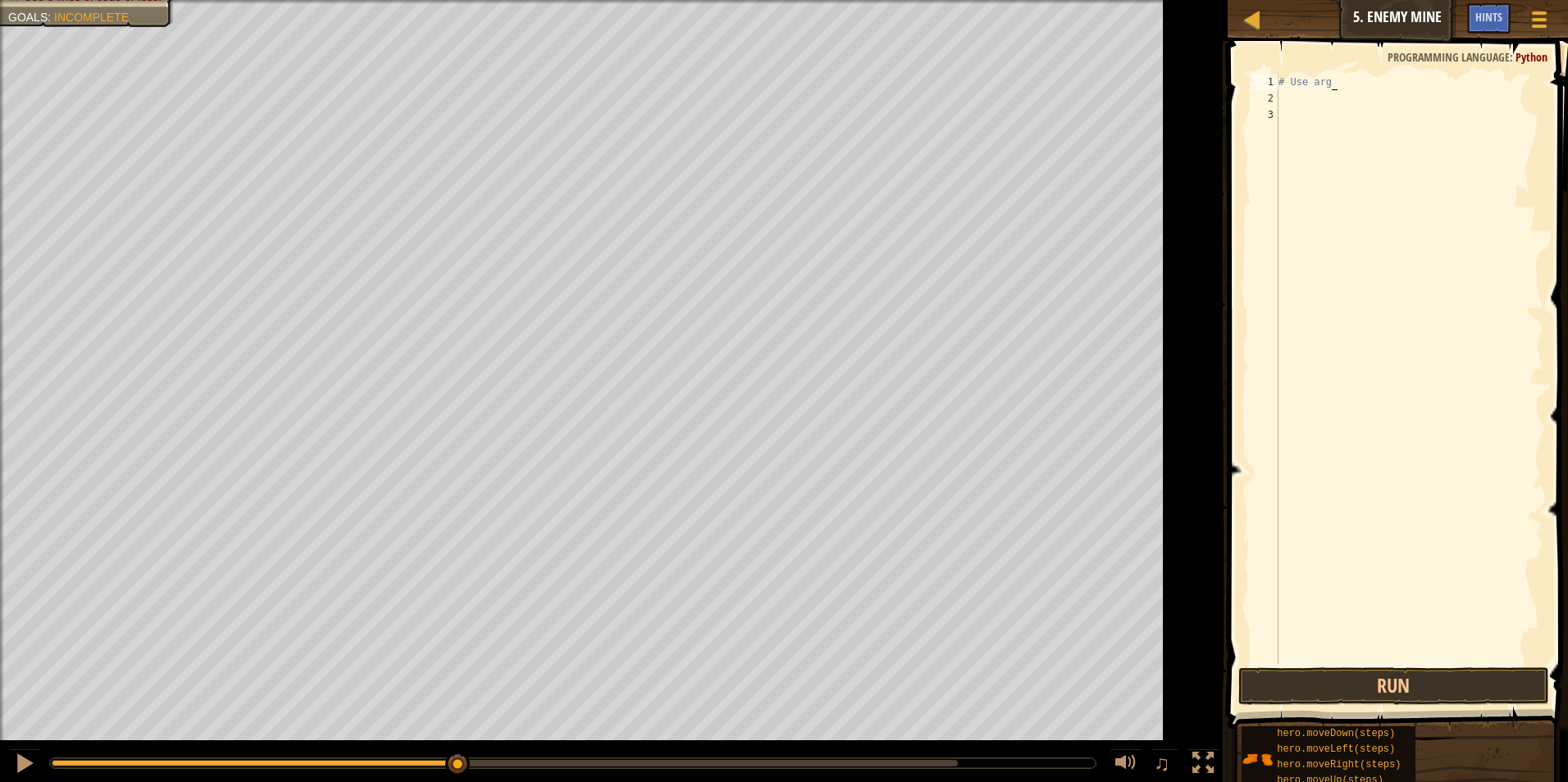
type textarea "#"
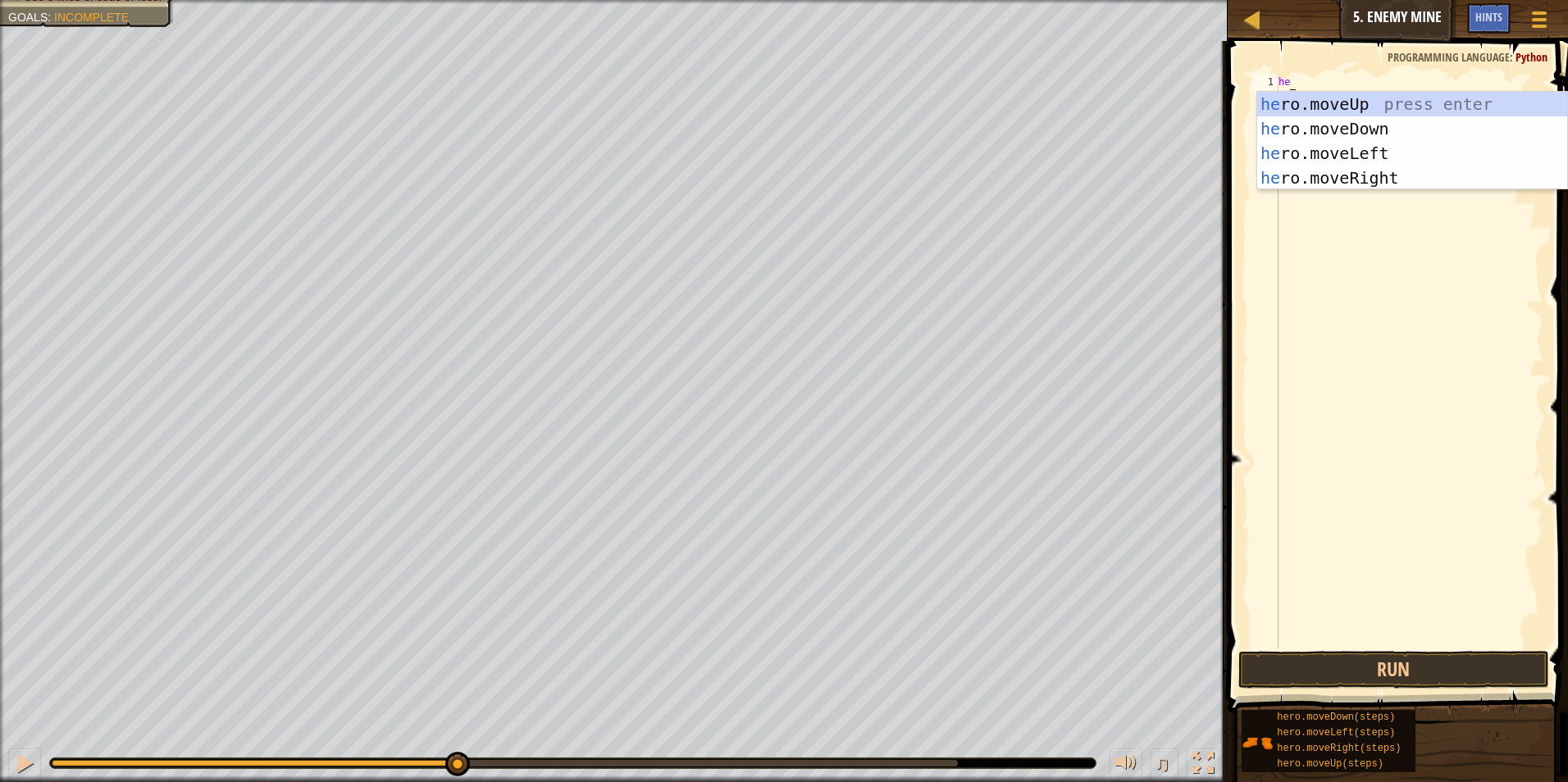
type textarea "her"
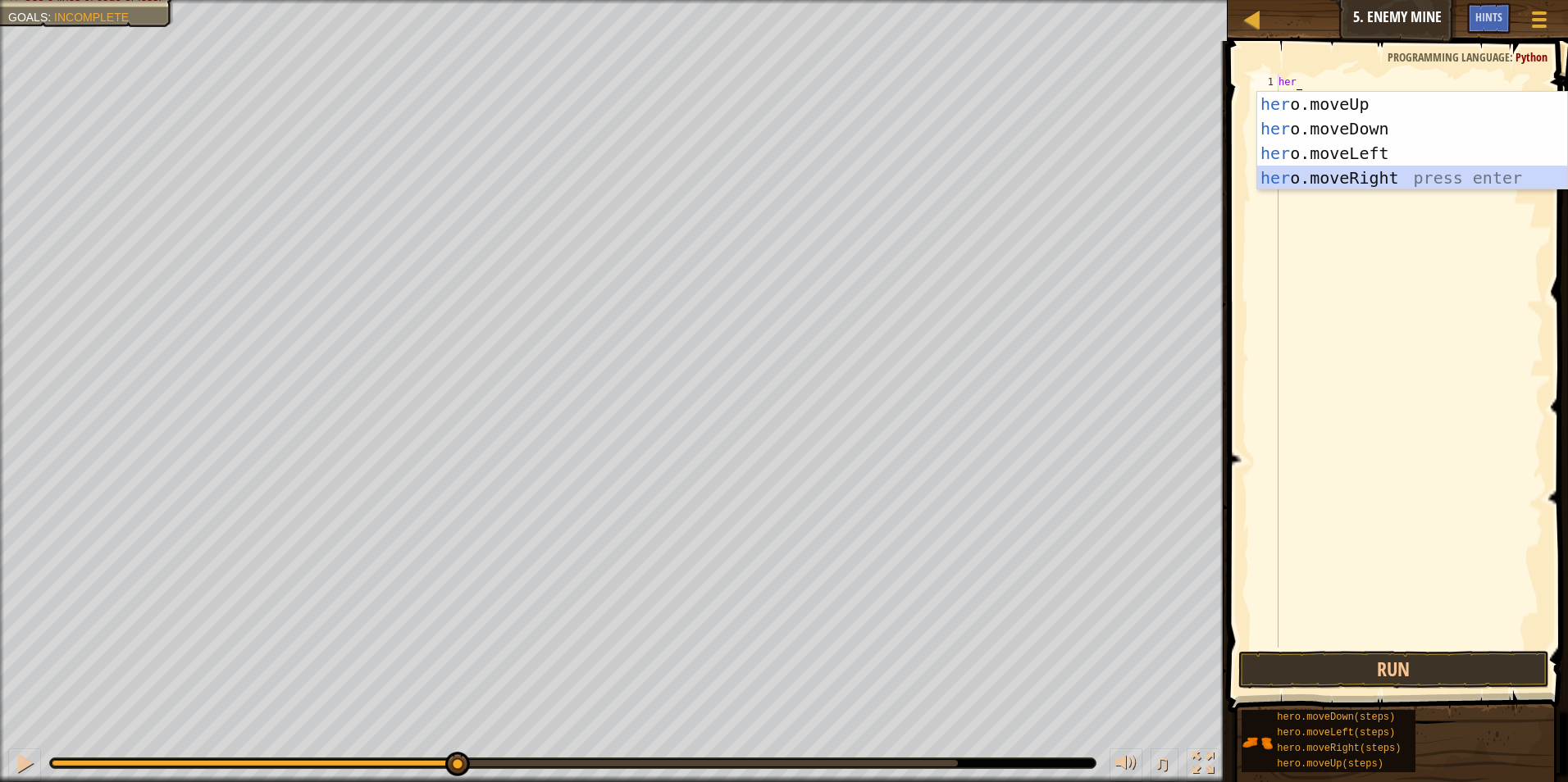
click at [1368, 181] on div "her o.moveUp press enter her o.moveDown press enter her o.moveLeft press enter …" at bounding box center [1411, 165] width 310 height 148
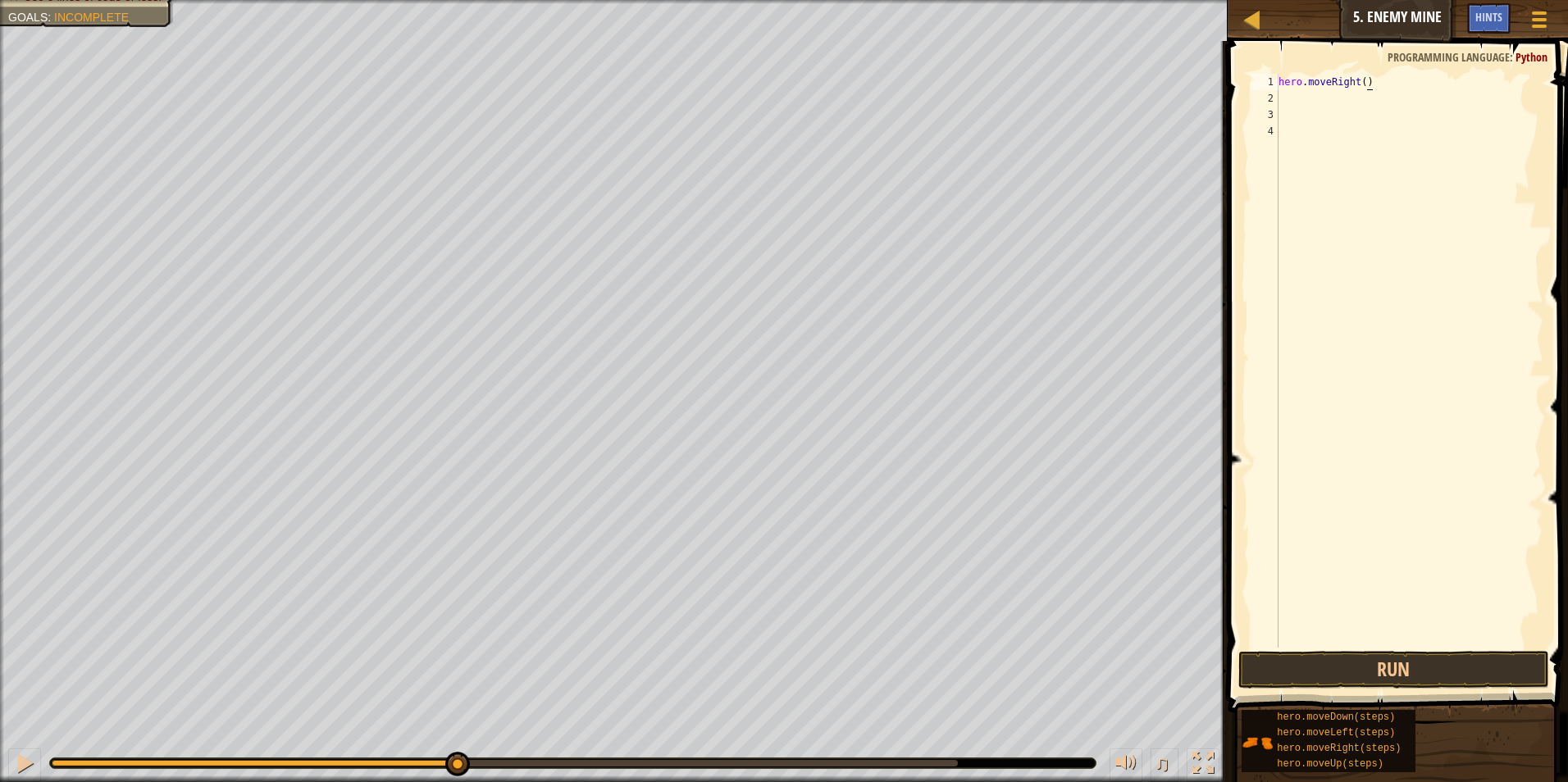
click at [1364, 82] on div "hero . moveRight ( )" at bounding box center [1408, 376] width 268 height 607
type textarea "hero.moveRight(3)"
click at [1299, 103] on div "hero . moveRight ( 3" at bounding box center [1408, 376] width 268 height 607
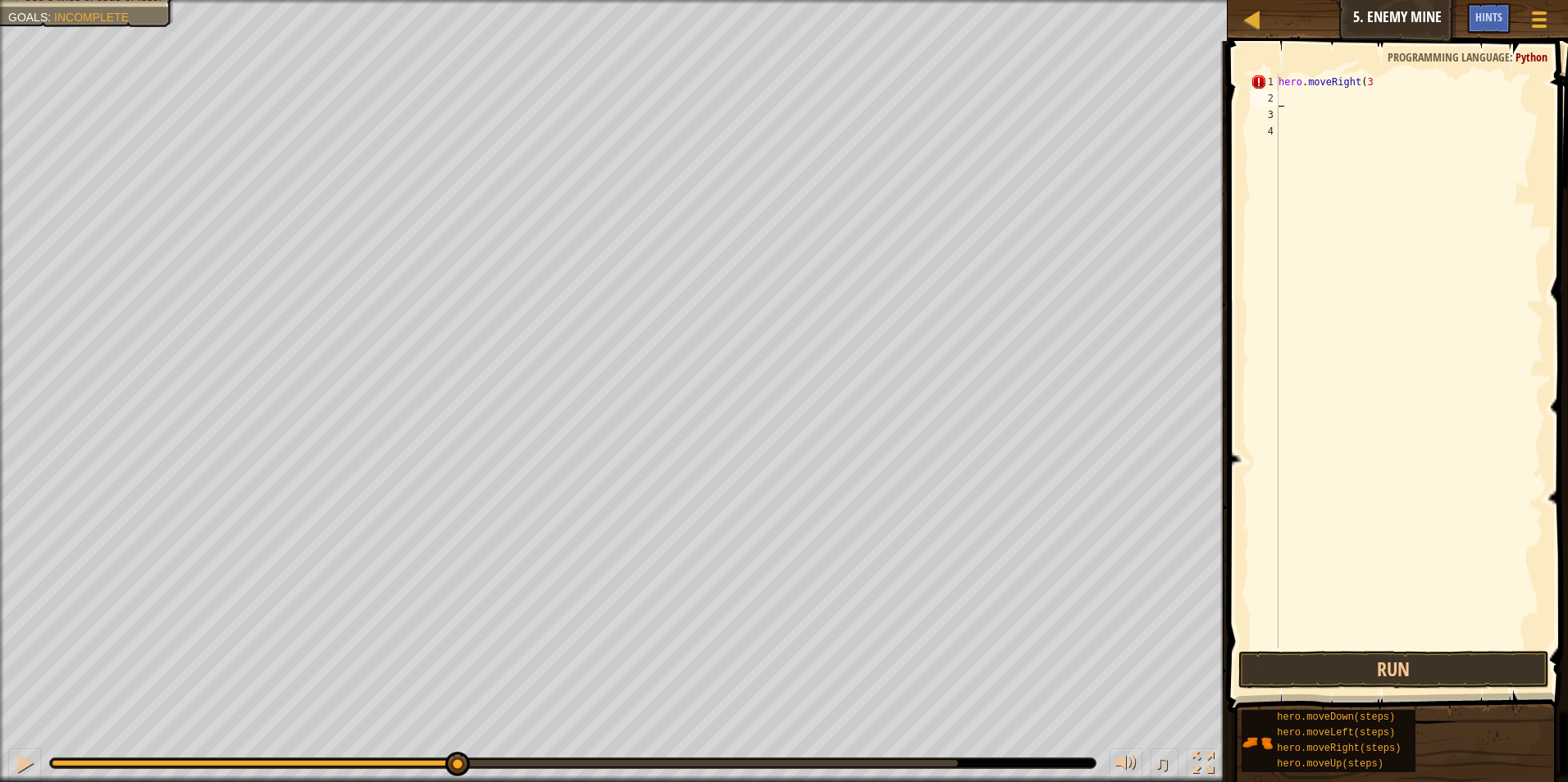
click at [1297, 97] on div "hero . moveRight ( 3" at bounding box center [1408, 376] width 268 height 607
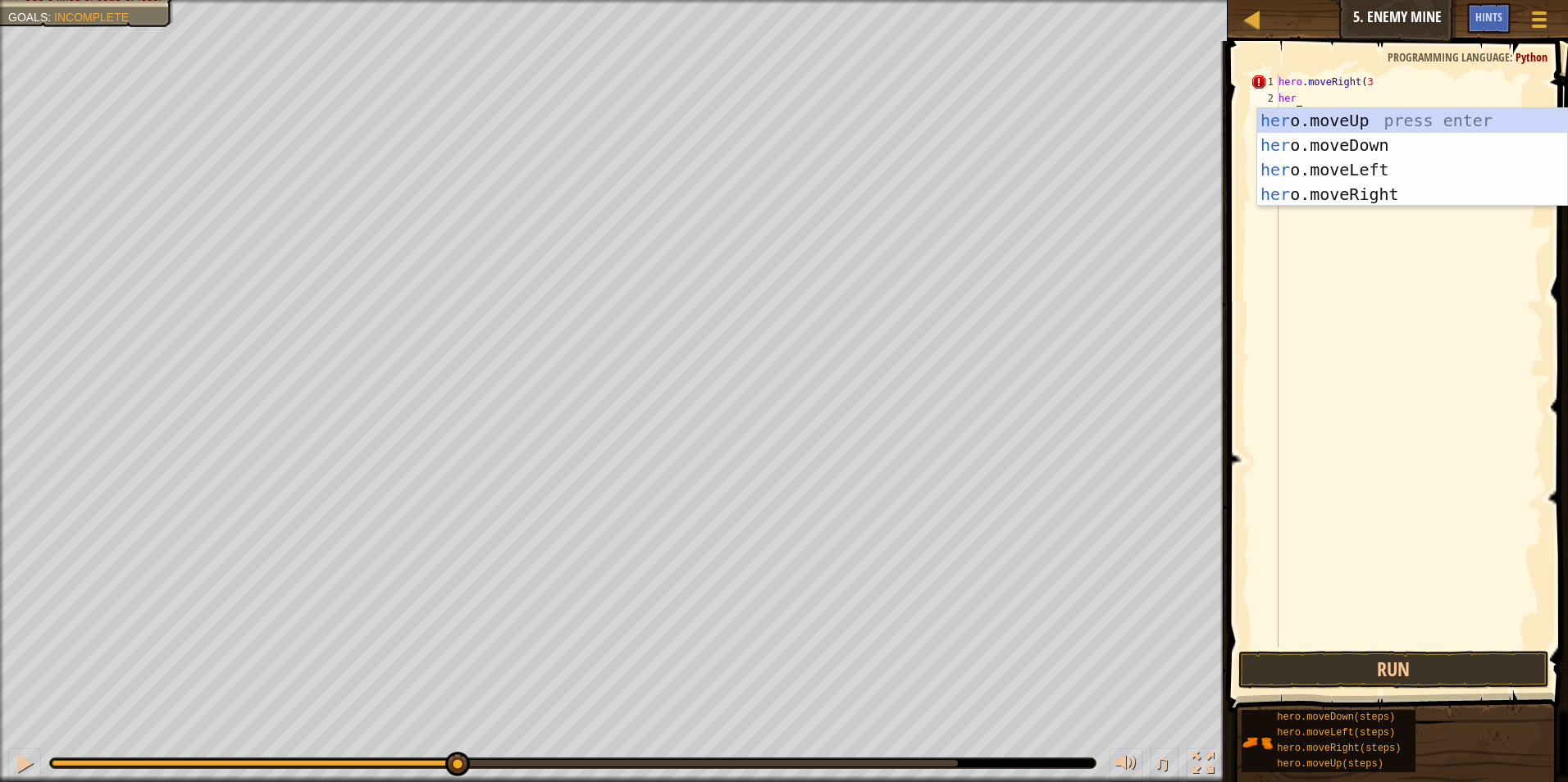
click at [1388, 0] on body "Map Introduction to Computer Science 5. Enemy Mine Game Menu Done Hints 1 ההההה…" at bounding box center [784, 0] width 1568 height 0
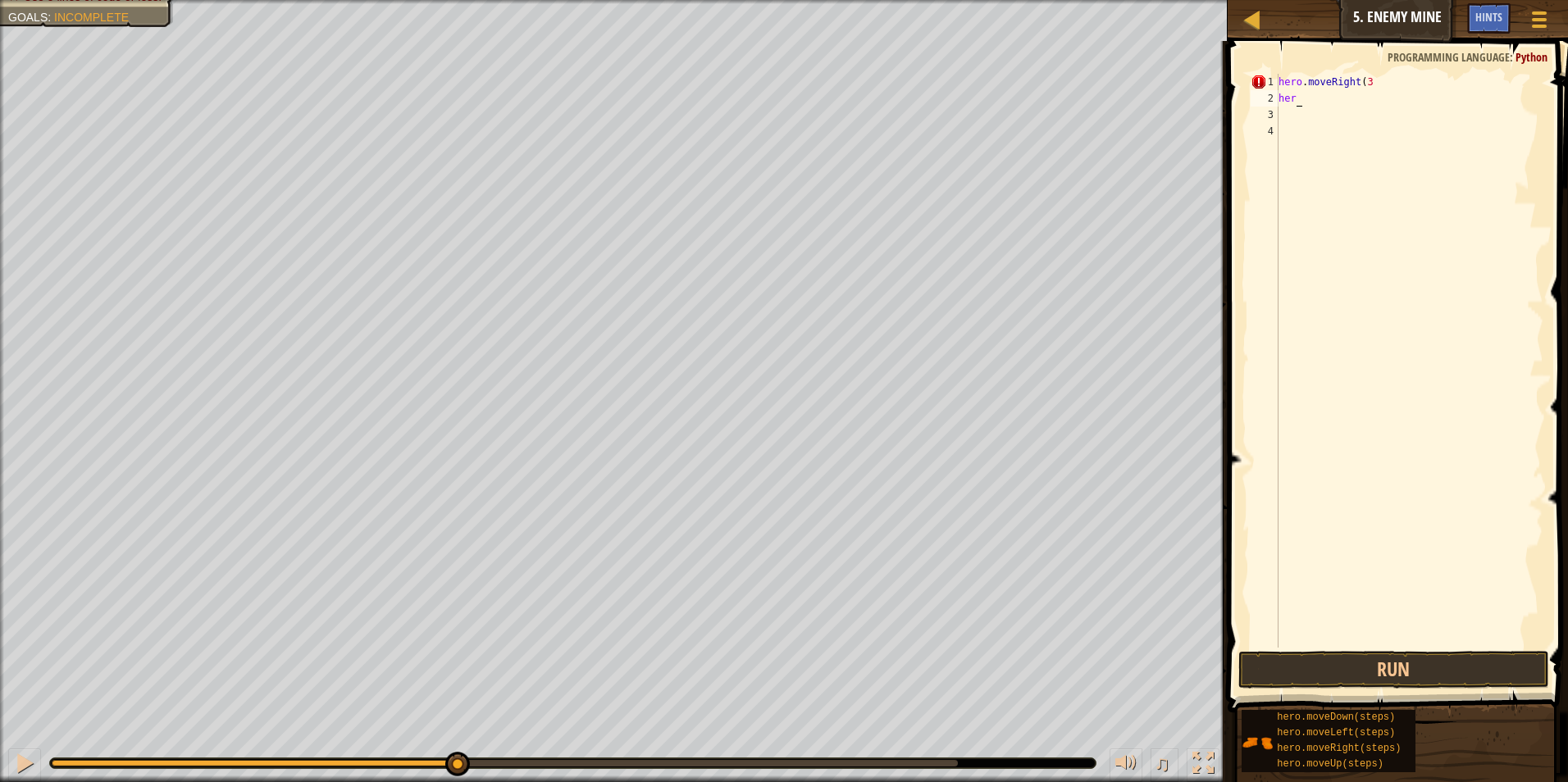
click at [1306, 97] on div "hero . moveRight ( 3 her" at bounding box center [1408, 376] width 268 height 607
type textarea "hero"
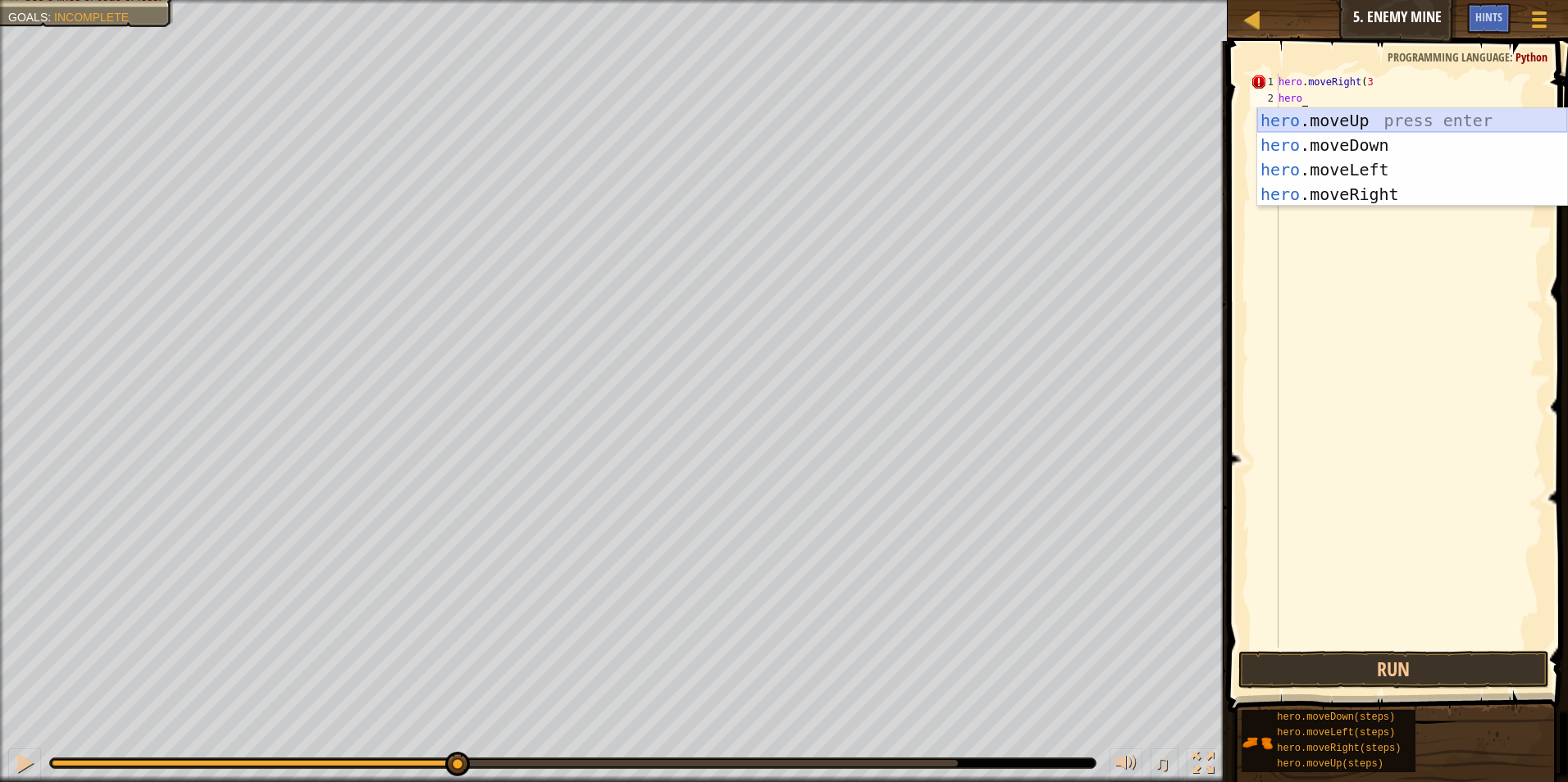
click at [1316, 121] on div "hero .moveUp press enter hero .moveDown press enter hero .moveLeft press enter …" at bounding box center [1411, 182] width 310 height 148
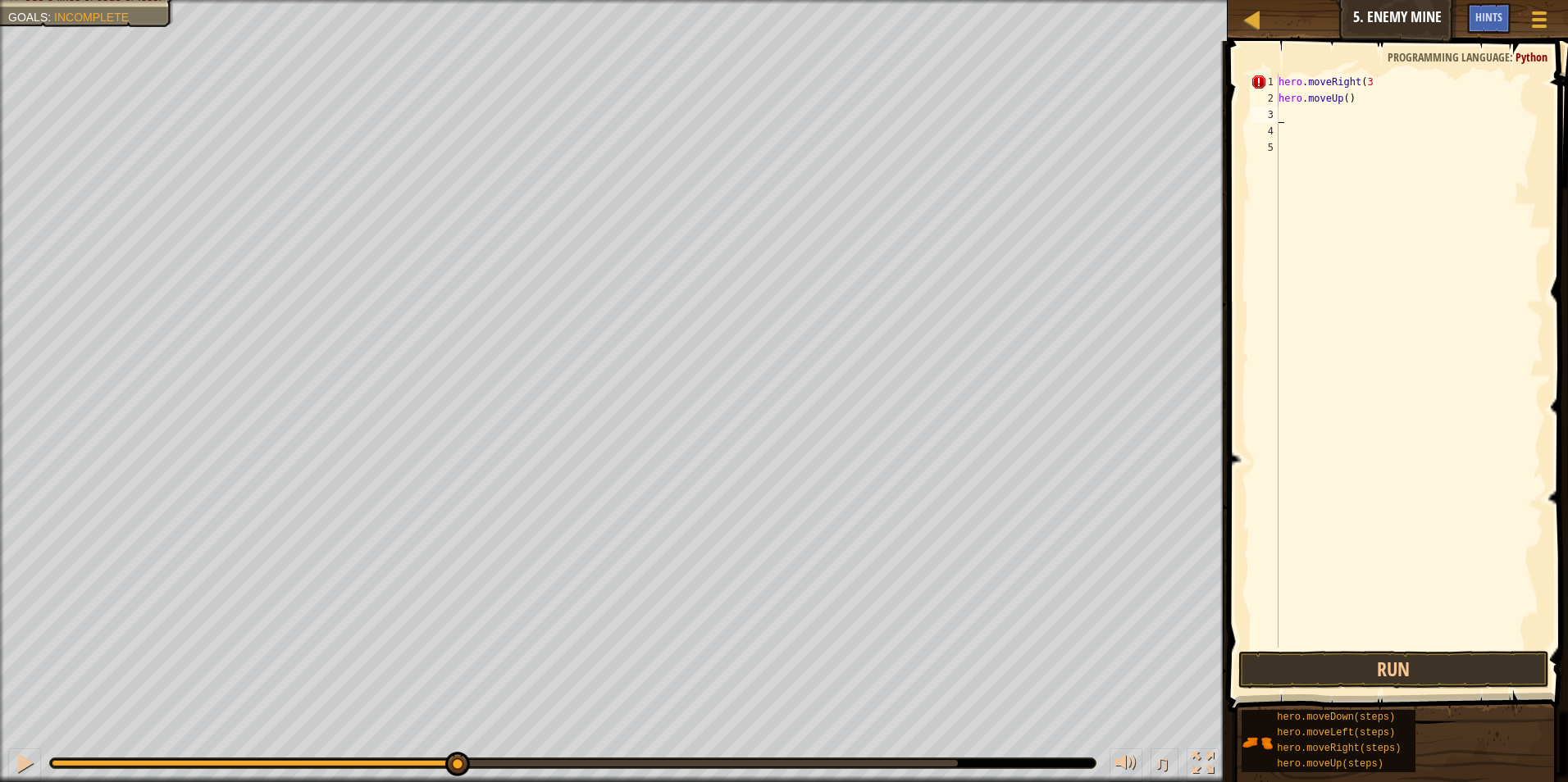
scroll to position [8, 0]
click at [1305, 124] on div "hero . moveRight ( 3 hero . moveUp ( )" at bounding box center [1408, 376] width 268 height 607
click at [1304, 118] on div "hero . moveRight ( 3 hero . moveUp ( )" at bounding box center [1408, 376] width 268 height 607
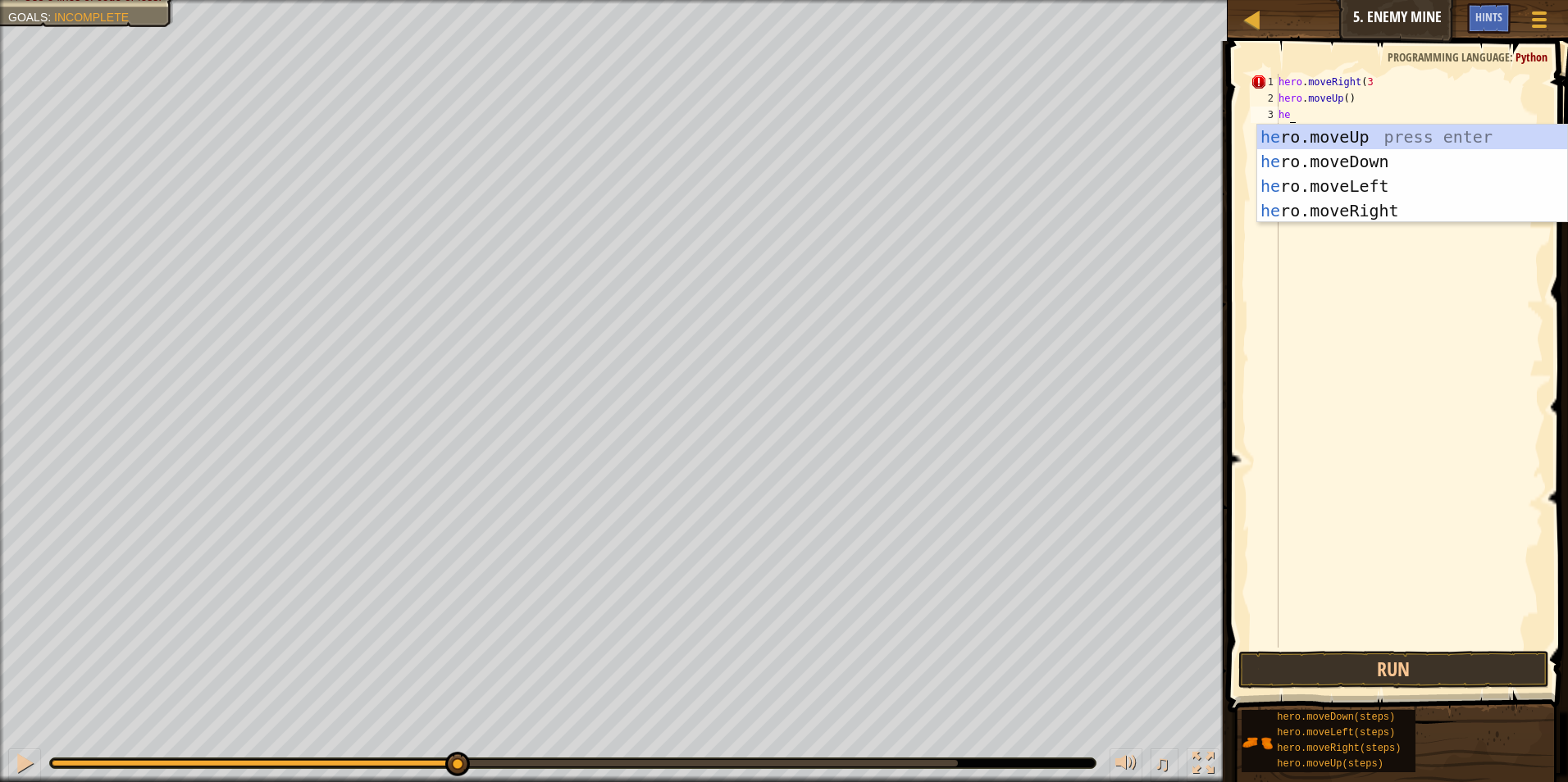
type textarea "her"
click at [1357, 214] on div "her o.moveUp press enter her o.moveDown press enter her o.moveLeft press enter …" at bounding box center [1411, 198] width 310 height 148
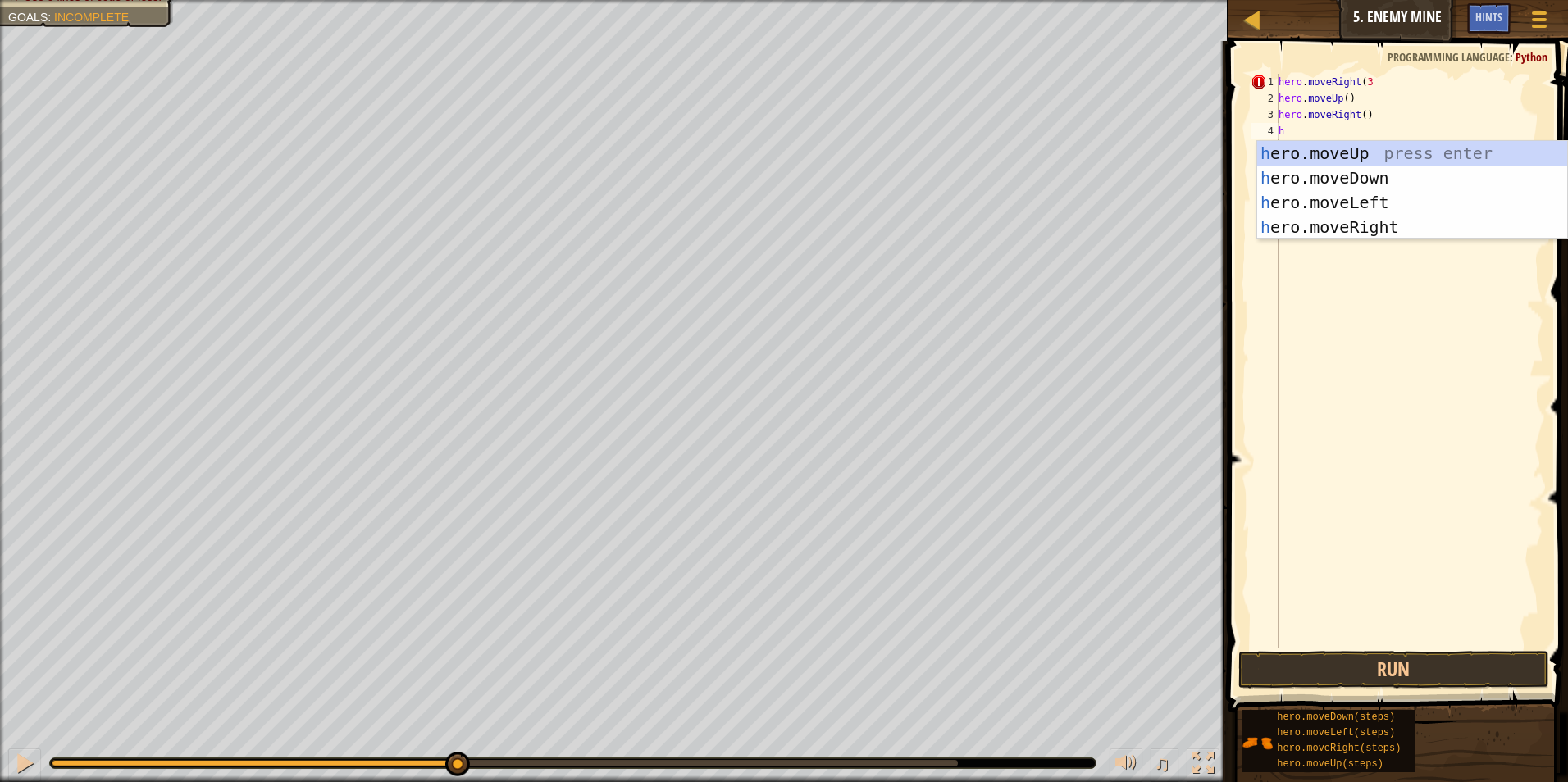
type textarea "hr"
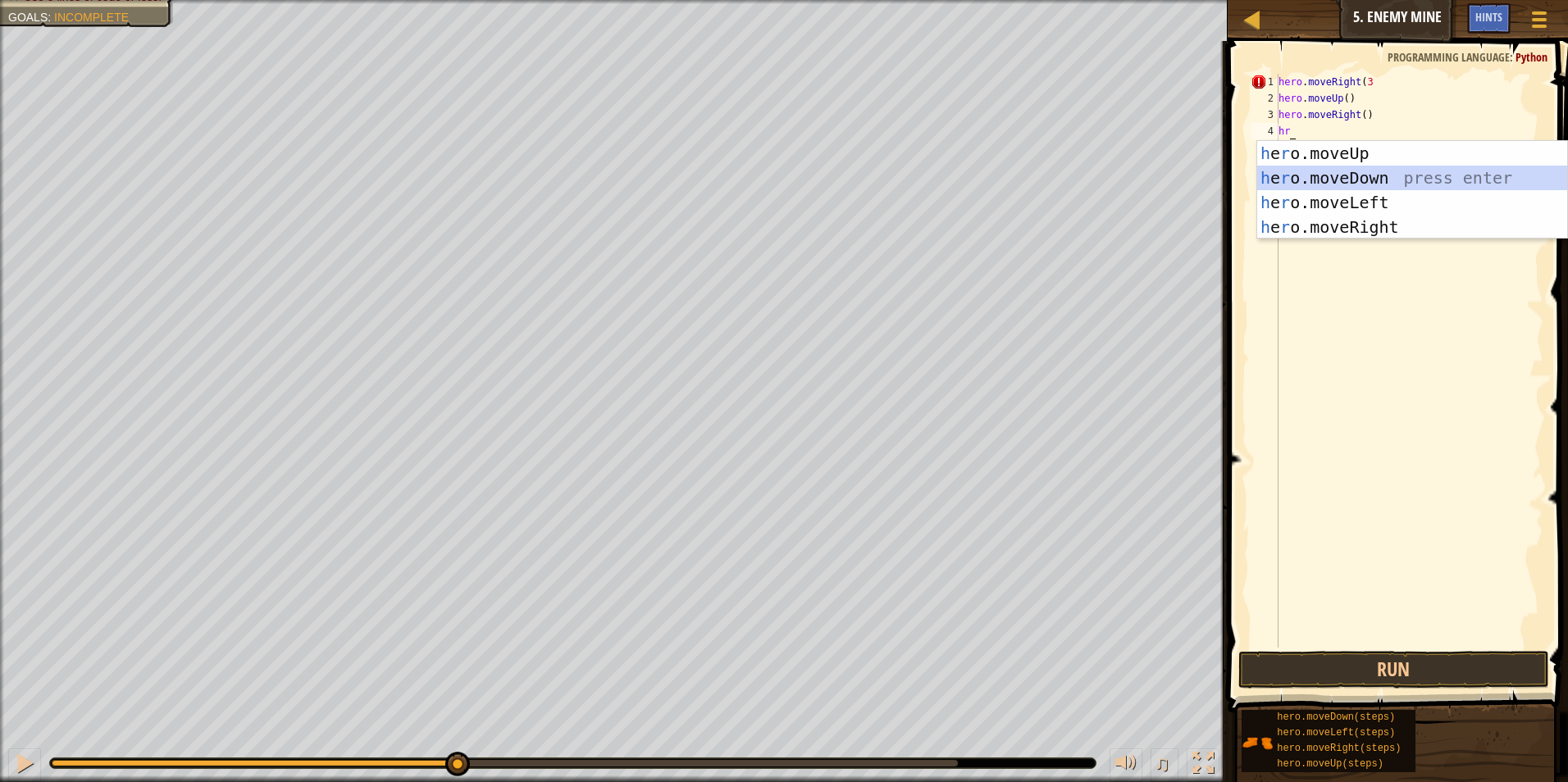
click at [1329, 171] on div "h e r o.moveUp press enter h e r o.moveDown press enter h e r o.moveLeft press …" at bounding box center [1411, 214] width 310 height 148
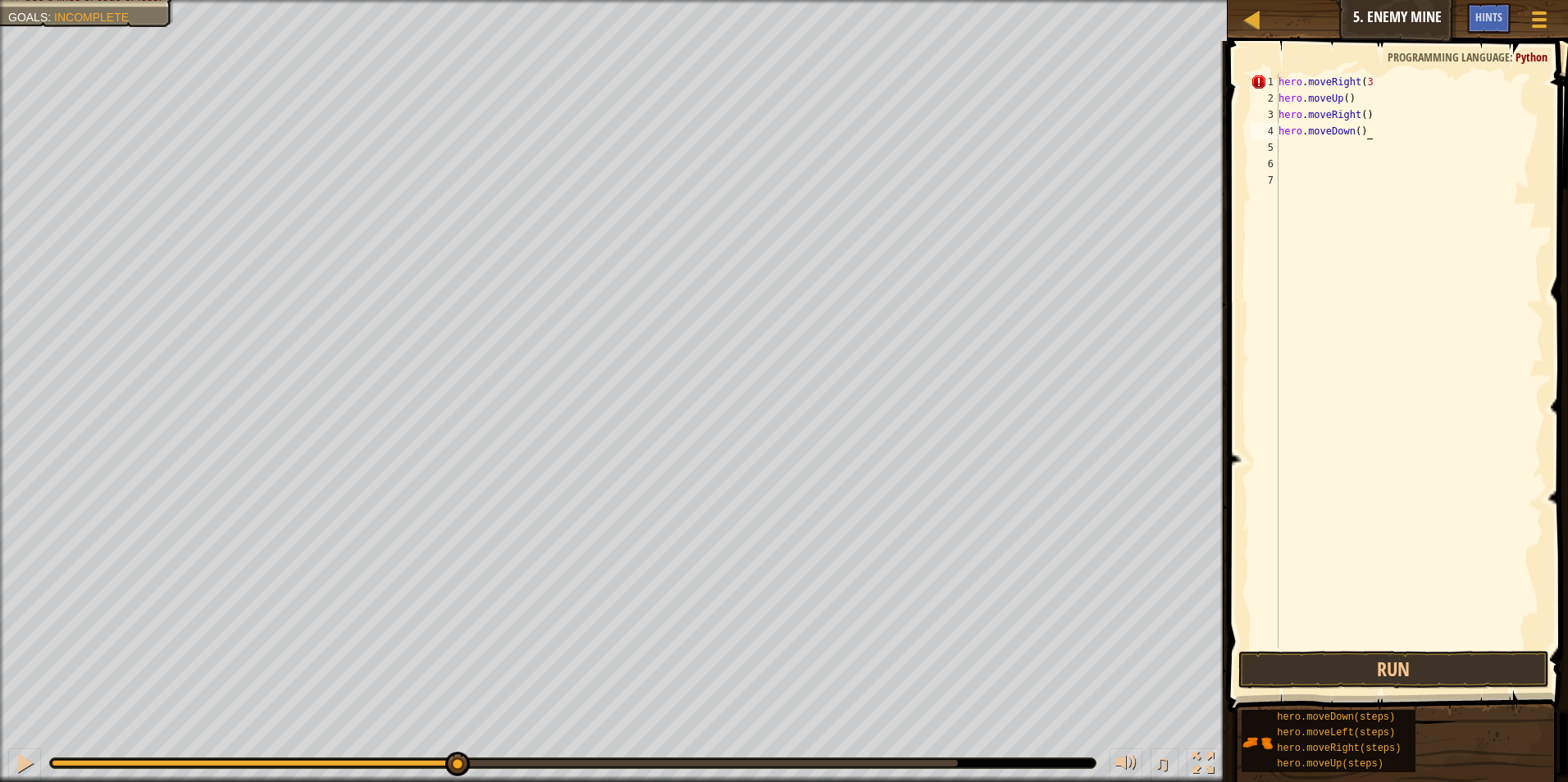
click at [1381, 130] on div "hero . moveRight ( 3 hero . moveUp ( ) hero . moveRight ( ) hero . moveDown ( )" at bounding box center [1408, 376] width 268 height 607
type textarea "hero.moveDown(3))"
click at [1292, 143] on div "hero . moveRight ( 3 hero . moveUp ( ) hero . moveRight ( ) hero . moveDown ( 3…" at bounding box center [1408, 376] width 268 height 607
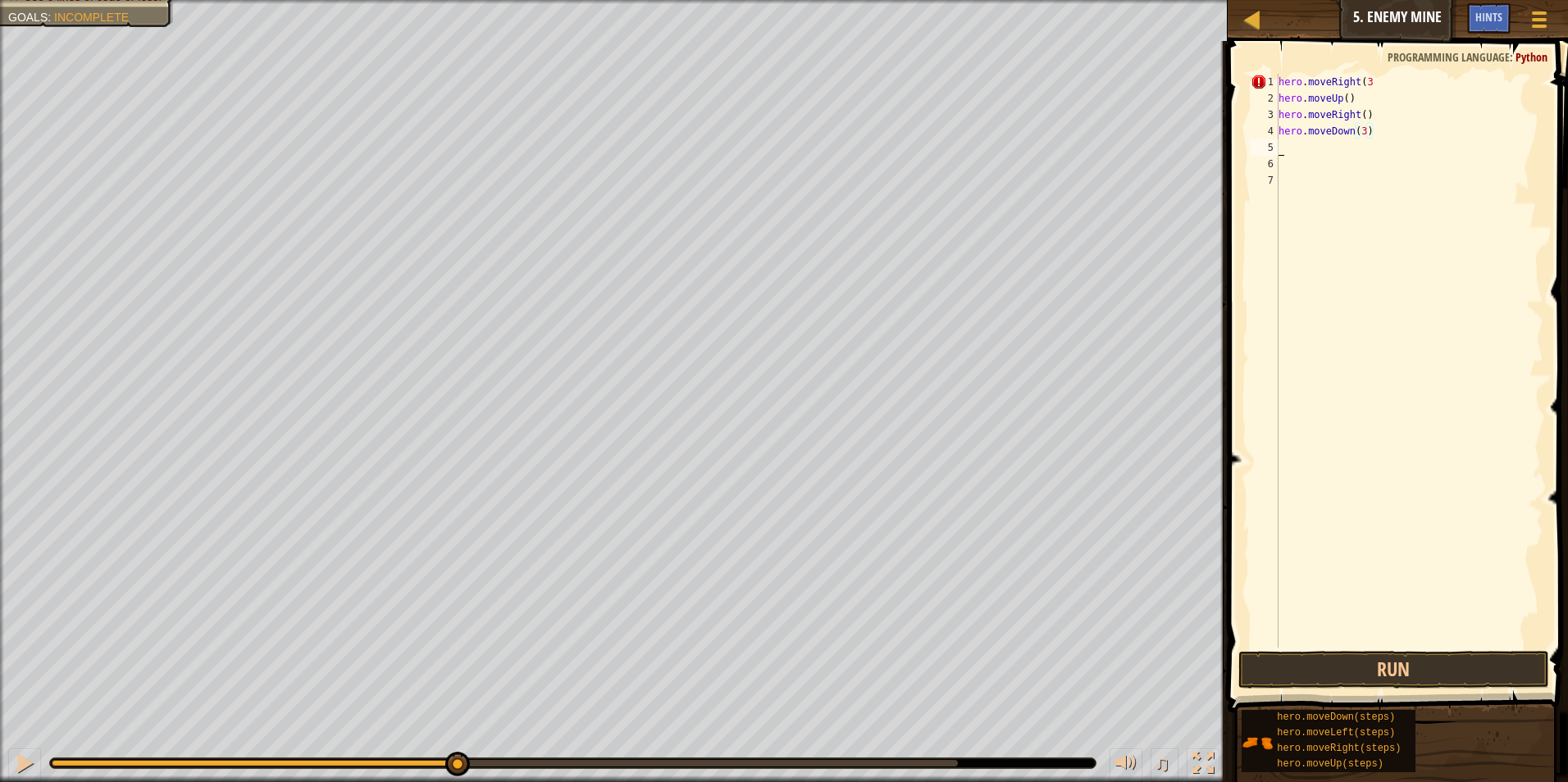
scroll to position [8, 0]
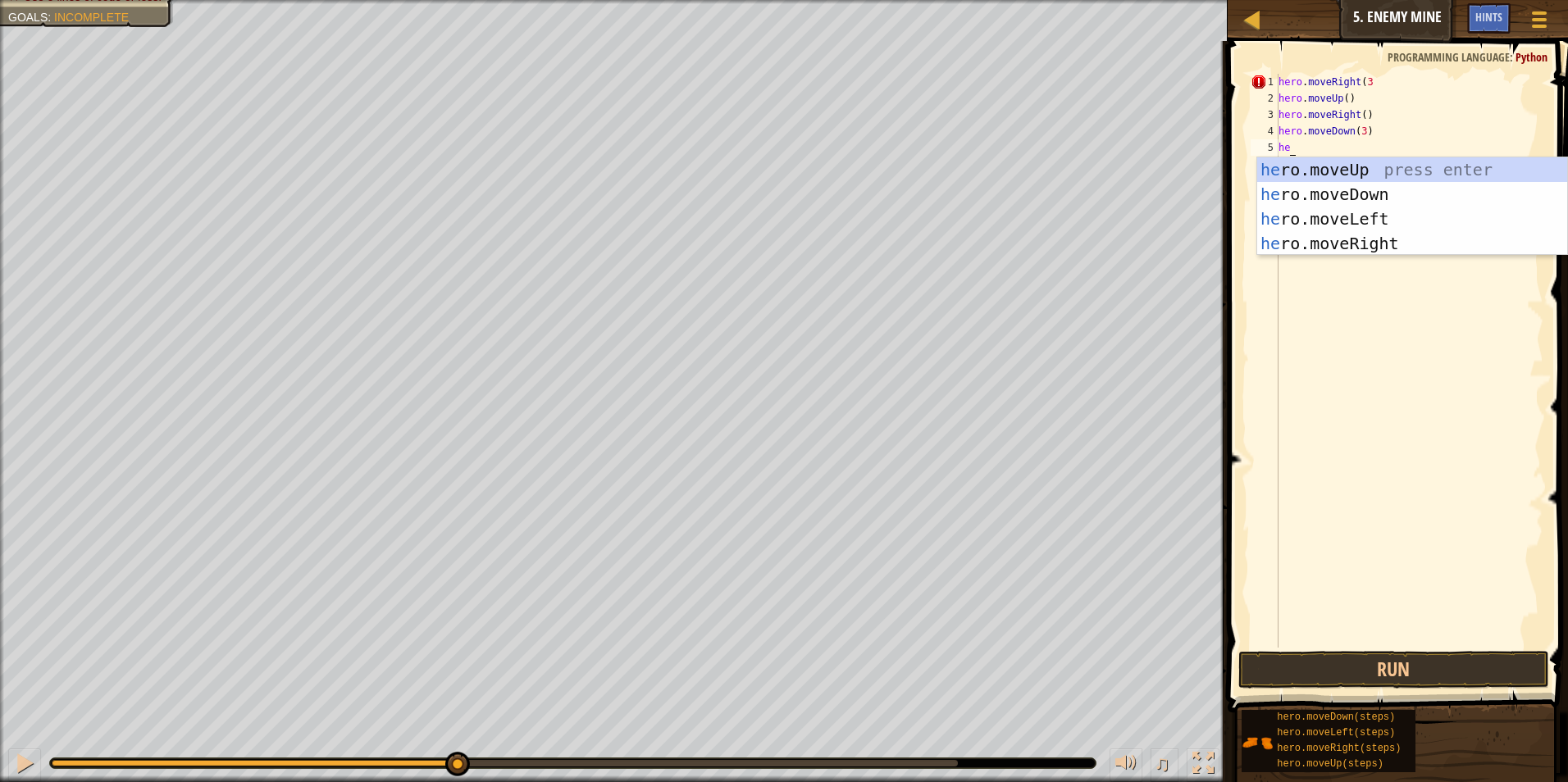
type textarea "her"
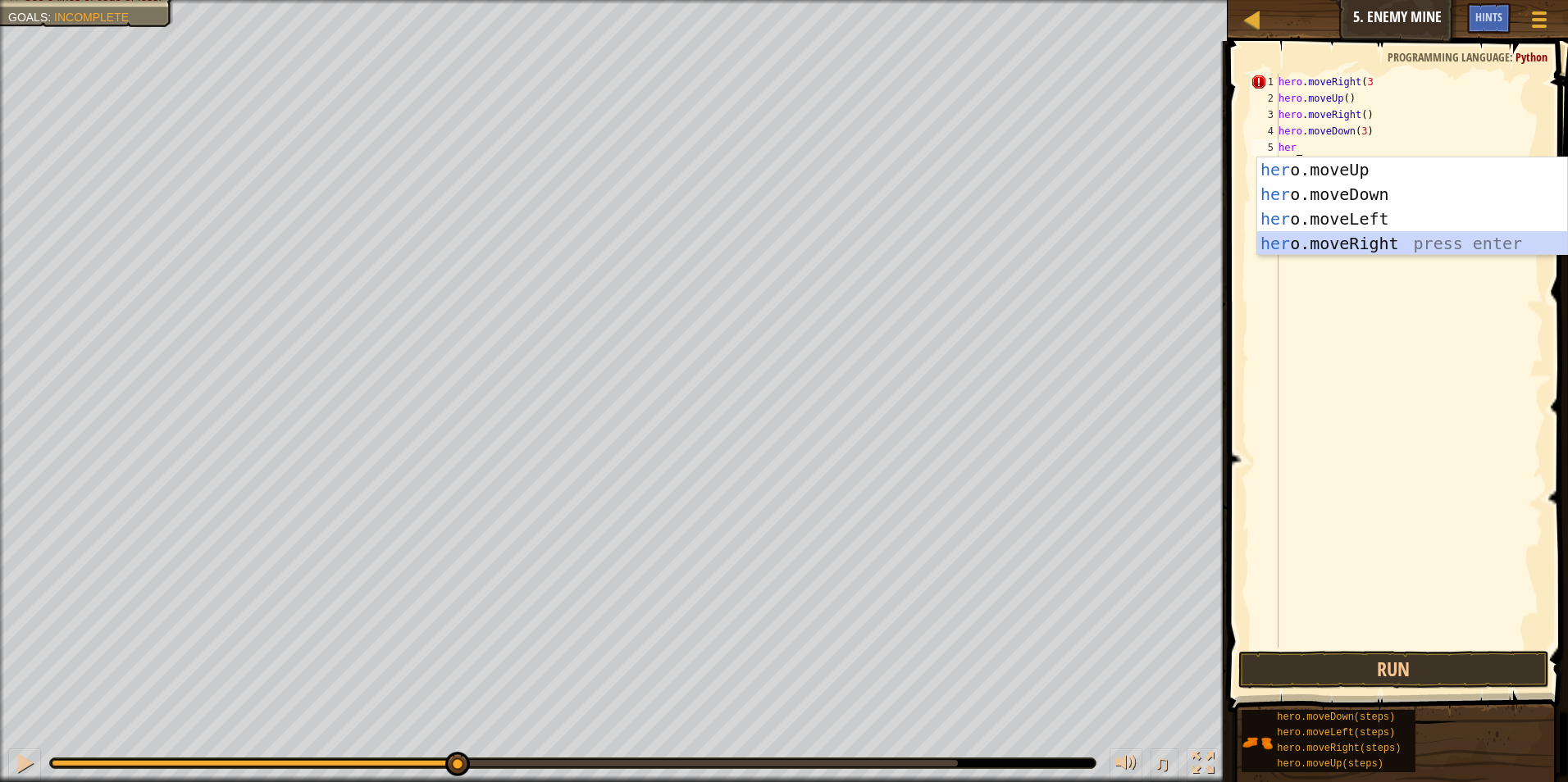
click at [1368, 239] on div "her o.moveUp press enter her o.moveDown press enter her o.moveLeft press enter …" at bounding box center [1411, 231] width 310 height 148
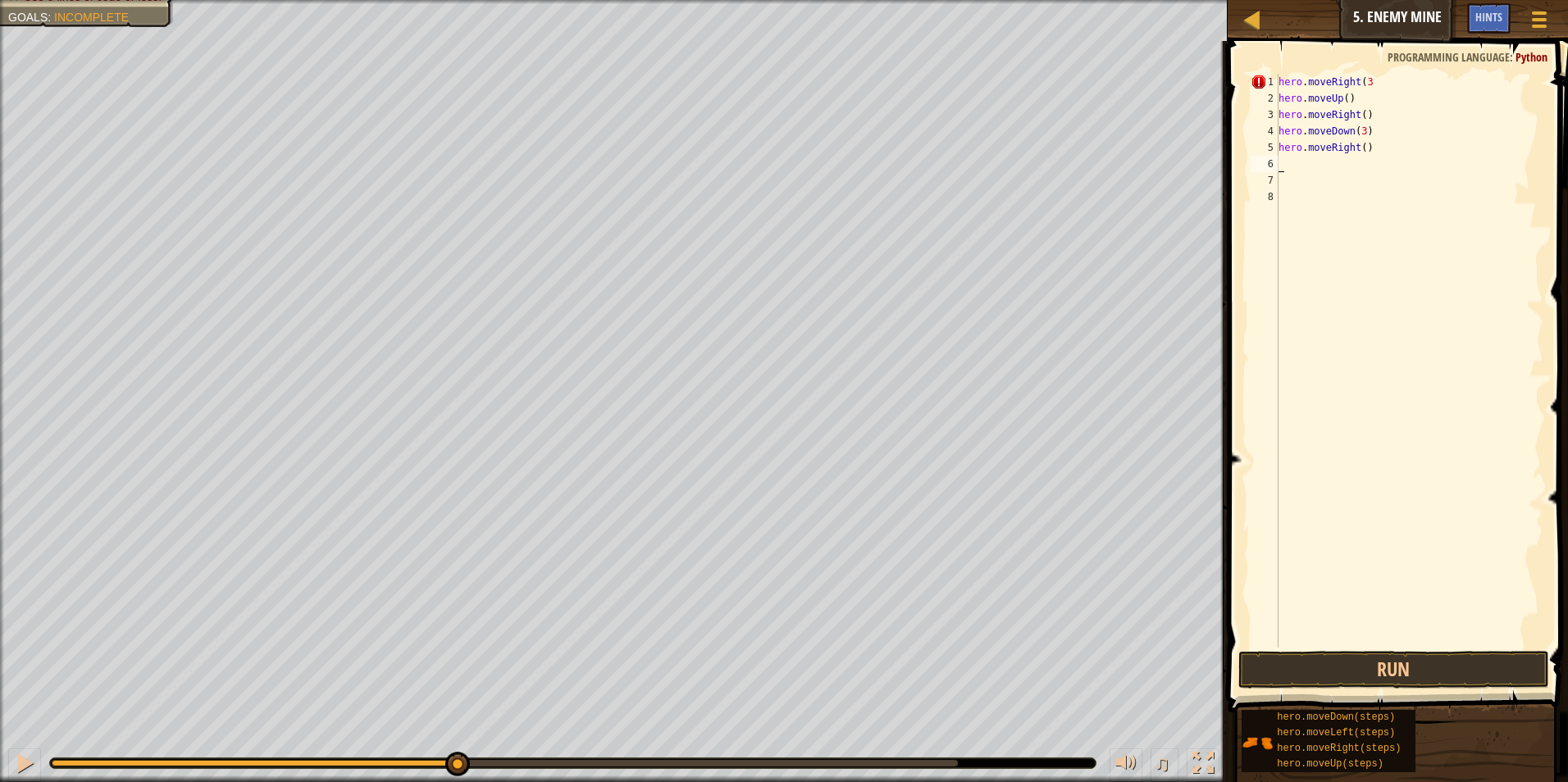
click at [1384, 150] on div "hero . moveRight ( 3 hero . moveUp ( ) hero . moveRight ( ) hero . moveDown ( 3…" at bounding box center [1408, 376] width 268 height 607
click at [1397, 673] on button "Run" at bounding box center [1394, 670] width 312 height 38
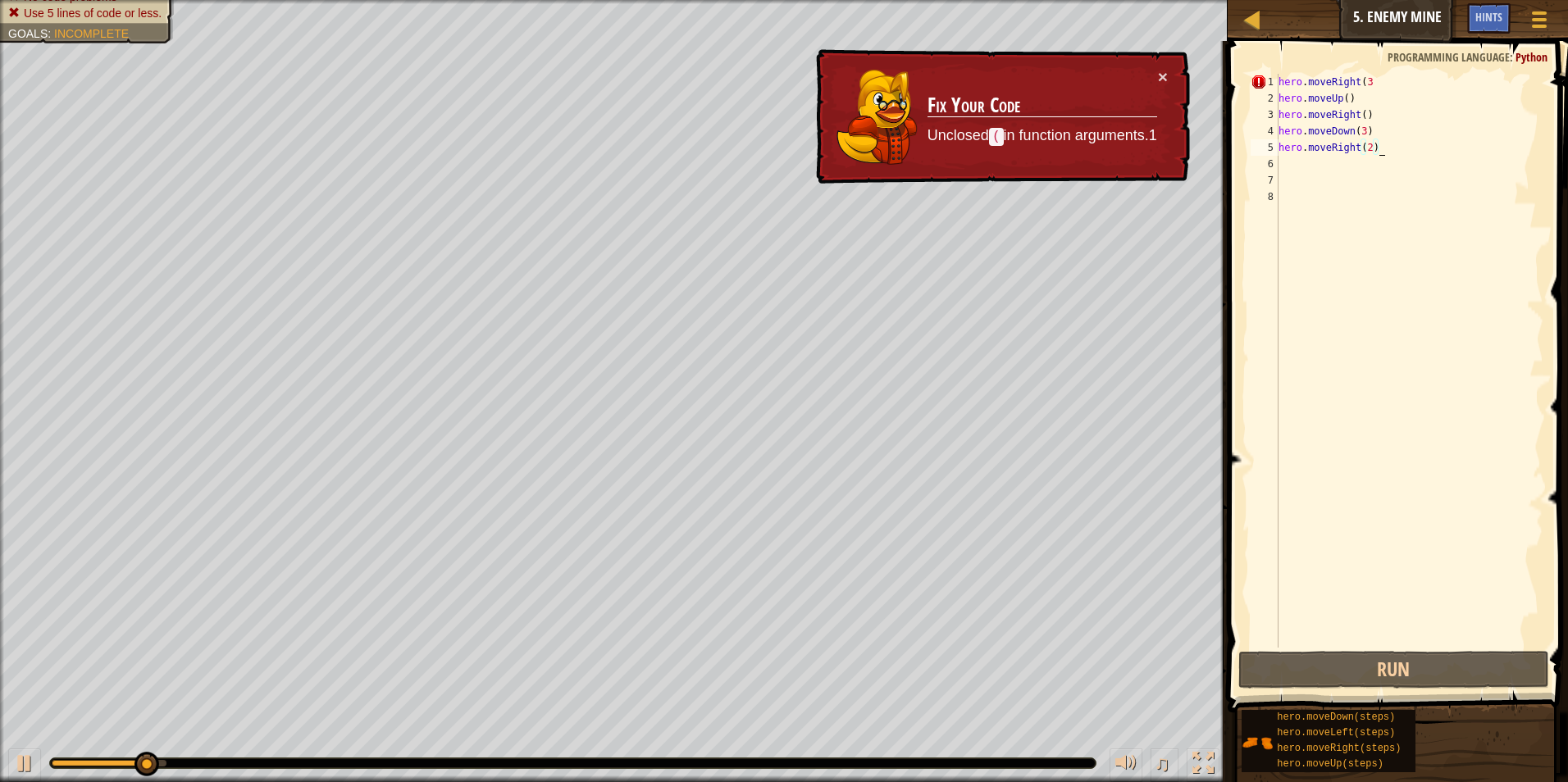
click at [1409, 147] on div "hero . moveRight ( 3 hero . moveUp ( ) hero . moveRight ( ) hero . moveDown ( 3…" at bounding box center [1408, 376] width 268 height 607
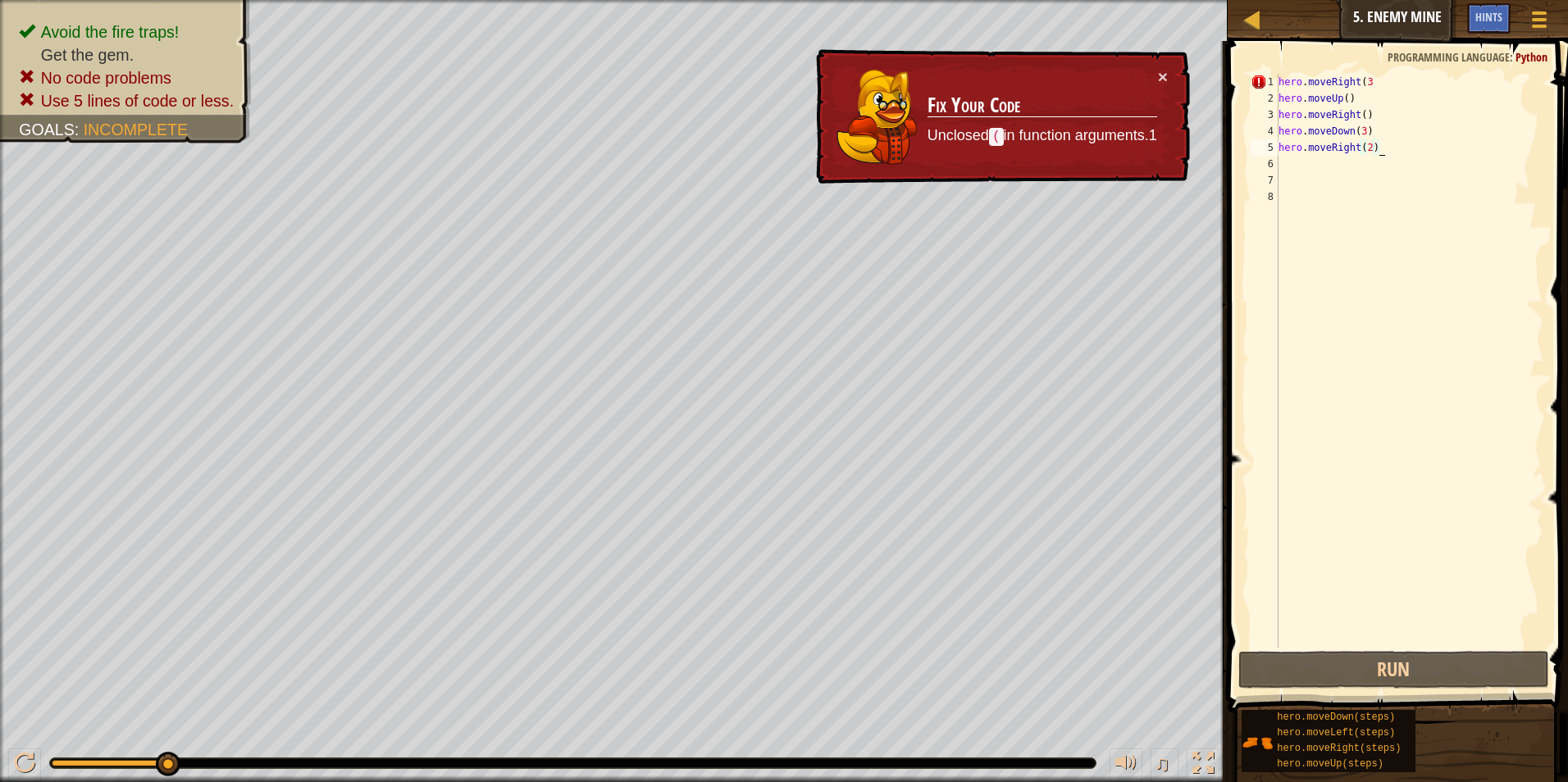
click at [1390, 78] on div "hero . moveRight ( 3 hero . moveUp ( ) hero . moveRight ( ) hero . moveDown ( 3…" at bounding box center [1408, 376] width 268 height 607
type textarea "hero.moveRight(3)"
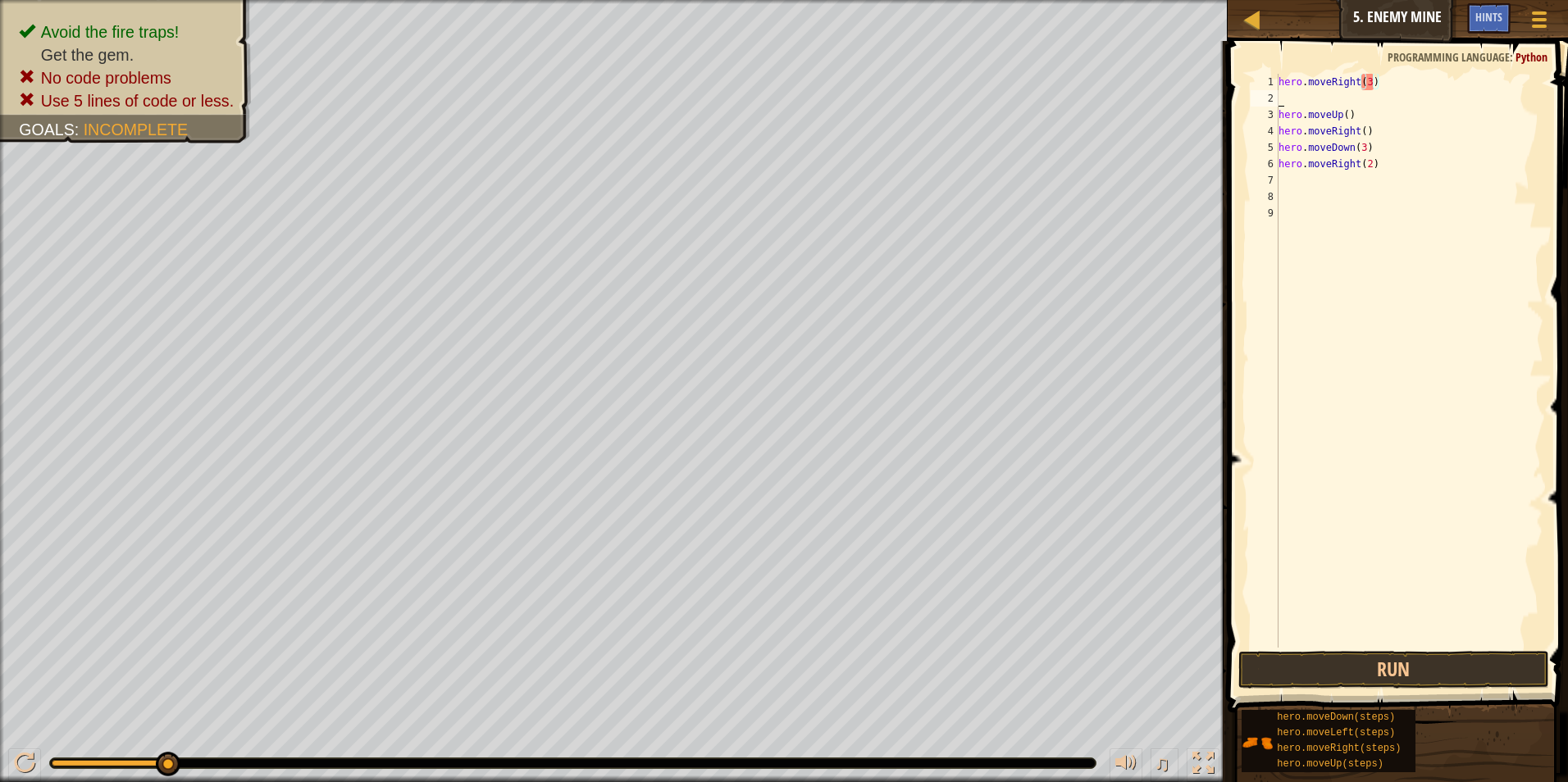
scroll to position [8, 0]
type textarea "hero.moveRight(3)"
click at [1427, 670] on button "Run" at bounding box center [1394, 670] width 312 height 38
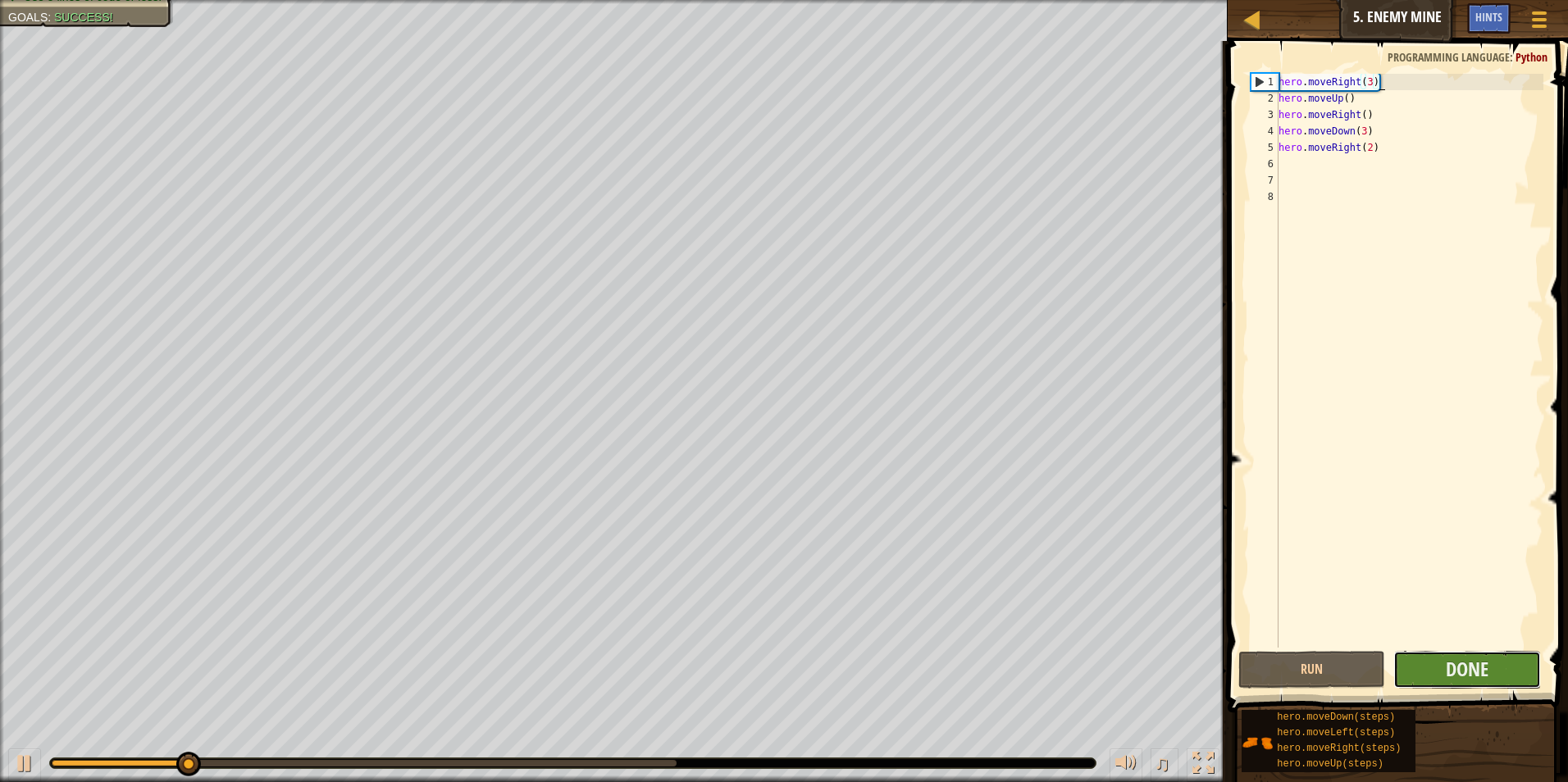
click at [1508, 668] on button "Done" at bounding box center [1466, 670] width 148 height 38
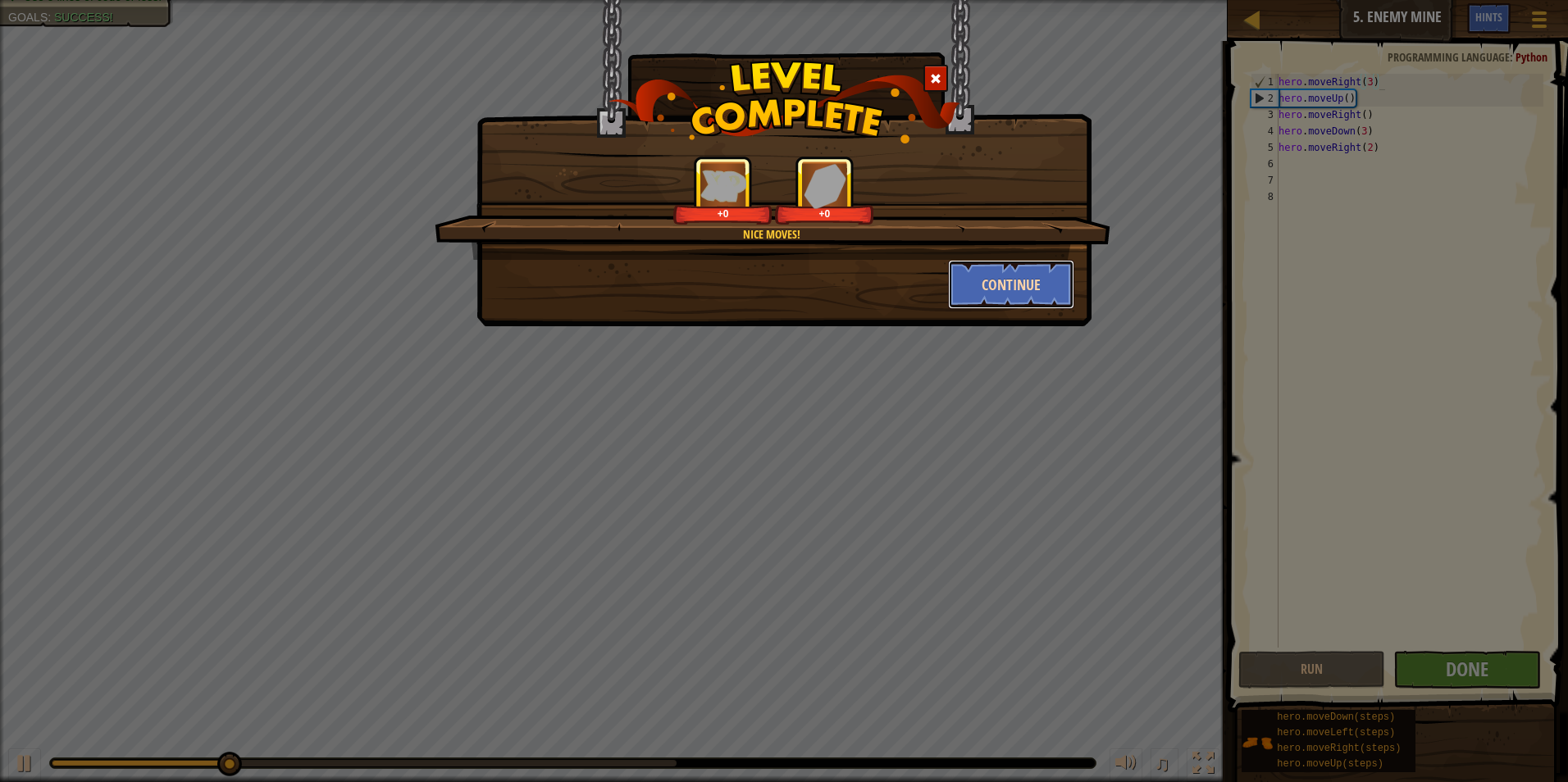
click at [1039, 282] on button "Continue" at bounding box center [1011, 285] width 127 height 50
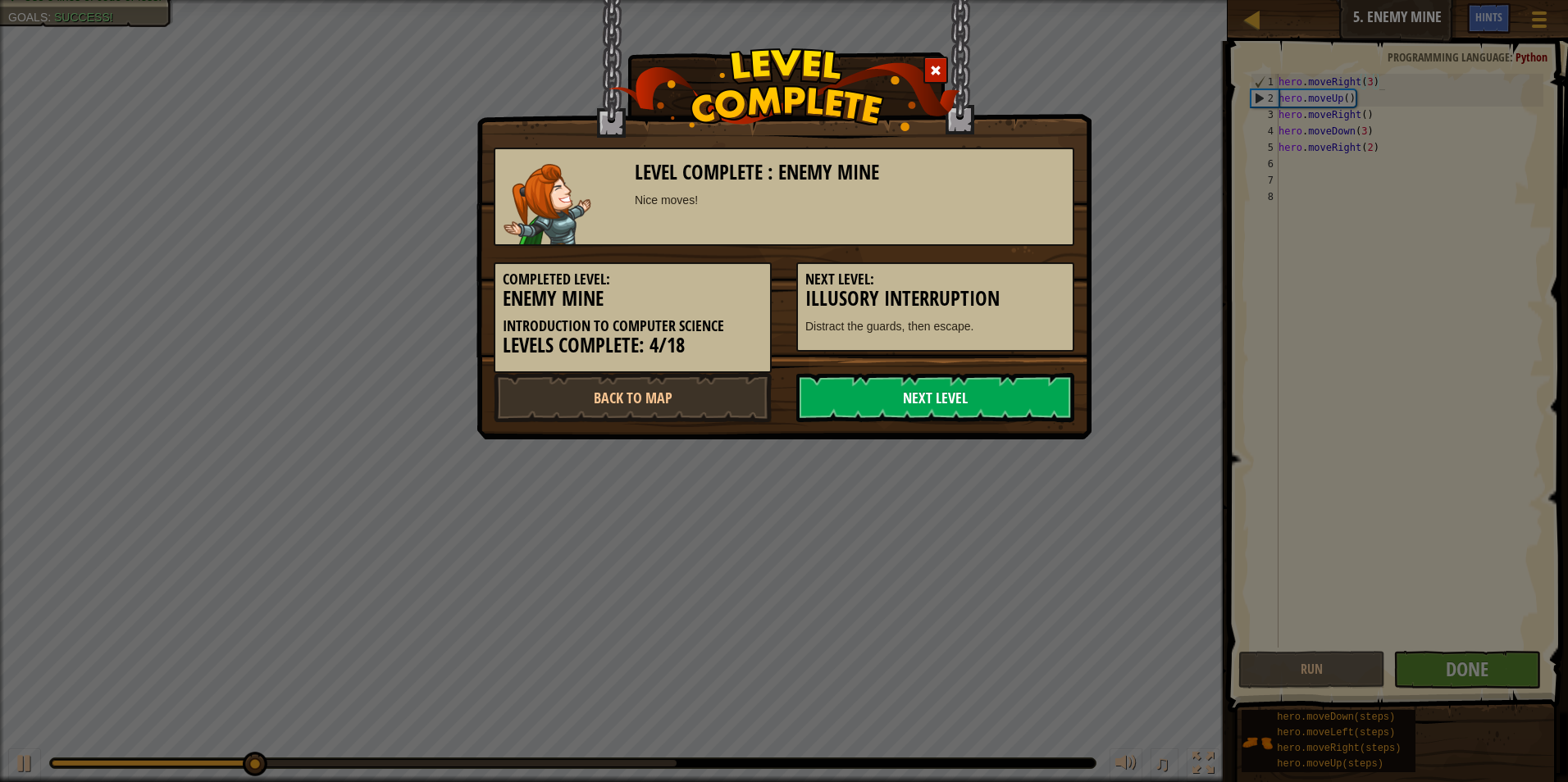
click at [973, 375] on link "Next Level" at bounding box center [935, 398] width 278 height 50
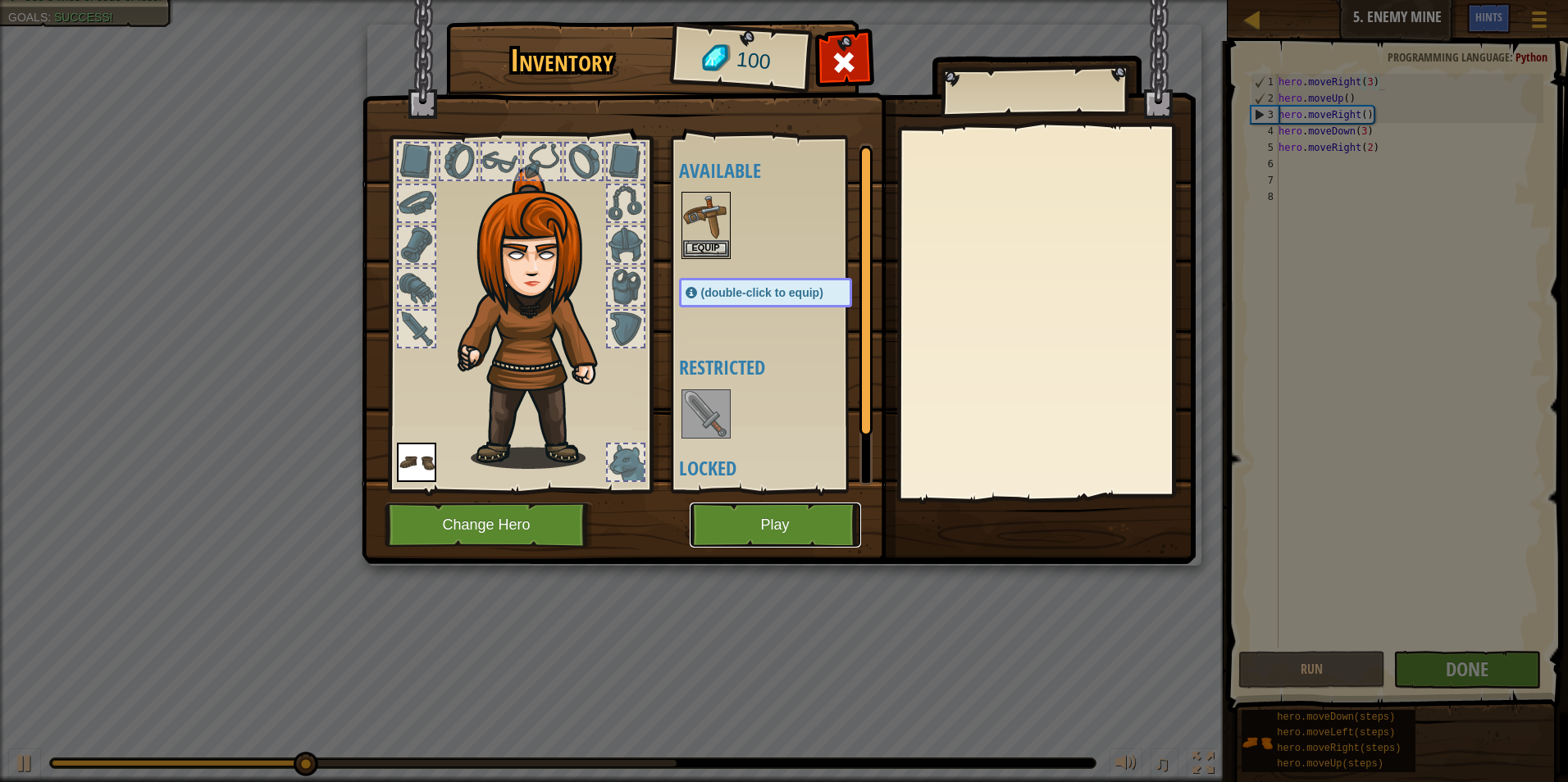
click at [744, 515] on button "Play" at bounding box center [775, 525] width 171 height 45
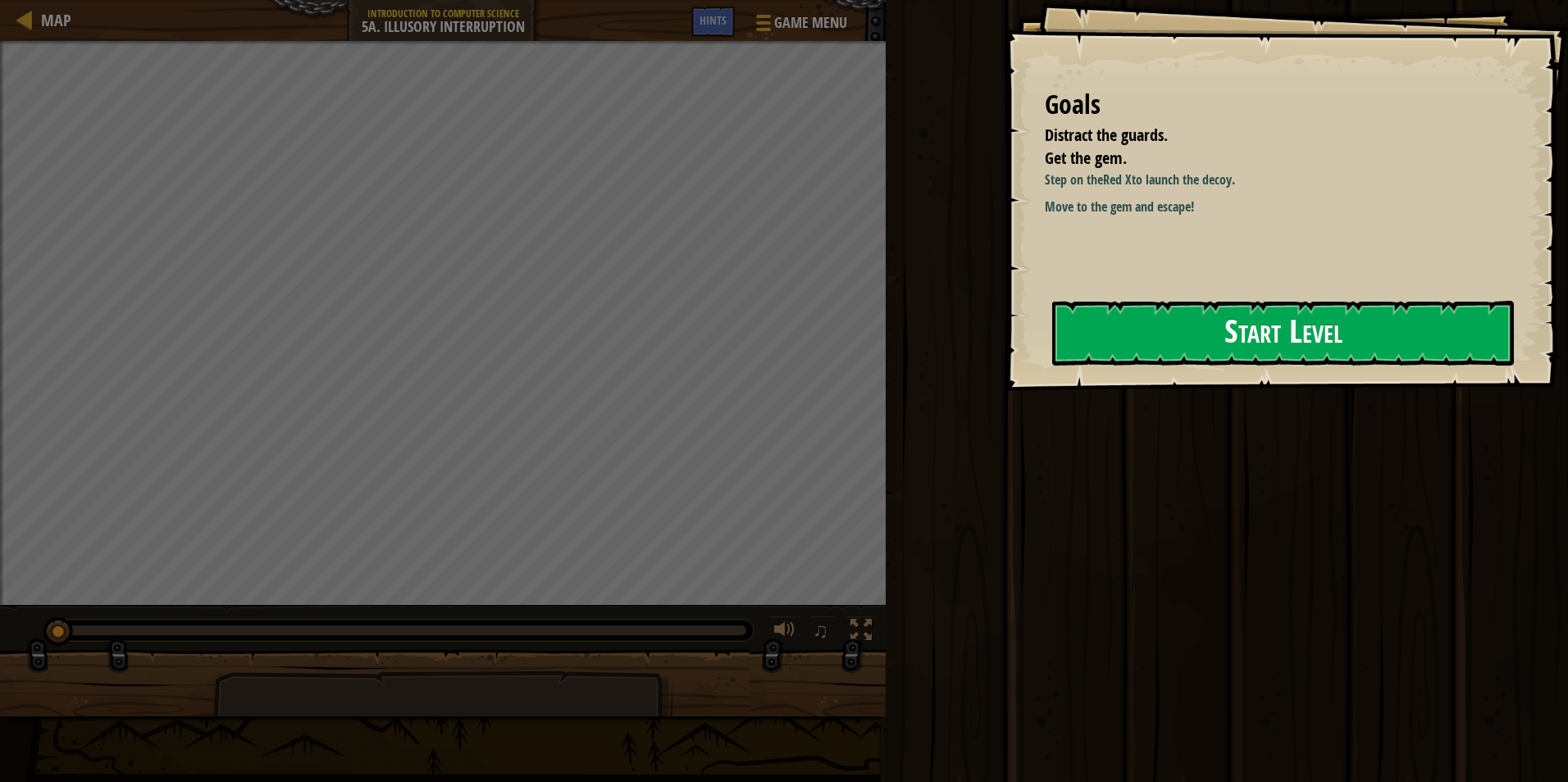
click at [1256, 331] on button "Start Level" at bounding box center [1282, 333] width 462 height 65
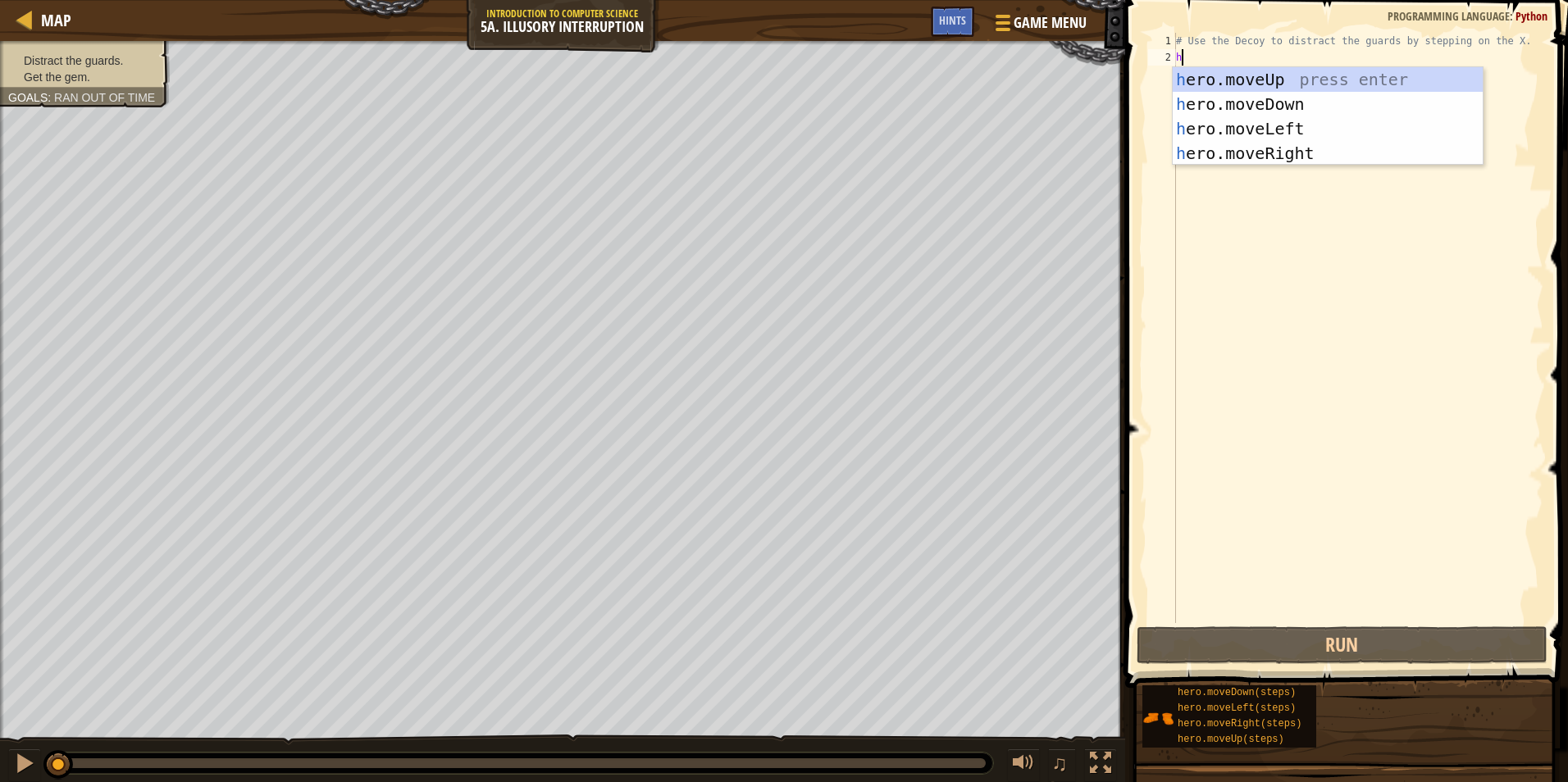
scroll to position [8, 0]
type textarea "he"
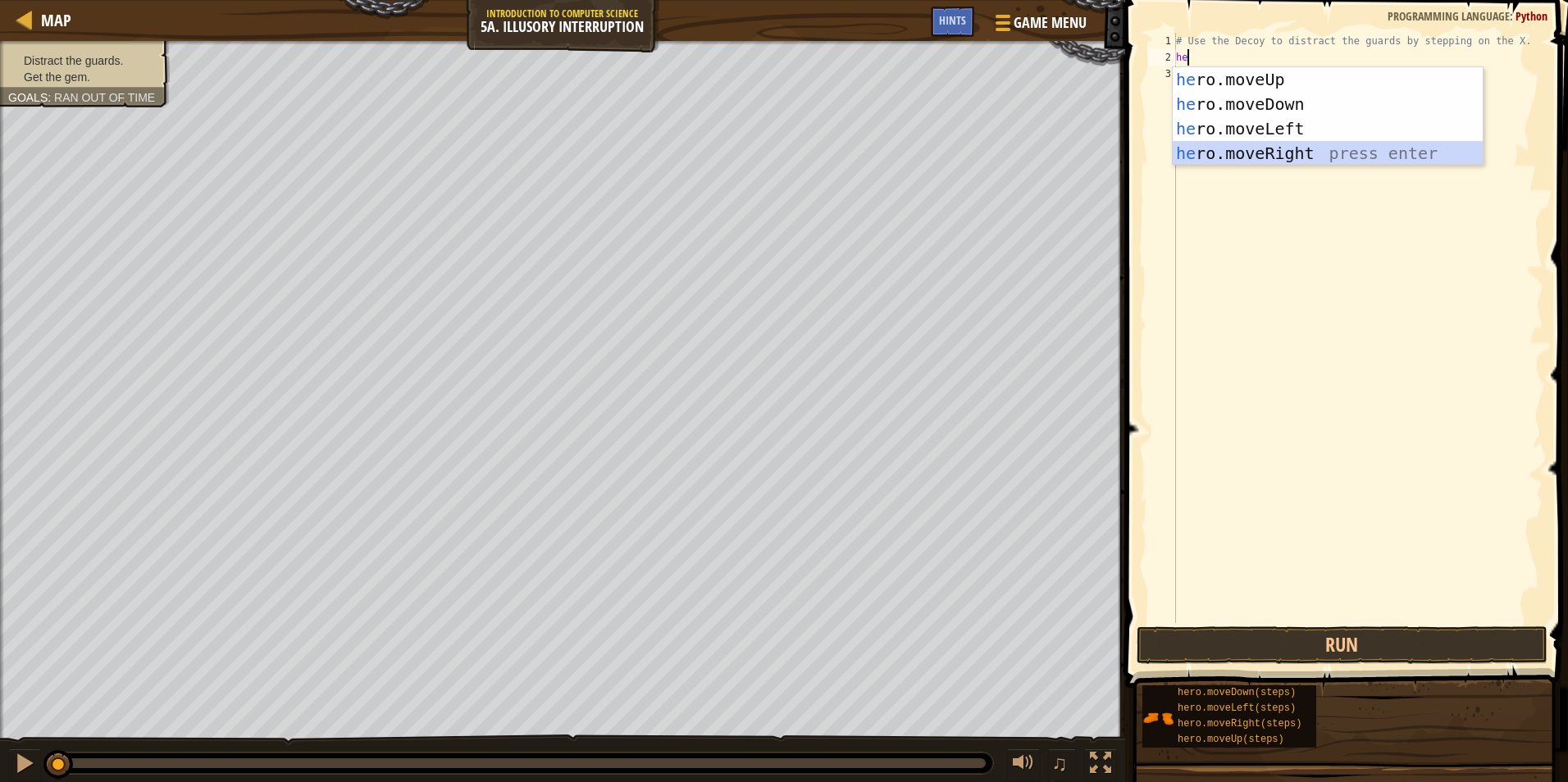
click at [1293, 153] on div "he ro.moveUp press enter he ro.moveDown press enter he ro.moveLeft press enter …" at bounding box center [1327, 141] width 310 height 148
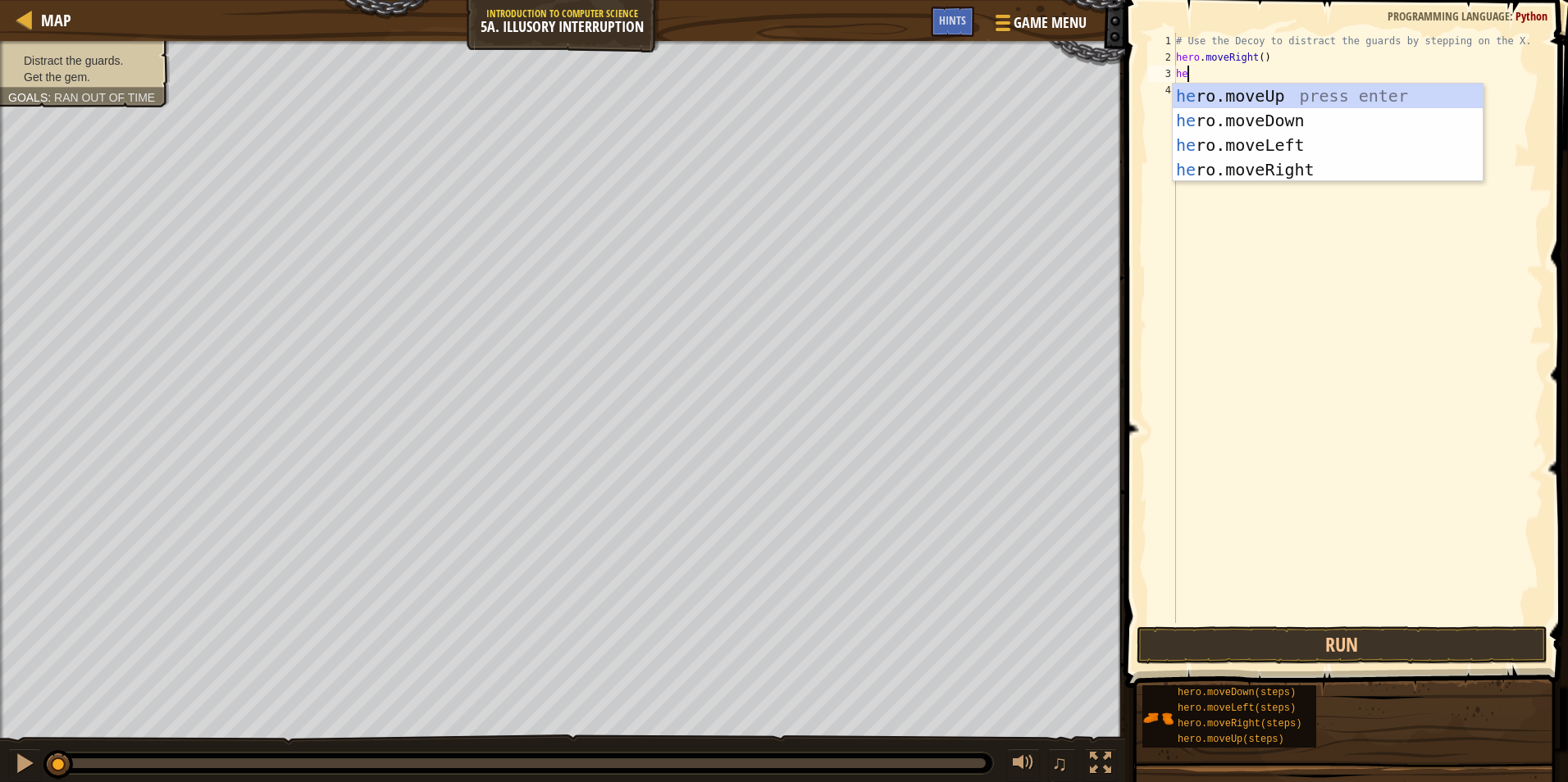
type textarea "her"
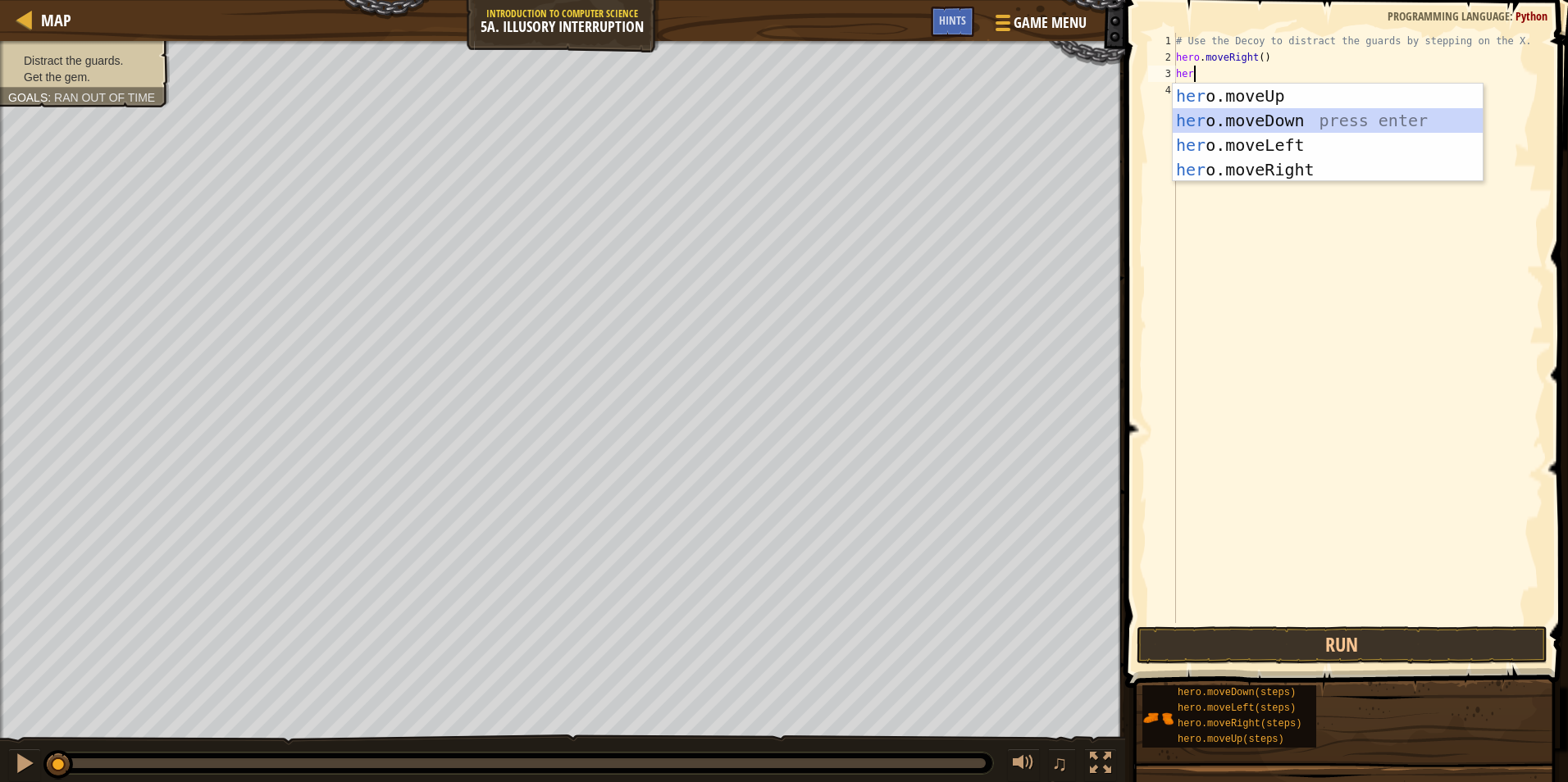
click at [1284, 127] on div "her o.moveUp press enter her o.moveDown press enter her o.moveLeft press enter …" at bounding box center [1327, 157] width 310 height 148
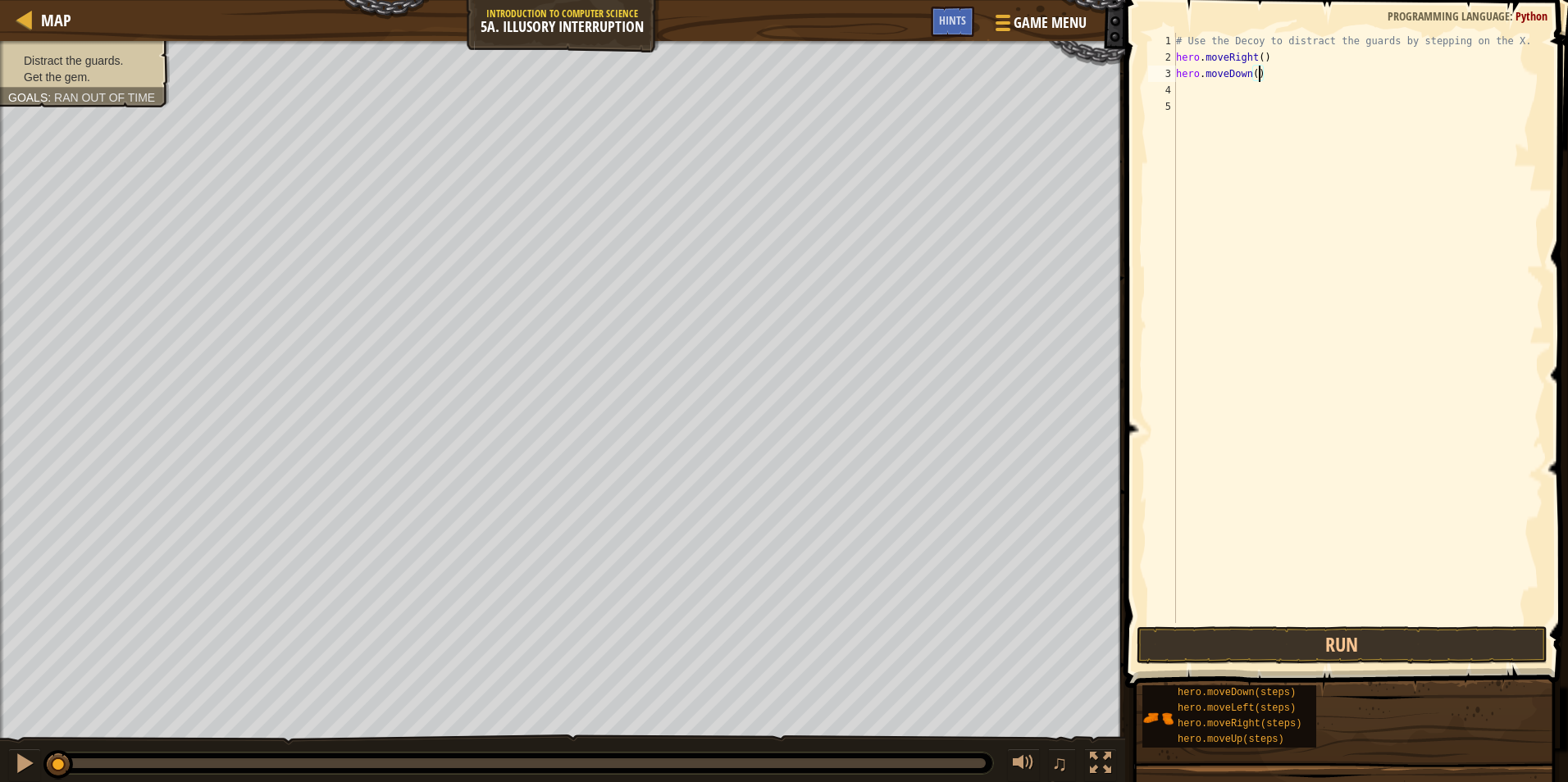
type textarea "hero.moveDown(2)"
click at [1179, 84] on div "# Use the Decoy to distract the guards by stepping on the X. hero . moveRight (…" at bounding box center [1357, 344] width 371 height 623
click at [1288, 649] on button "Run" at bounding box center [1341, 646] width 411 height 38
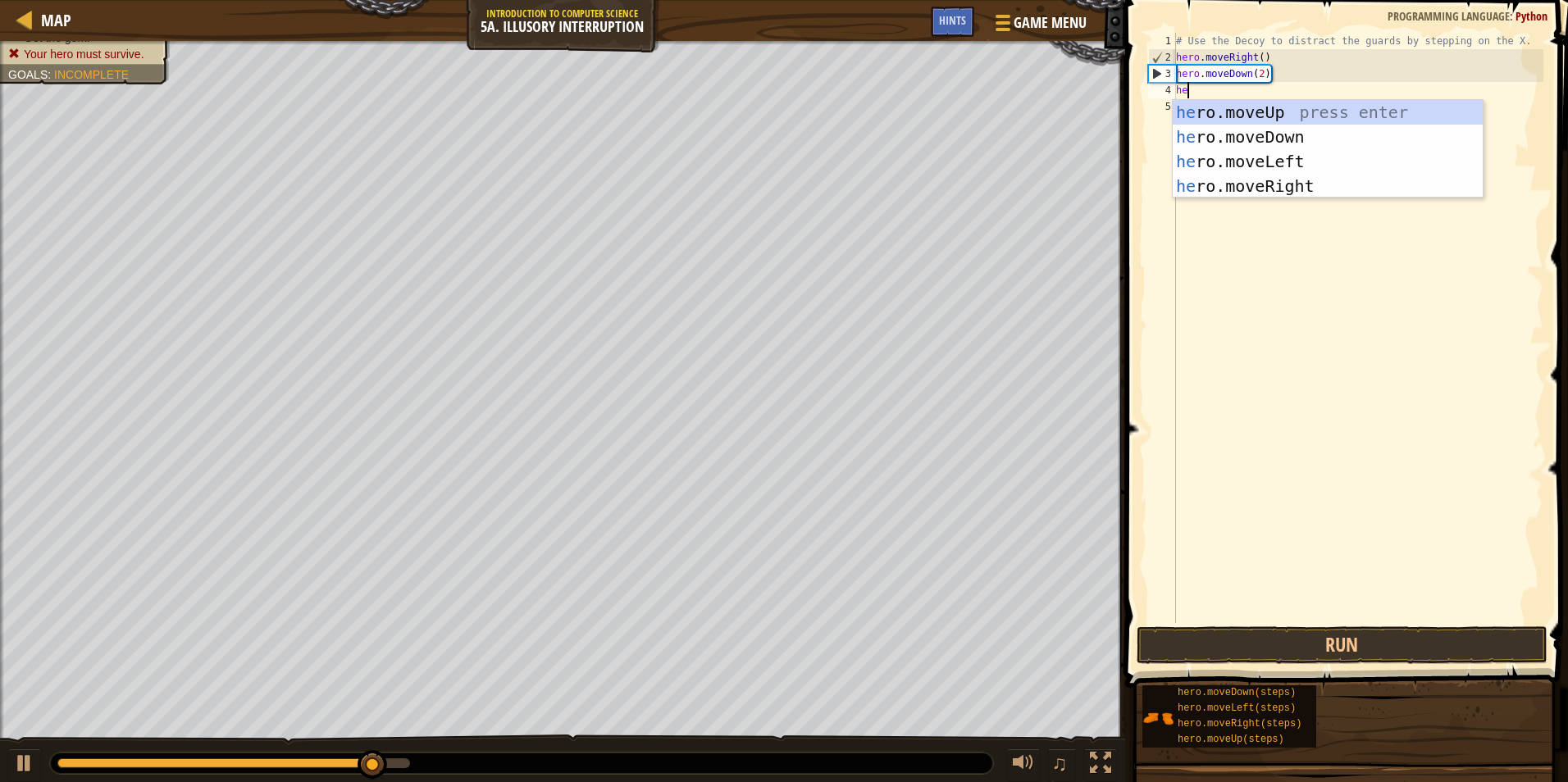
type textarea "her"
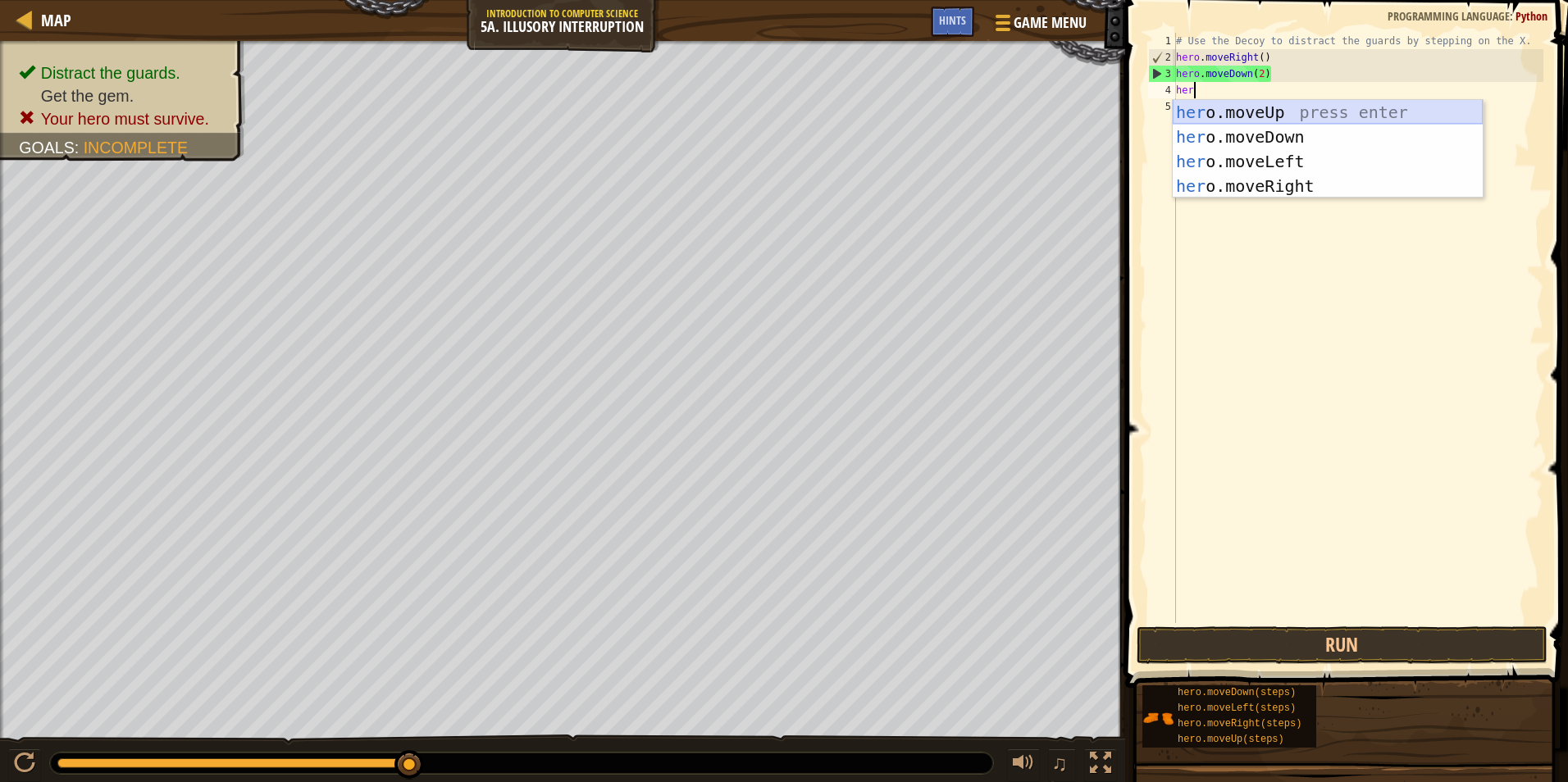
click at [1303, 113] on div "her o.moveUp press enter her o.moveDown press enter her o.moveLeft press enter …" at bounding box center [1327, 173] width 310 height 148
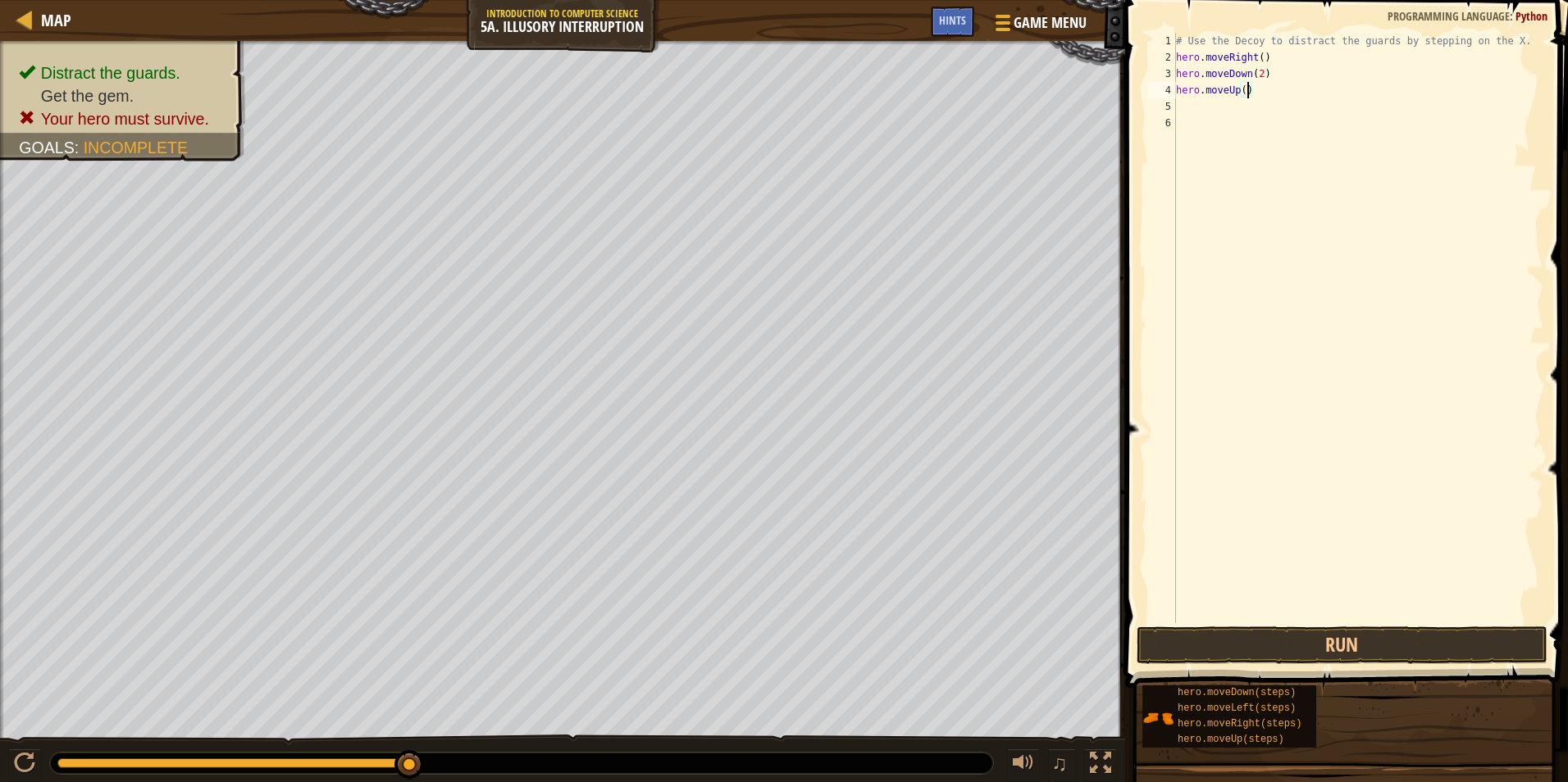
click at [1245, 90] on div "# Use the Decoy to distract the guards by stepping on the X. hero . moveRight (…" at bounding box center [1357, 344] width 371 height 623
type textarea "hero.moveUp(2)"
click at [1191, 103] on div "# Use the Decoy to distract the guards by stepping on the X. hero . moveRight (…" at bounding box center [1357, 344] width 371 height 623
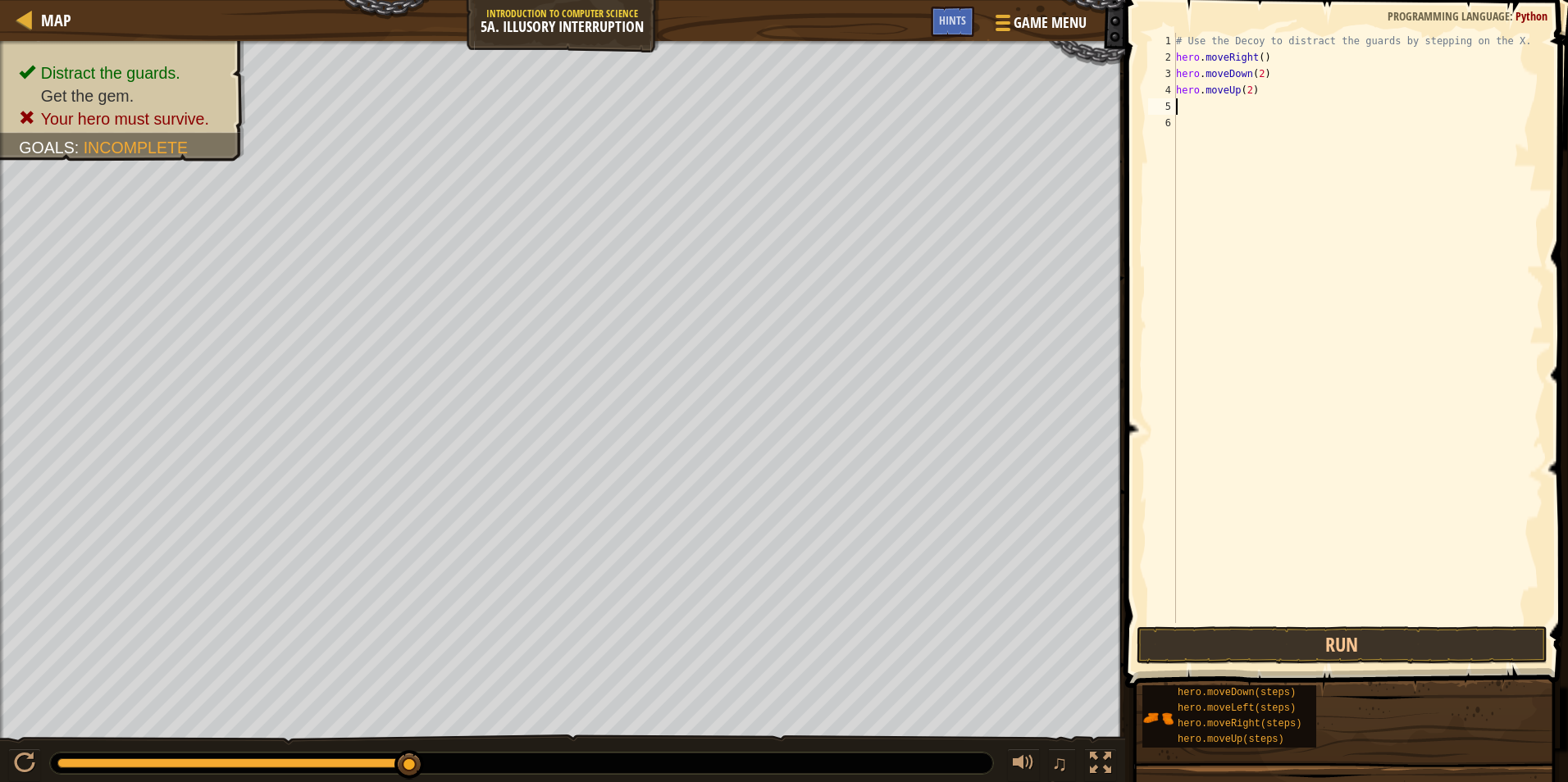
type textarea "he"
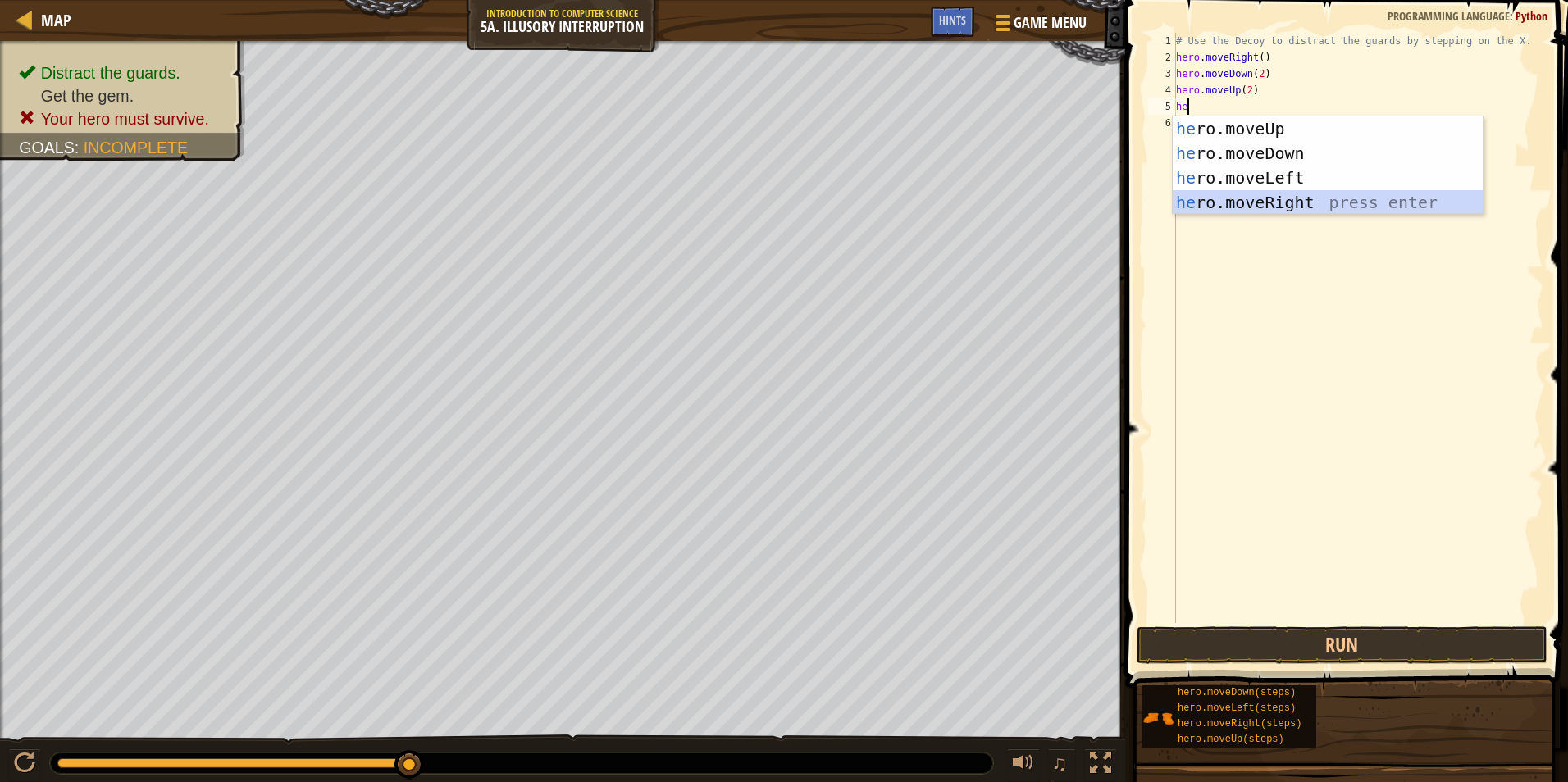
click at [1287, 201] on div "he ro.moveUp press enter he ro.moveDown press enter he ro.moveLeft press enter …" at bounding box center [1327, 190] width 310 height 148
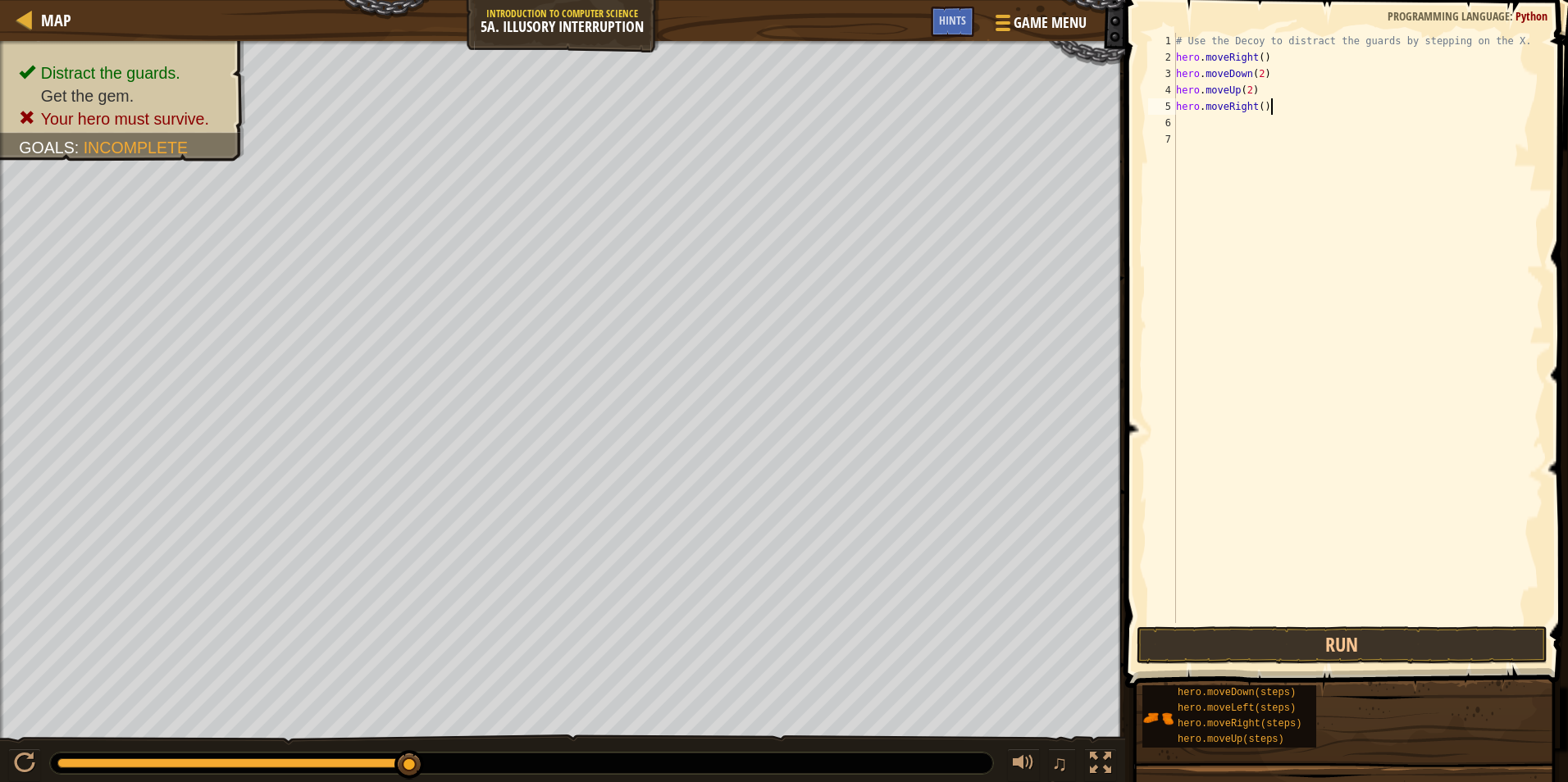
click at [1287, 108] on div "# Use the Decoy to distract the guards by stepping on the X. hero . moveRight (…" at bounding box center [1357, 344] width 371 height 623
type textarea "hero.moveRight(3)"
click at [1288, 648] on button "Run" at bounding box center [1341, 646] width 411 height 38
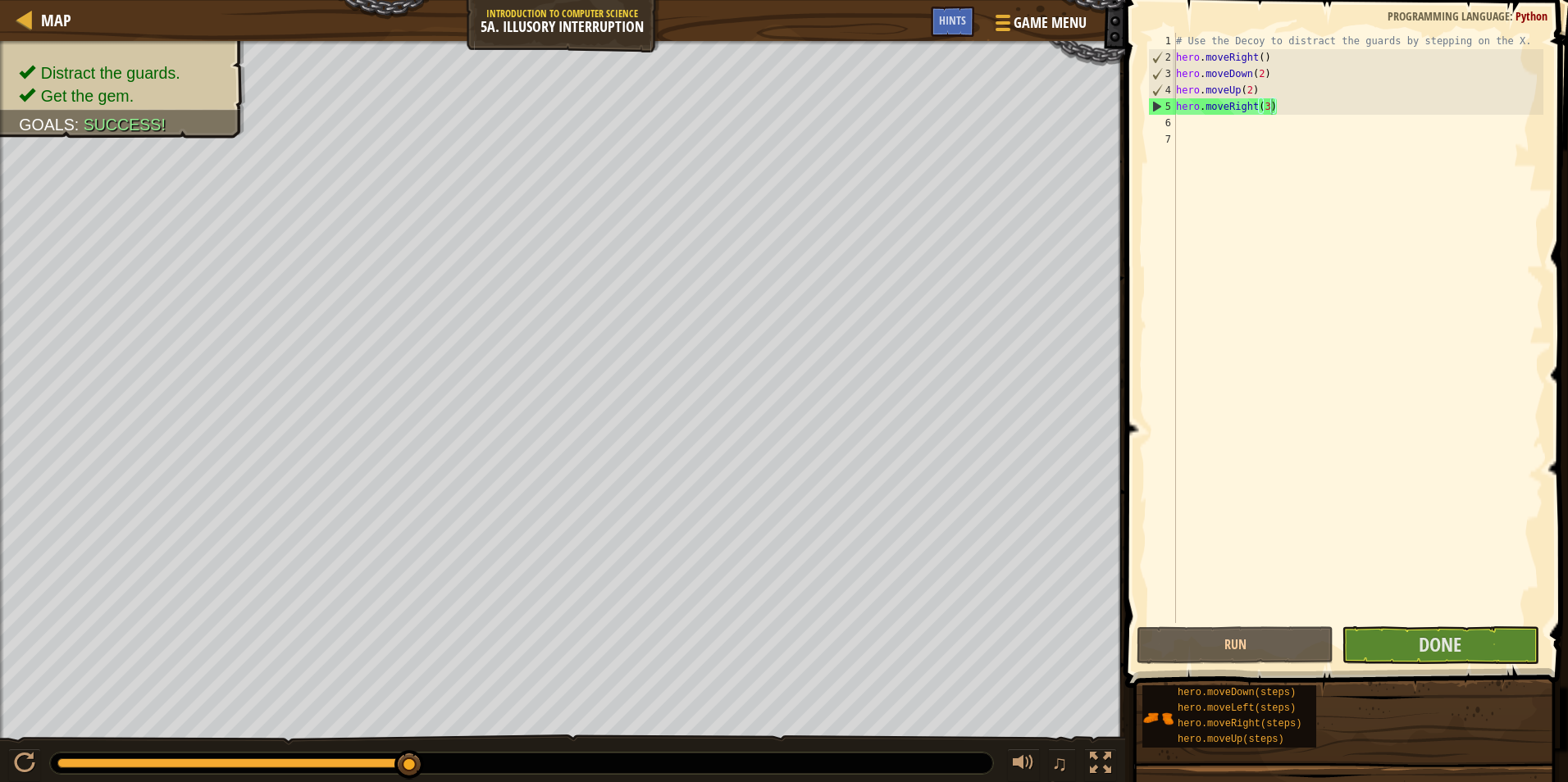
click at [1456, 651] on span "Done" at bounding box center [1439, 645] width 43 height 27
